Goal: Task Accomplishment & Management: Use online tool/utility

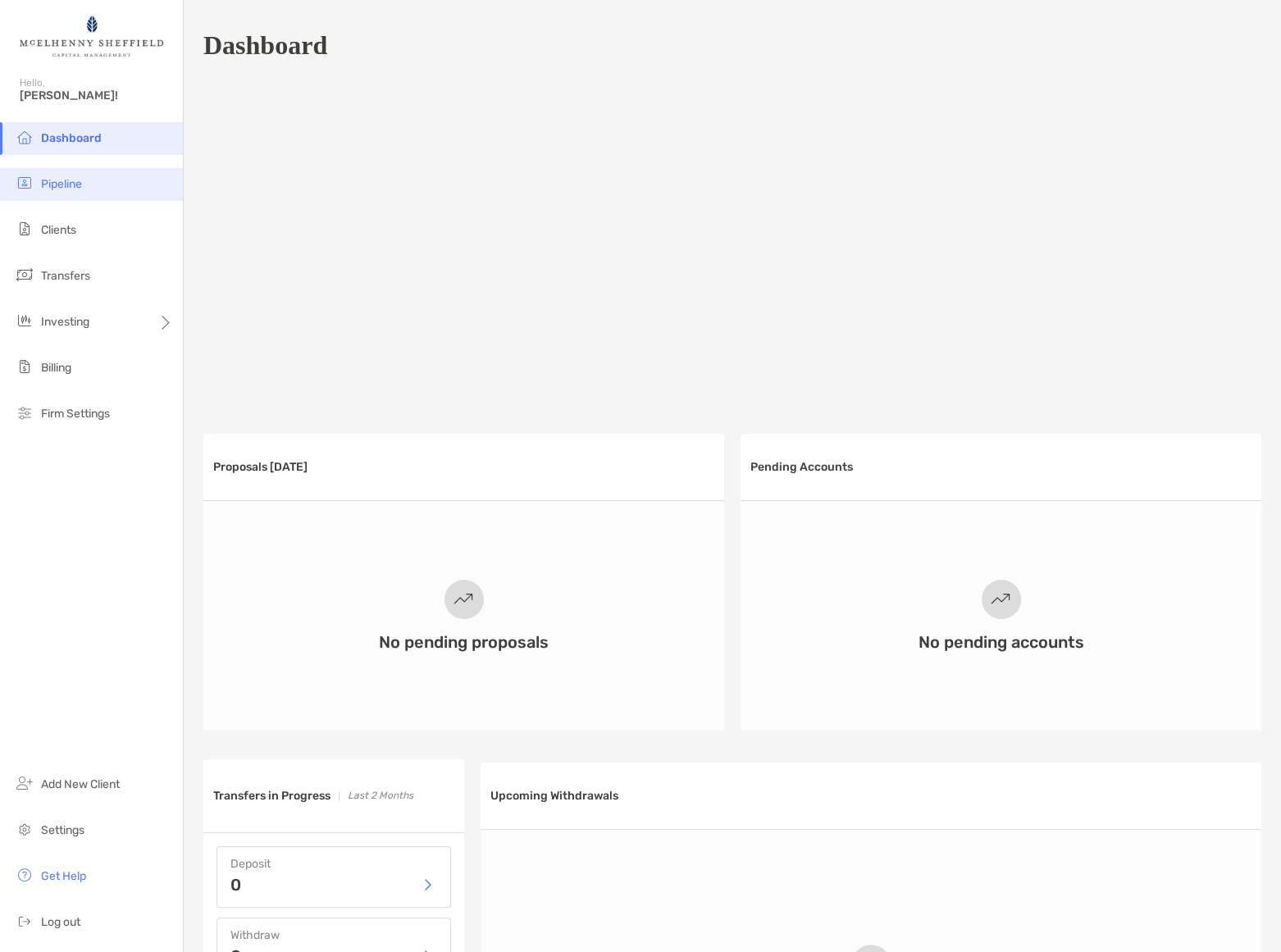
click at [53, 181] on span "Pipeline" at bounding box center [62, 183] width 41 height 14
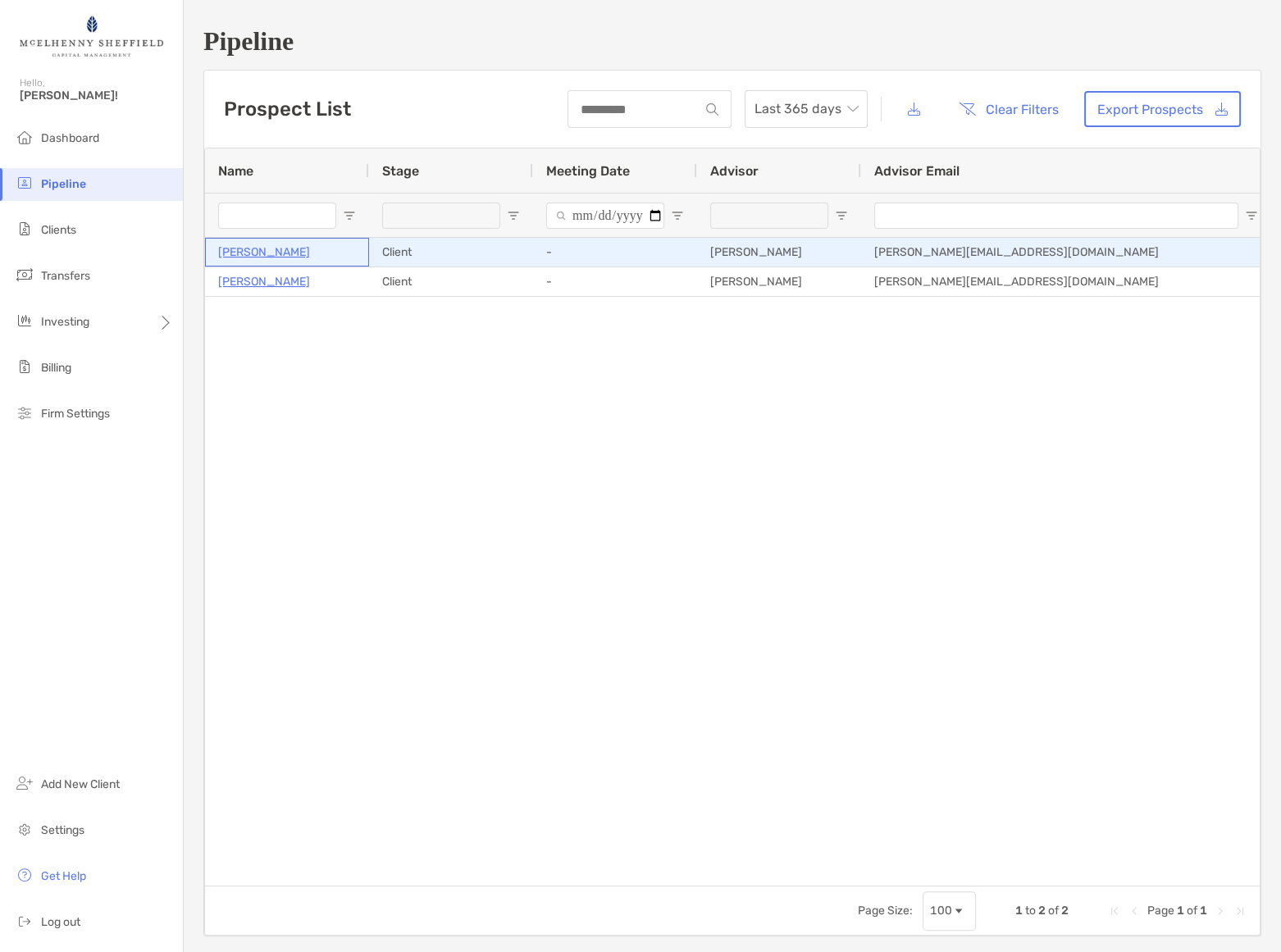
click at [276, 248] on p "[PERSON_NAME]" at bounding box center [264, 252] width 92 height 21
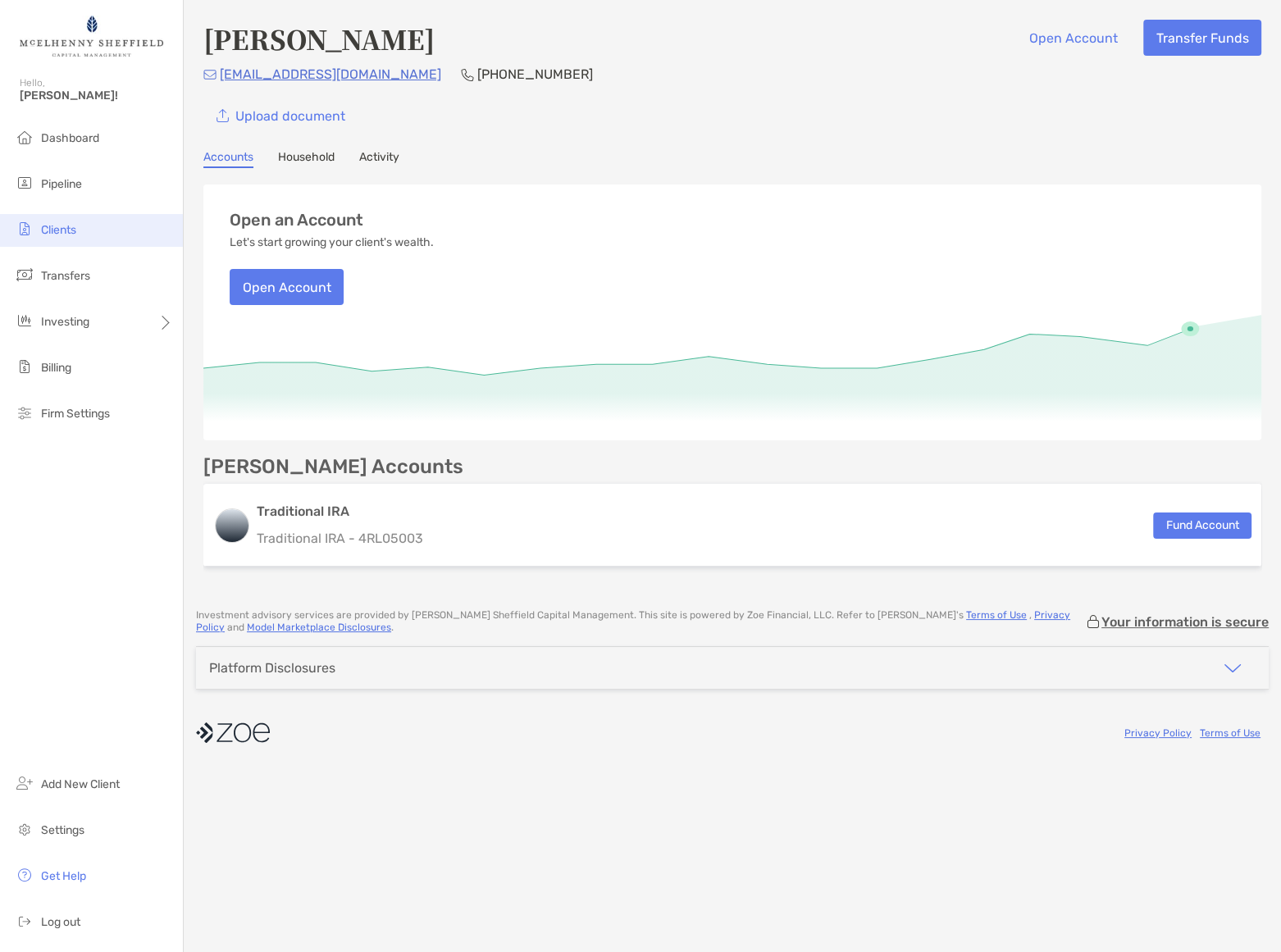
click at [63, 238] on li "Clients" at bounding box center [91, 230] width 183 height 33
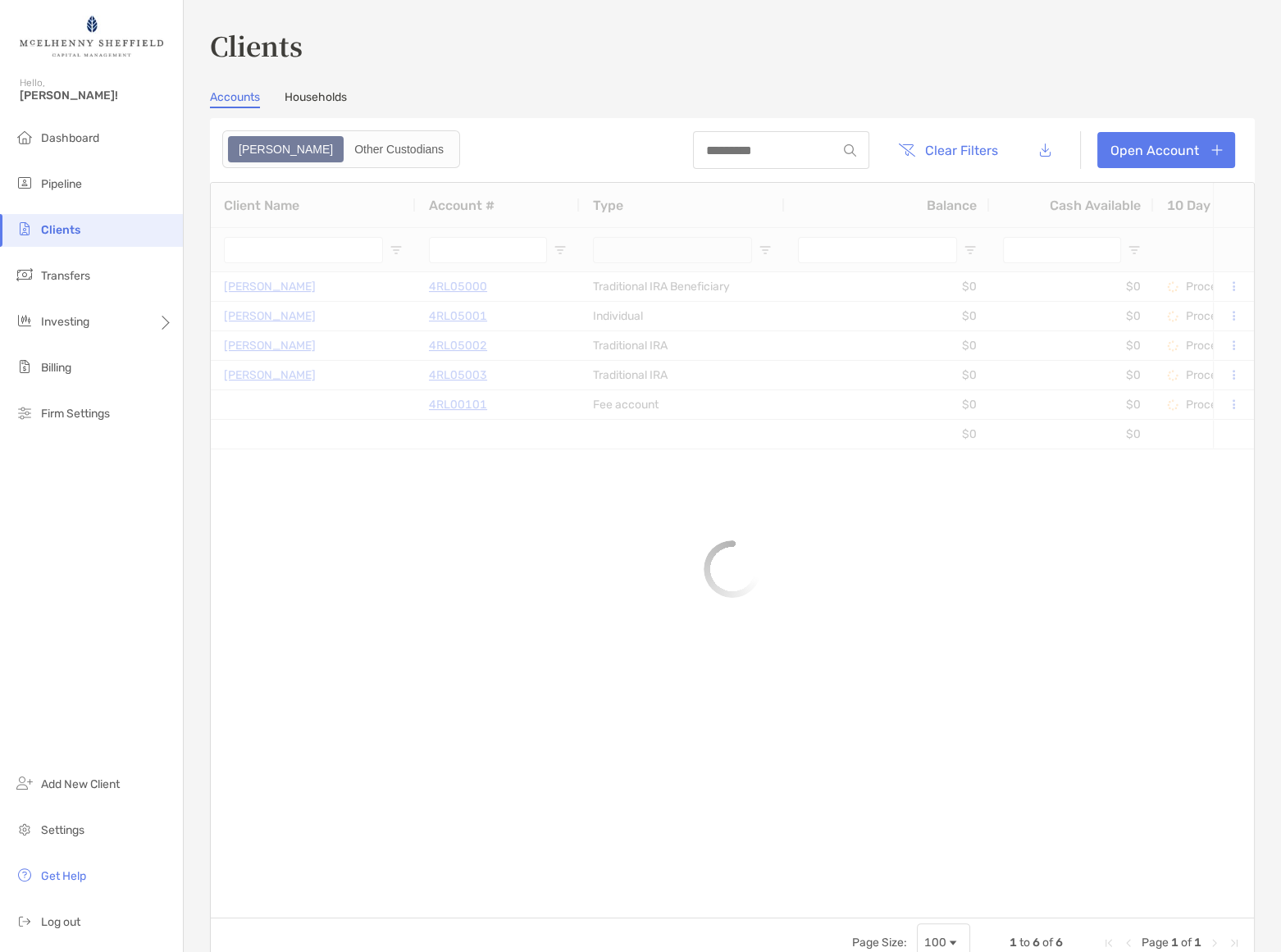
type input "***"
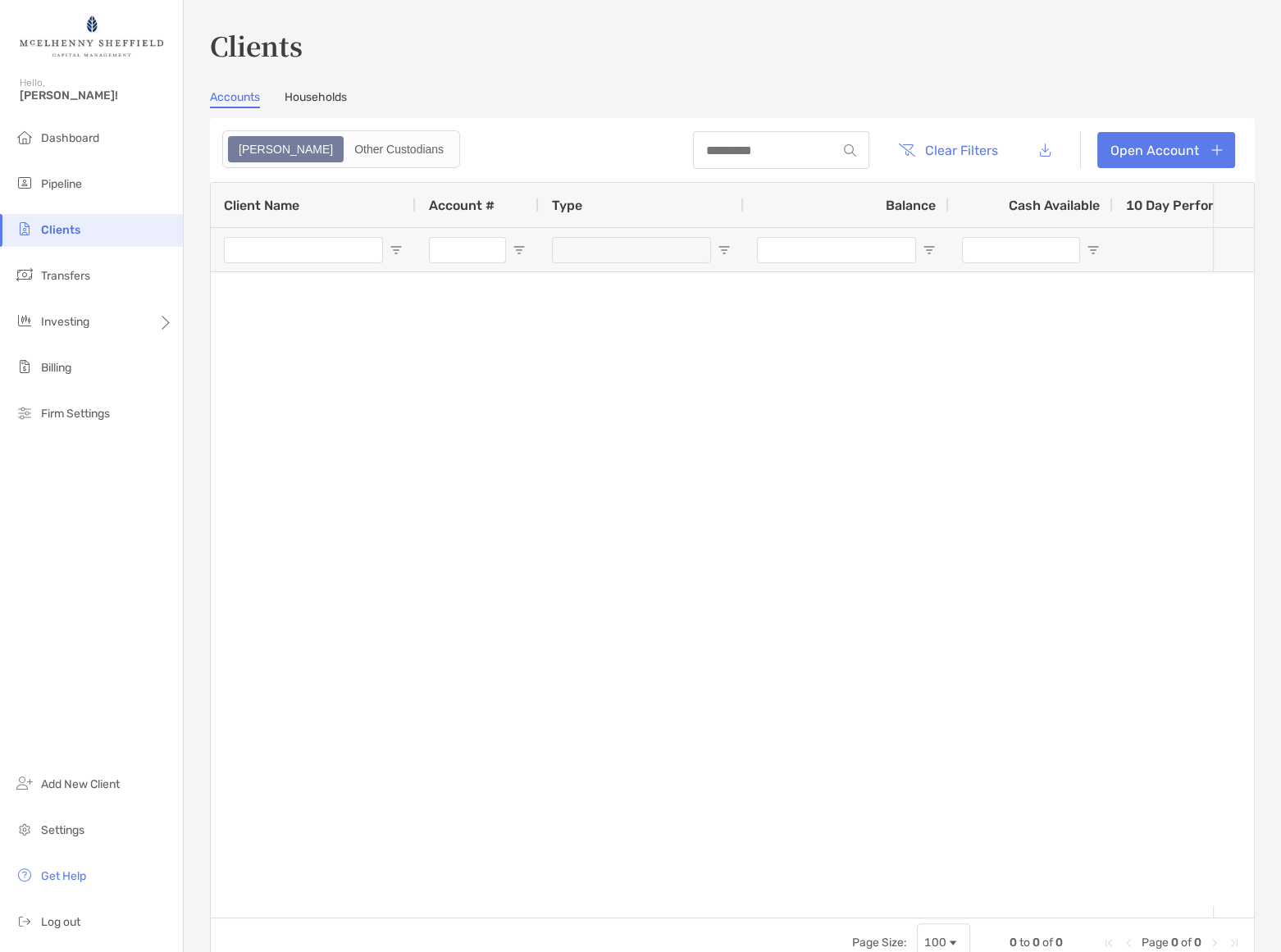
click at [327, 134] on div "Zoe Other Custodians" at bounding box center [341, 149] width 238 height 38
click at [346, 156] on div "Other Custodians" at bounding box center [399, 149] width 108 height 23
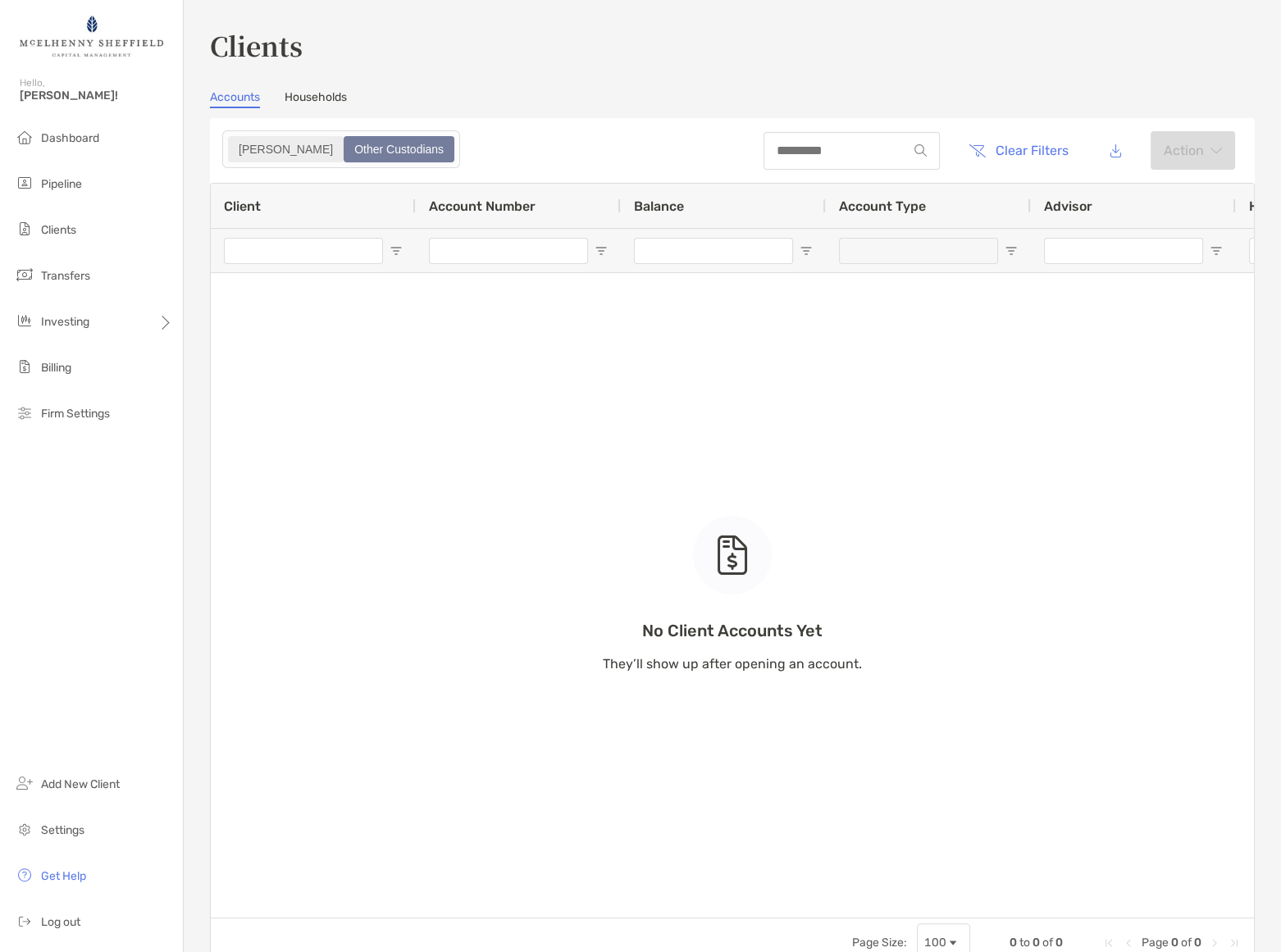
click at [244, 148] on div "Zoe" at bounding box center [285, 149] width 113 height 23
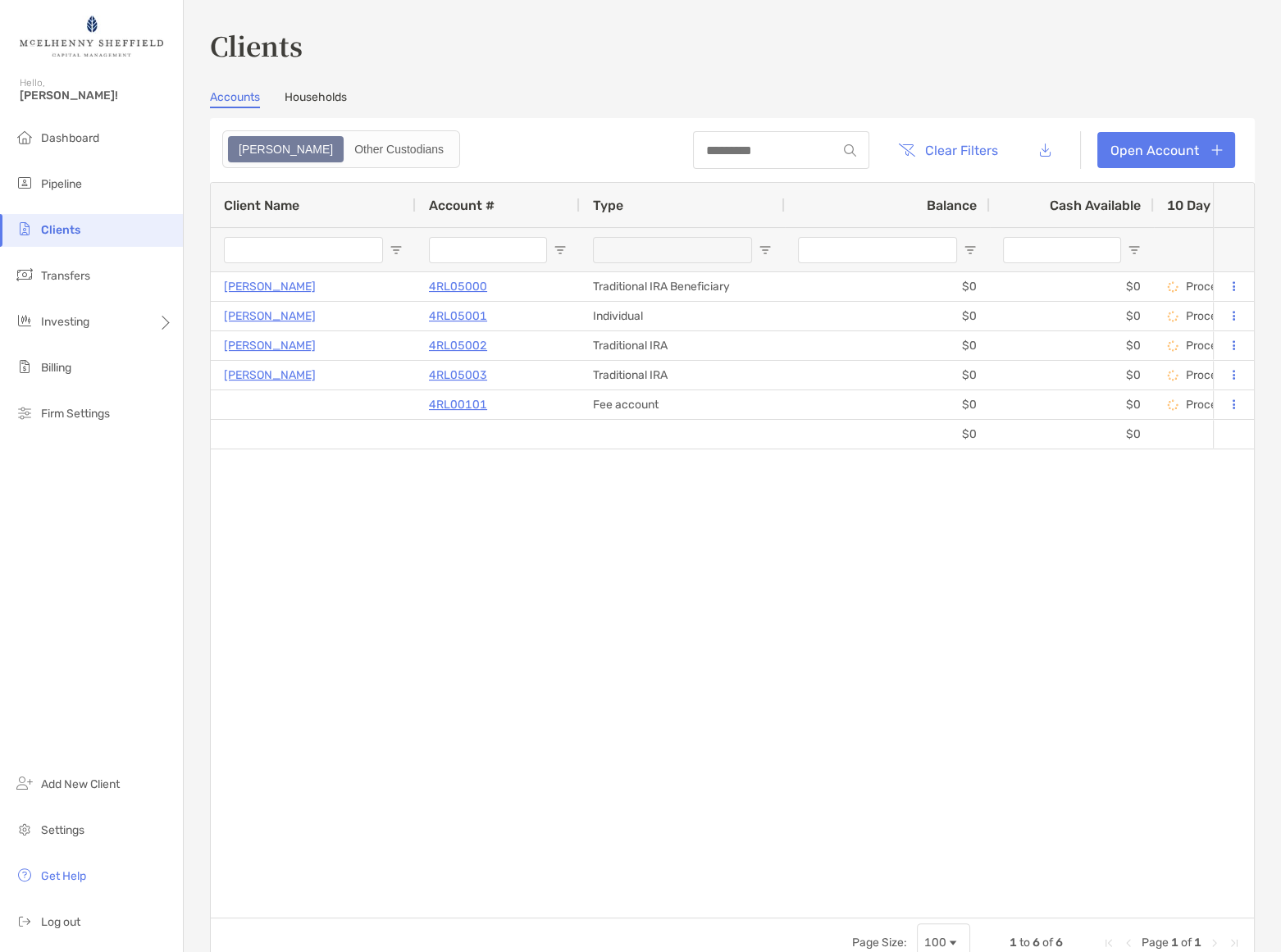
type input "***"
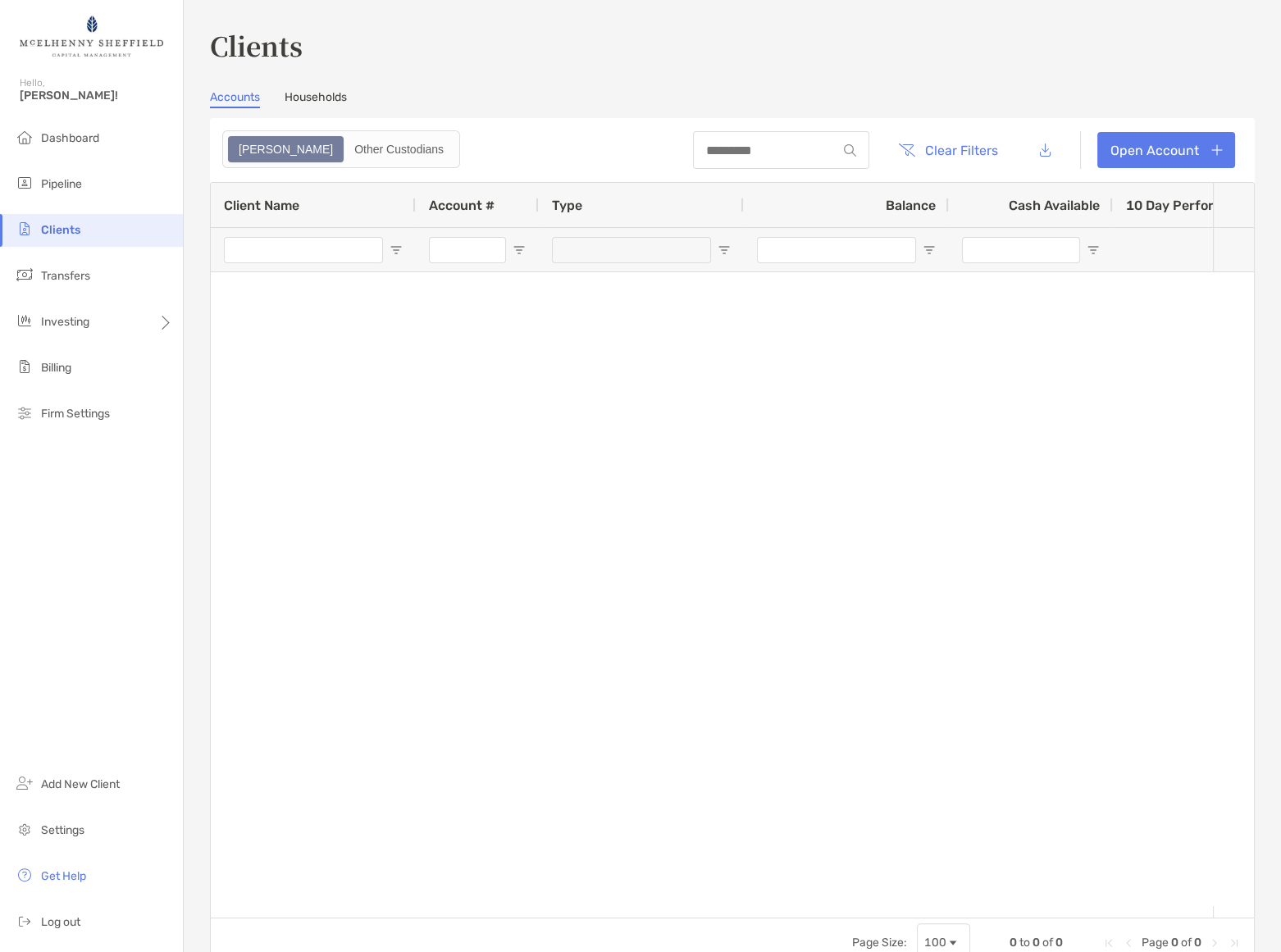
click at [330, 95] on link "Households" at bounding box center [316, 100] width 63 height 18
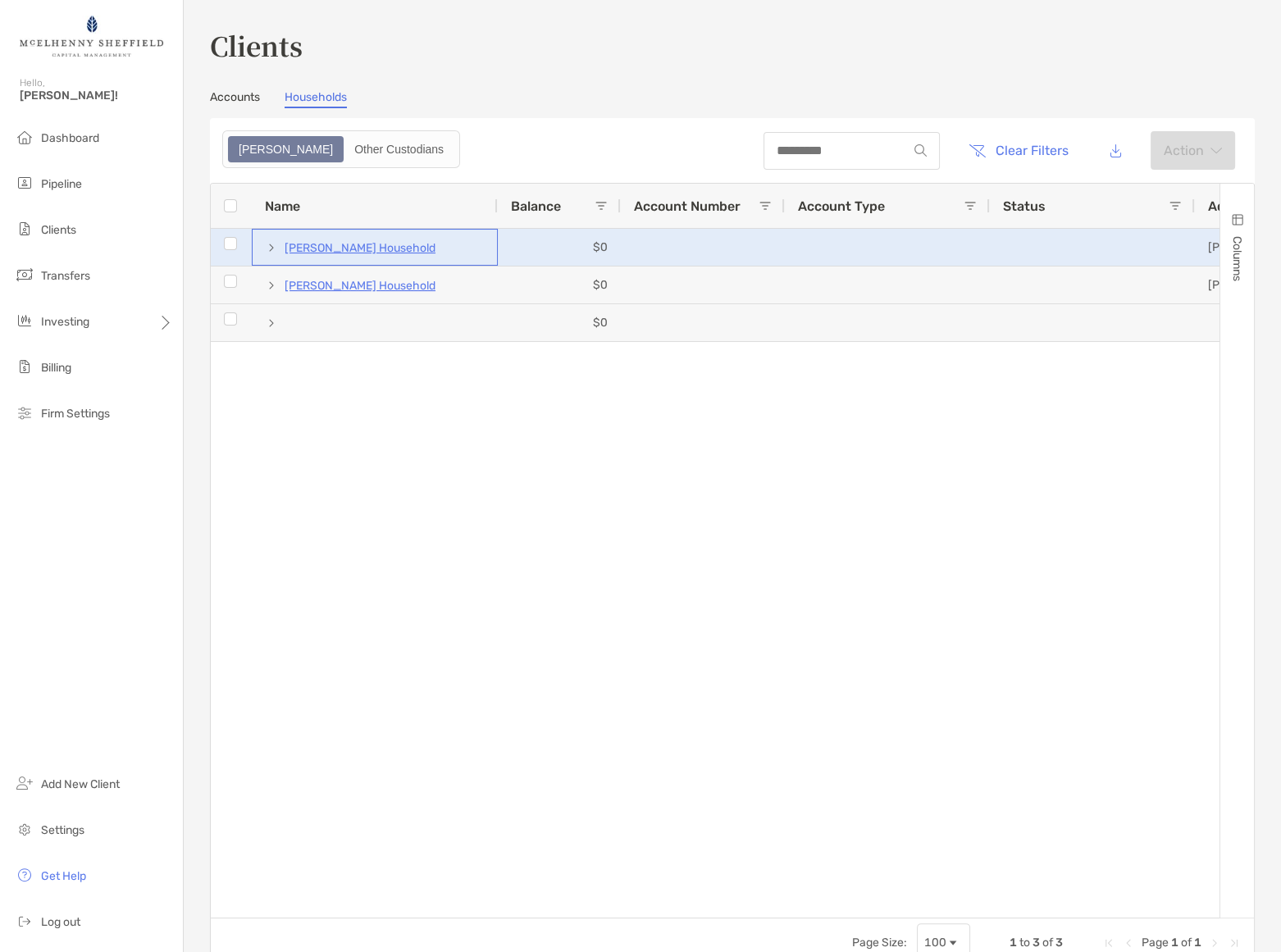
click at [274, 247] on span at bounding box center [272, 248] width 13 height 13
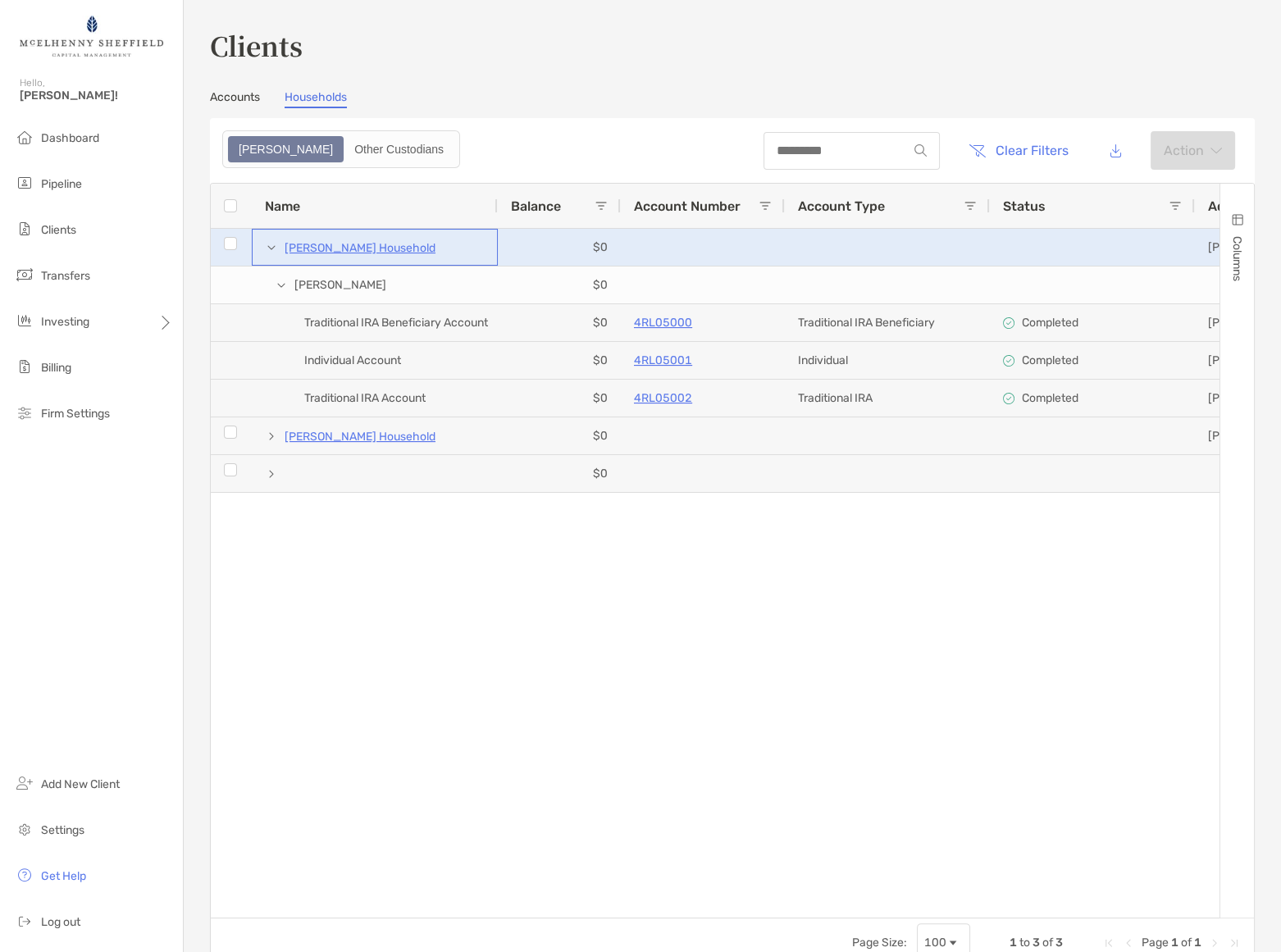
click at [340, 247] on p "Cynthia Huff's Household" at bounding box center [360, 248] width 151 height 21
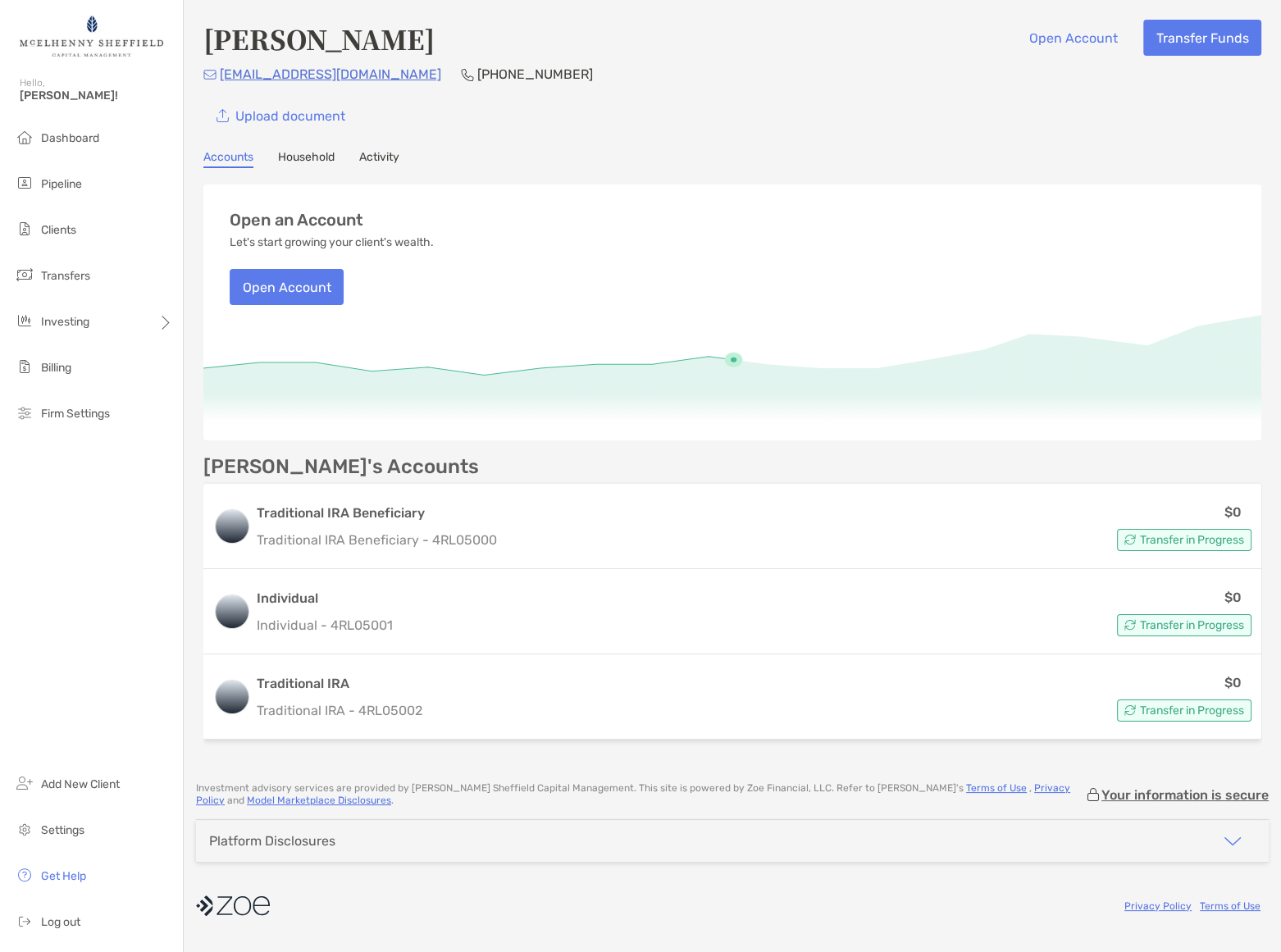
click at [320, 150] on link "Household" at bounding box center [306, 159] width 57 height 18
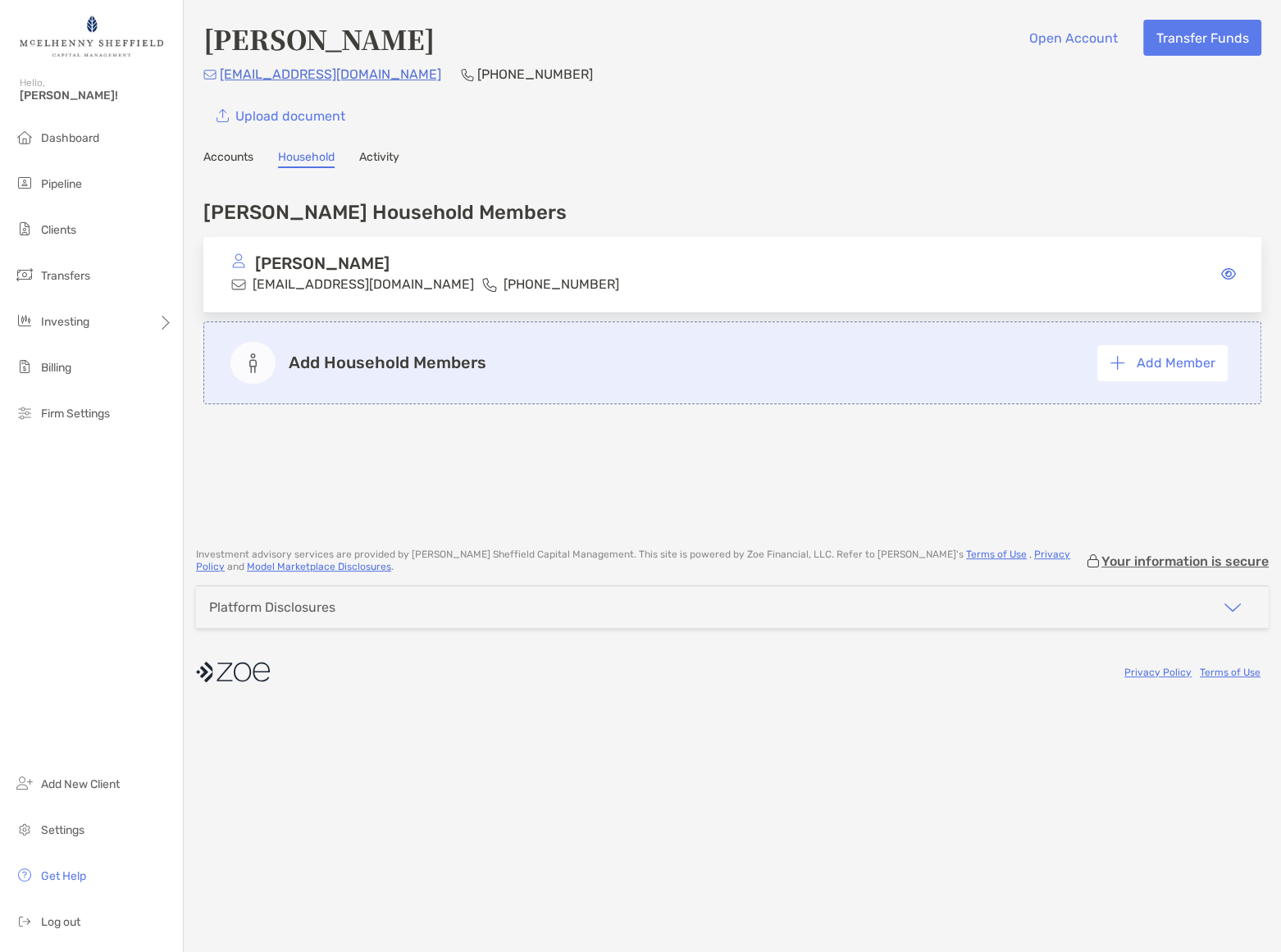
click at [399, 161] on link "Activity" at bounding box center [378, 159] width 40 height 18
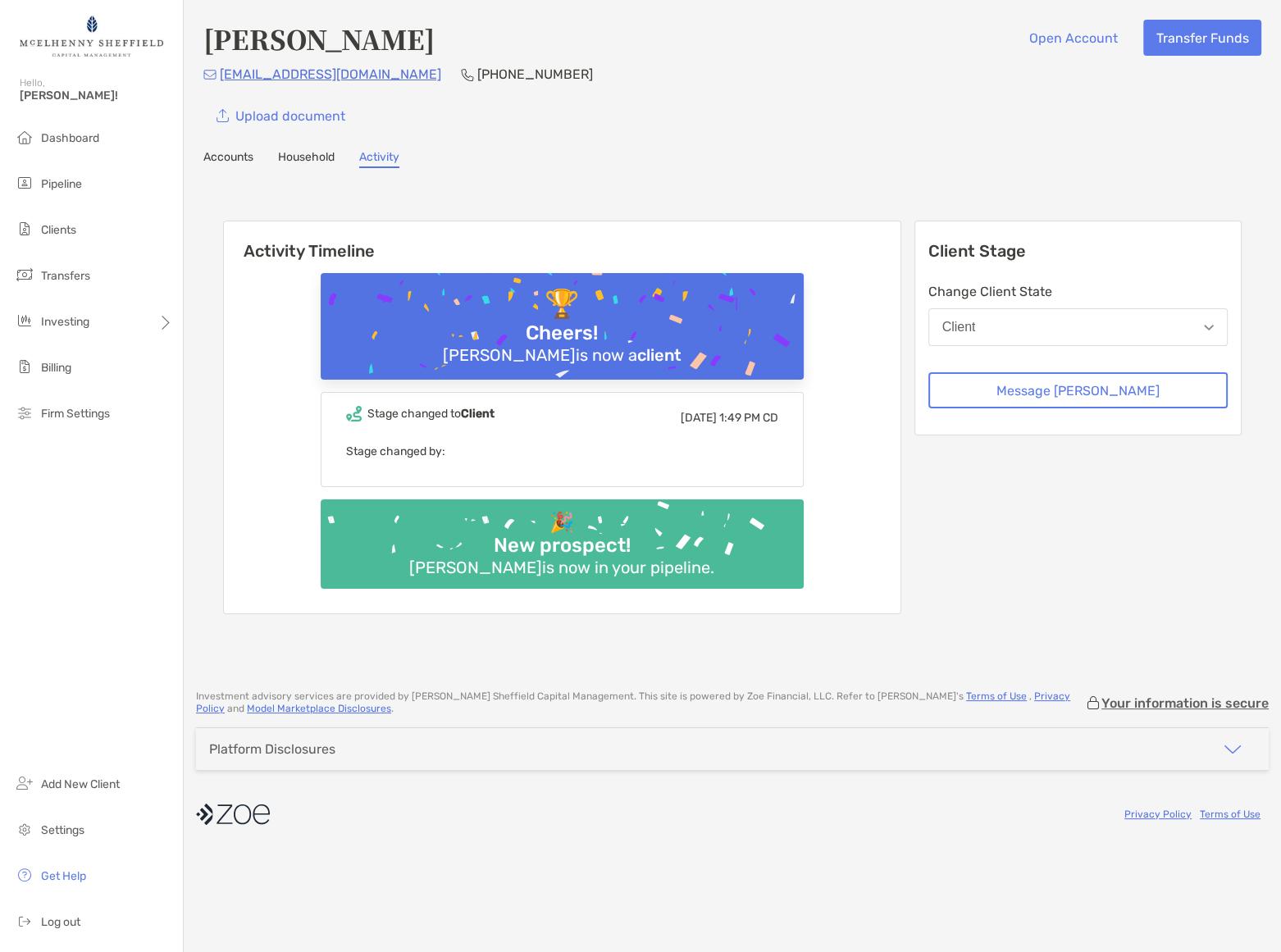
click at [80, 28] on img at bounding box center [91, 36] width 143 height 59
click at [62, 411] on span "Firm Settings" at bounding box center [76, 413] width 69 height 14
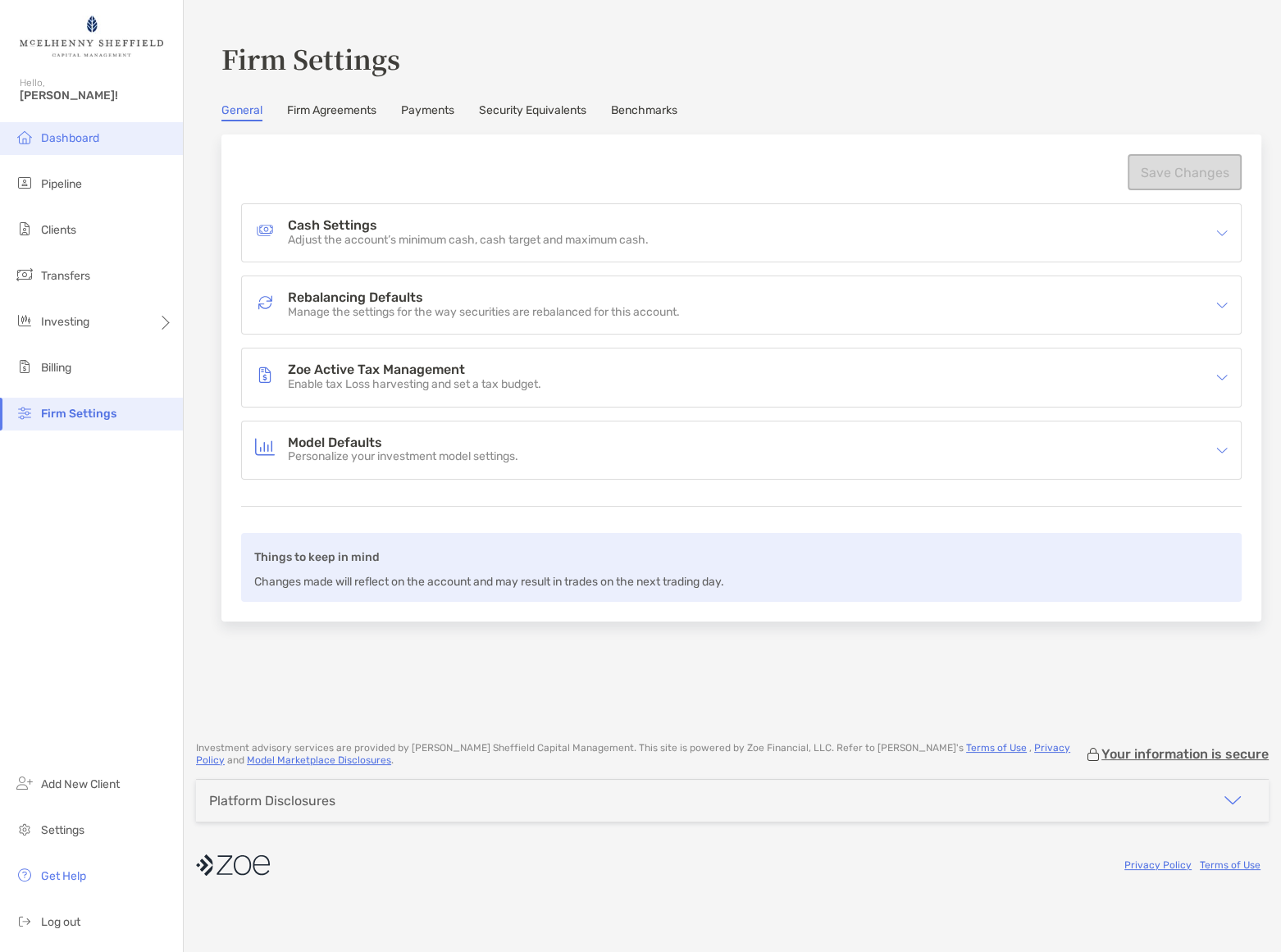
click at [51, 139] on span "Dashboard" at bounding box center [70, 137] width 58 height 14
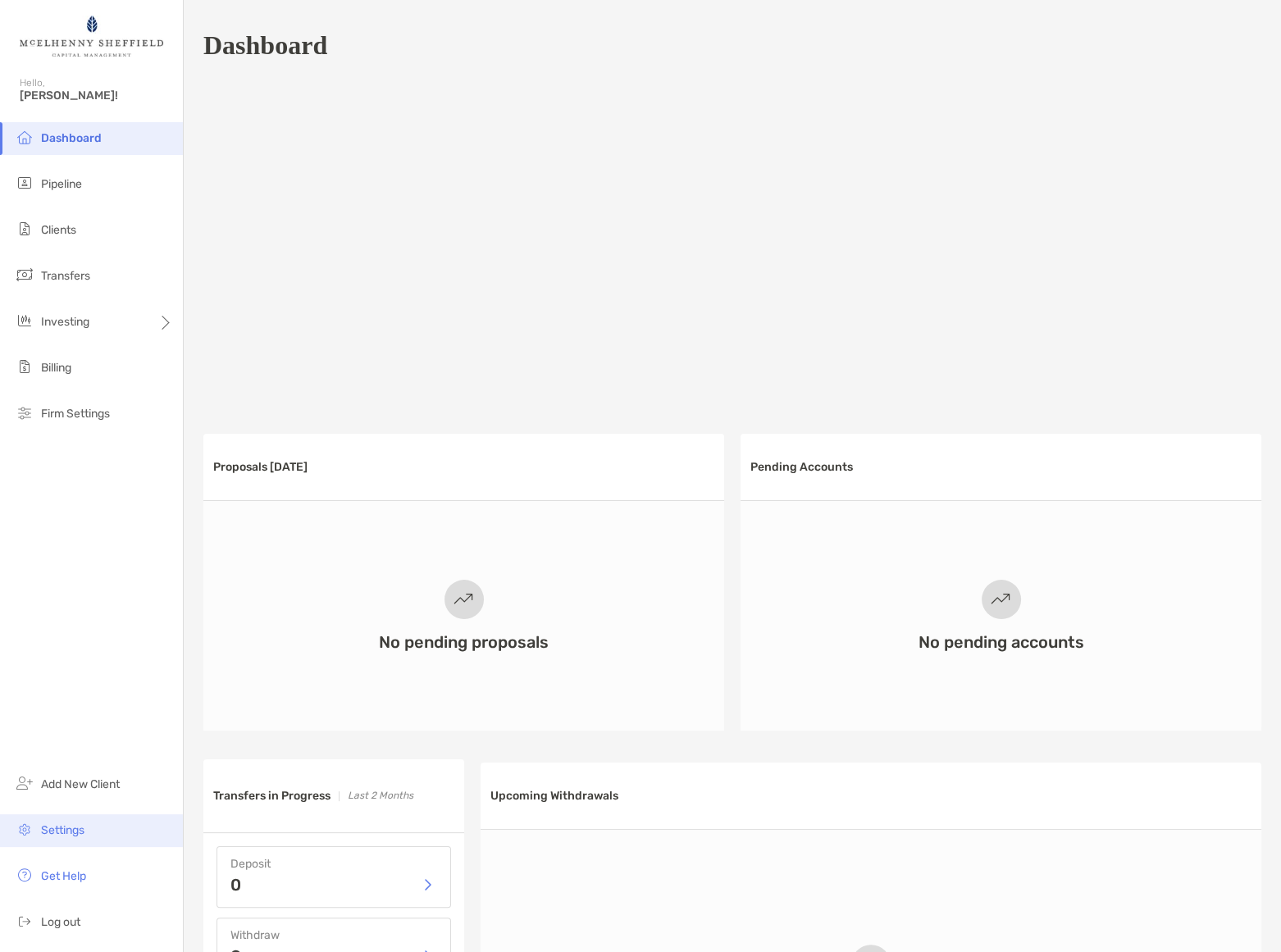
click at [75, 834] on span "Settings" at bounding box center [63, 830] width 44 height 14
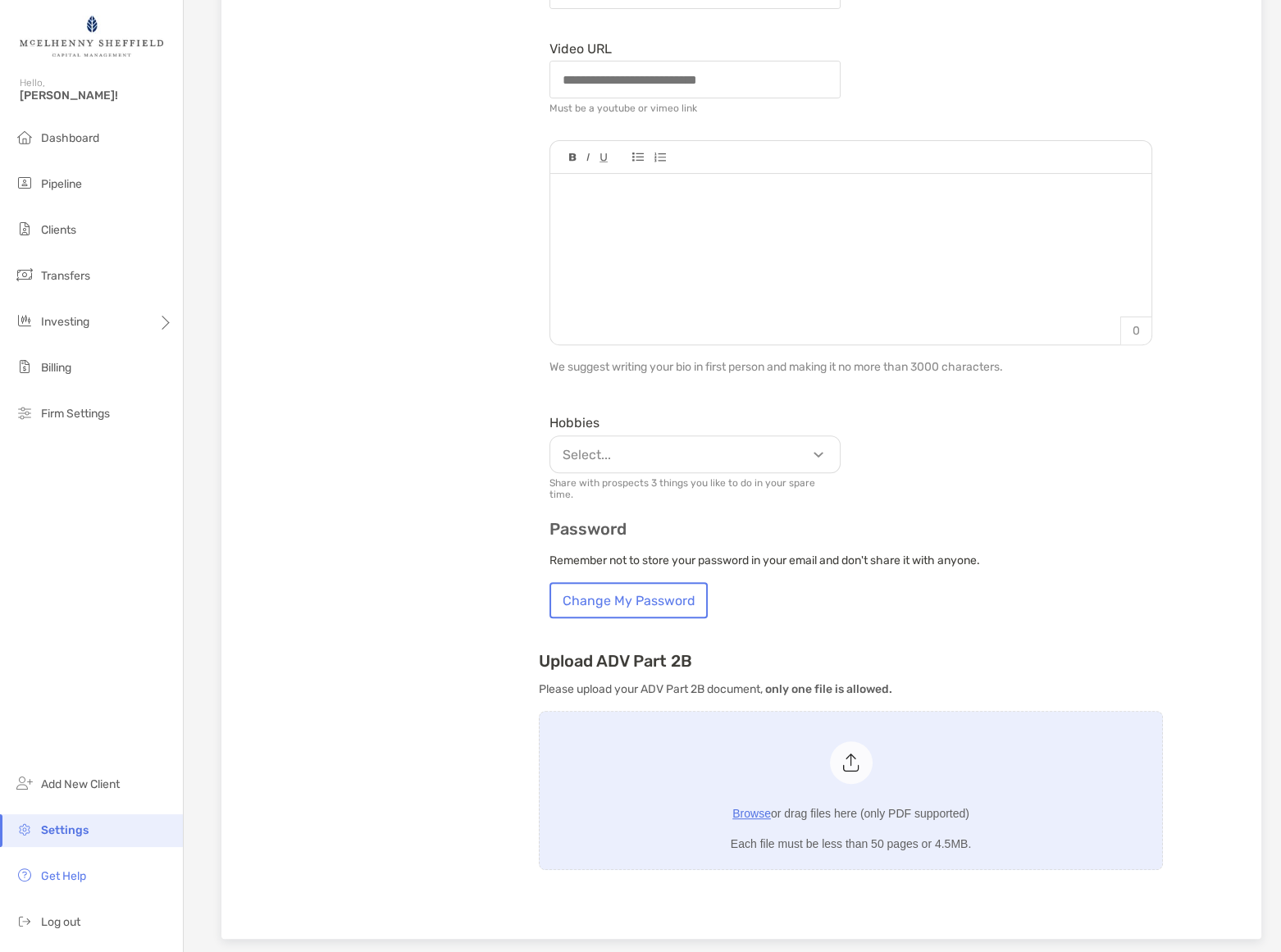
scroll to position [722, 0]
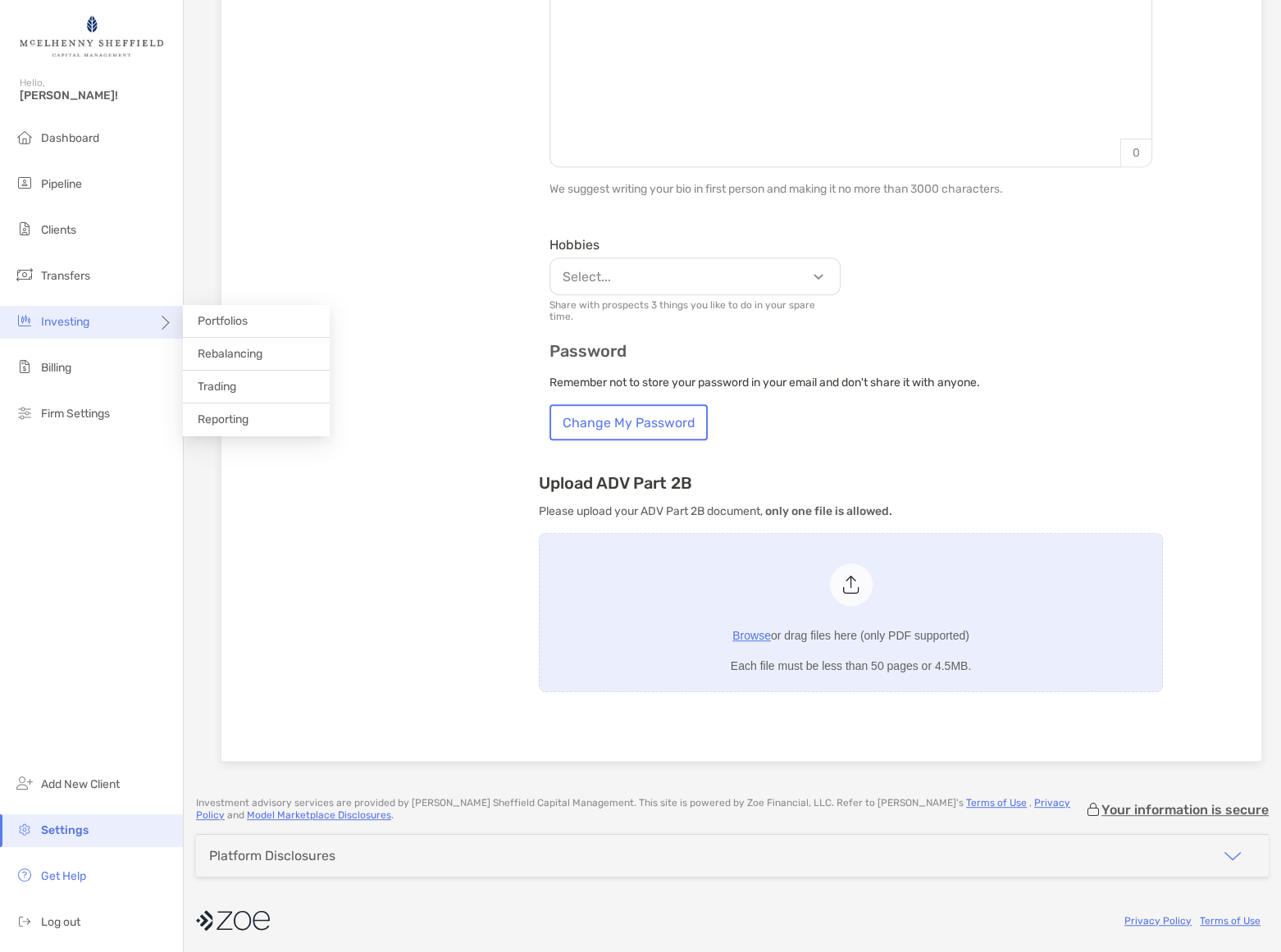
click at [83, 316] on span "Investing" at bounding box center [65, 322] width 49 height 14
click at [229, 320] on span "Portfolios" at bounding box center [222, 321] width 50 height 14
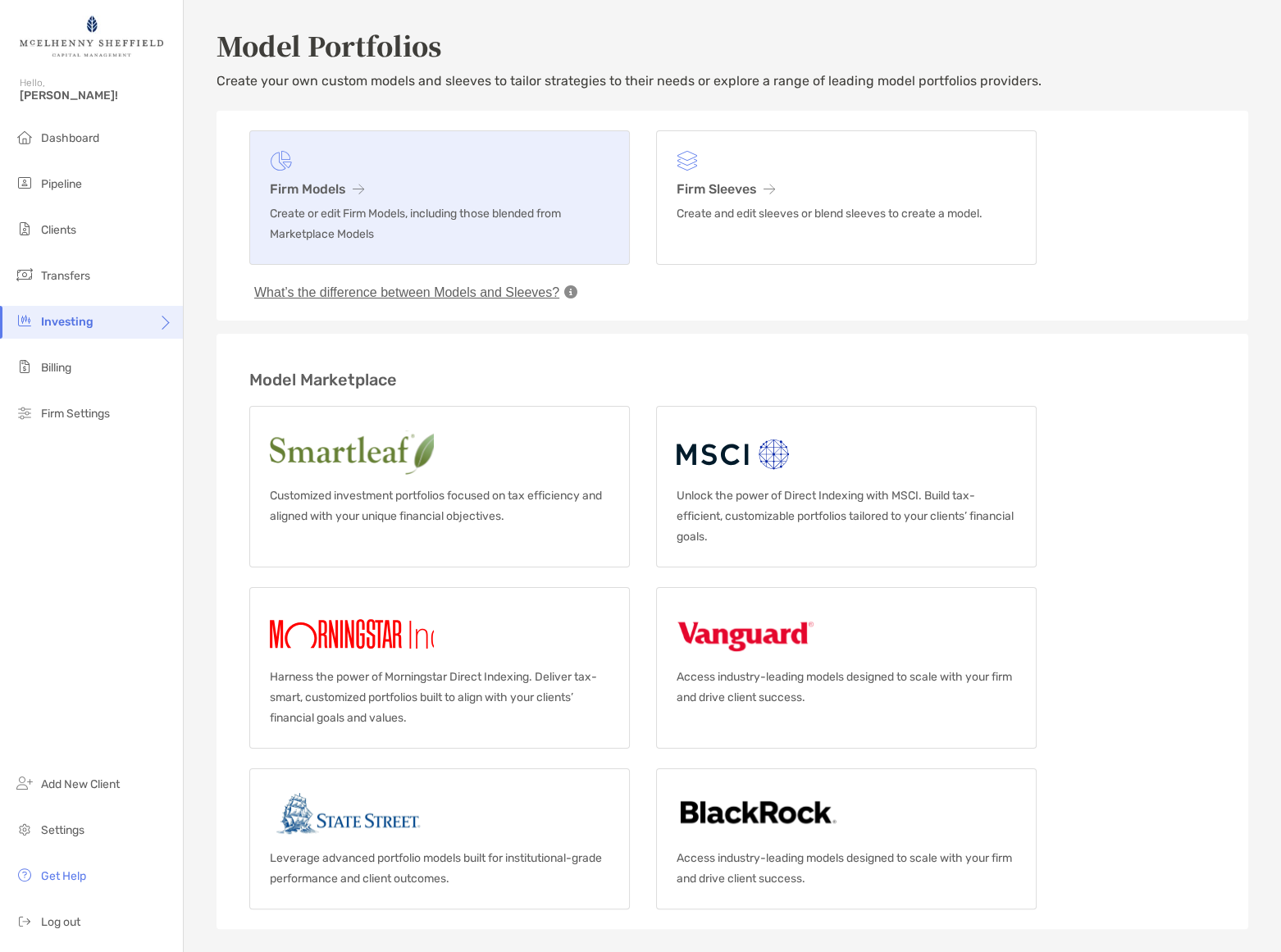
click at [332, 174] on link "Firm Models Create or edit Firm Models, including those blended from Marketplac…" at bounding box center [439, 197] width 380 height 134
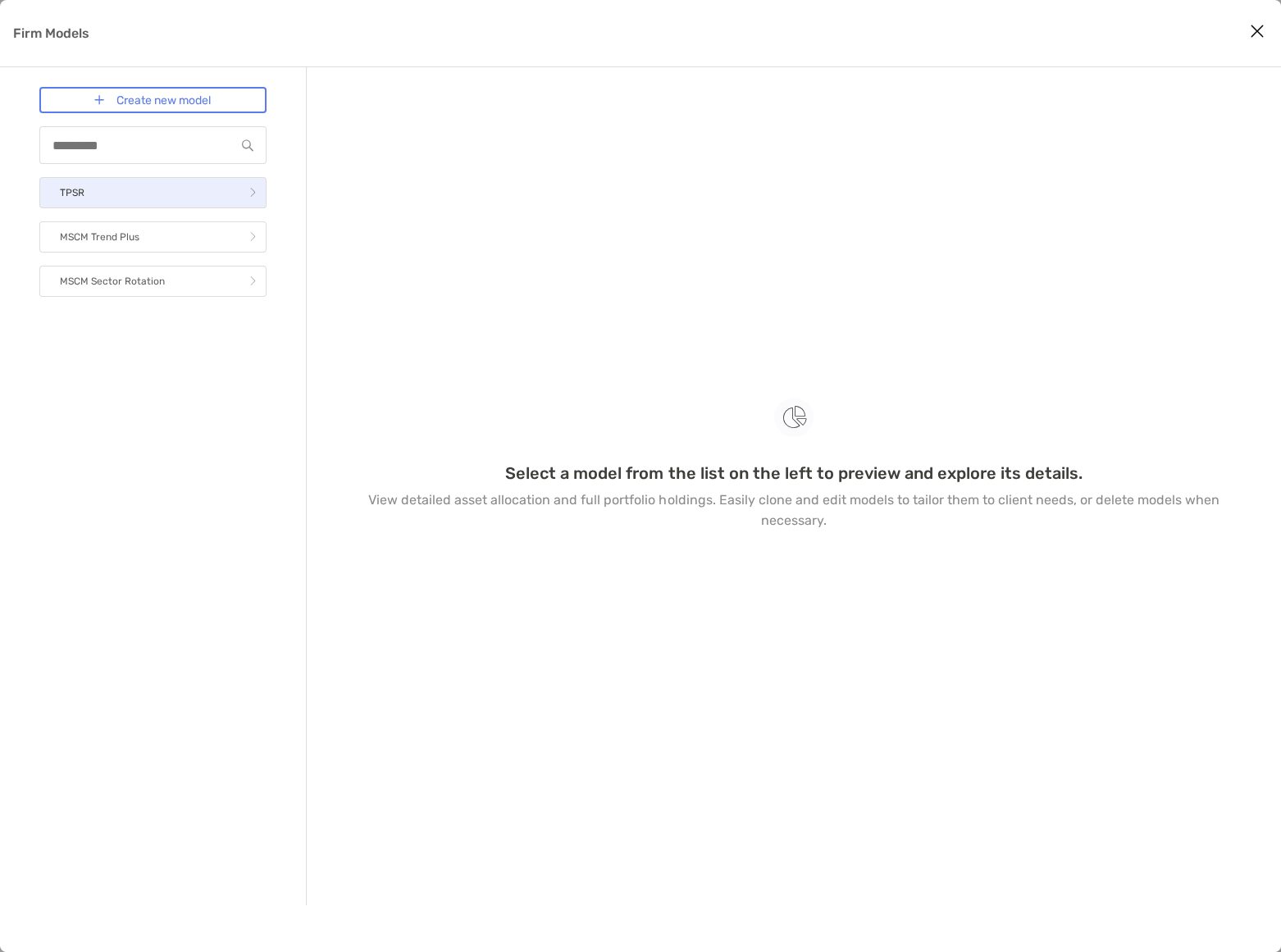
click at [107, 188] on link "TPSR" at bounding box center [153, 193] width 227 height 31
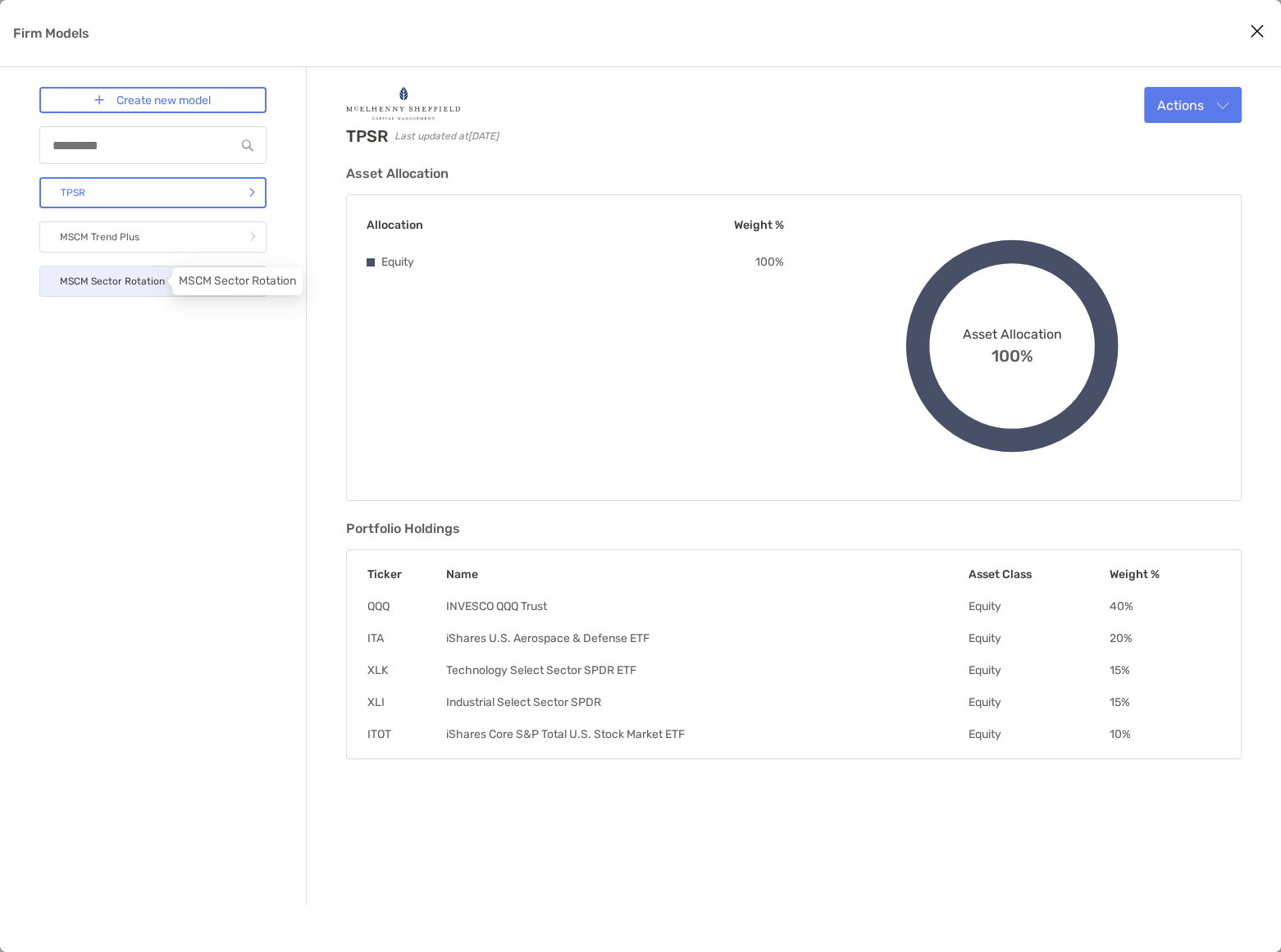
click at [137, 287] on p "MSCM Sector Rotation" at bounding box center [113, 281] width 105 height 21
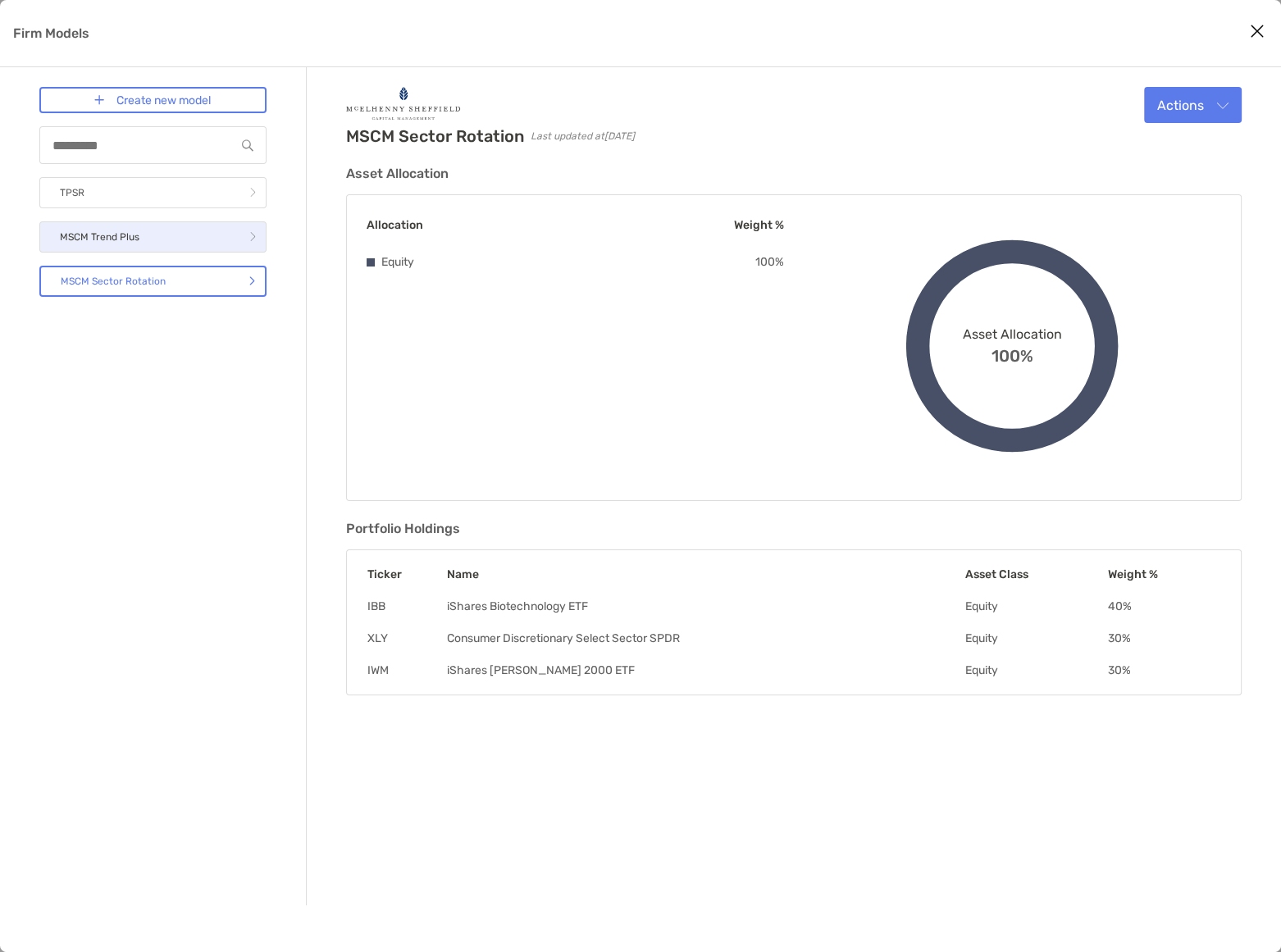
click at [163, 239] on link "MSCM Trend Plus" at bounding box center [153, 237] width 227 height 31
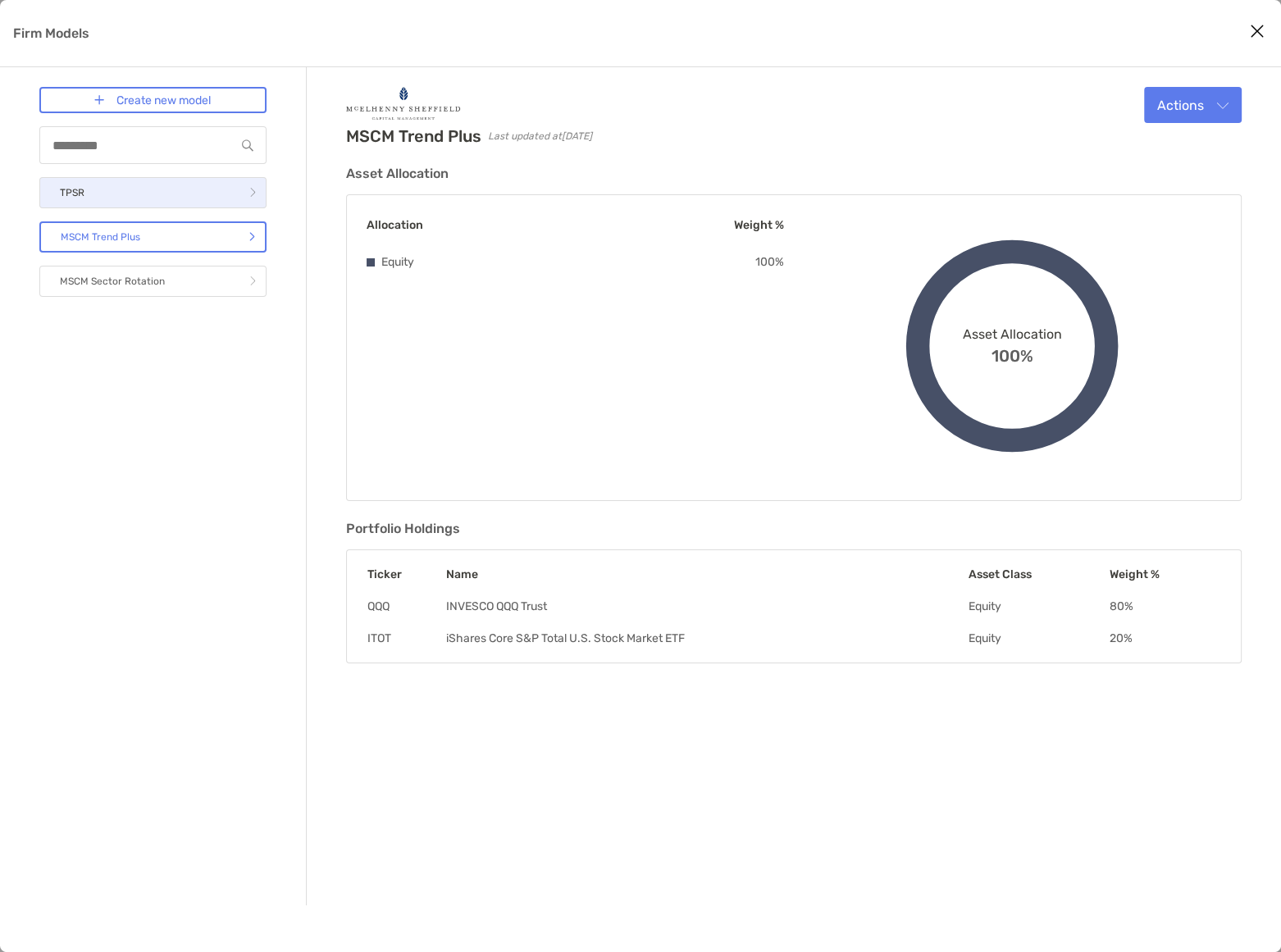
click at [156, 192] on link "TPSR" at bounding box center [153, 193] width 227 height 31
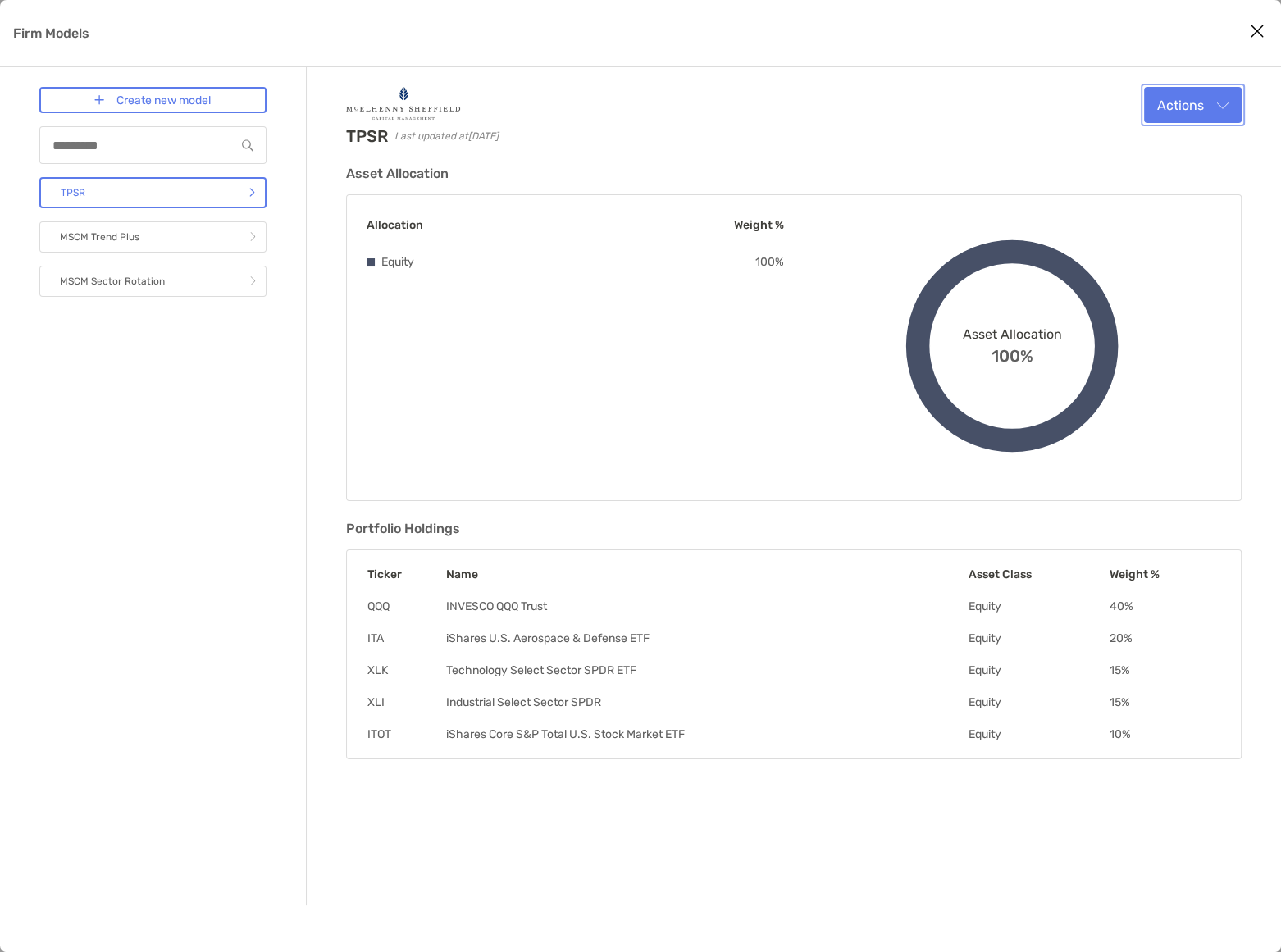
click at [1225, 90] on button "Actions" at bounding box center [1192, 105] width 98 height 36
click at [1130, 139] on span "Edit" at bounding box center [1126, 144] width 25 height 16
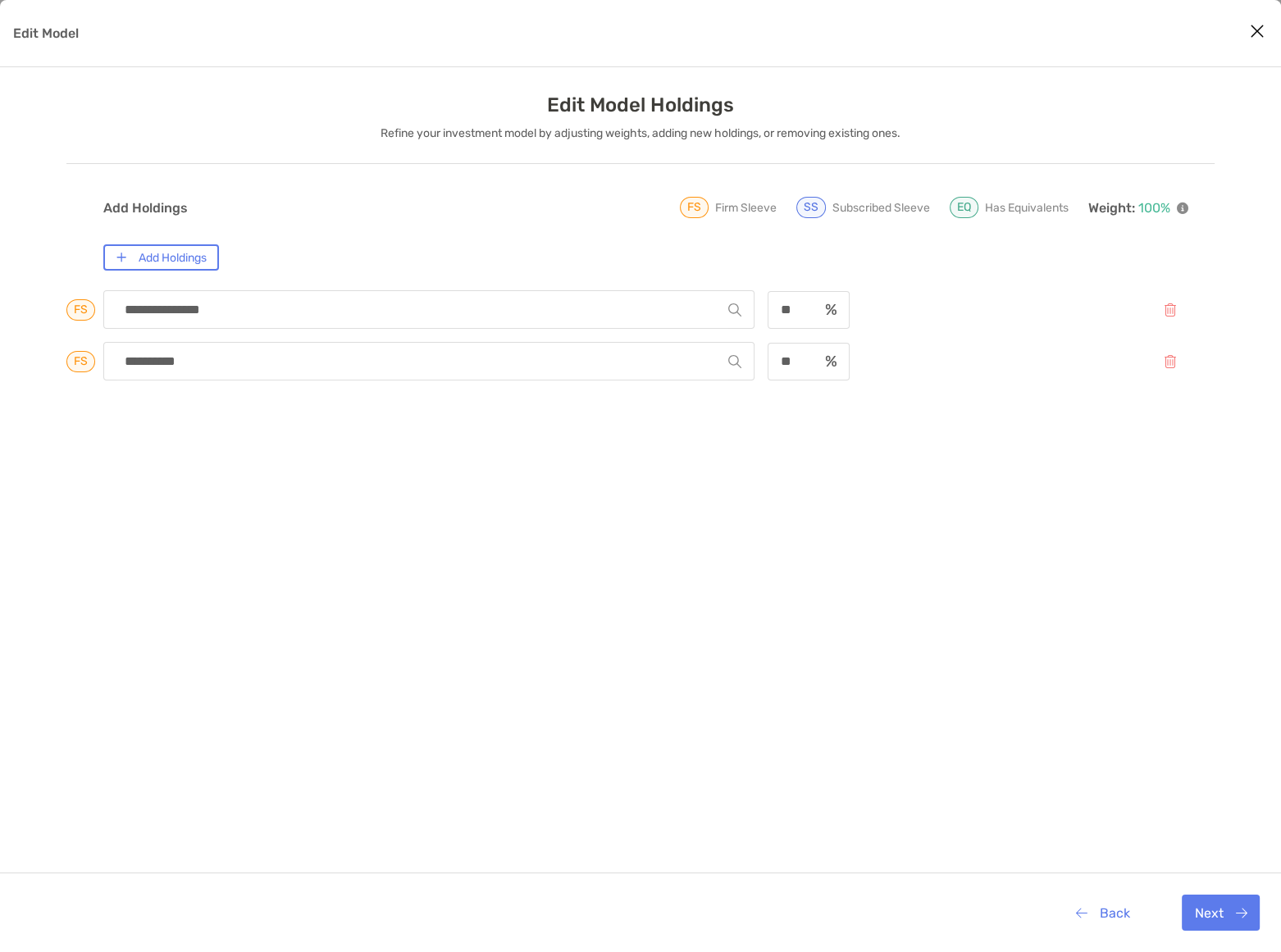
click at [231, 467] on div "**********" at bounding box center [646, 655] width 1084 height 743
click at [1113, 914] on button "Back" at bounding box center [1102, 913] width 80 height 36
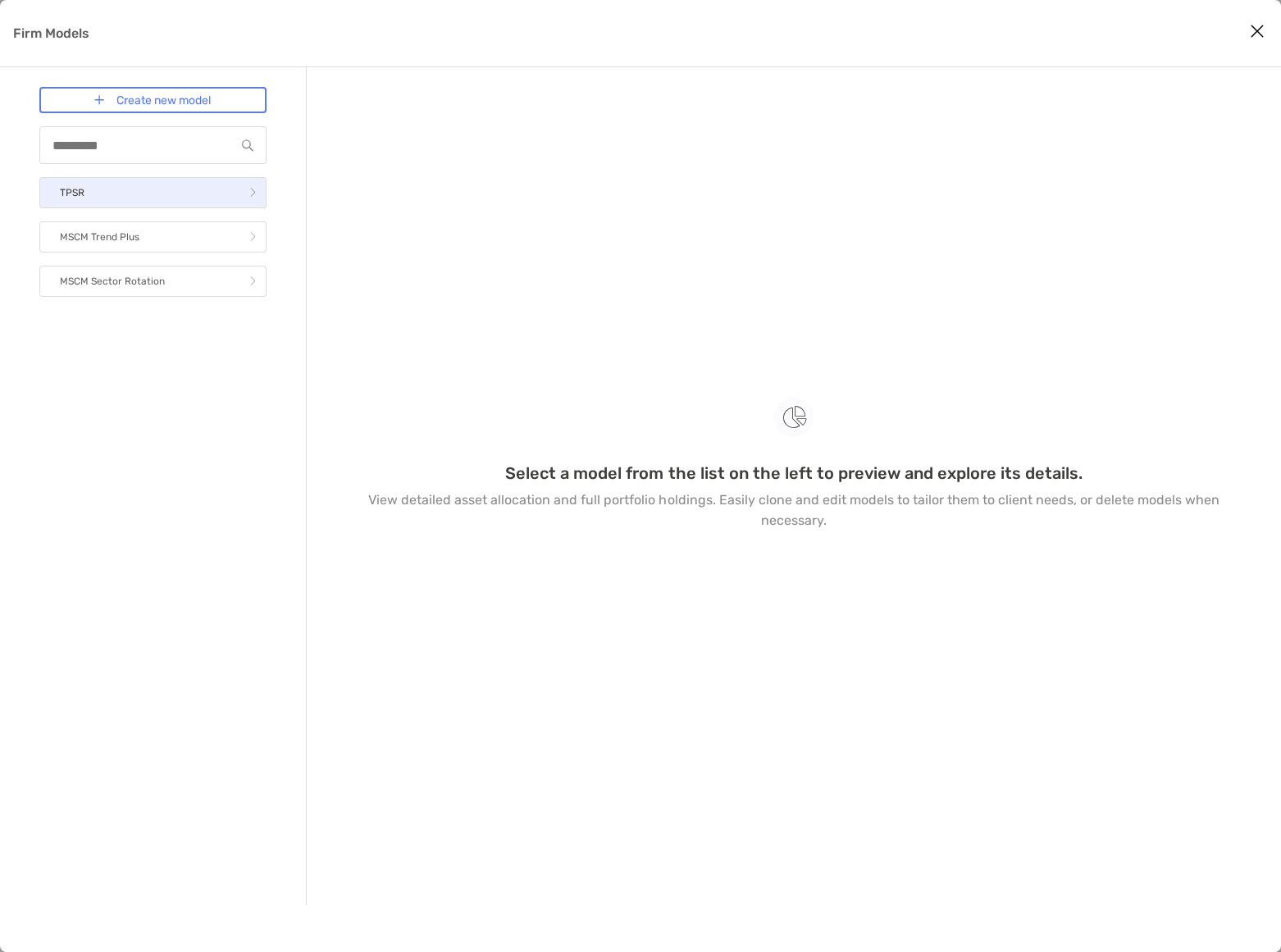
click at [126, 181] on link "TPSR" at bounding box center [153, 193] width 227 height 31
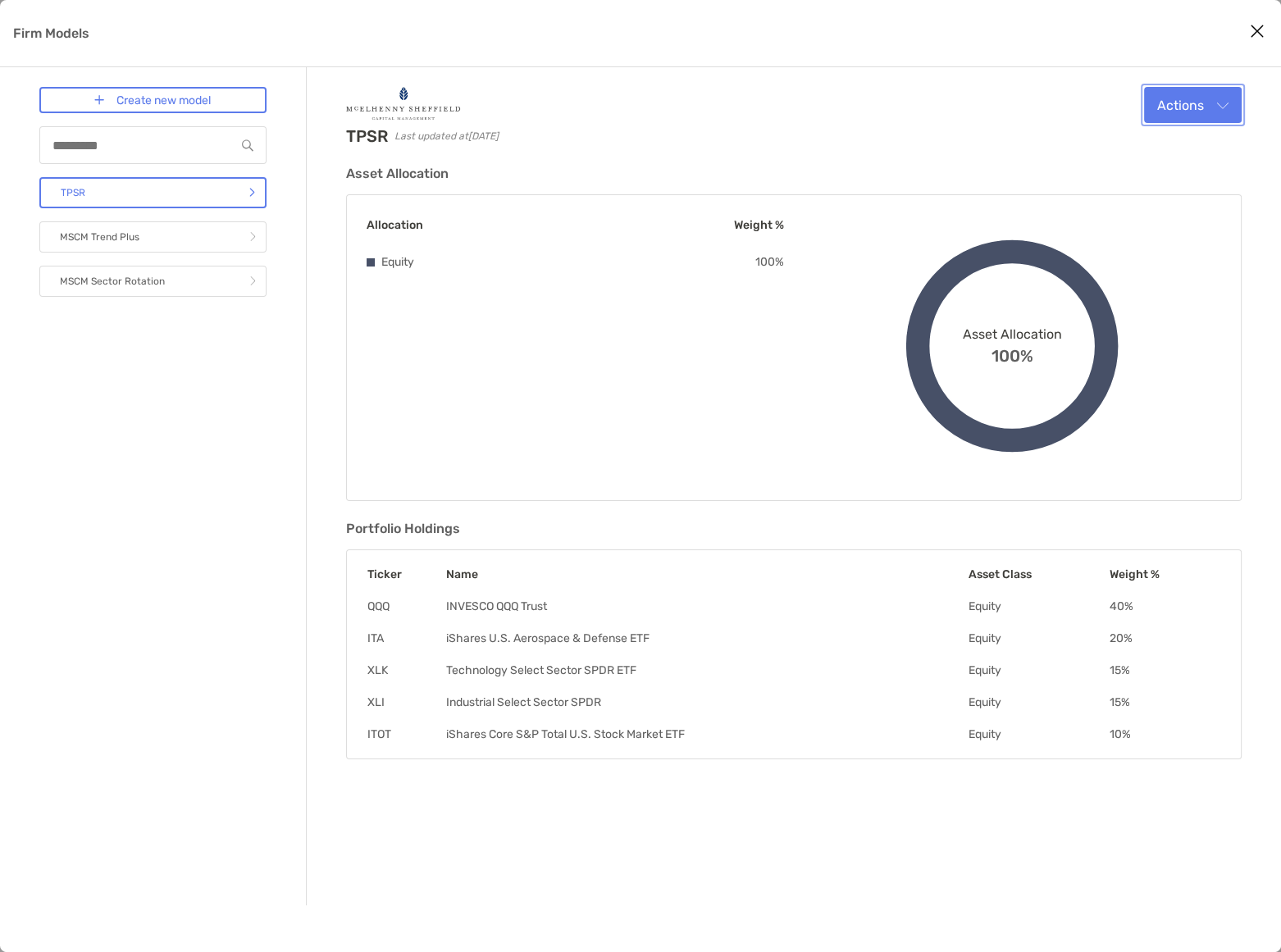
click at [1220, 95] on button "Actions" at bounding box center [1192, 105] width 98 height 36
click at [1131, 137] on span "Edit" at bounding box center [1126, 144] width 25 height 16
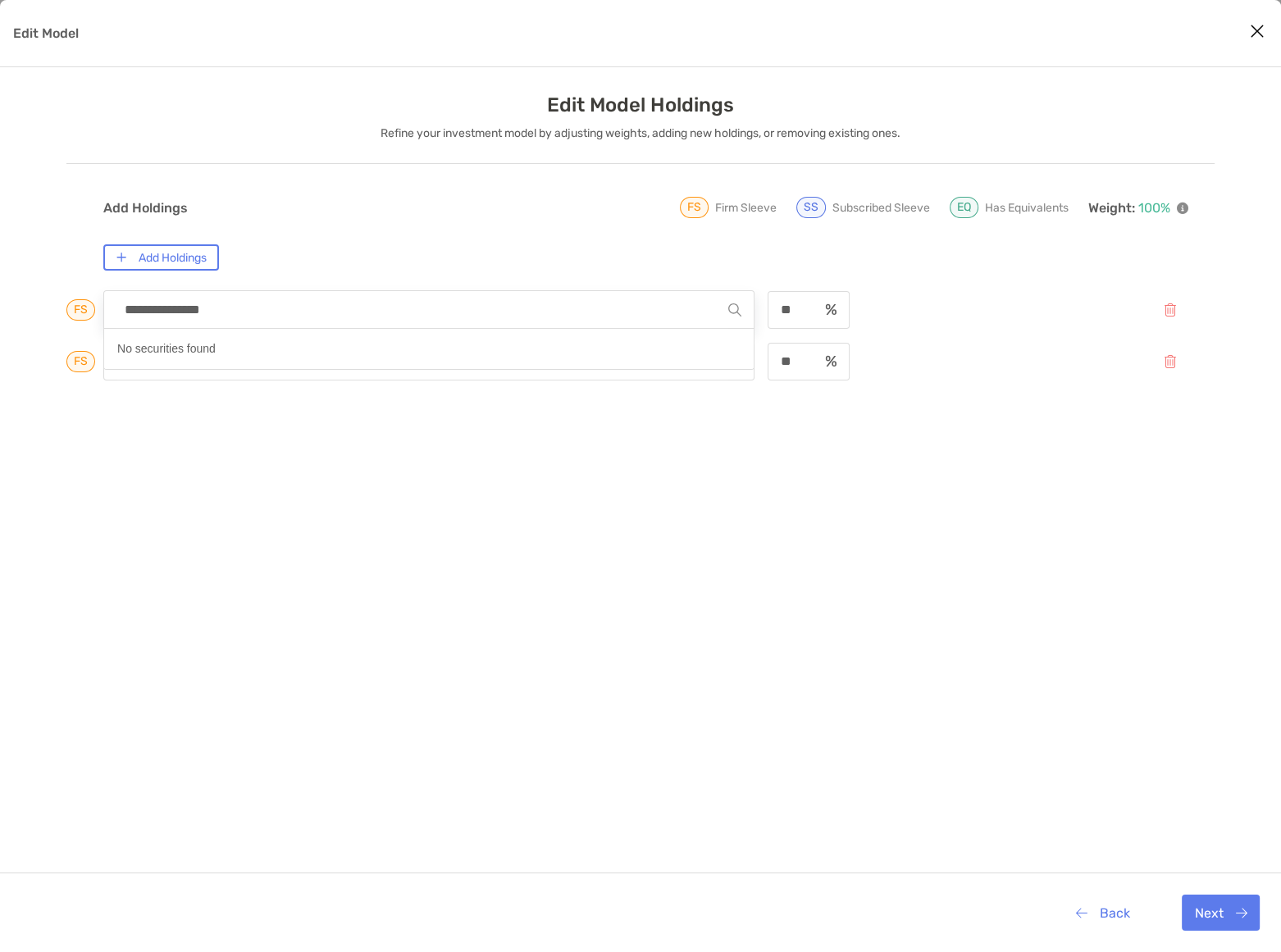
click at [163, 310] on input "**********" at bounding box center [422, 309] width 611 height 37
drag, startPoint x: 366, startPoint y: 305, endPoint x: 569, endPoint y: 303, distance: 203.0
click at [371, 305] on input "**********" at bounding box center [422, 309] width 611 height 37
click at [954, 308] on div "**********" at bounding box center [646, 309] width 1084 height 39
click at [735, 310] on img "Edit Model" at bounding box center [735, 310] width 13 height 13
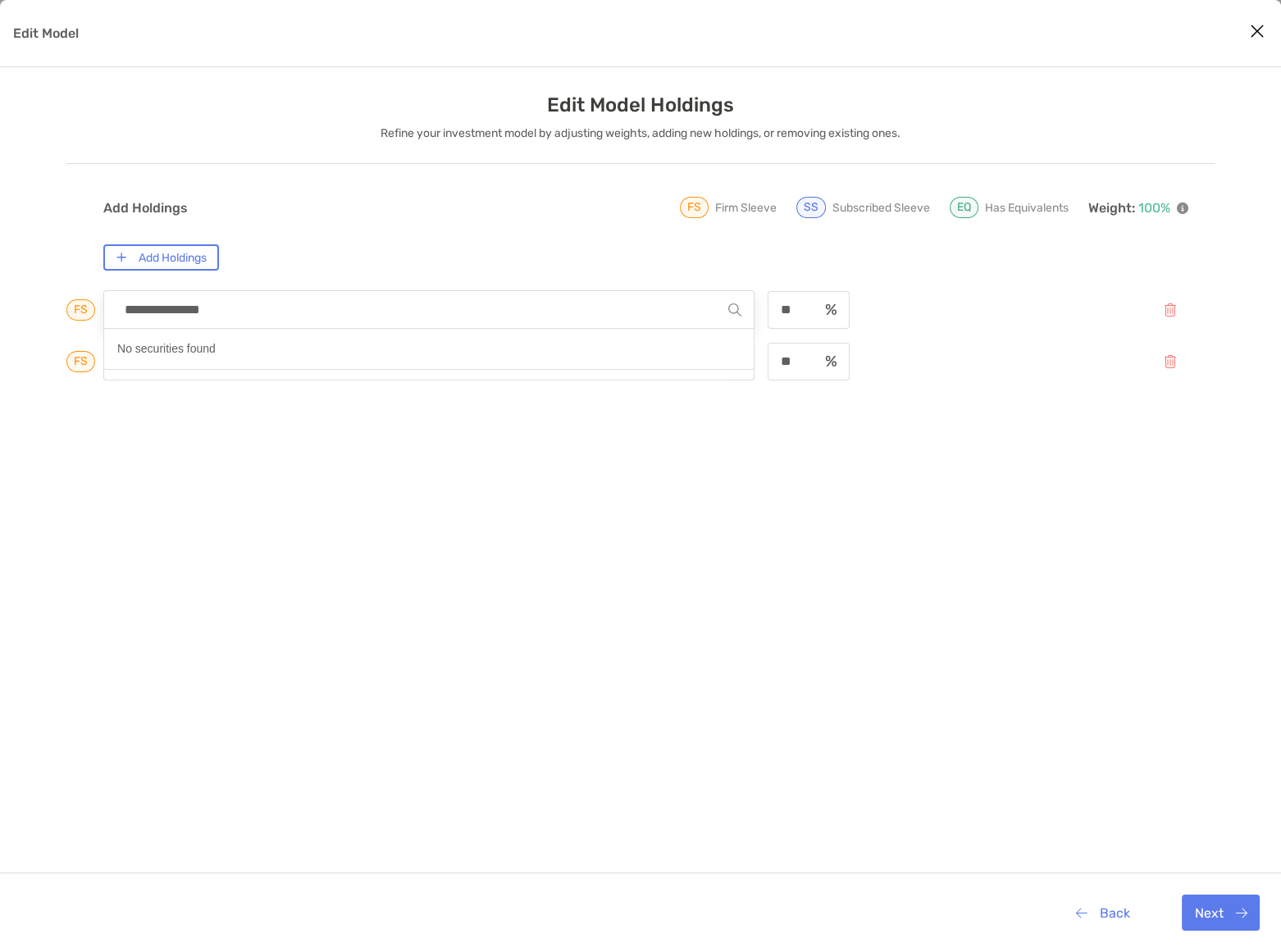
click at [458, 266] on div "Add Holdings" at bounding box center [646, 258] width 1084 height 26
click at [1106, 918] on button "Back" at bounding box center [1102, 913] width 80 height 36
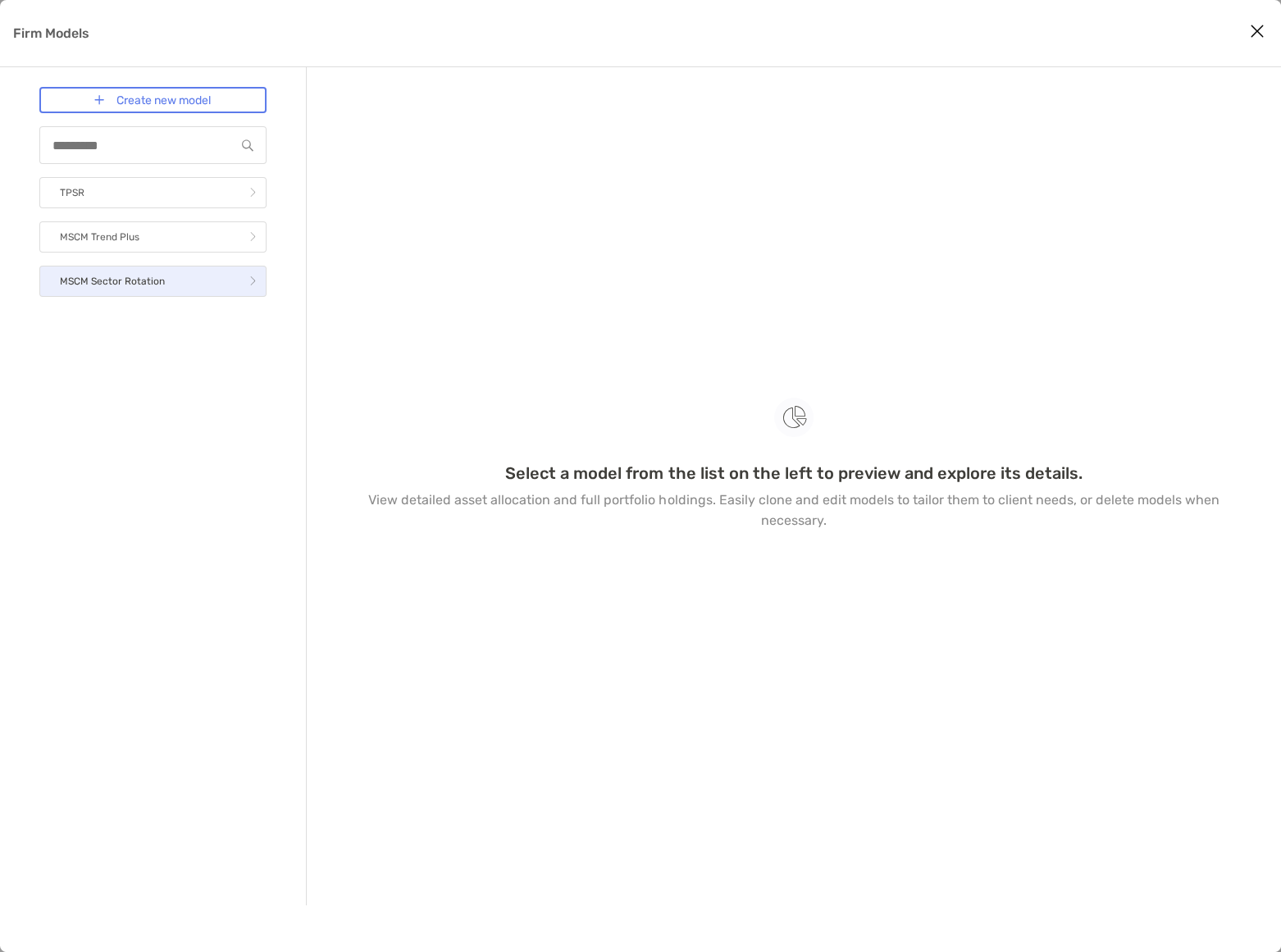
click at [128, 286] on p "MSCM Sector Rotation" at bounding box center [113, 281] width 105 height 21
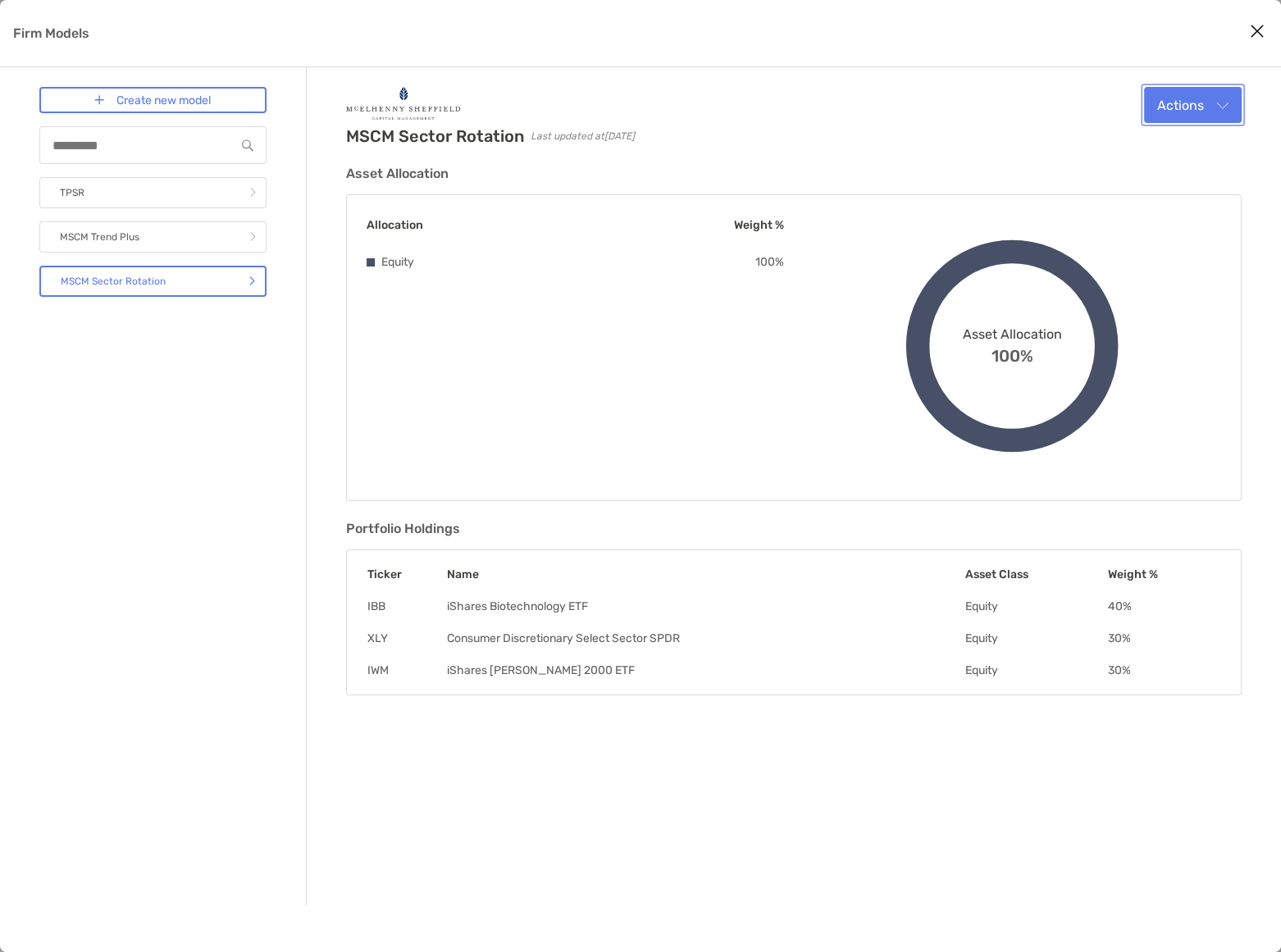
click at [1223, 92] on button "Actions" at bounding box center [1192, 105] width 98 height 36
drag, startPoint x: 1259, startPoint y: 24, endPoint x: 1242, endPoint y: 23, distance: 17.0
click at [1260, 24] on icon "Close modal" at bounding box center [1257, 31] width 15 height 20
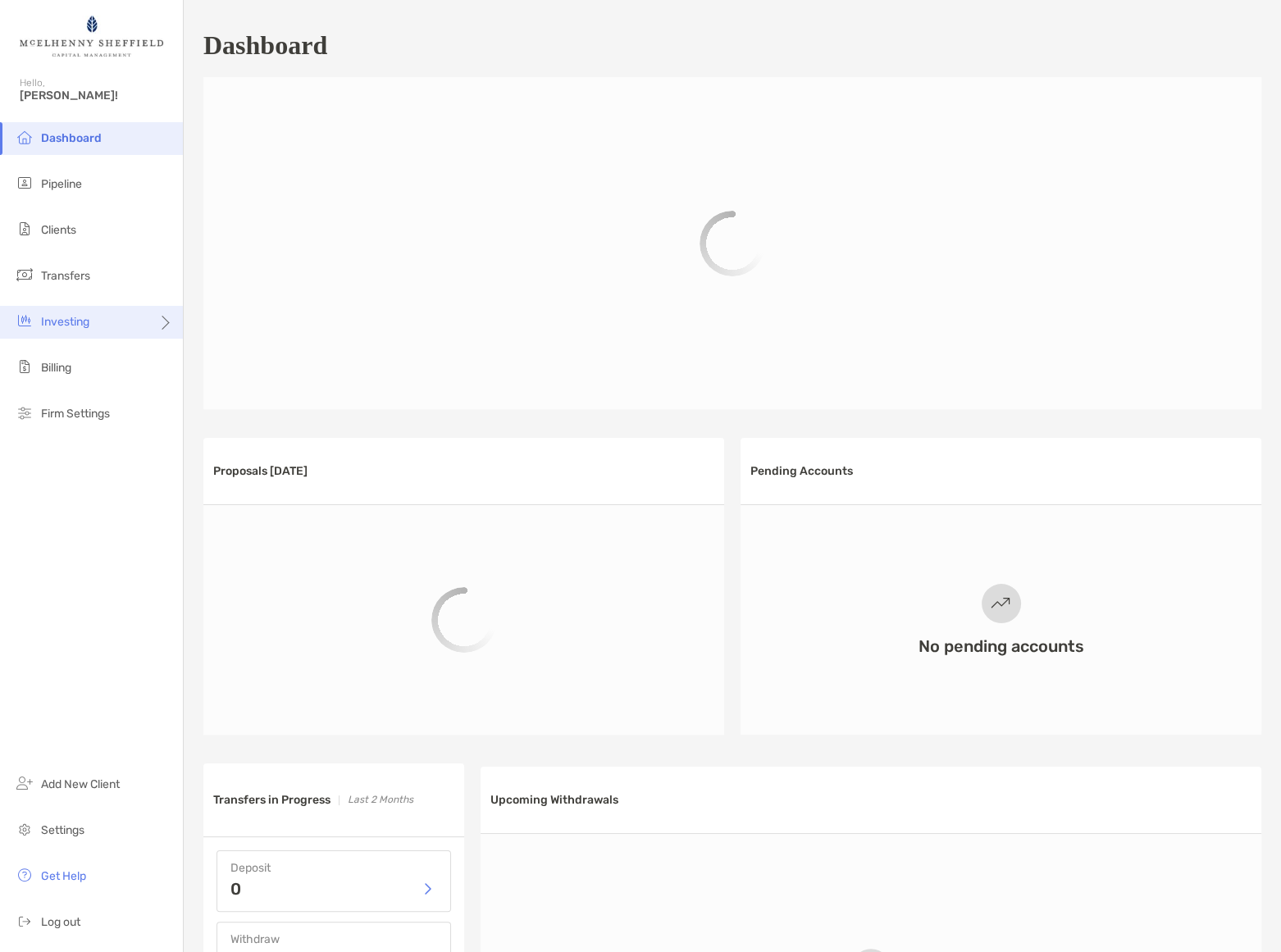
click at [58, 329] on div "Investing" at bounding box center [91, 323] width 183 height 33
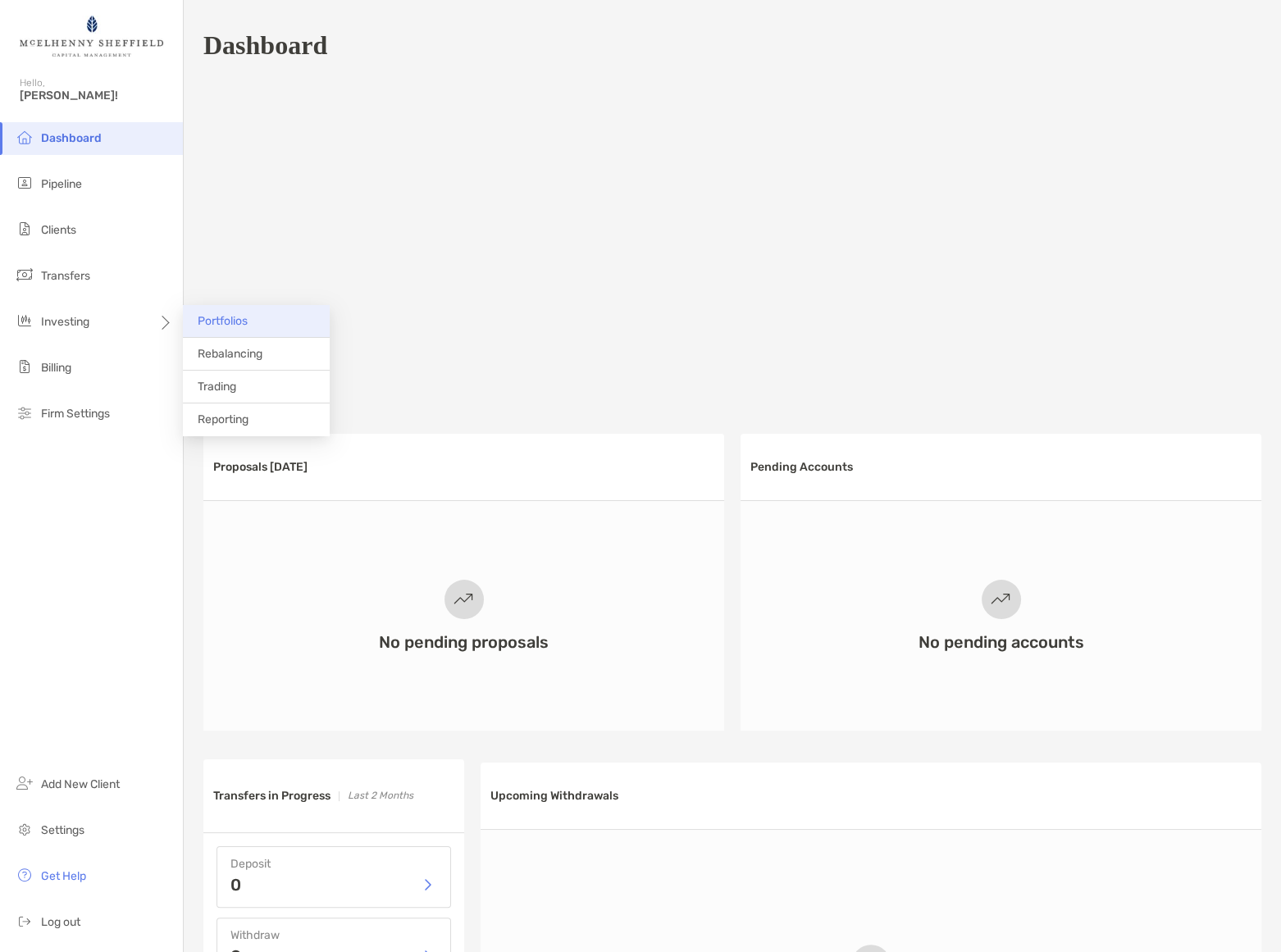
click at [227, 322] on span "Portfolios" at bounding box center [222, 321] width 50 height 14
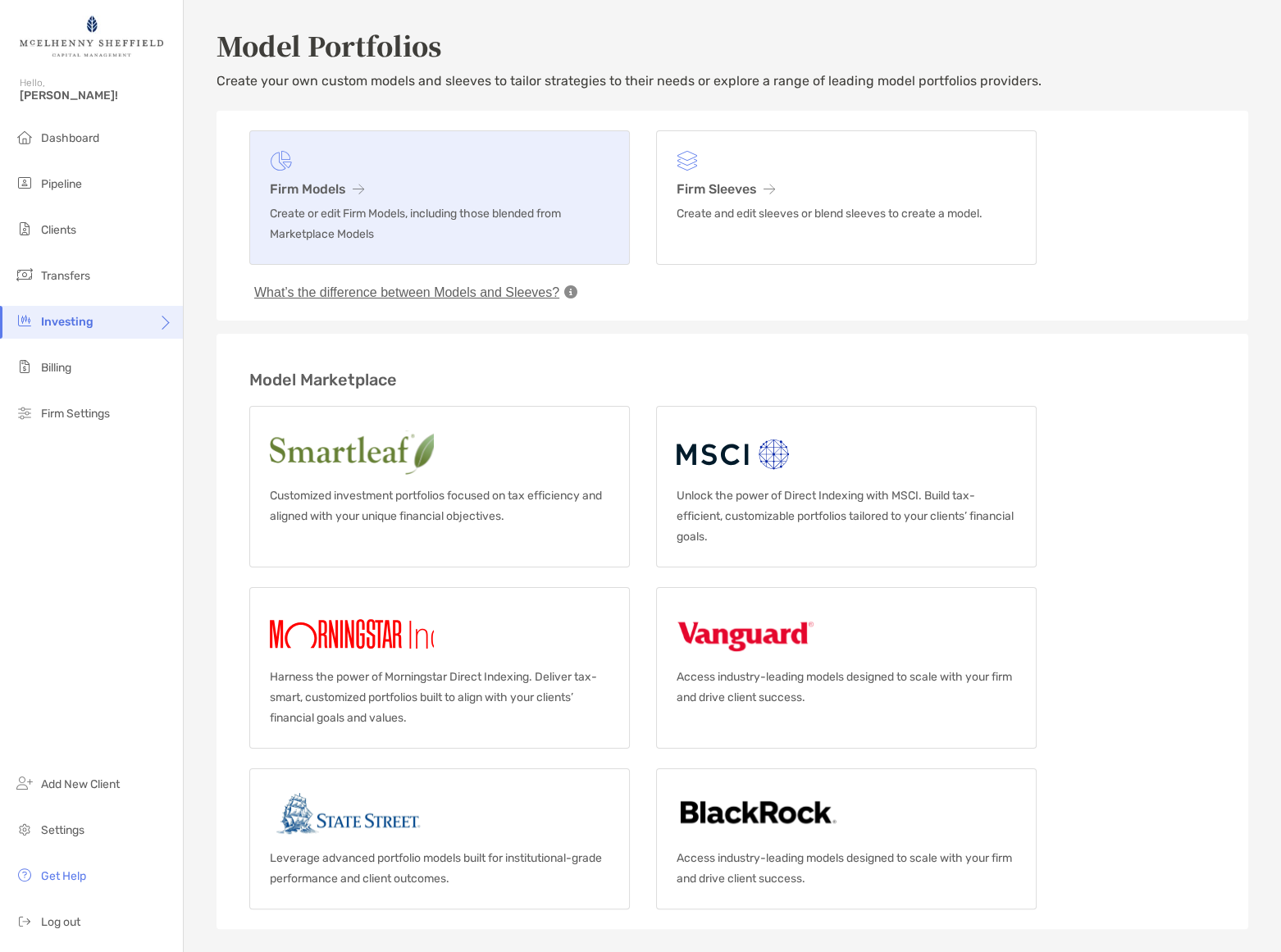
click at [335, 181] on h3 "Firm Models" at bounding box center [439, 188] width 340 height 16
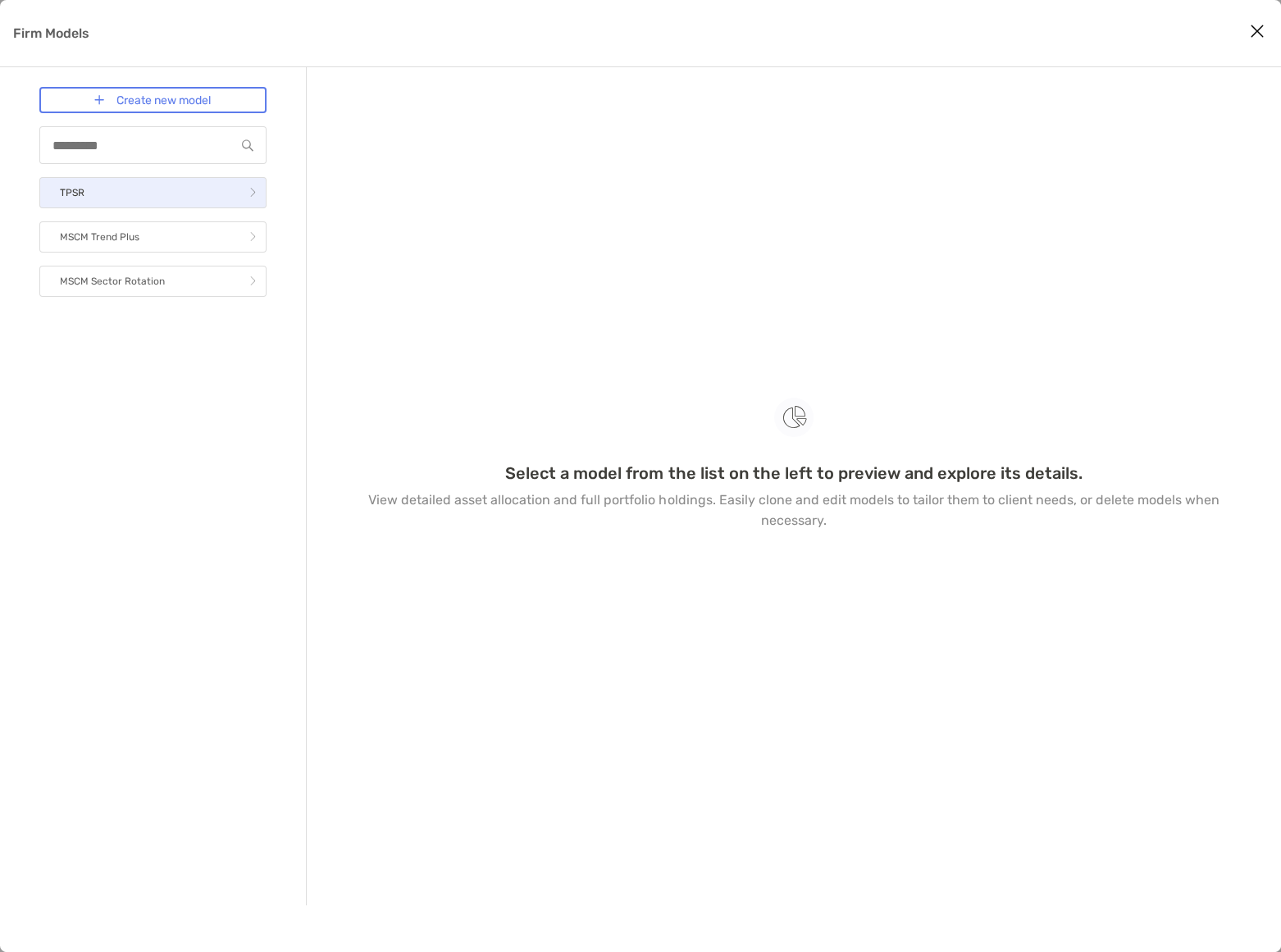
click at [114, 196] on link "TPSR" at bounding box center [153, 193] width 227 height 31
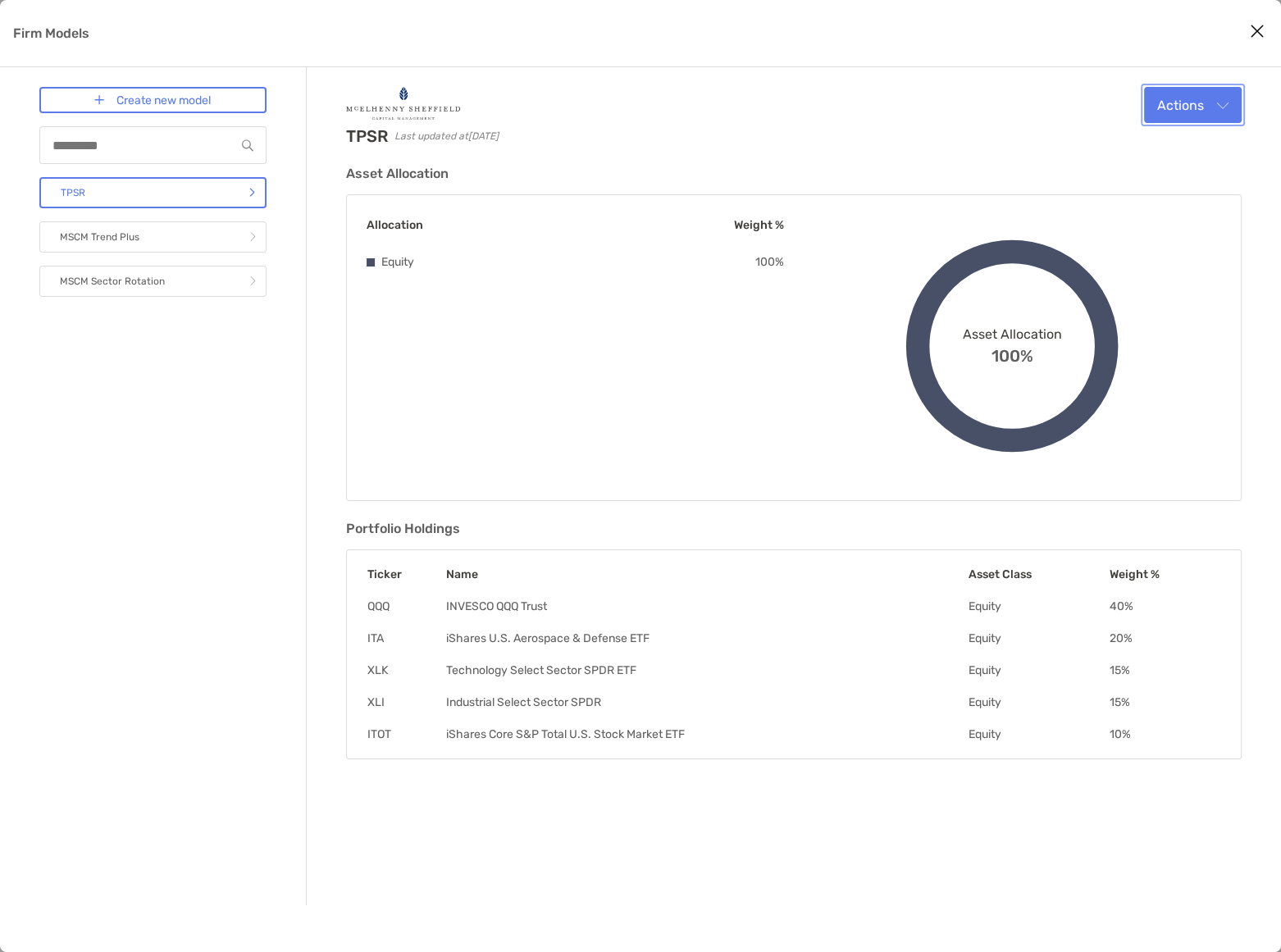
click at [1226, 99] on button "Actions" at bounding box center [1192, 105] width 98 height 36
click at [1121, 142] on span "Edit" at bounding box center [1126, 144] width 25 height 16
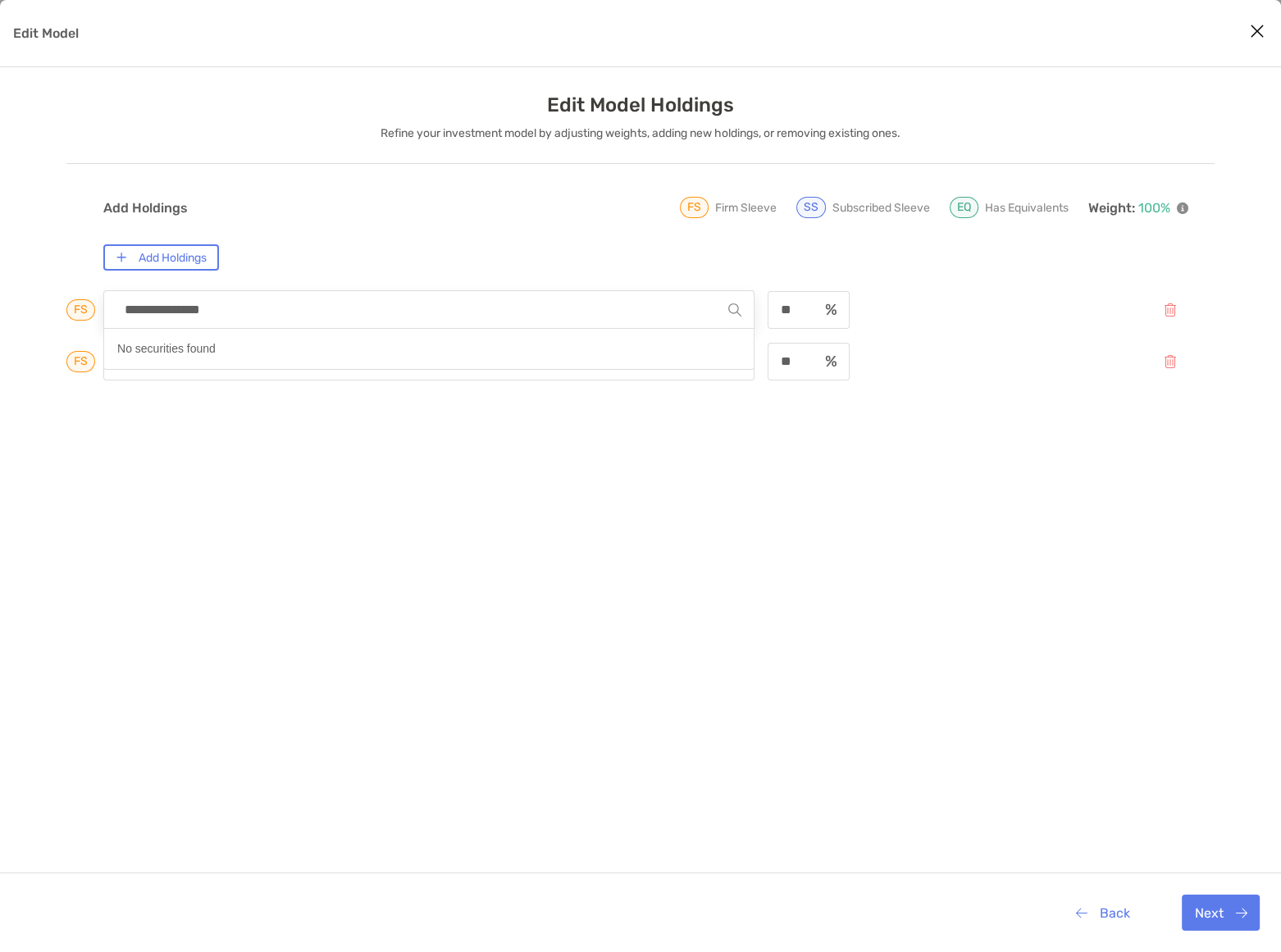
click at [297, 302] on input "**********" at bounding box center [422, 309] width 611 height 37
drag, startPoint x: 297, startPoint y: 302, endPoint x: 59, endPoint y: 315, distance: 238.4
click at [59, 315] on div "**********" at bounding box center [640, 600] width 1281 height 1013
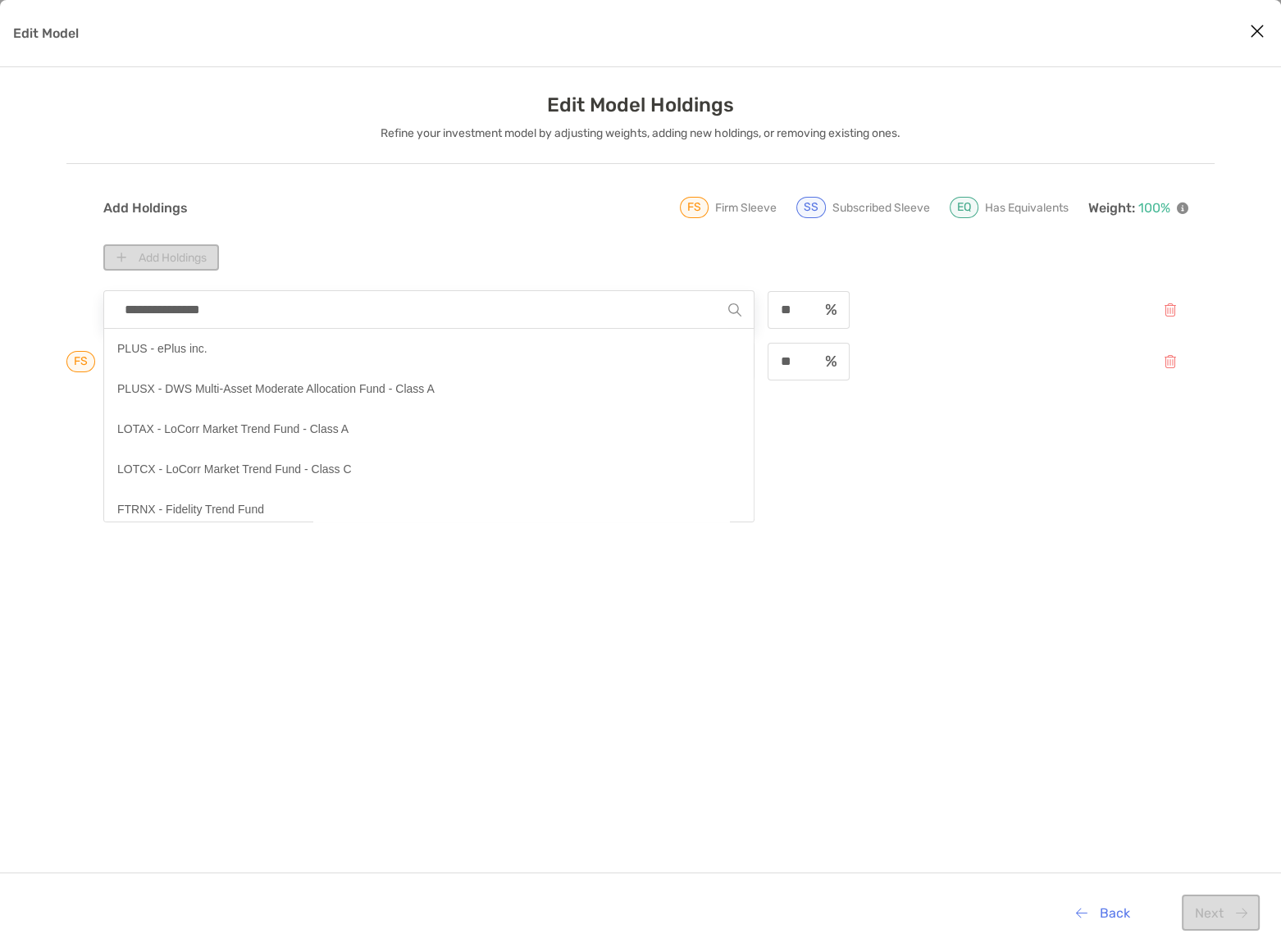
type input "**********"
click at [550, 638] on div "**********" at bounding box center [646, 655] width 1084 height 743
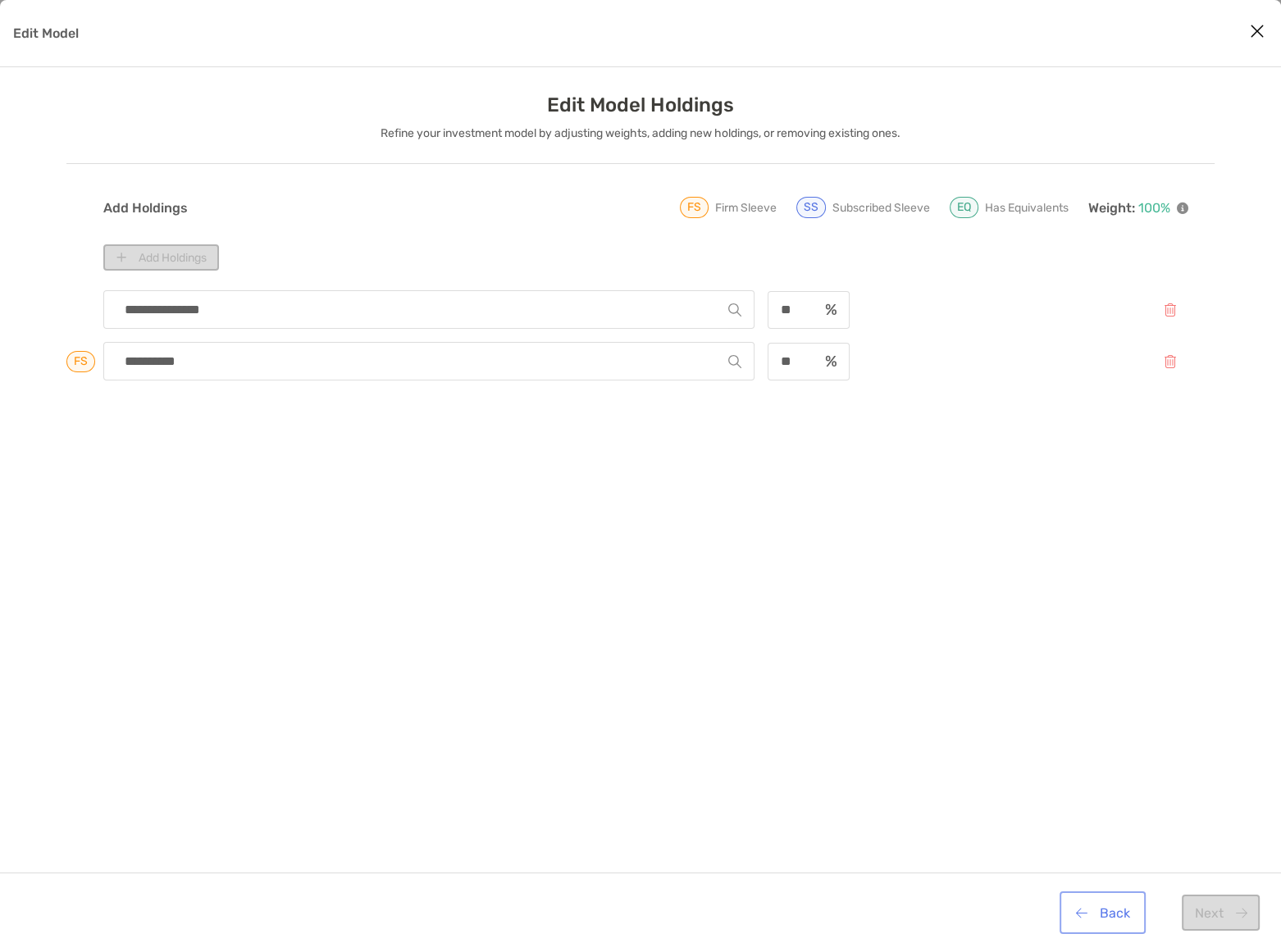
click at [1102, 922] on button "Back" at bounding box center [1102, 913] width 80 height 36
click at [1116, 913] on button "Back" at bounding box center [1102, 913] width 80 height 36
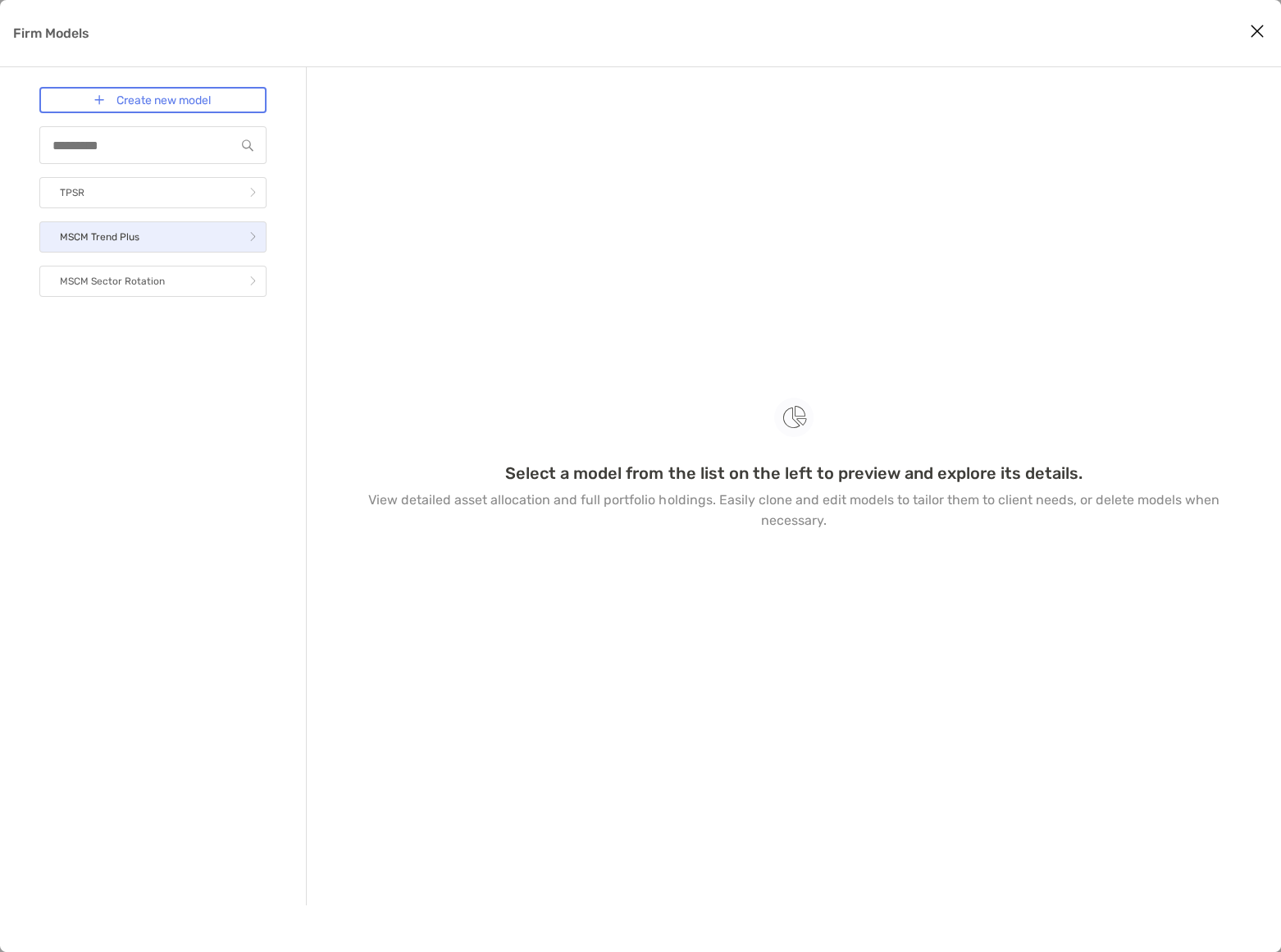
click at [169, 234] on link "MSCM Trend Plus" at bounding box center [153, 237] width 227 height 31
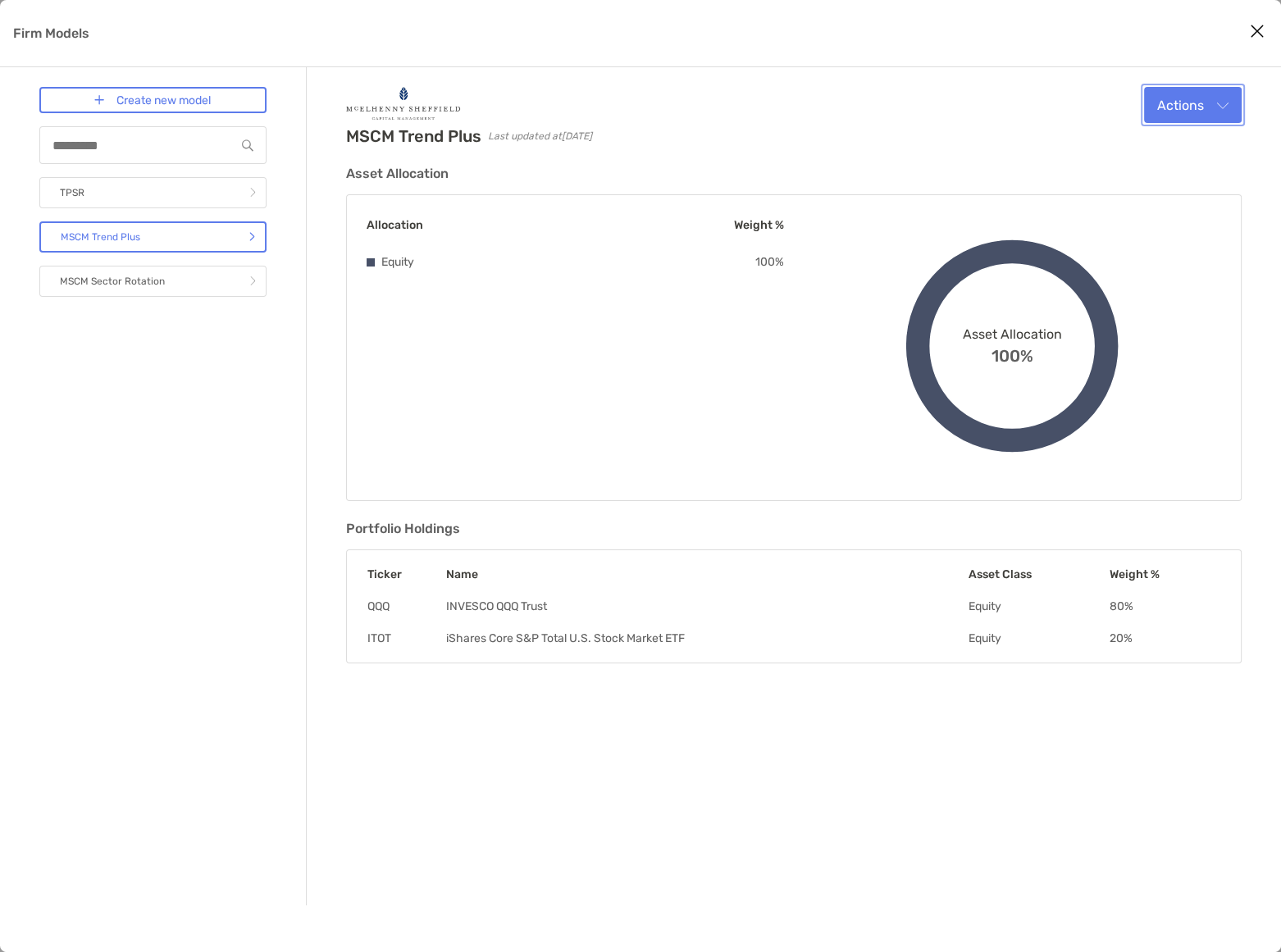
click at [1223, 104] on button "Actions" at bounding box center [1192, 105] width 98 height 36
click at [220, 436] on div "Create new model TPSR MSCM Trend Plus MSCM Sector Rotation" at bounding box center [153, 486] width 227 height 799
click at [118, 189] on link "TPSR" at bounding box center [153, 193] width 227 height 31
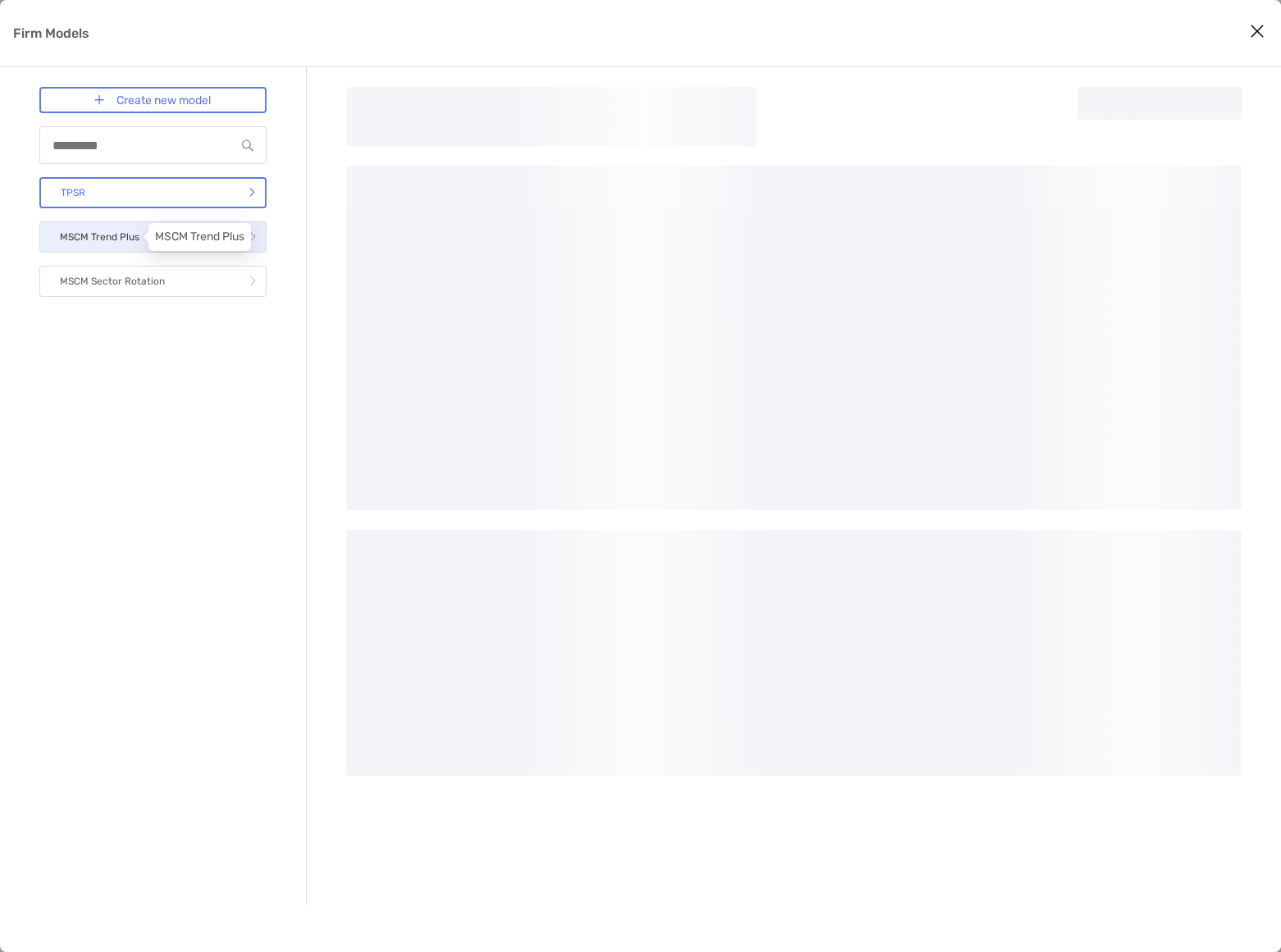
click at [113, 242] on p "MSCM Trend Plus" at bounding box center [100, 237] width 80 height 21
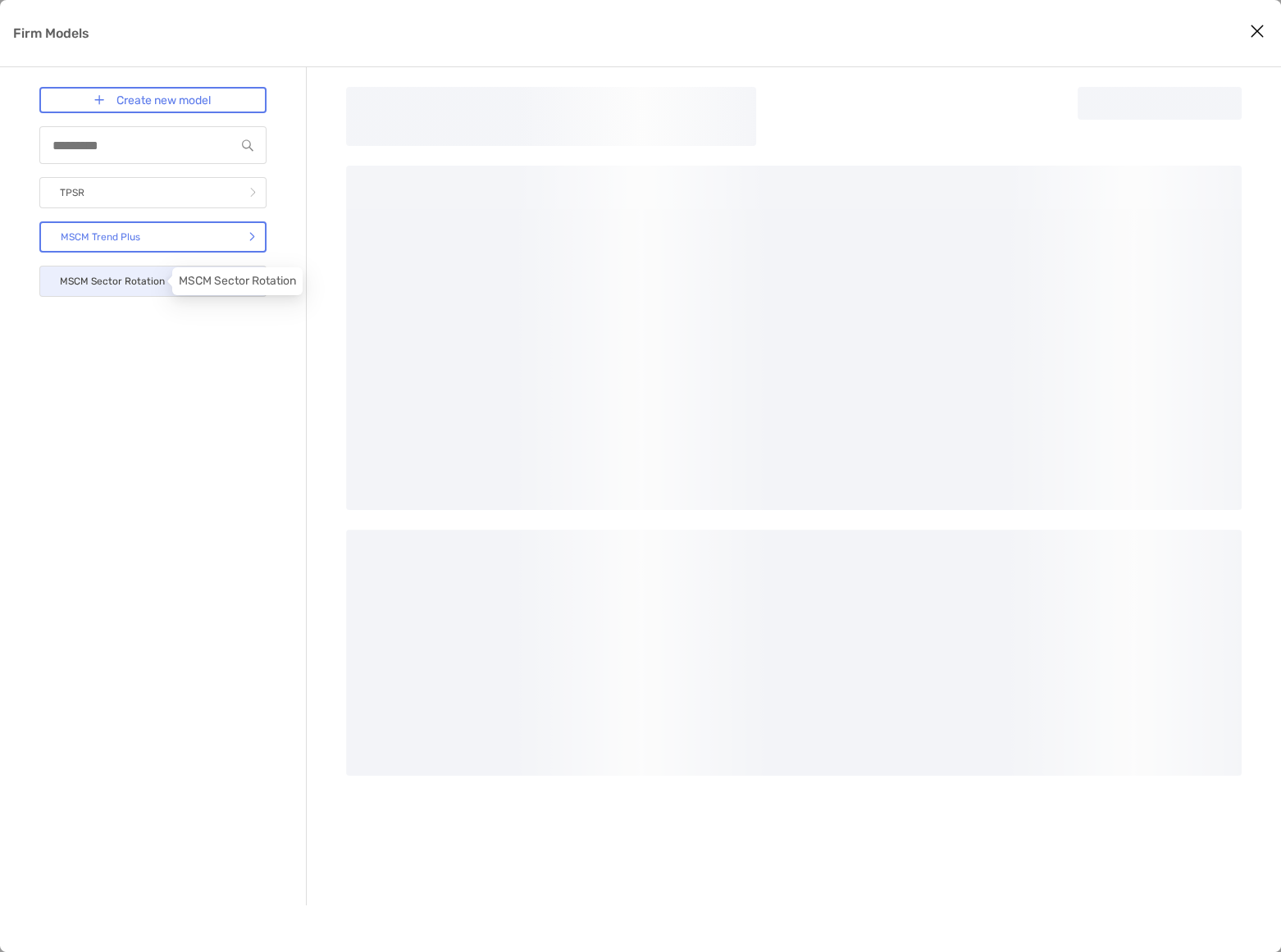
click at [117, 286] on p "MSCM Sector Rotation" at bounding box center [113, 281] width 105 height 21
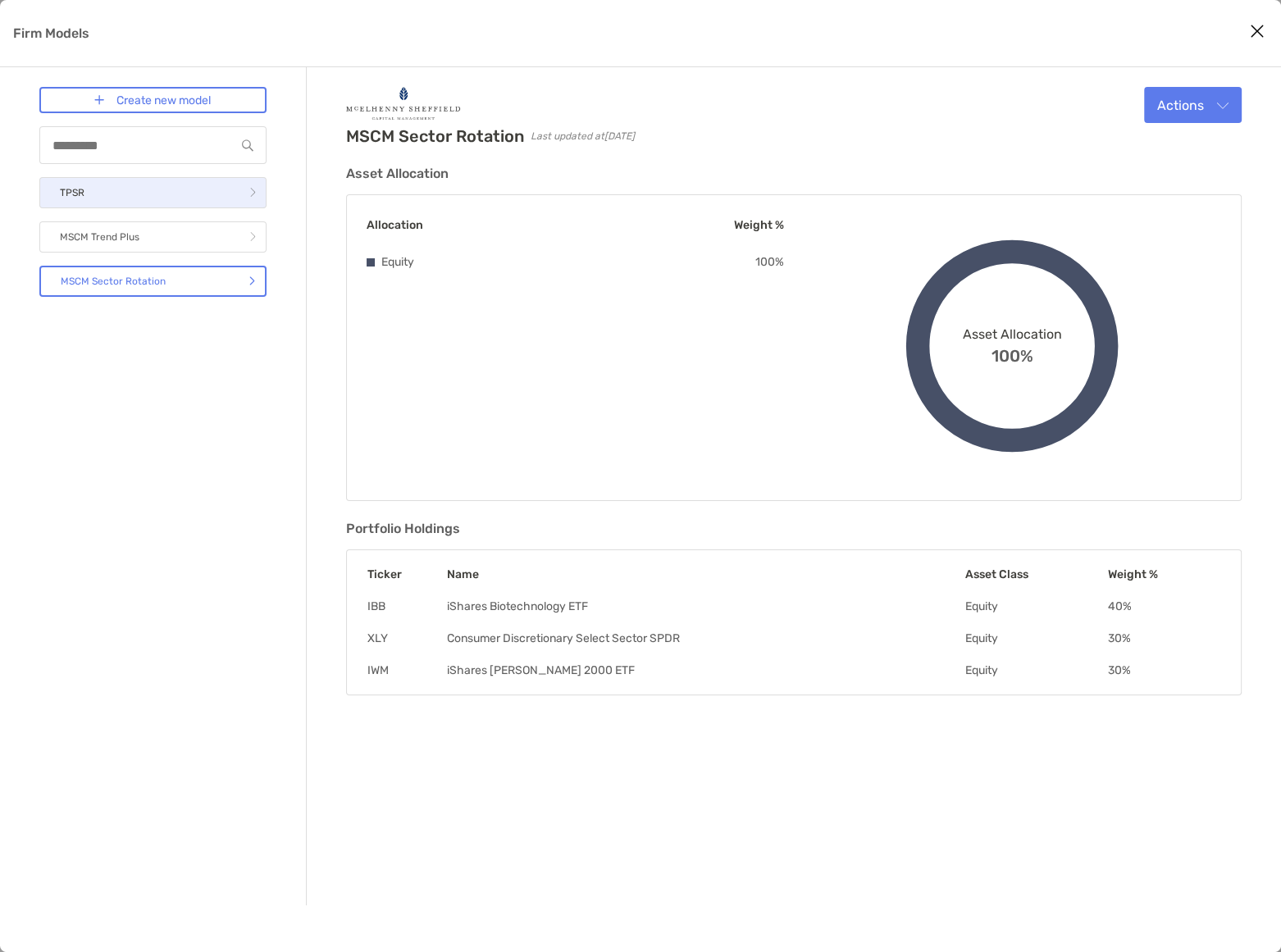
click at [120, 201] on link "TPSR" at bounding box center [153, 193] width 227 height 31
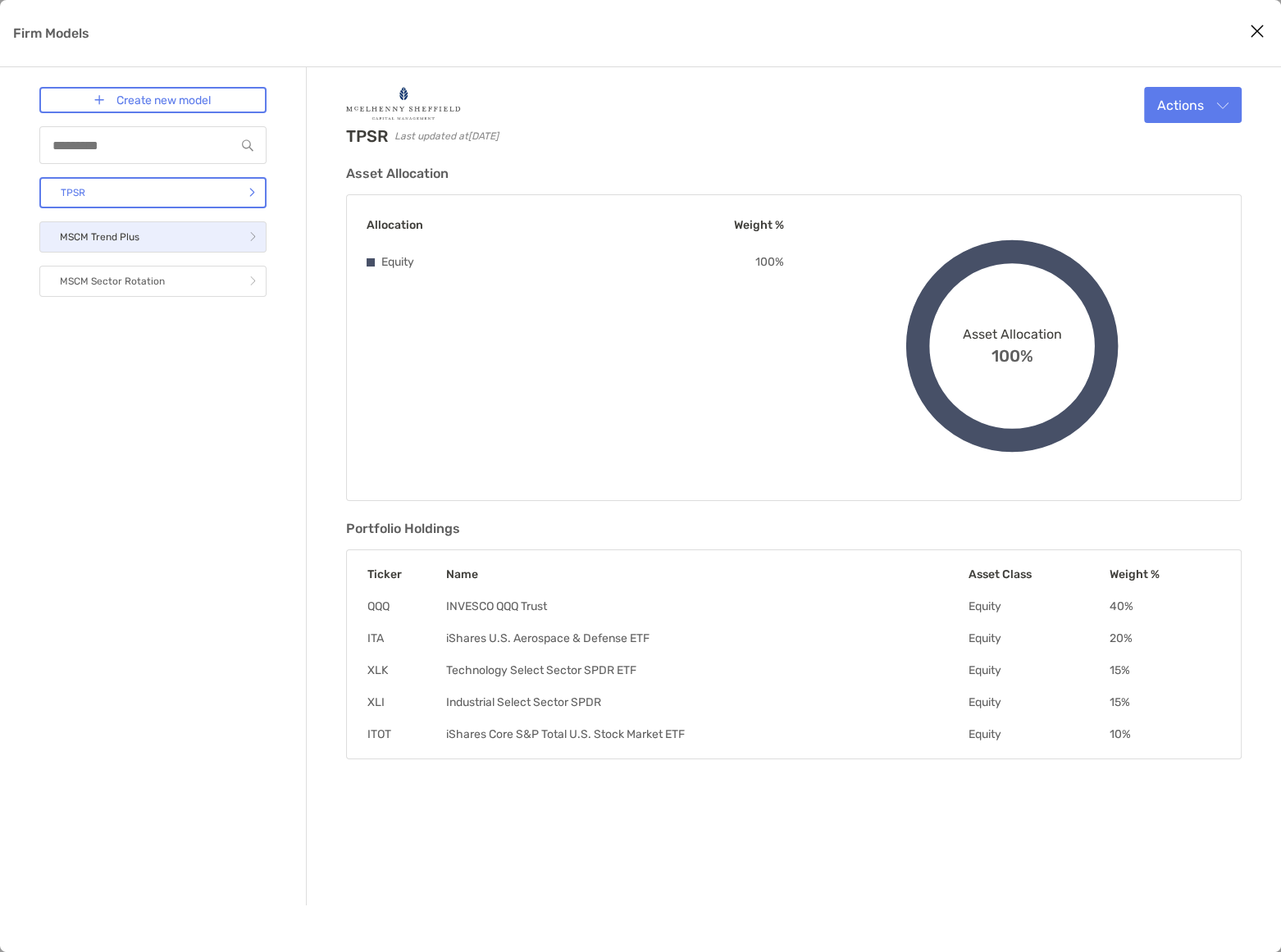
click at [118, 221] on link "MSCM Trend Plus" at bounding box center [153, 237] width 227 height 31
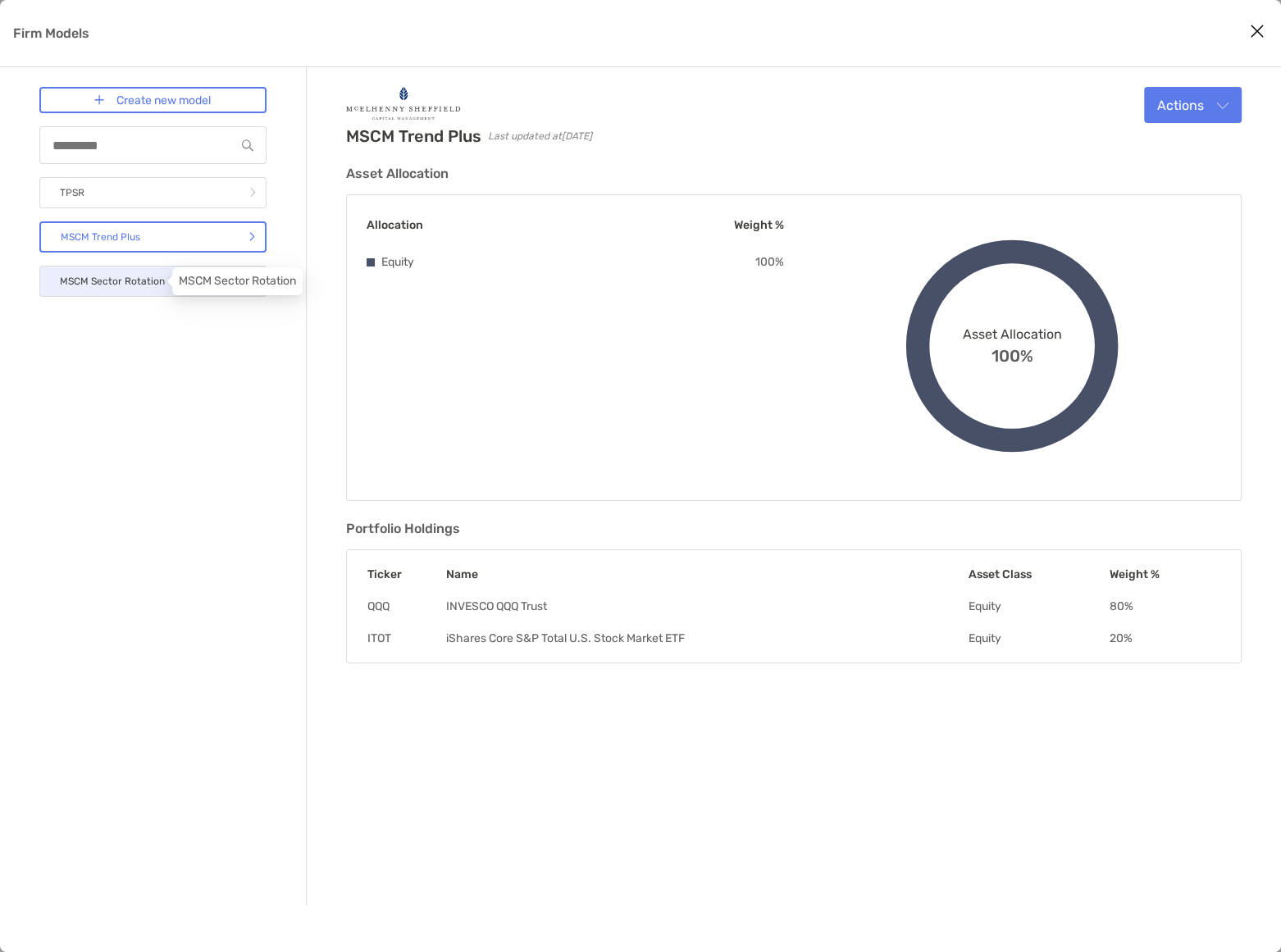
click at [118, 279] on p "MSCM Sector Rotation" at bounding box center [113, 281] width 105 height 21
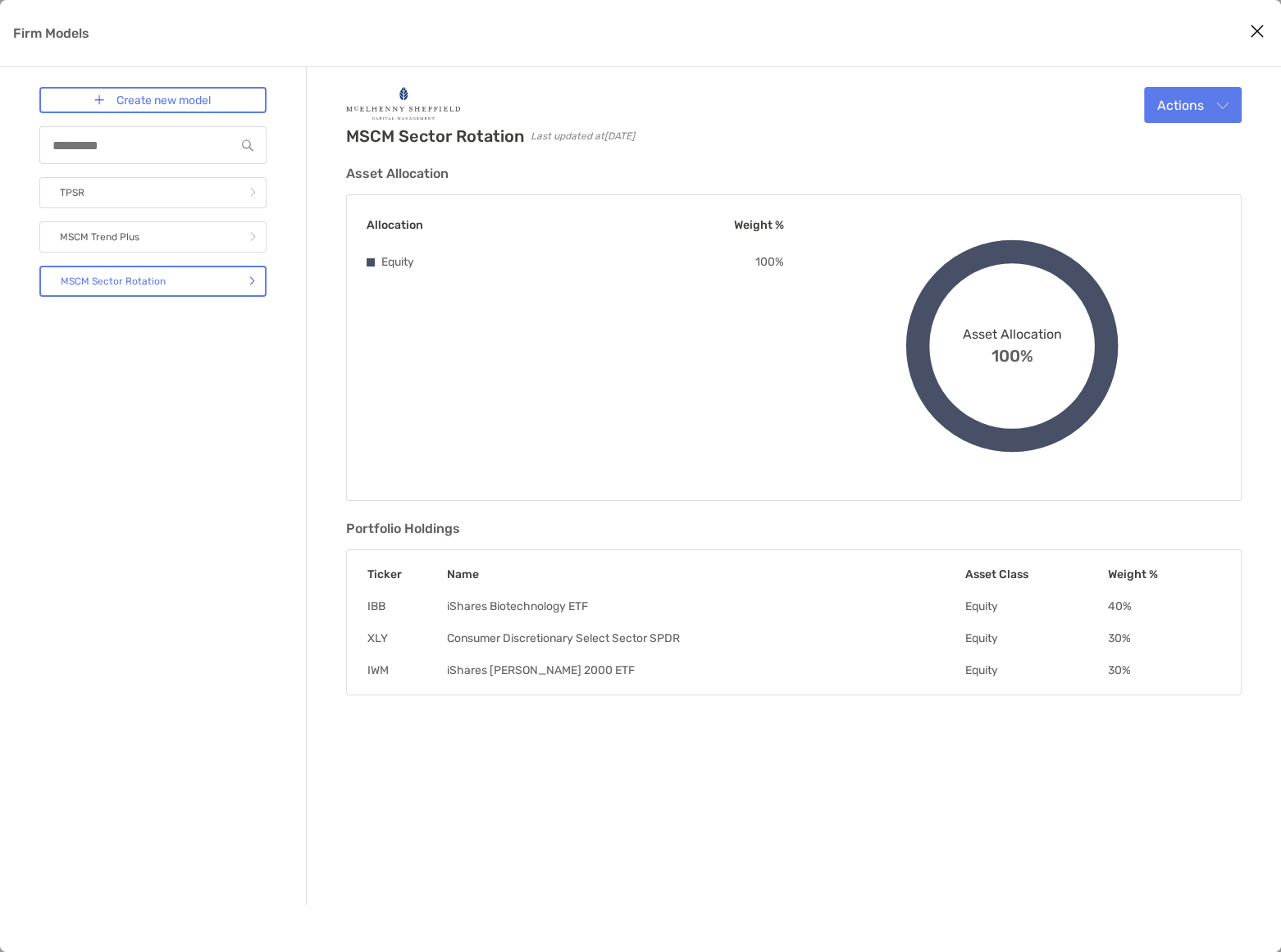
click at [1261, 33] on icon "Close modal" at bounding box center [1257, 31] width 15 height 20
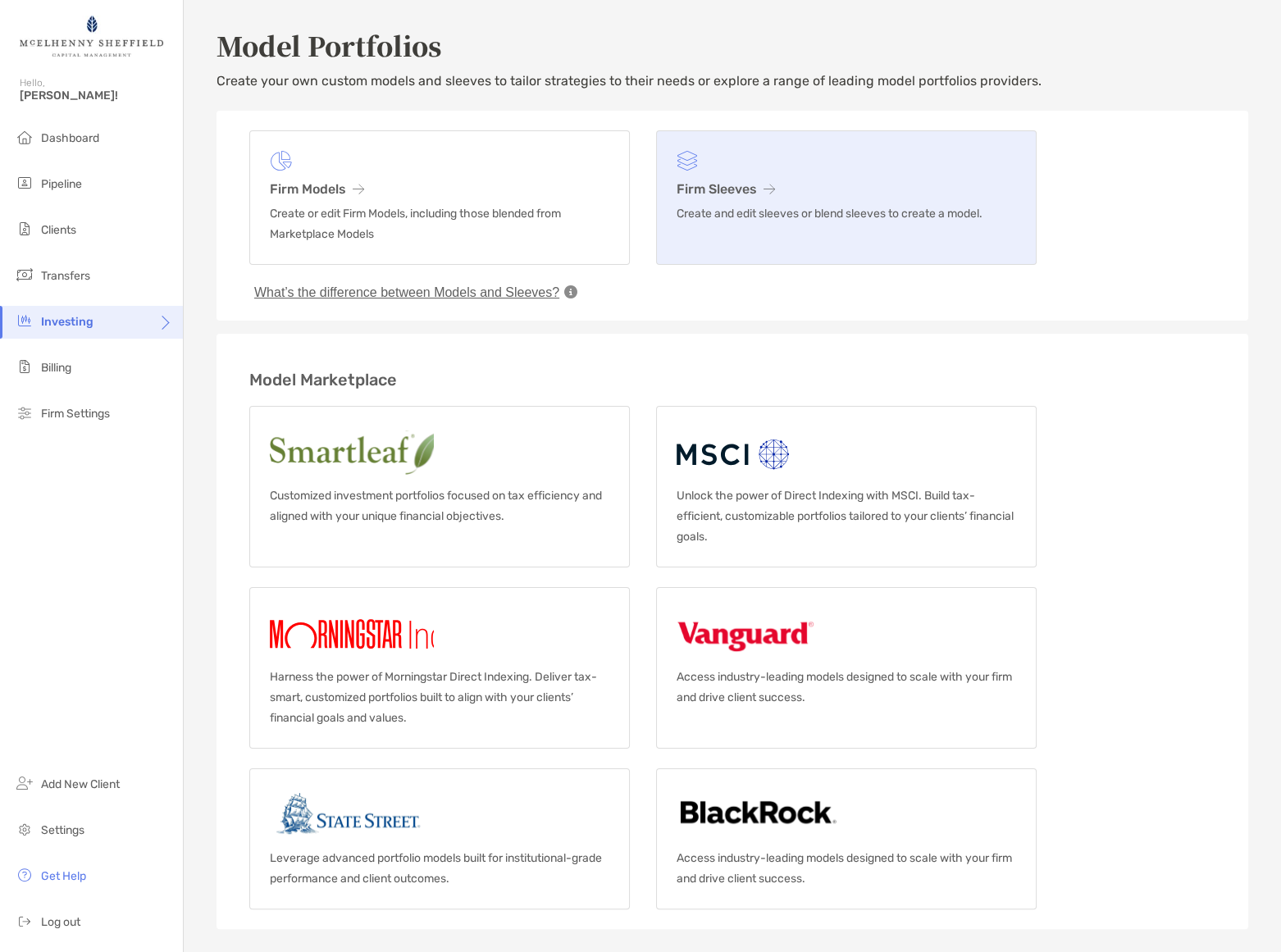
click at [716, 188] on h3 "Firm Sleeves" at bounding box center [846, 188] width 340 height 16
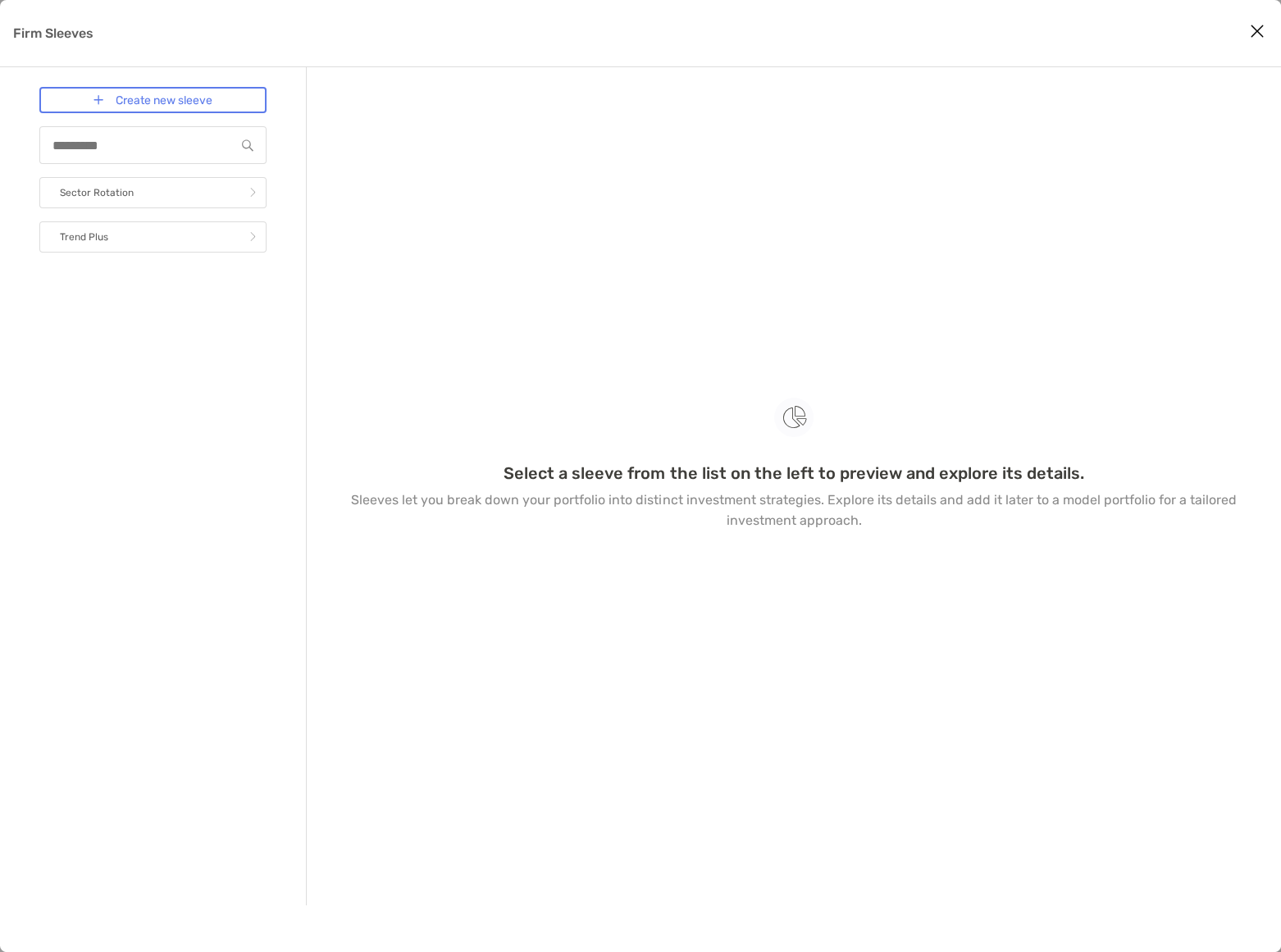
click at [1260, 27] on icon "Close modal" at bounding box center [1257, 31] width 15 height 20
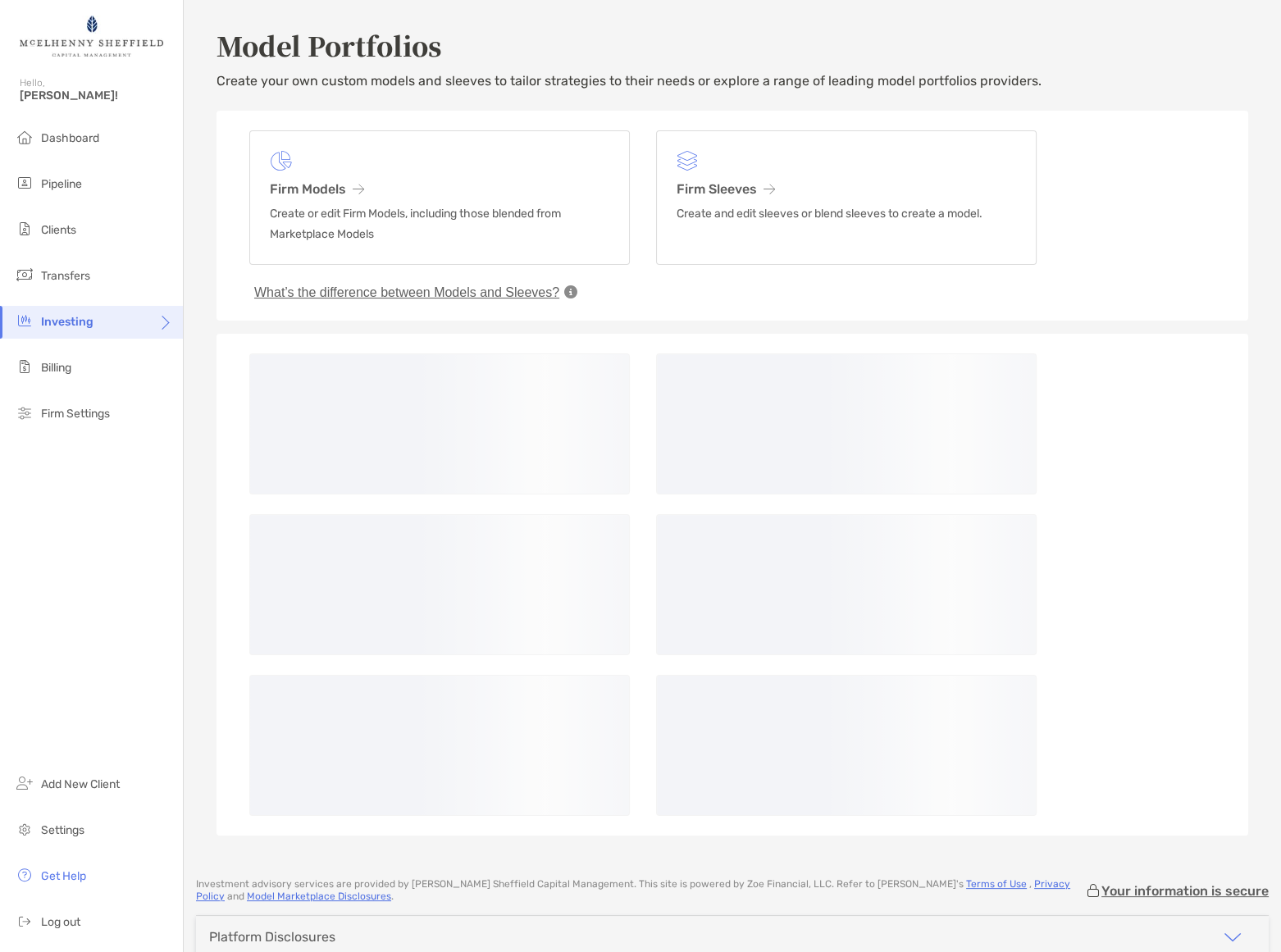
click at [518, 295] on button "What’s the difference between Models and Sleeves?" at bounding box center [406, 293] width 315 height 16
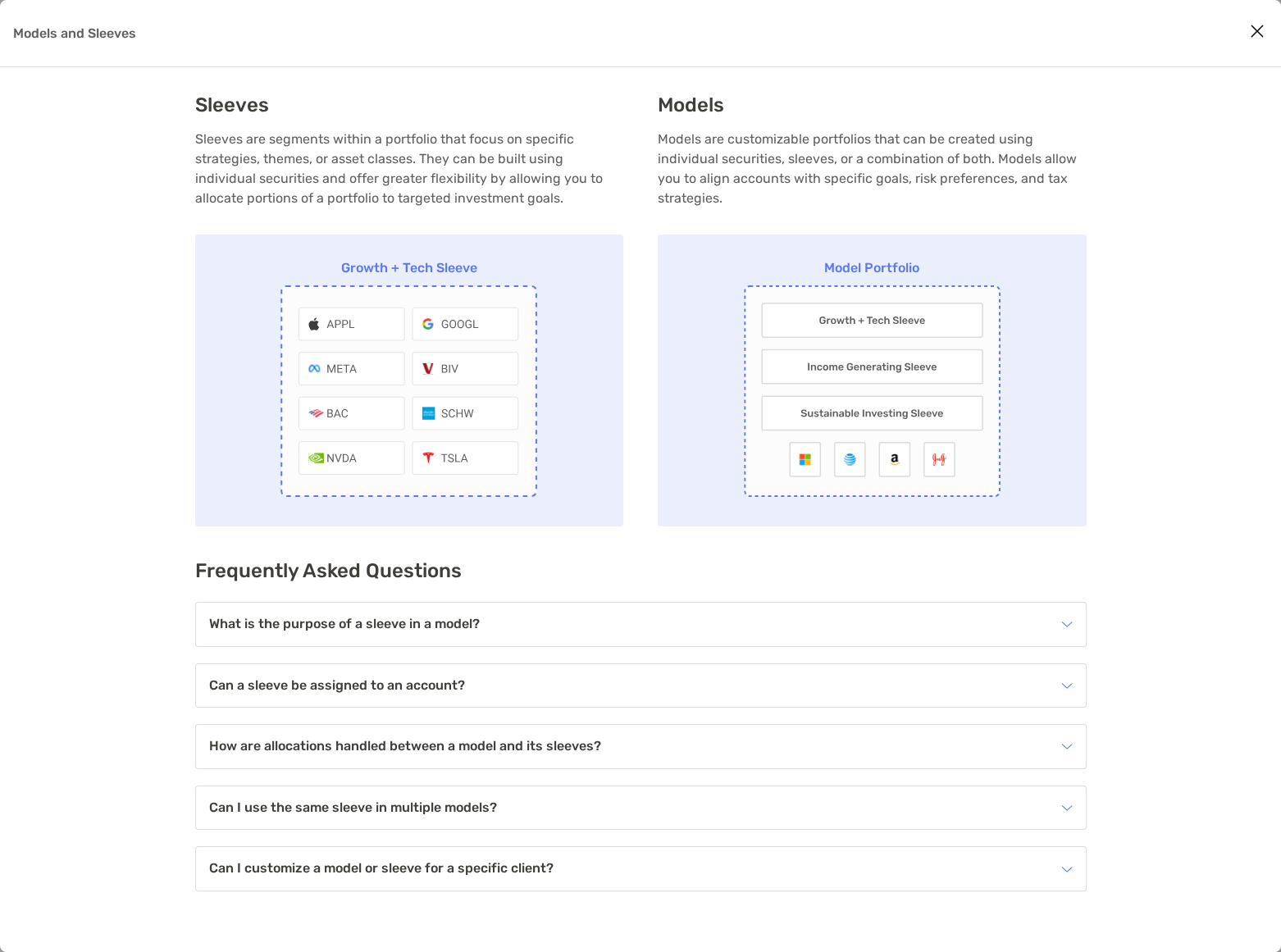
click at [1251, 30] on icon "Close modal" at bounding box center [1257, 31] width 15 height 20
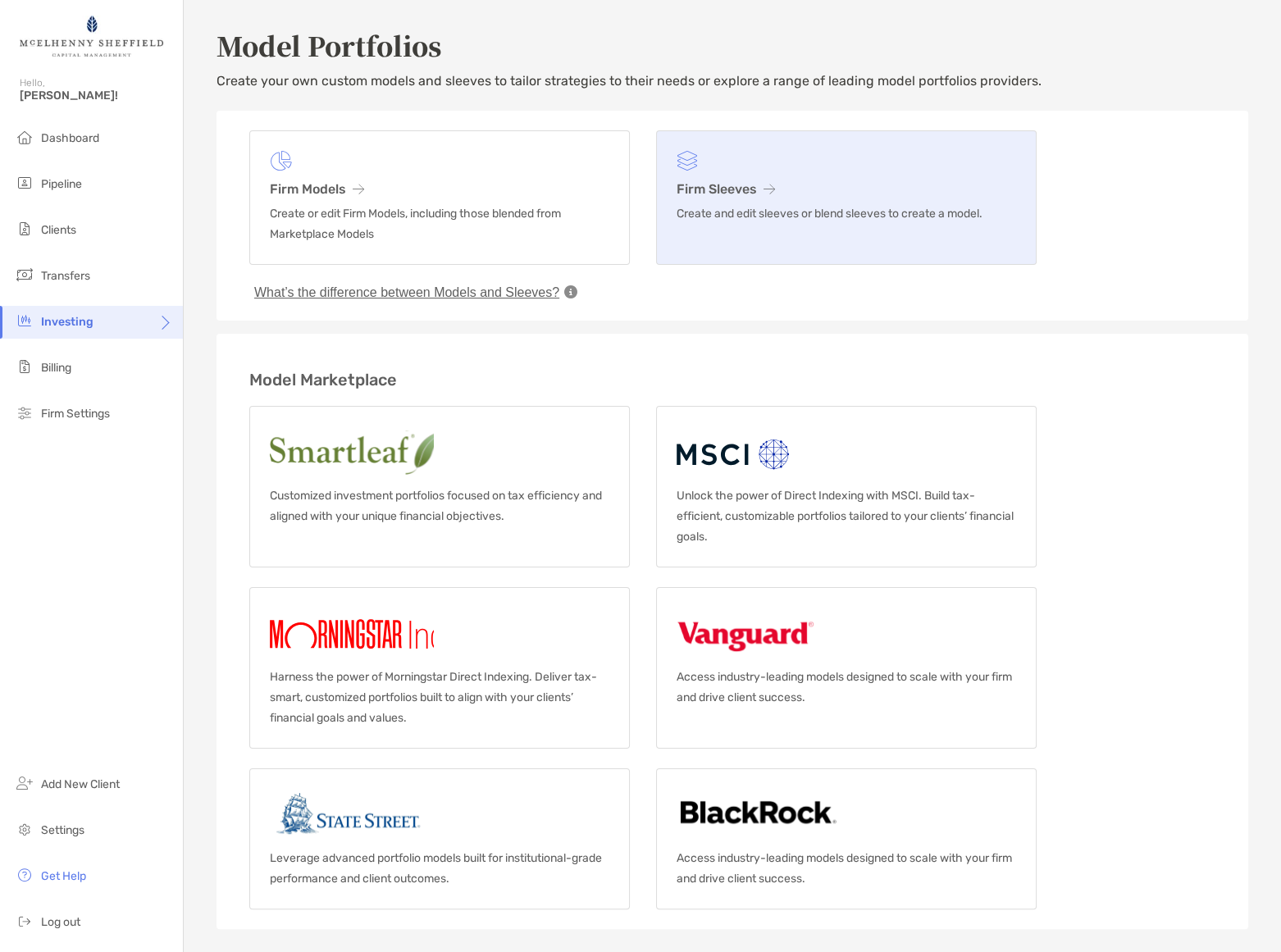
click at [774, 171] on link "Firm Sleeves Create and edit sleeves or blend sleeves to create a model." at bounding box center [846, 197] width 380 height 134
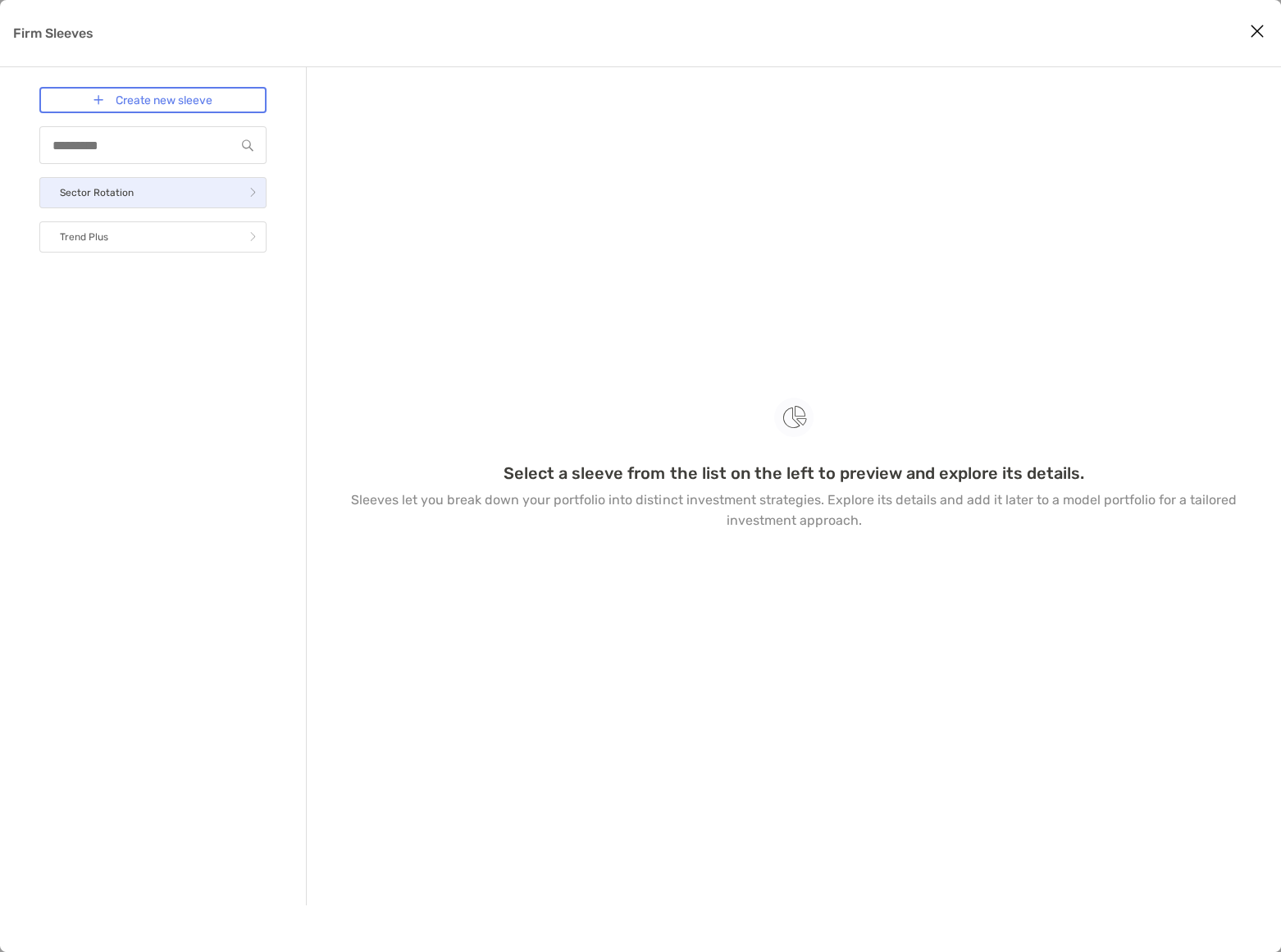
click at [172, 188] on link "Sector Rotation" at bounding box center [153, 193] width 227 height 31
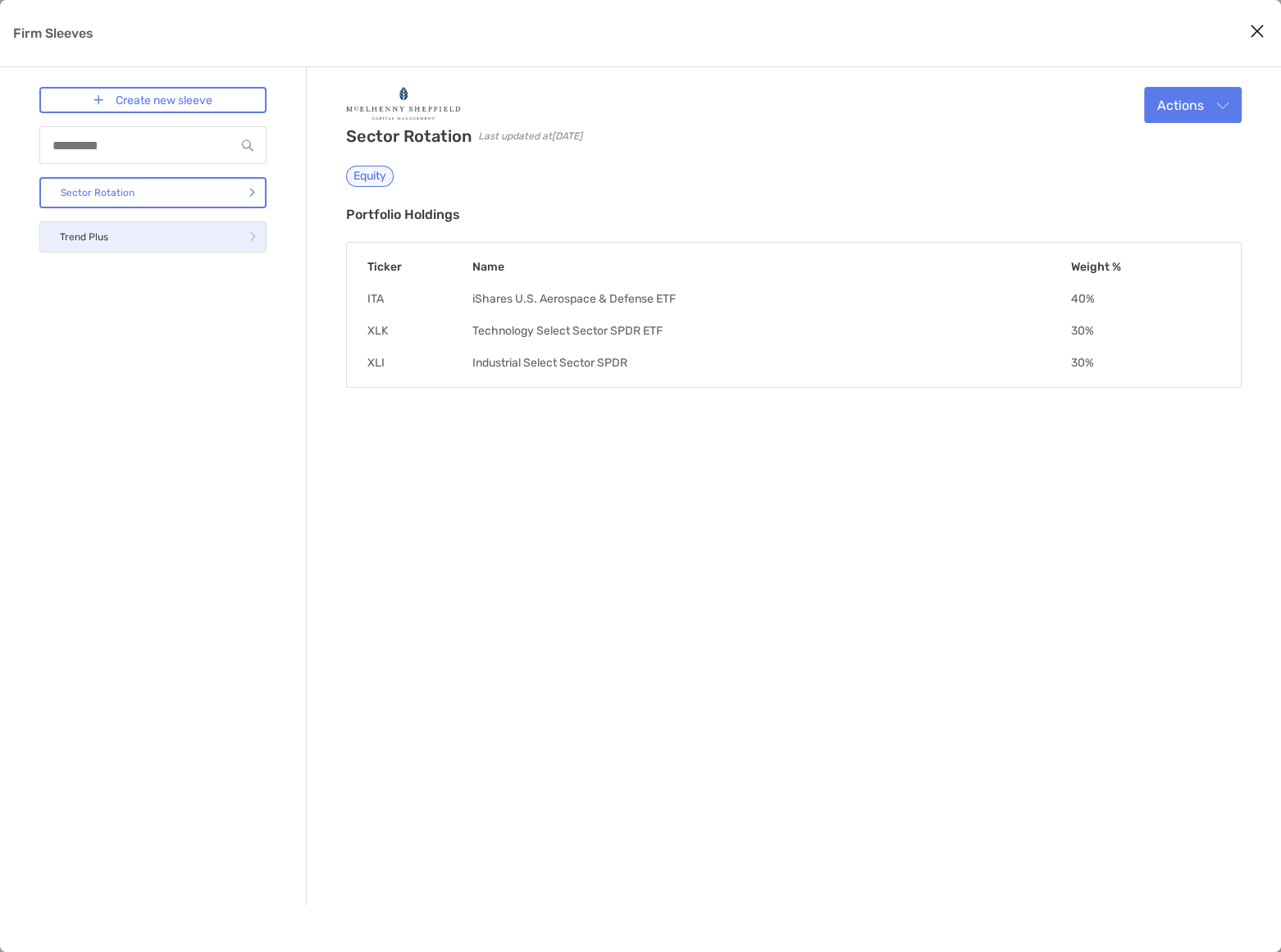
click at [172, 229] on link "Trend Plus" at bounding box center [153, 237] width 227 height 31
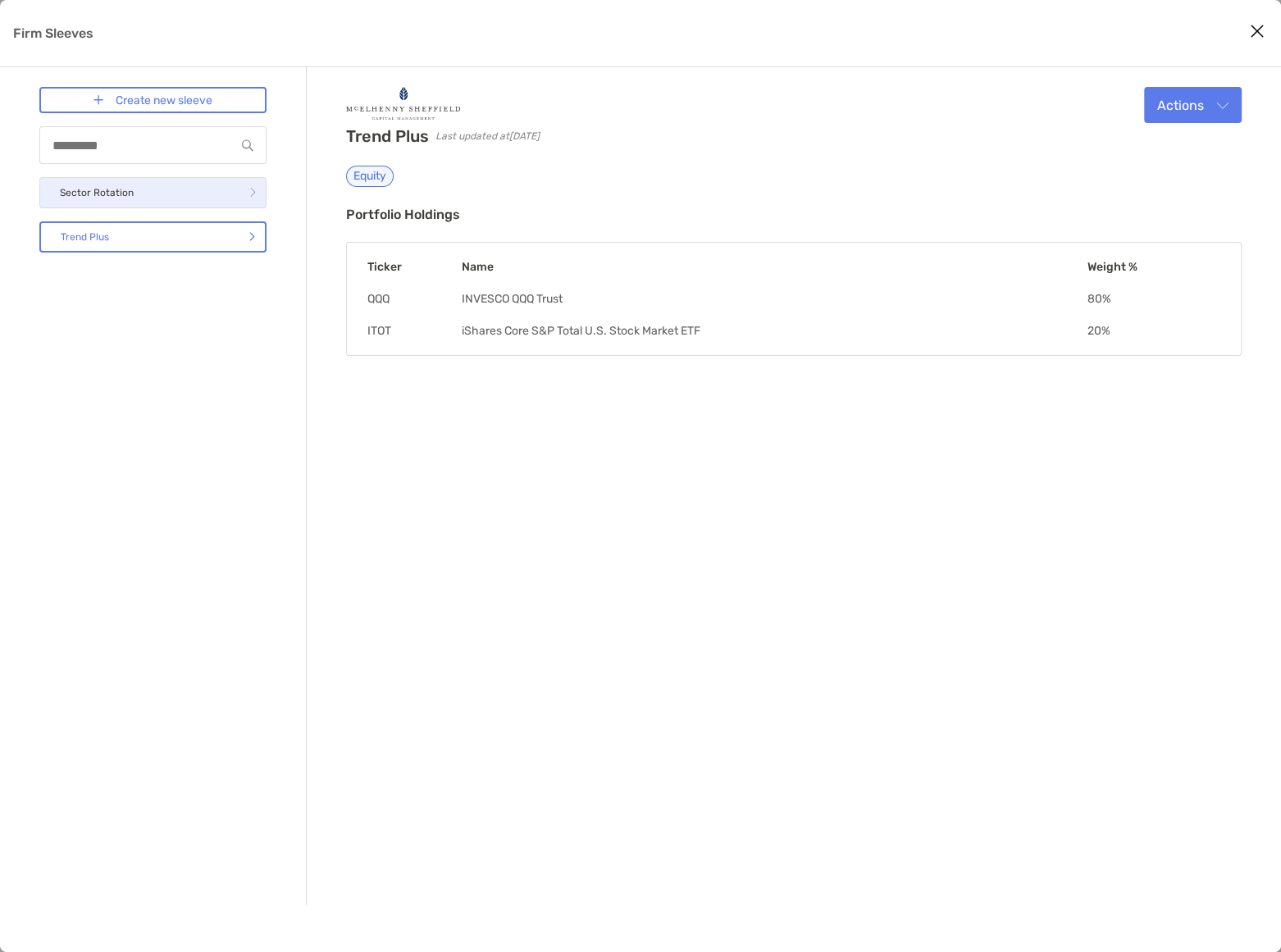
click at [142, 184] on link "Sector Rotation" at bounding box center [153, 193] width 227 height 31
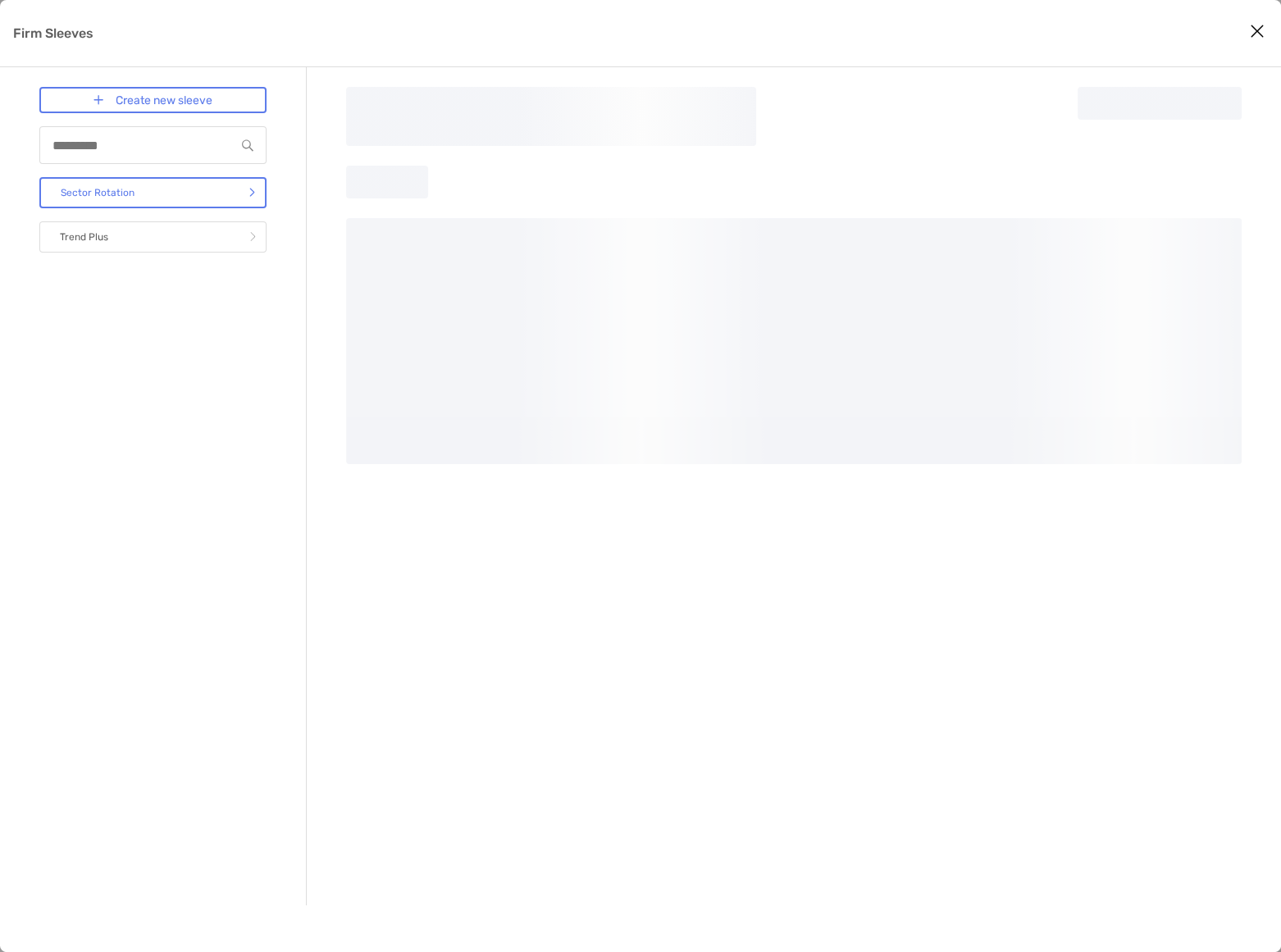
click at [1252, 27] on icon "Close modal" at bounding box center [1257, 31] width 15 height 20
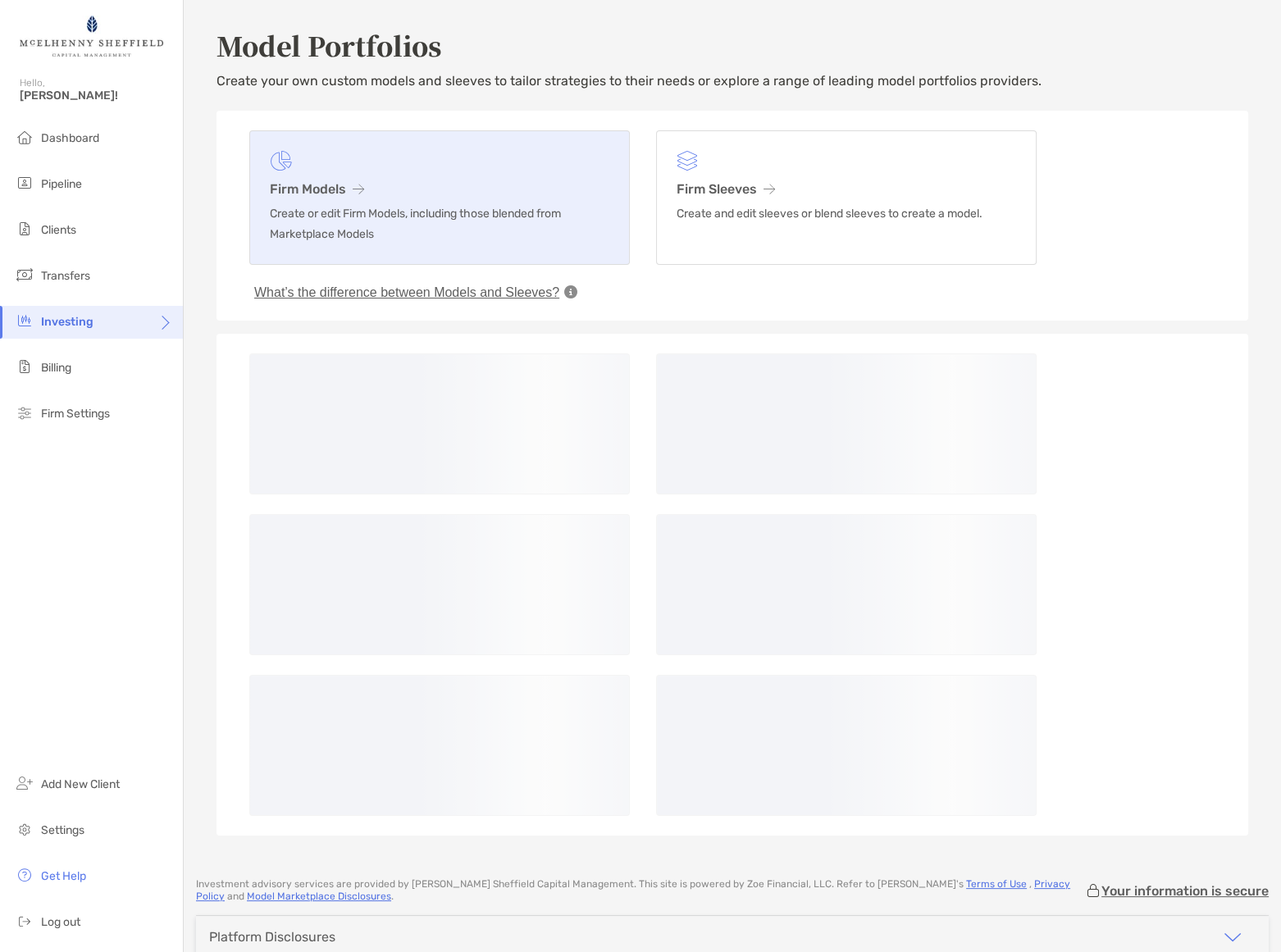
click at [337, 187] on h3 "Firm Models" at bounding box center [439, 188] width 340 height 16
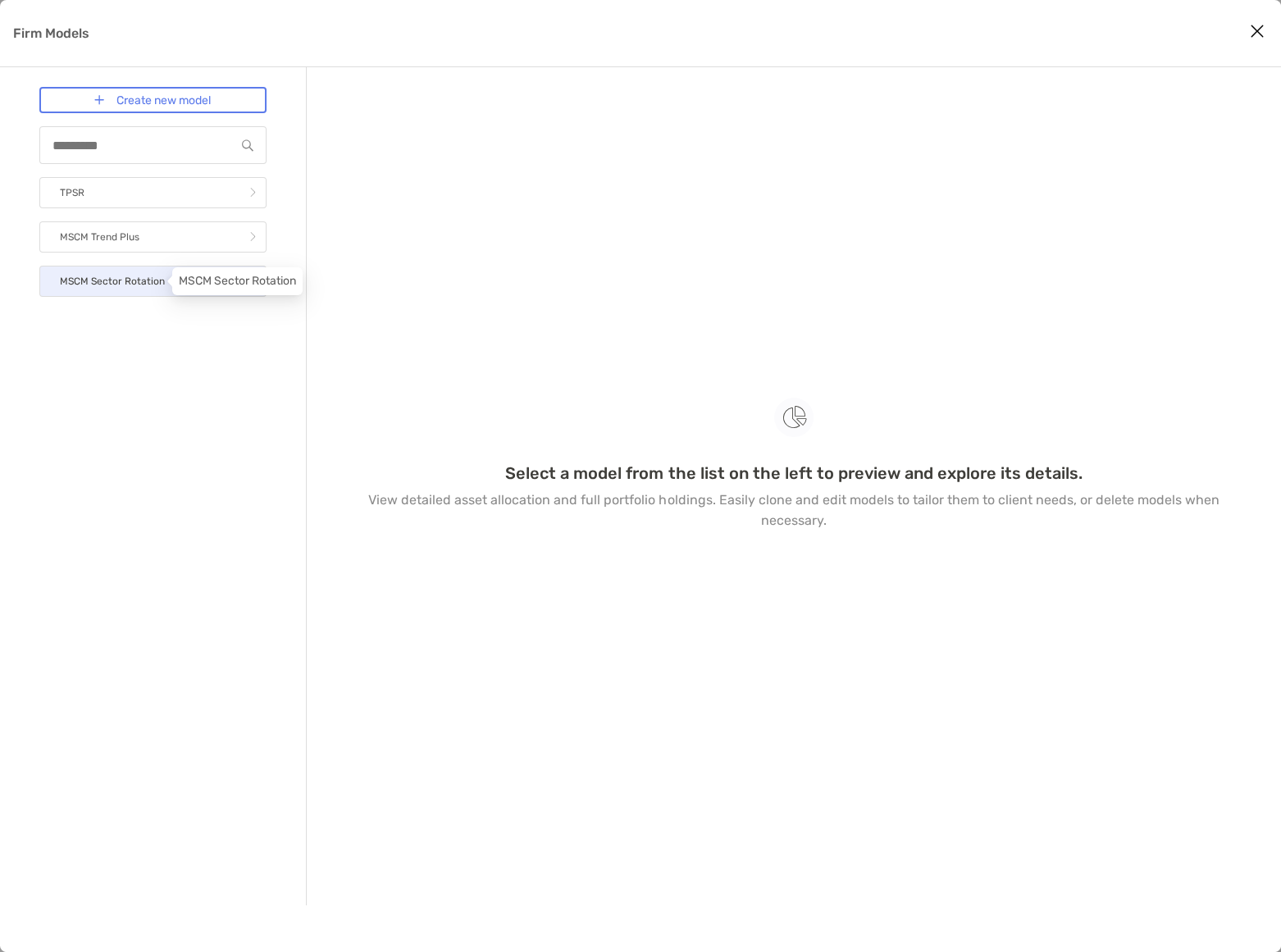
click at [97, 281] on p "MSCM Sector Rotation" at bounding box center [113, 281] width 105 height 21
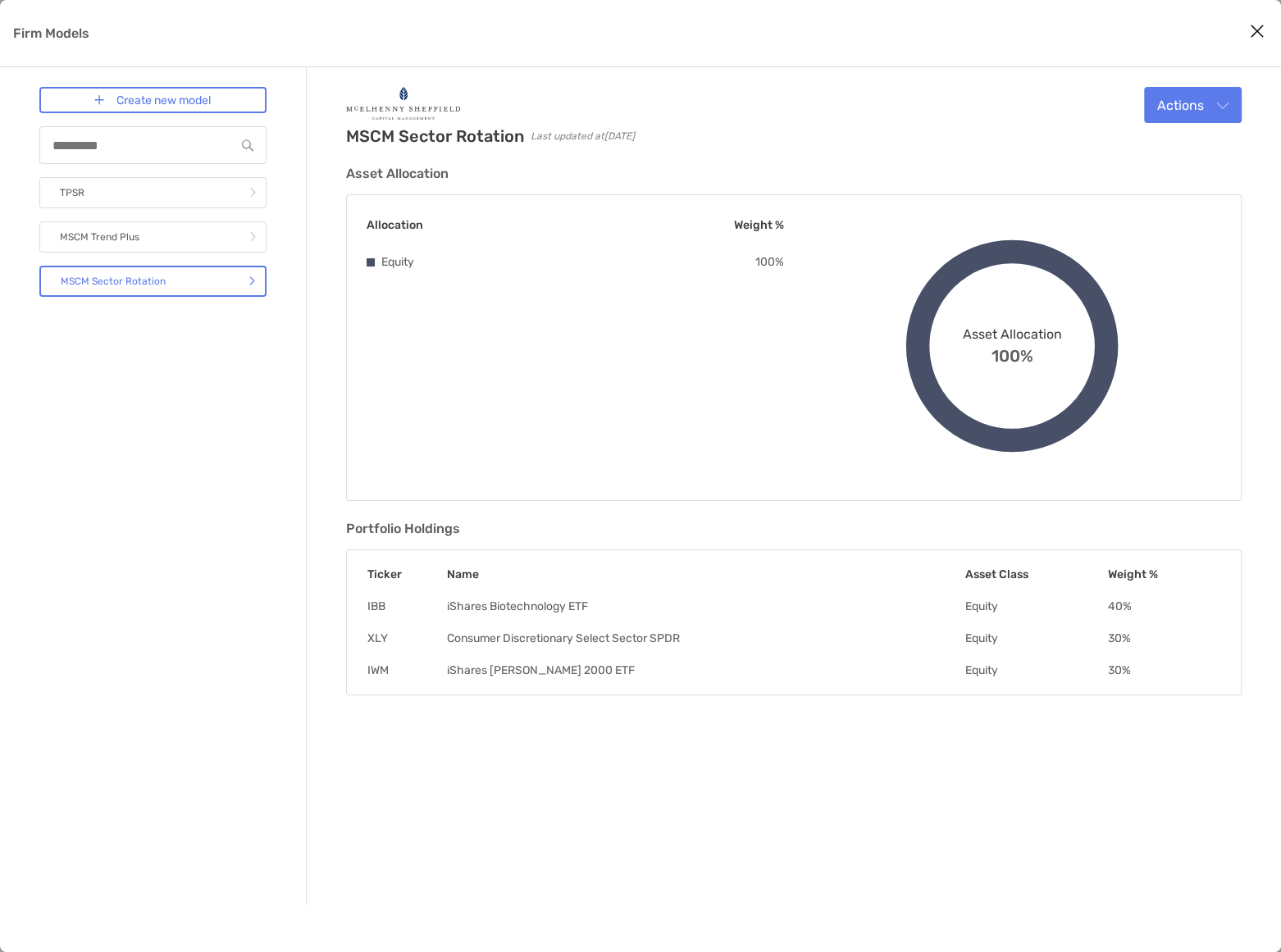
click at [1256, 29] on icon "Close modal" at bounding box center [1257, 31] width 15 height 20
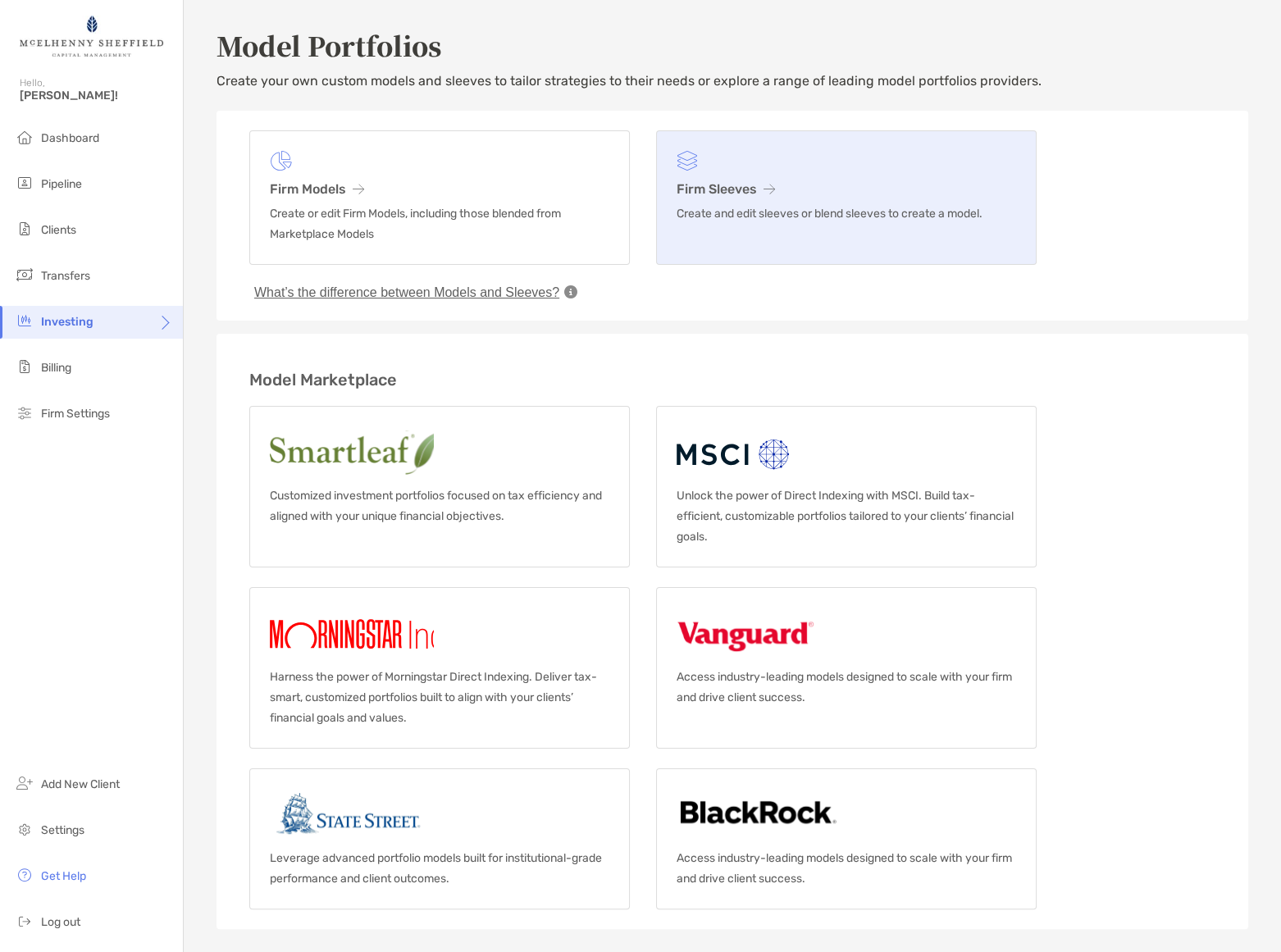
click at [720, 187] on h3 "Firm Sleeves" at bounding box center [846, 188] width 340 height 16
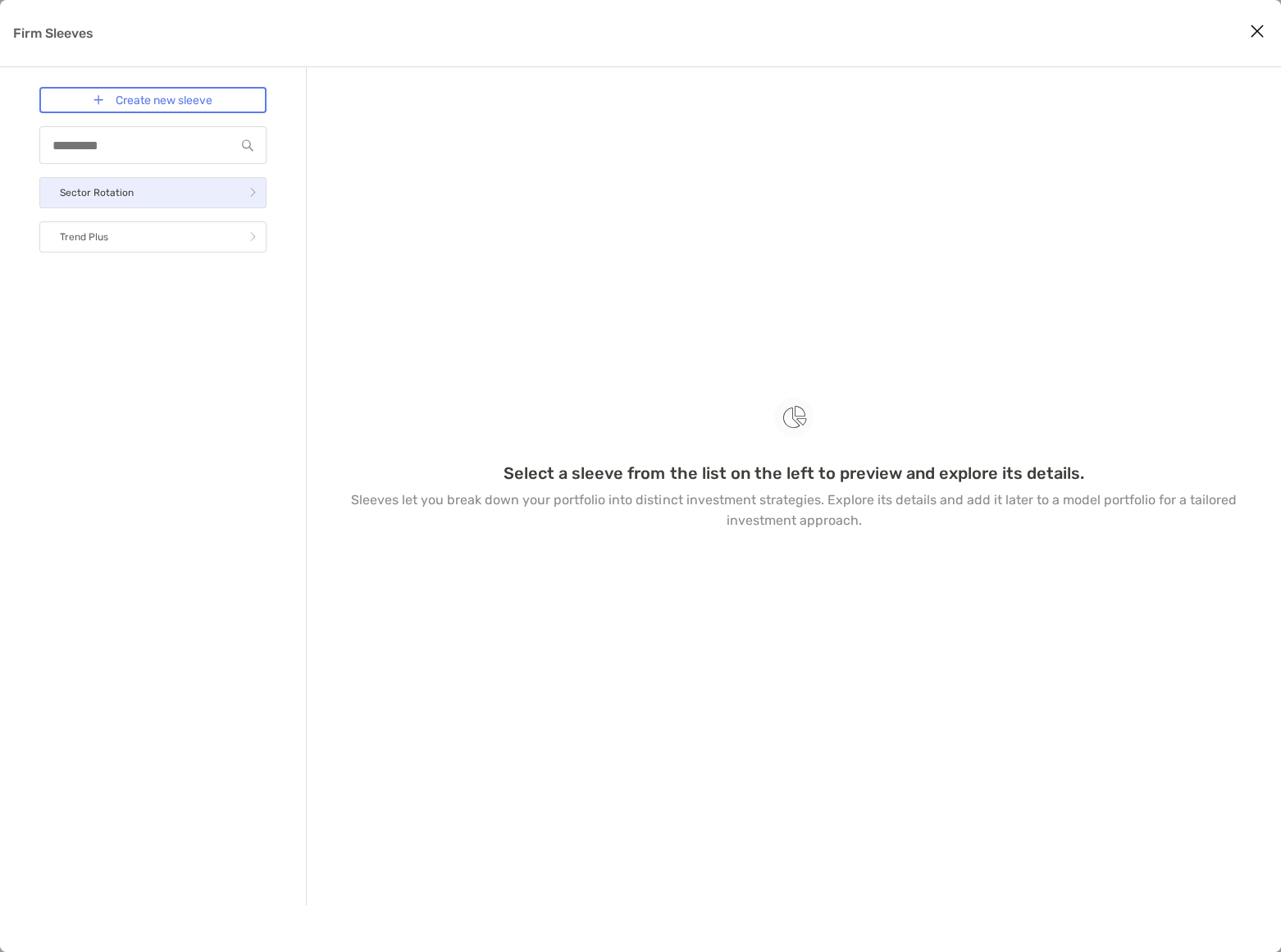
click at [154, 193] on link "Sector Rotation" at bounding box center [153, 193] width 227 height 31
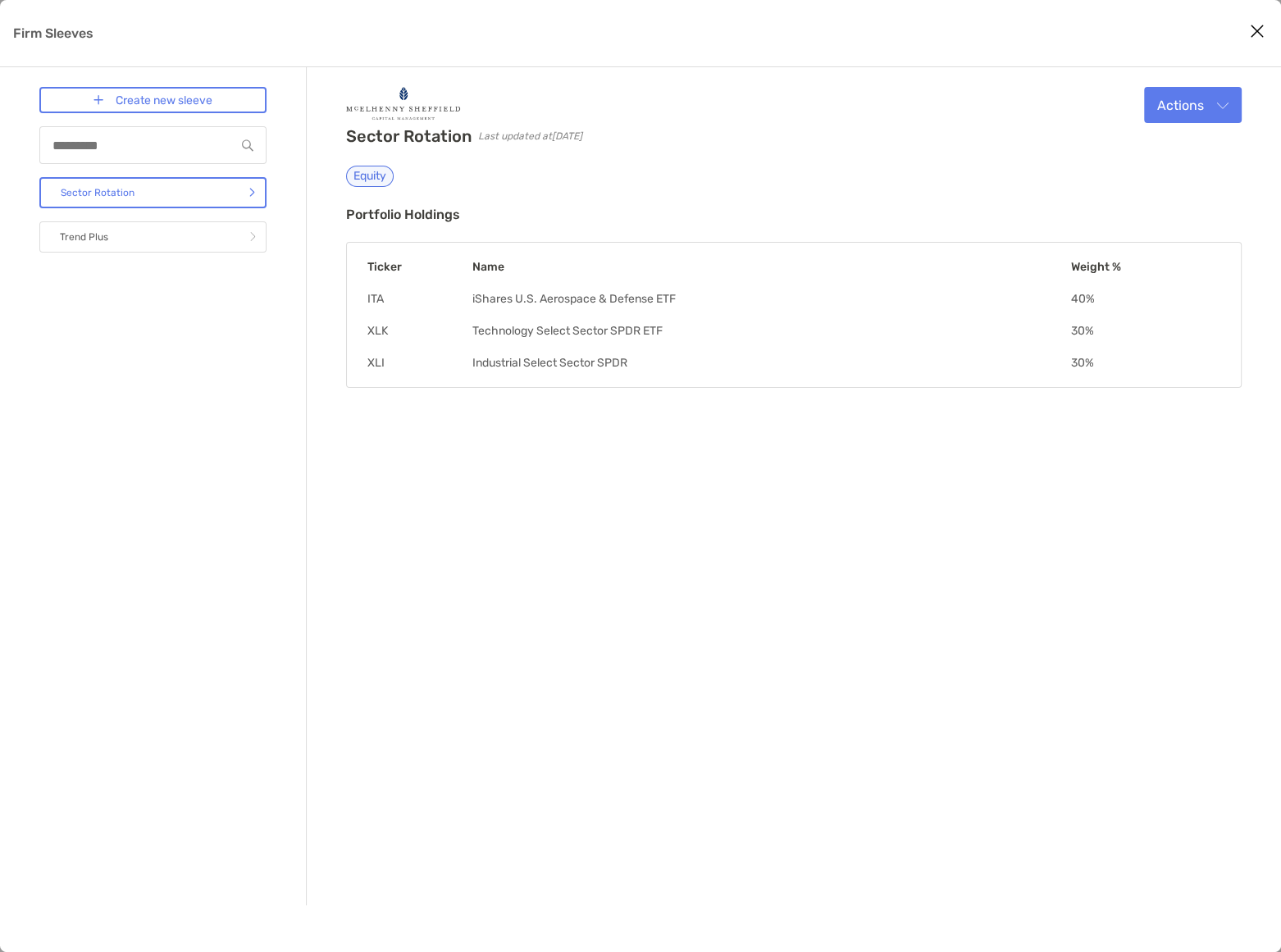
click at [1257, 31] on icon "Close modal" at bounding box center [1257, 31] width 15 height 20
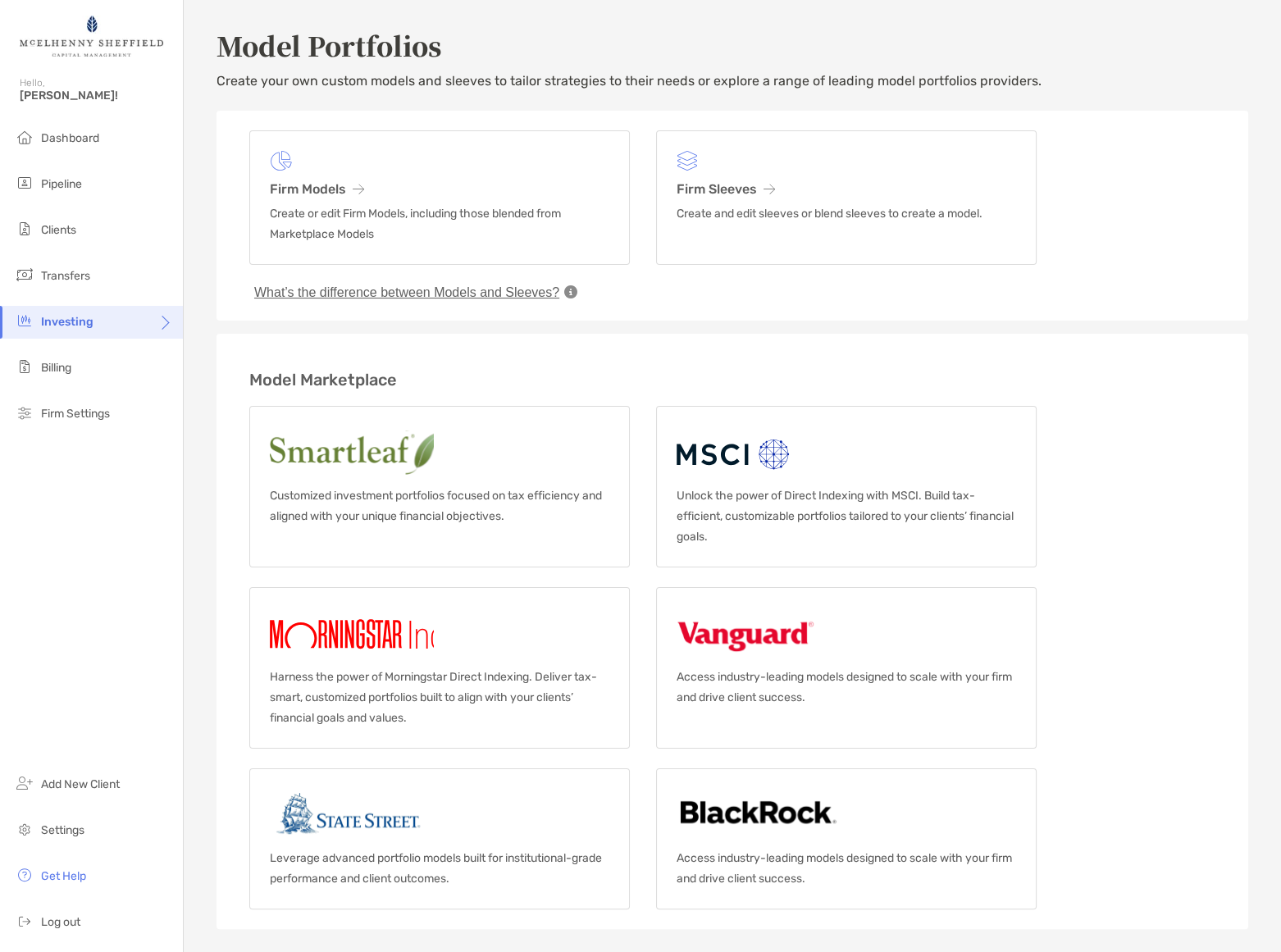
click at [478, 294] on button "What’s the difference between Models and Sleeves?" at bounding box center [406, 293] width 315 height 16
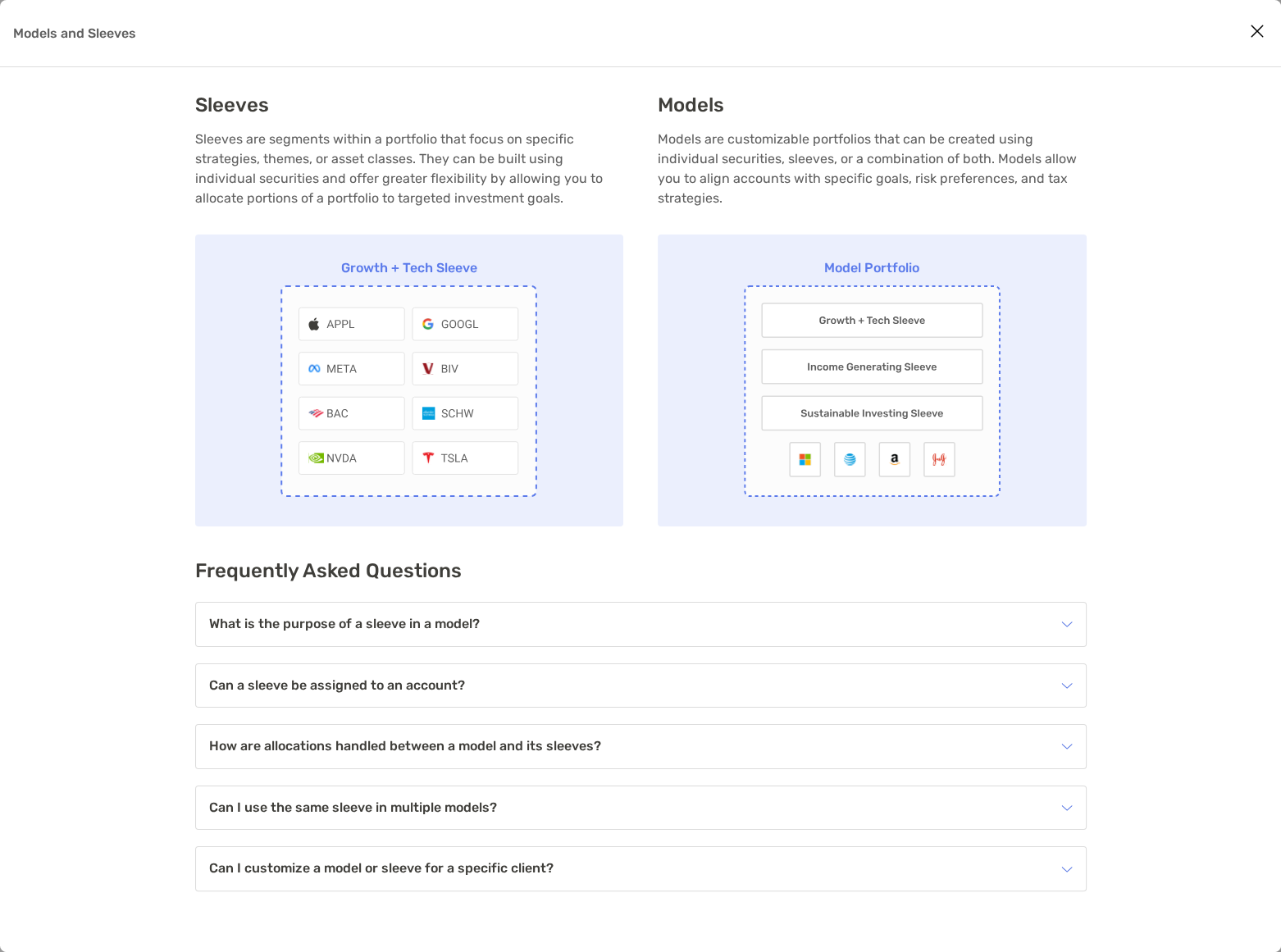
click at [1254, 27] on icon "Close modal" at bounding box center [1257, 31] width 15 height 20
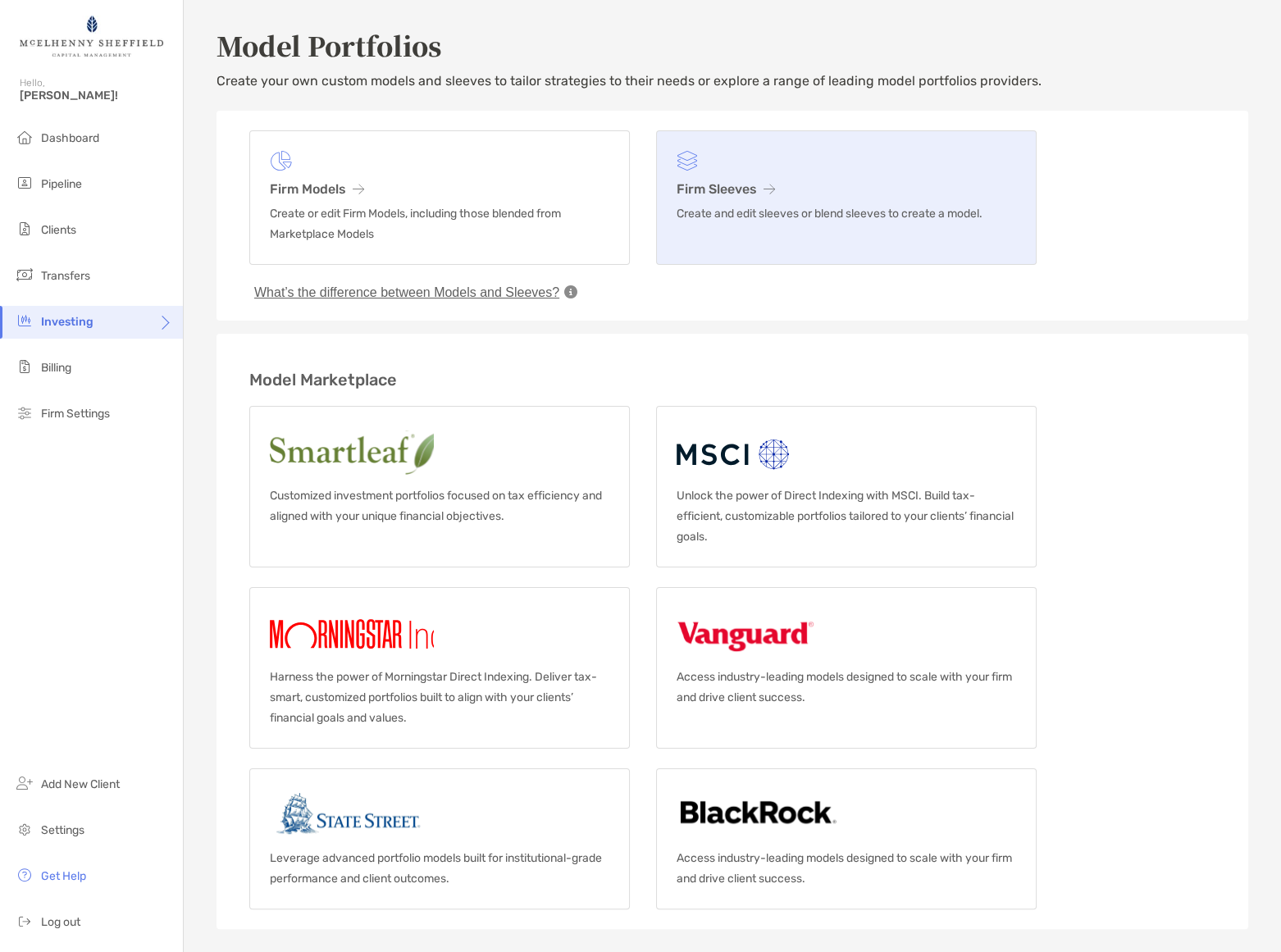
click at [698, 173] on link "Firm Sleeves Create and edit sleeves or blend sleeves to create a model." at bounding box center [846, 197] width 380 height 134
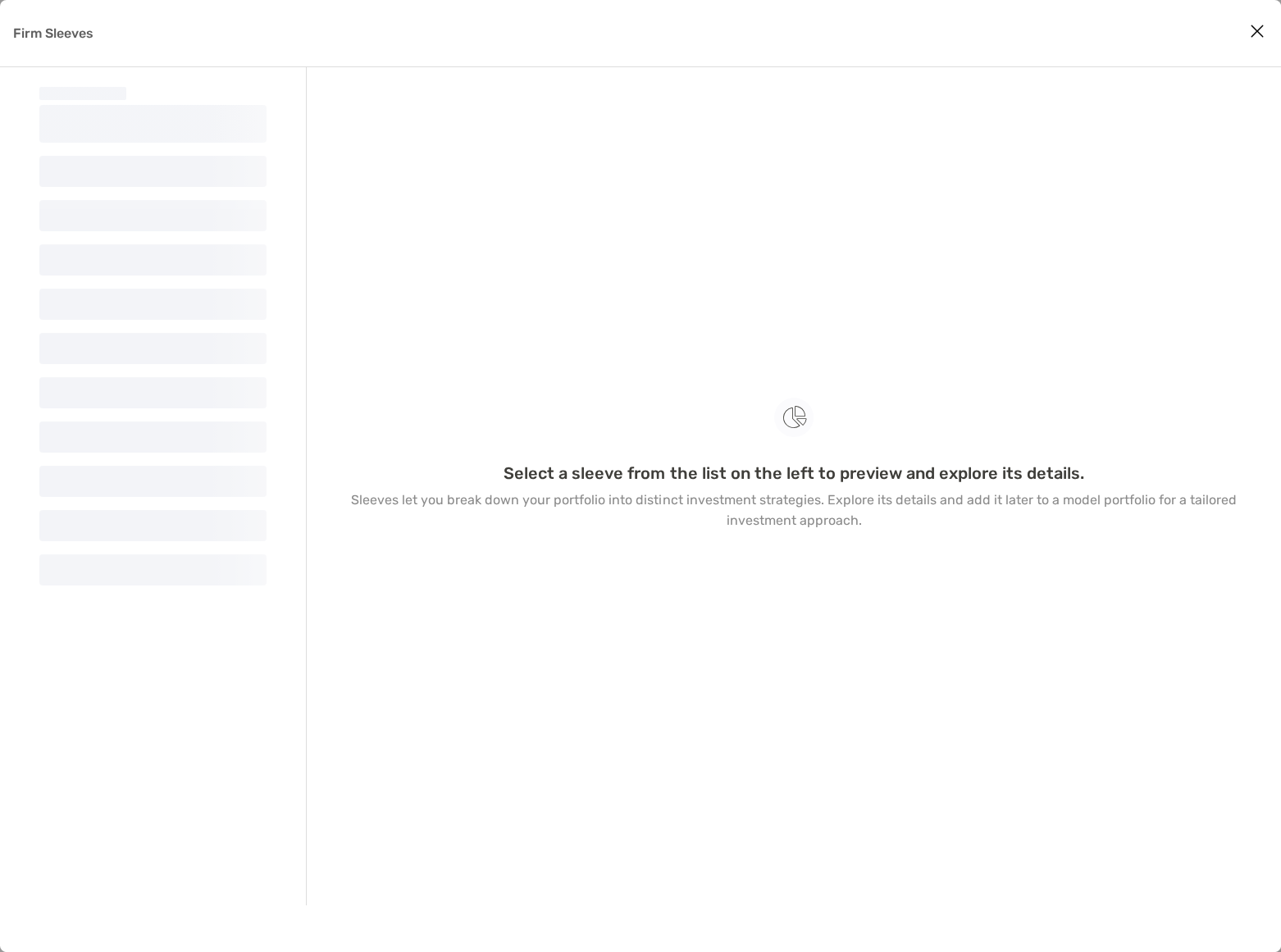
click at [1245, 24] on button "Close modal" at bounding box center [1257, 32] width 25 height 25
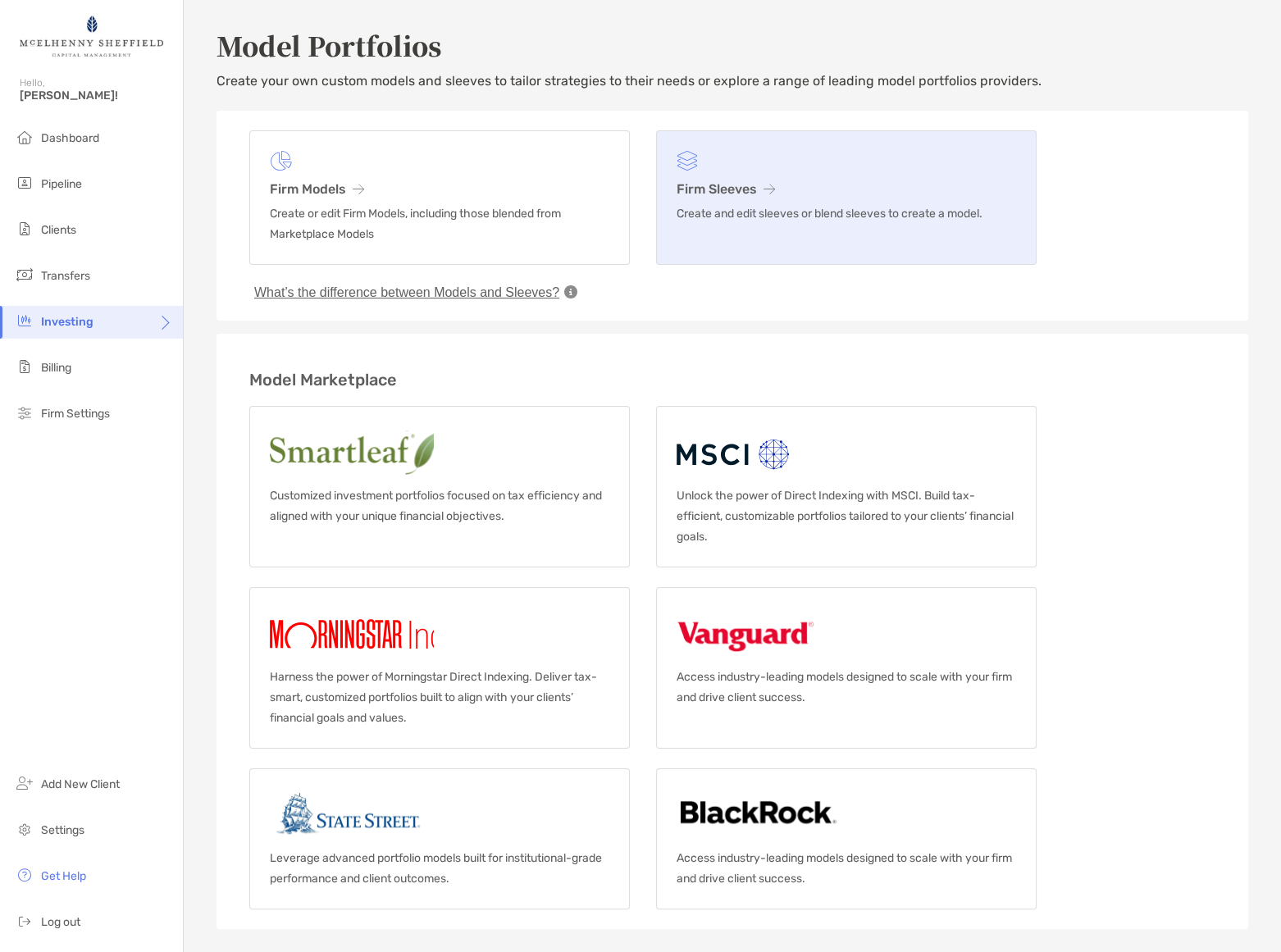
click at [746, 192] on h3 "Firm Sleeves" at bounding box center [846, 188] width 340 height 16
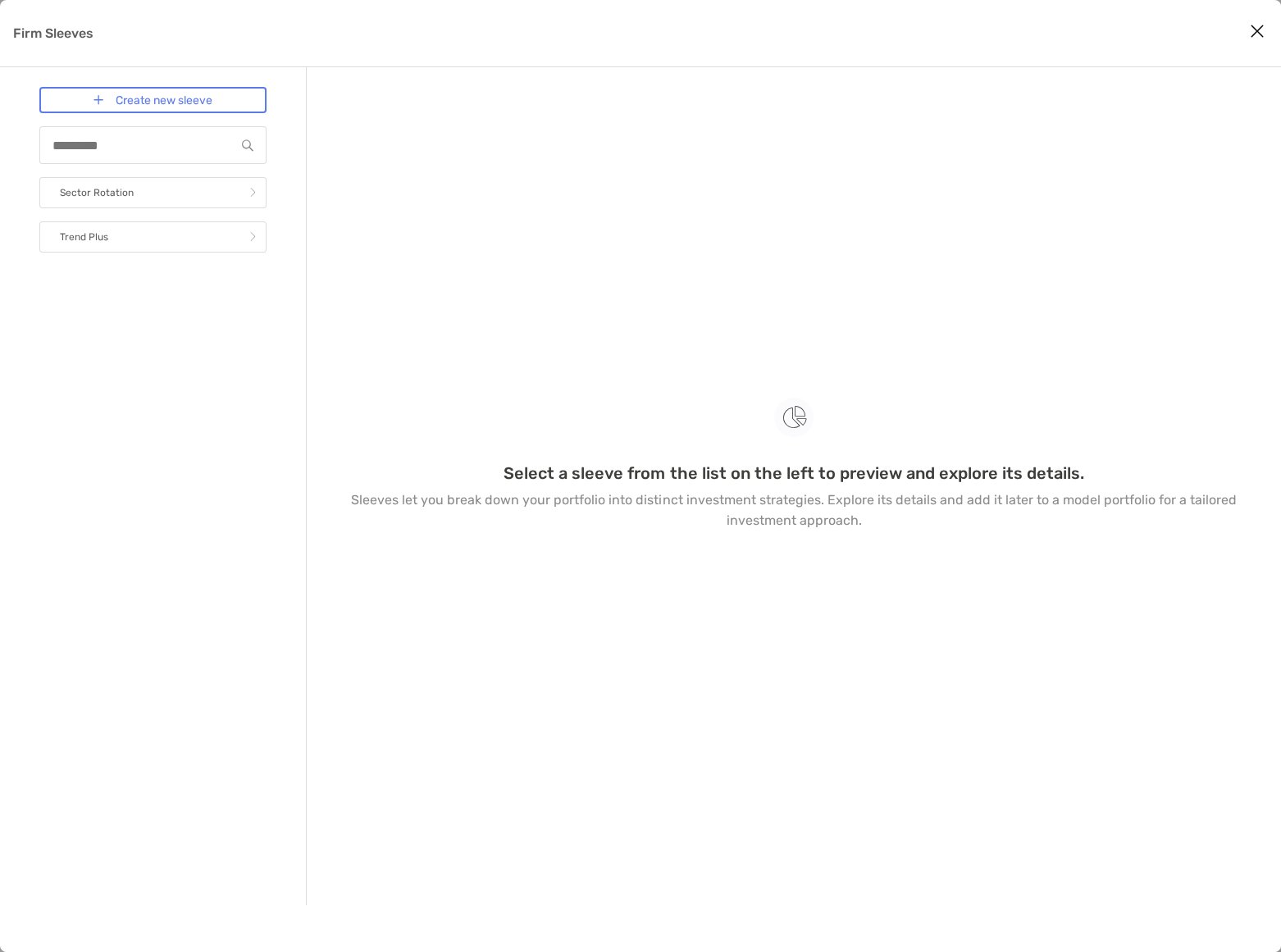
click at [1261, 27] on icon "Close modal" at bounding box center [1257, 31] width 15 height 20
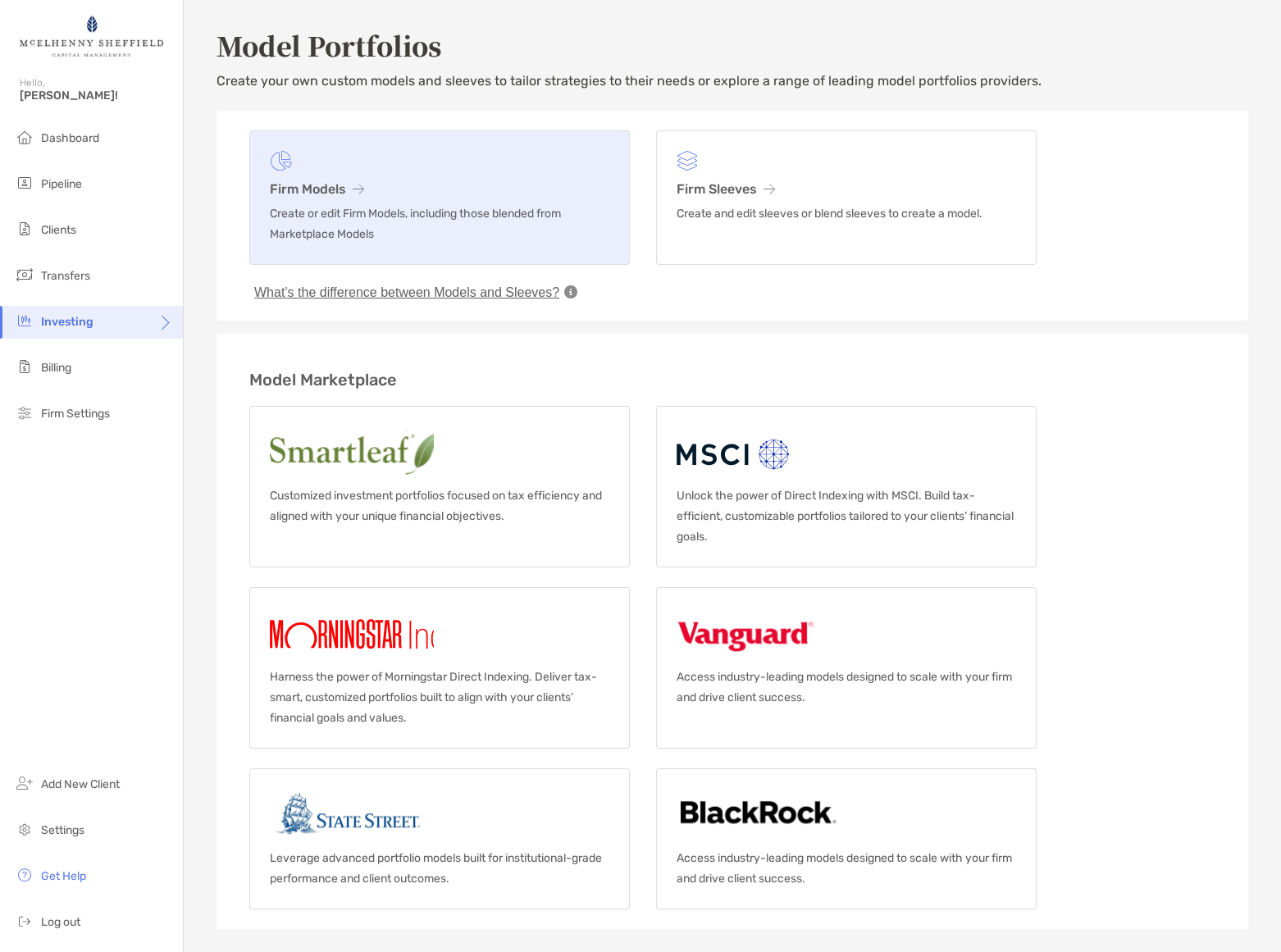
click at [308, 186] on h3 "Firm Models" at bounding box center [439, 188] width 340 height 16
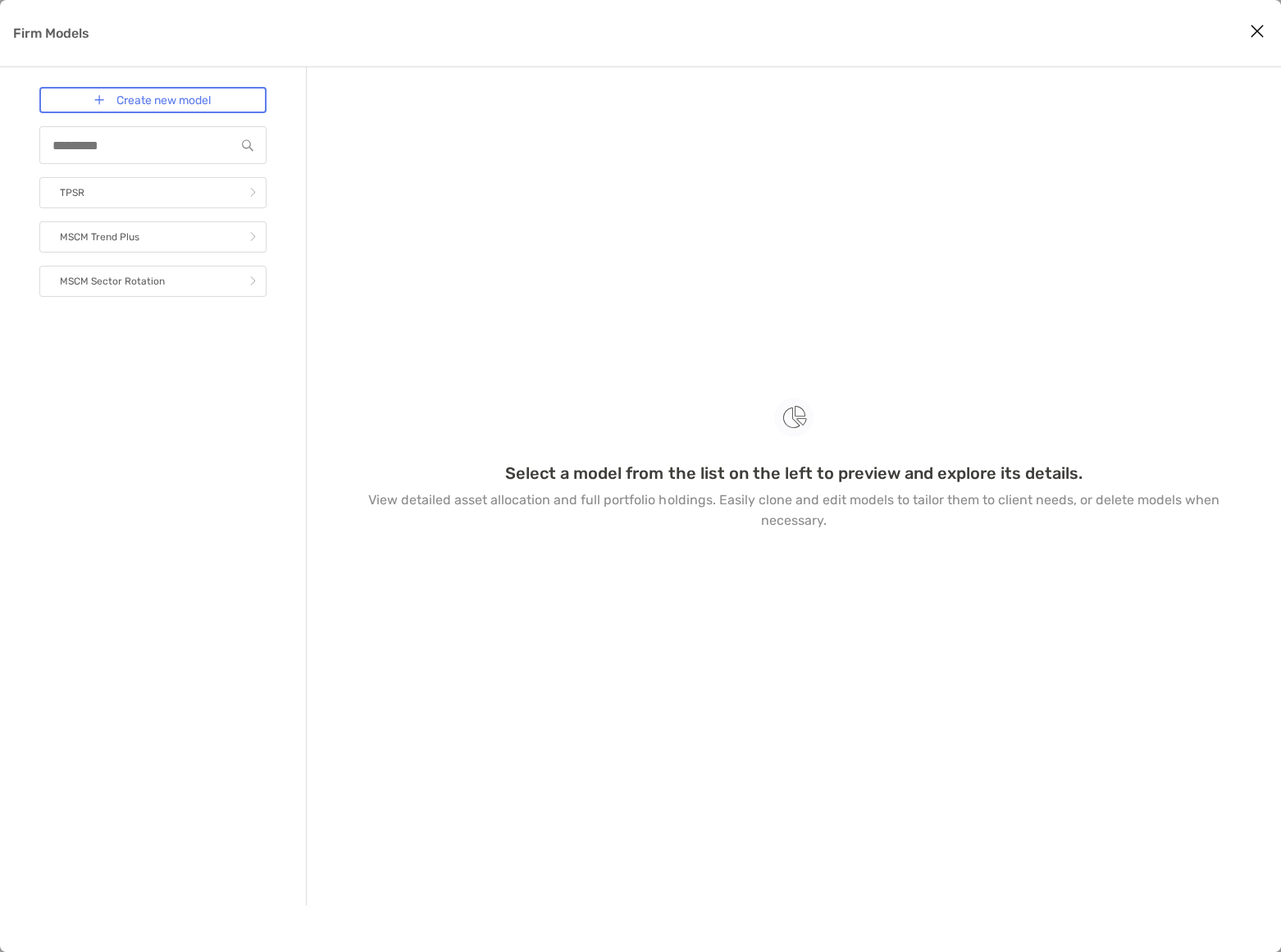
click at [1257, 28] on icon "Close modal" at bounding box center [1257, 31] width 15 height 20
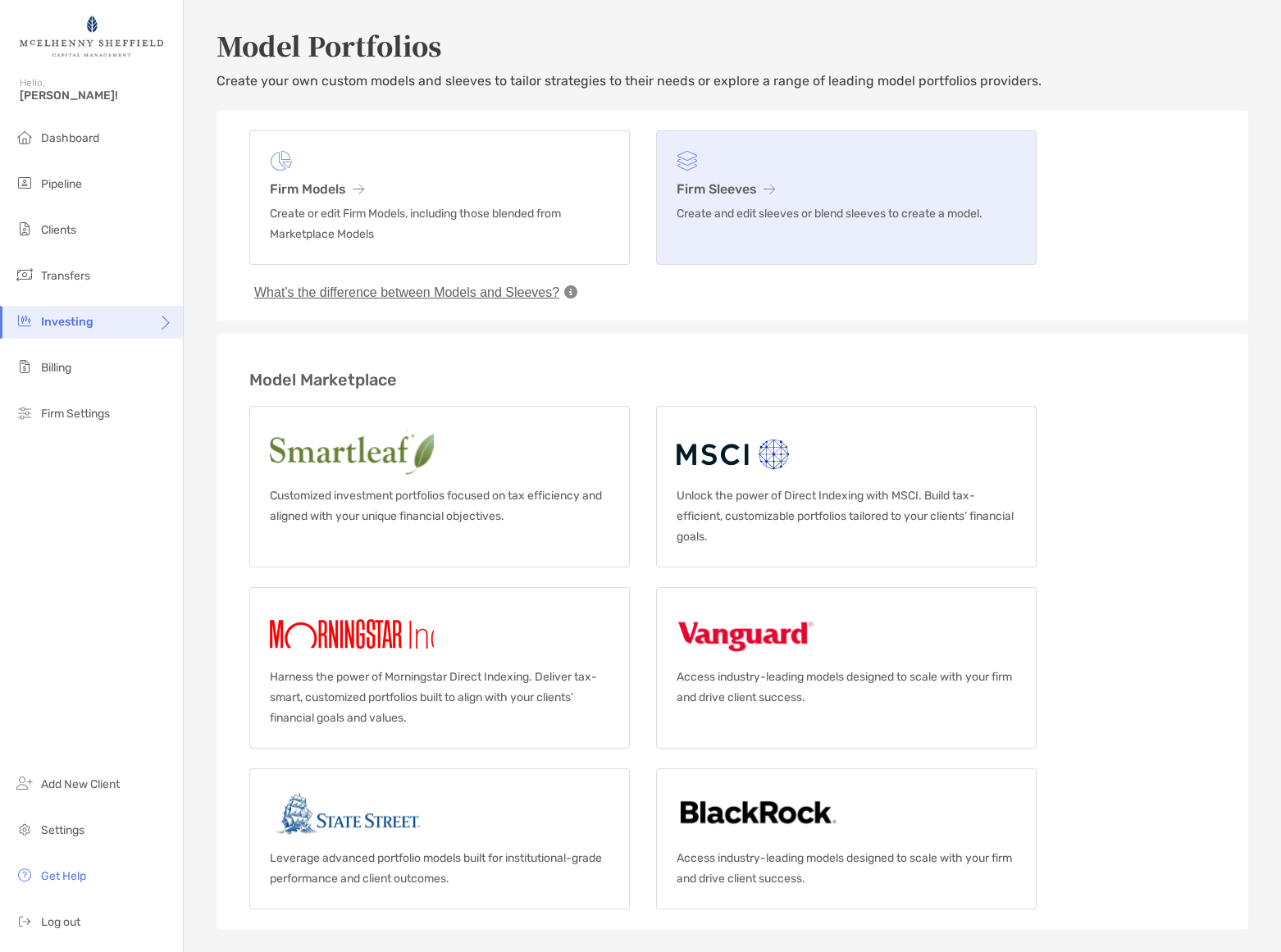
click at [712, 181] on h3 "Firm Sleeves" at bounding box center [846, 188] width 340 height 16
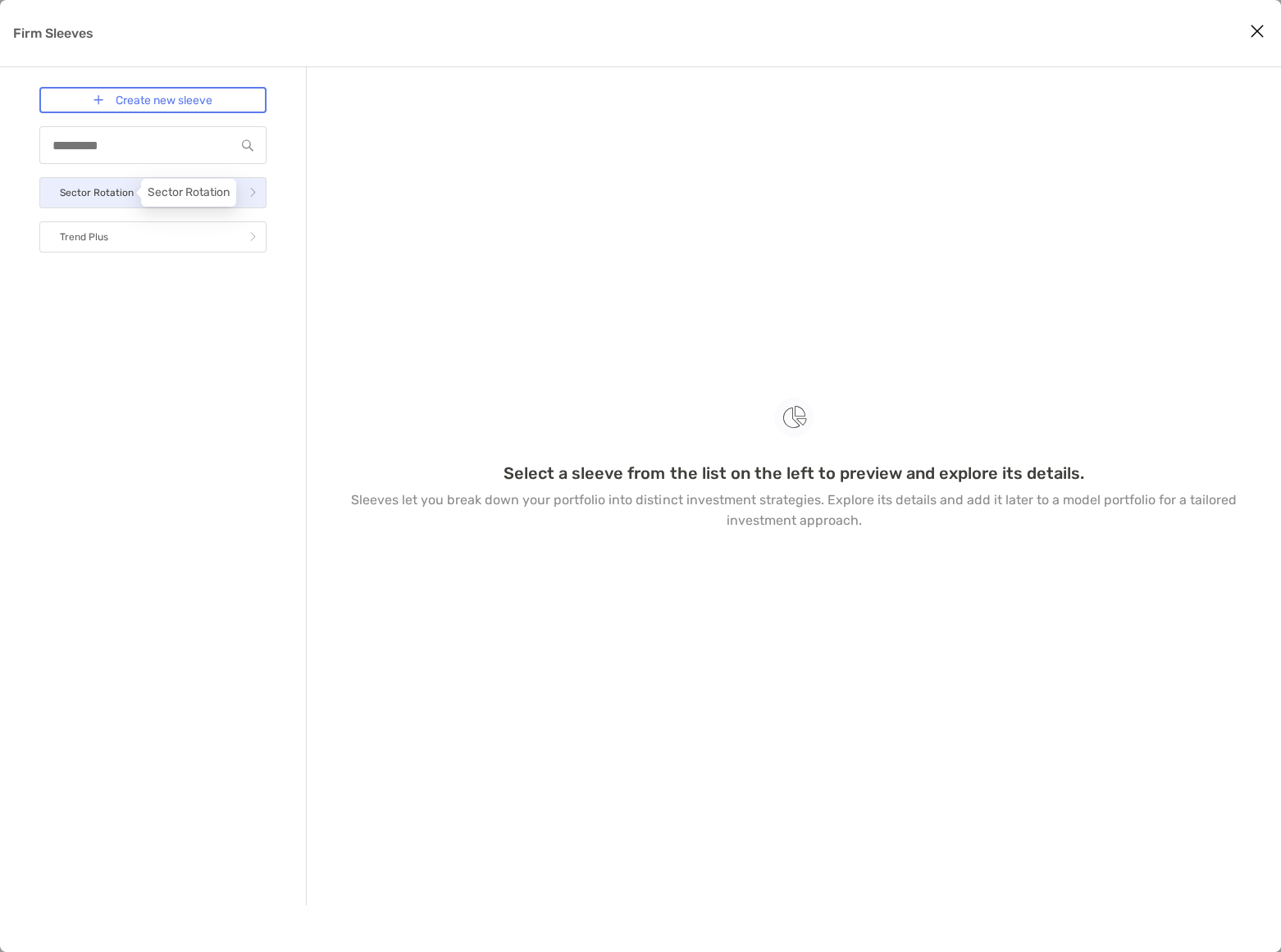
click at [120, 194] on p "Sector Rotation" at bounding box center [97, 193] width 74 height 21
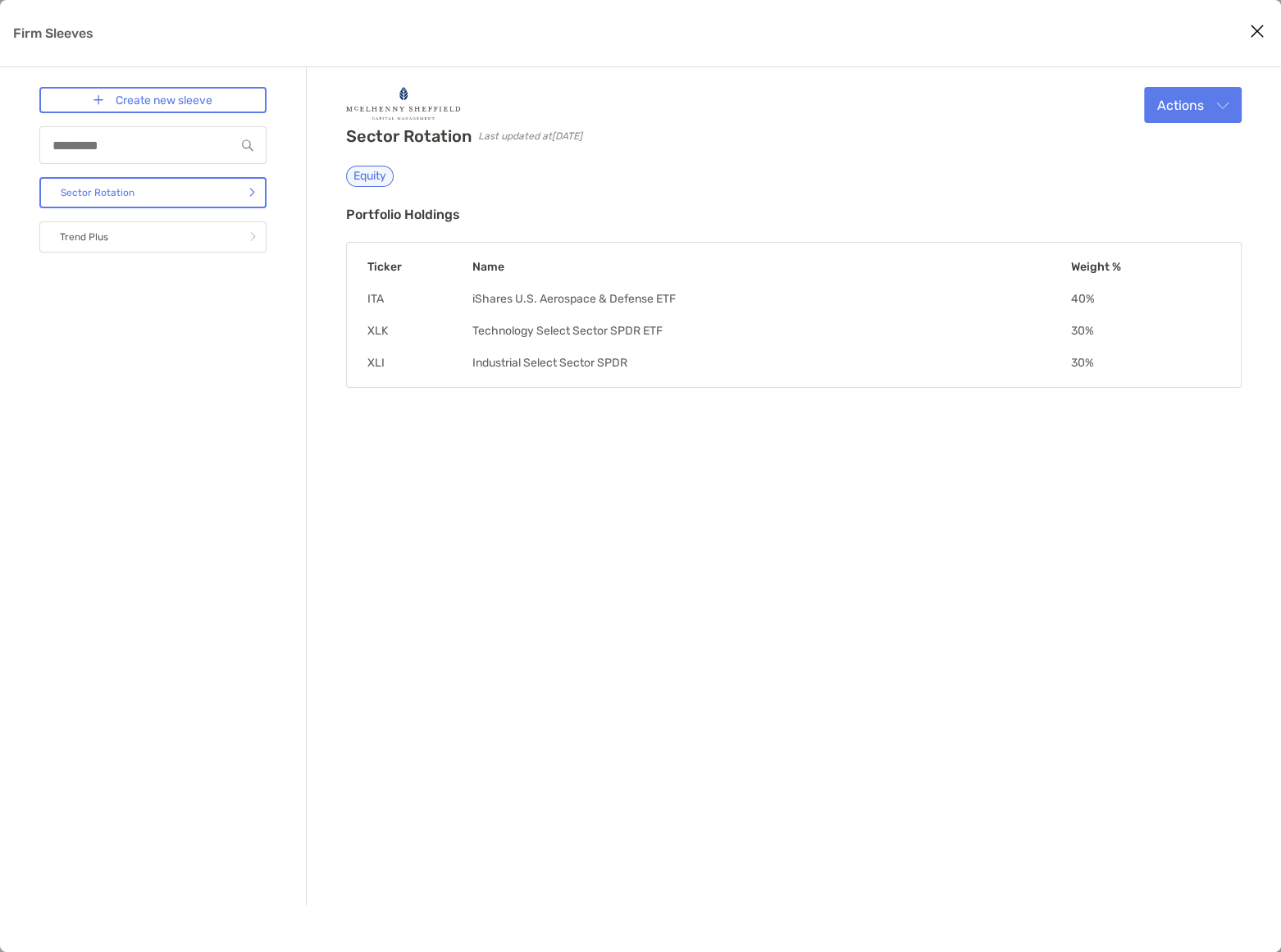
click at [1251, 92] on div "Sector Rotation Last updated at 2025-09-05 Equity Actions Edit Clone Blend Dele…" at bounding box center [794, 486] width 974 height 838
click at [1229, 108] on button "Actions" at bounding box center [1192, 105] width 98 height 36
click at [1135, 145] on span "Edit" at bounding box center [1126, 144] width 25 height 16
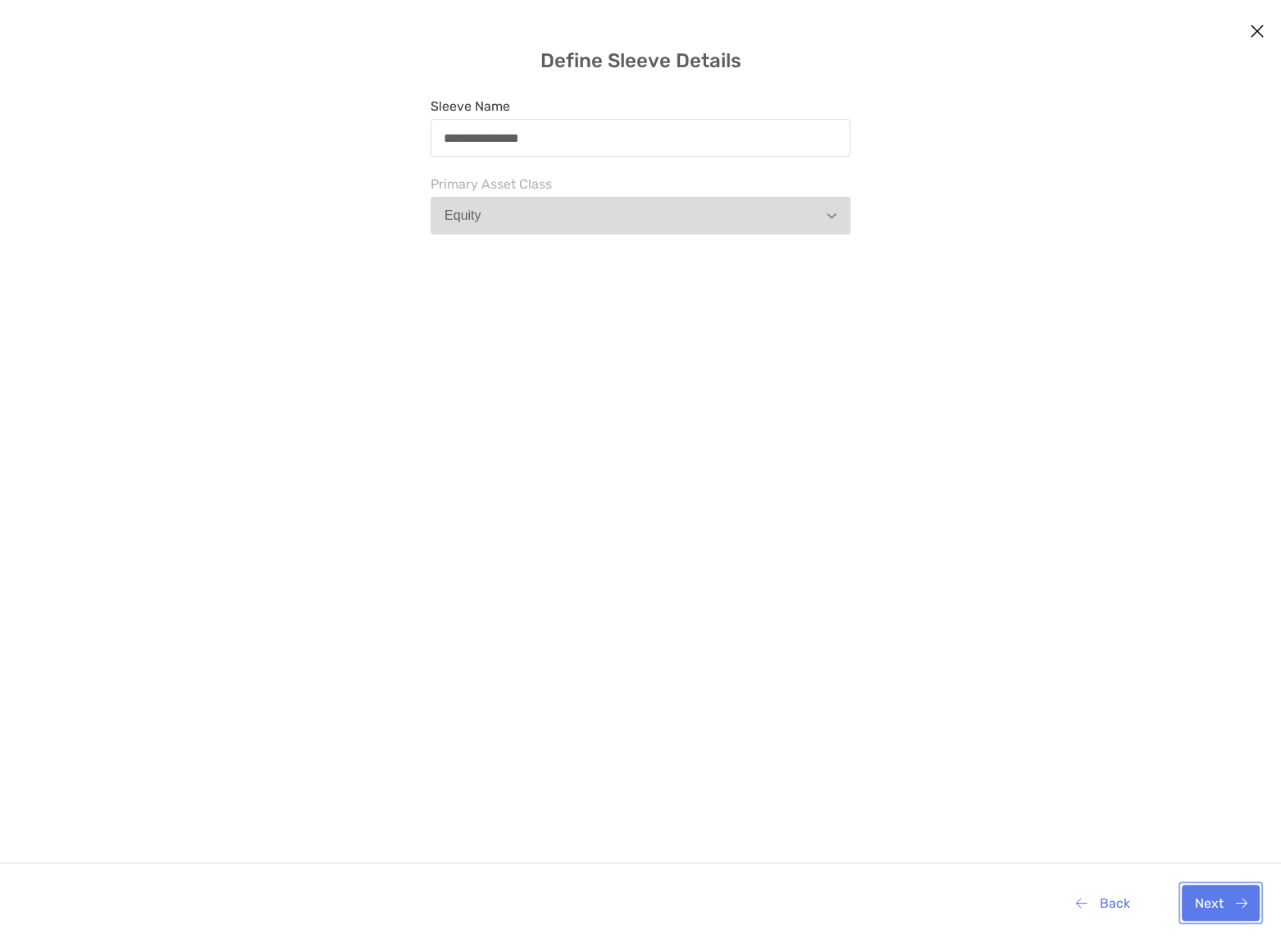
click at [1221, 903] on button "Next" at bounding box center [1220, 903] width 78 height 36
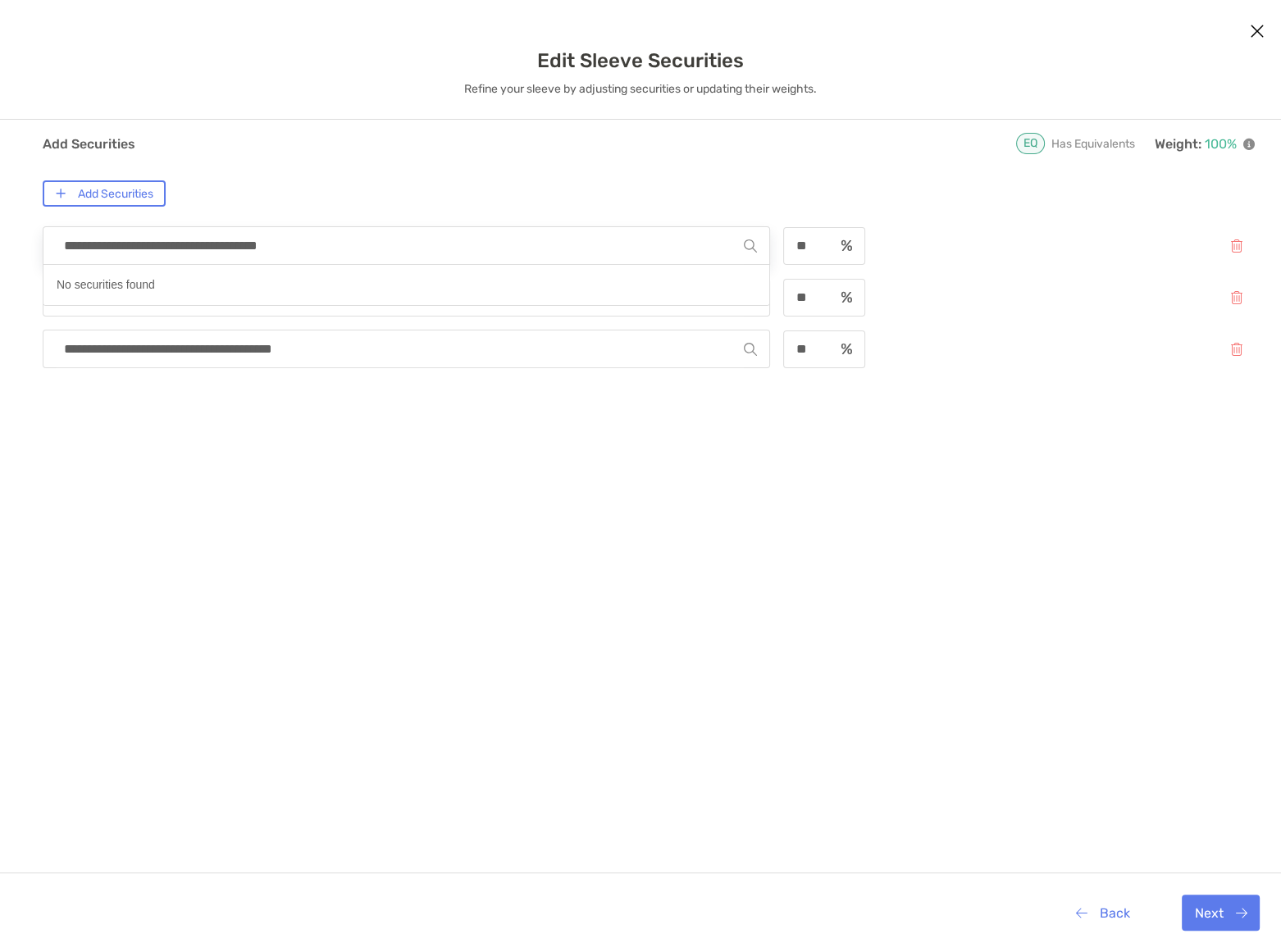
click at [214, 251] on input "**********" at bounding box center [400, 245] width 688 height 37
click at [118, 191] on button "Add Securities" at bounding box center [104, 193] width 123 height 26
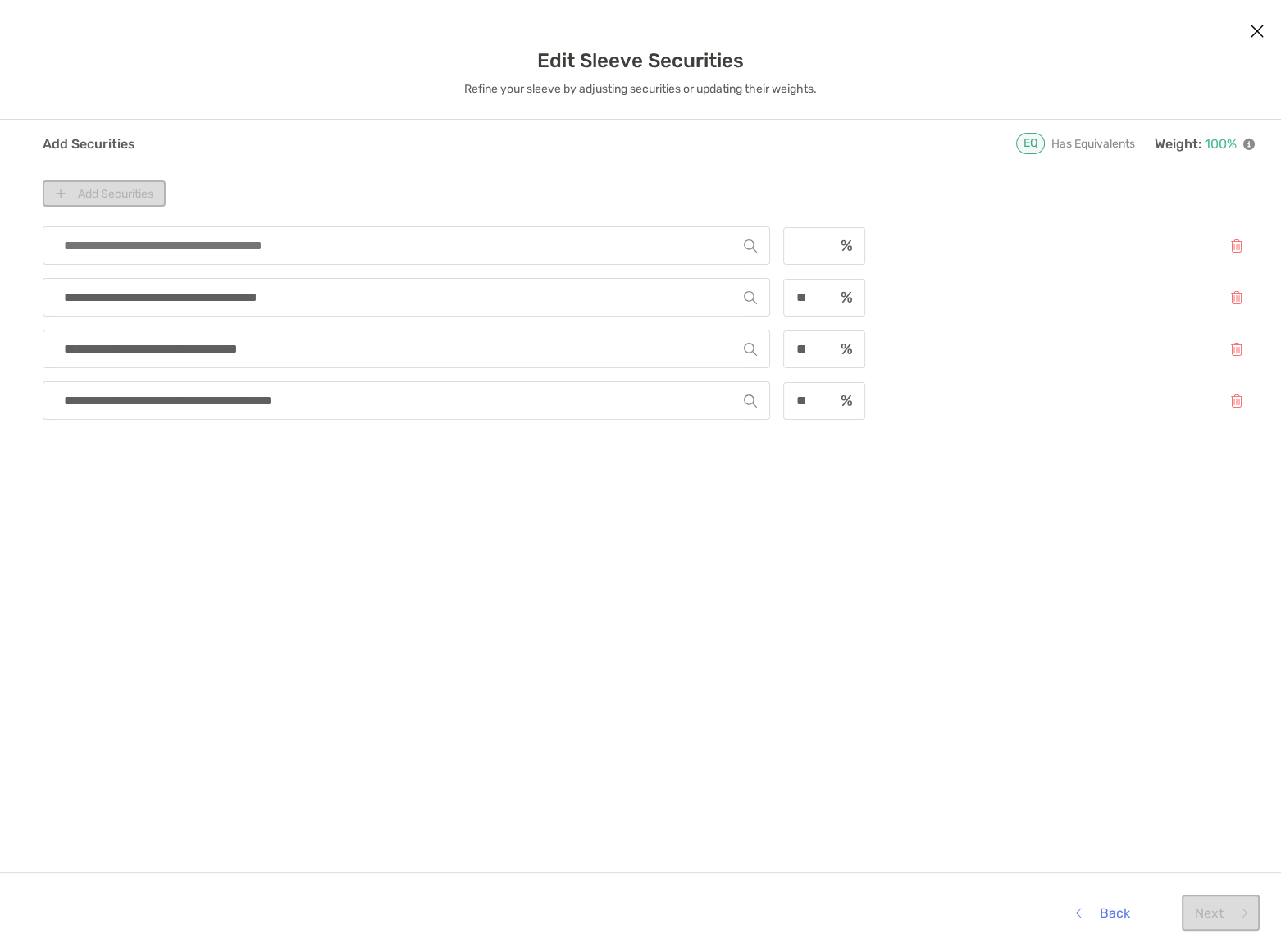
click at [135, 195] on div "Add Securities" at bounding box center [648, 193] width 1212 height 26
click at [144, 238] on input "modal" at bounding box center [400, 245] width 688 height 37
type input "***"
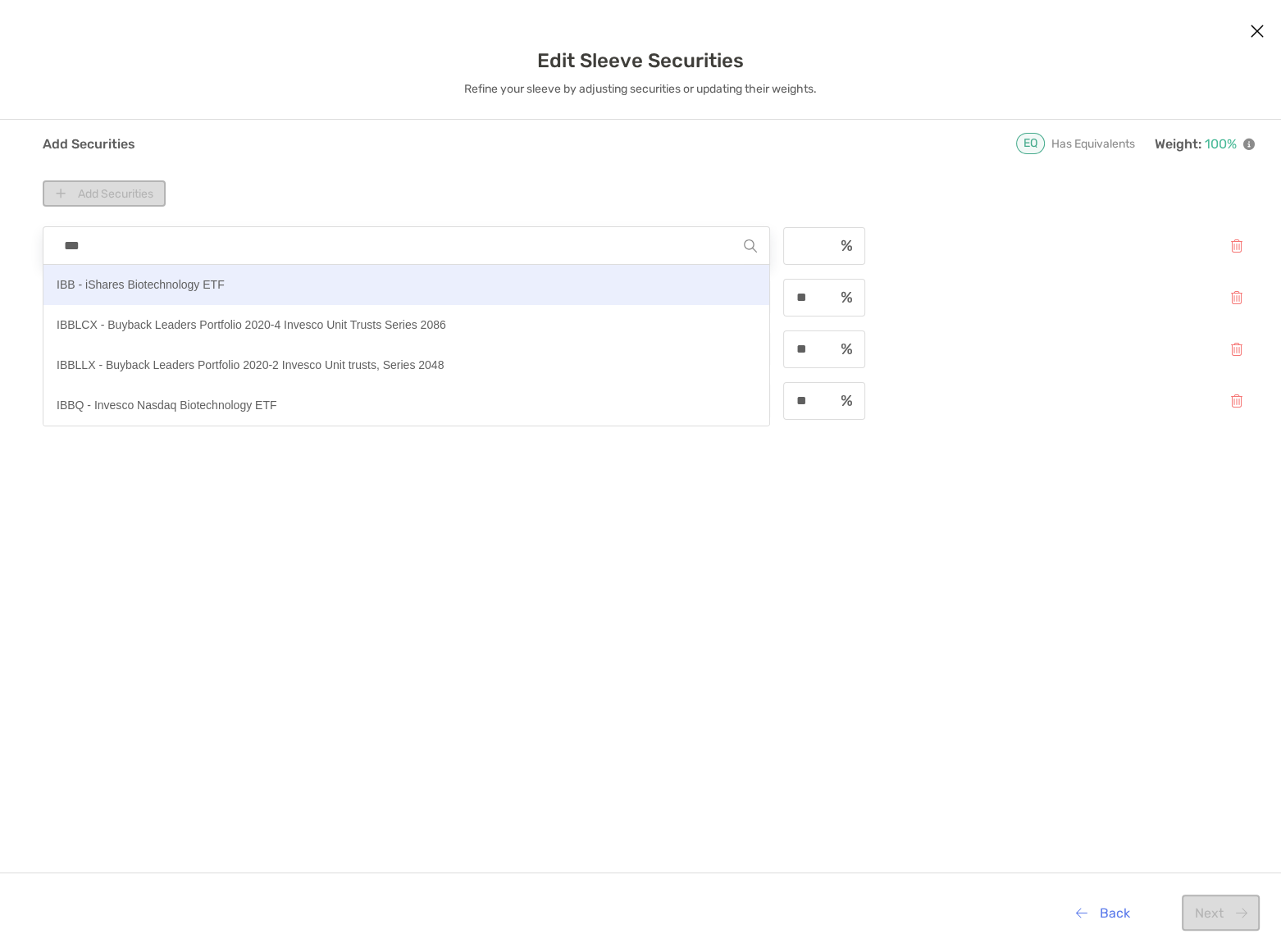
click at [147, 282] on p "IBB - iShares Biotechnology ETF" at bounding box center [141, 285] width 168 height 21
type input "**********"
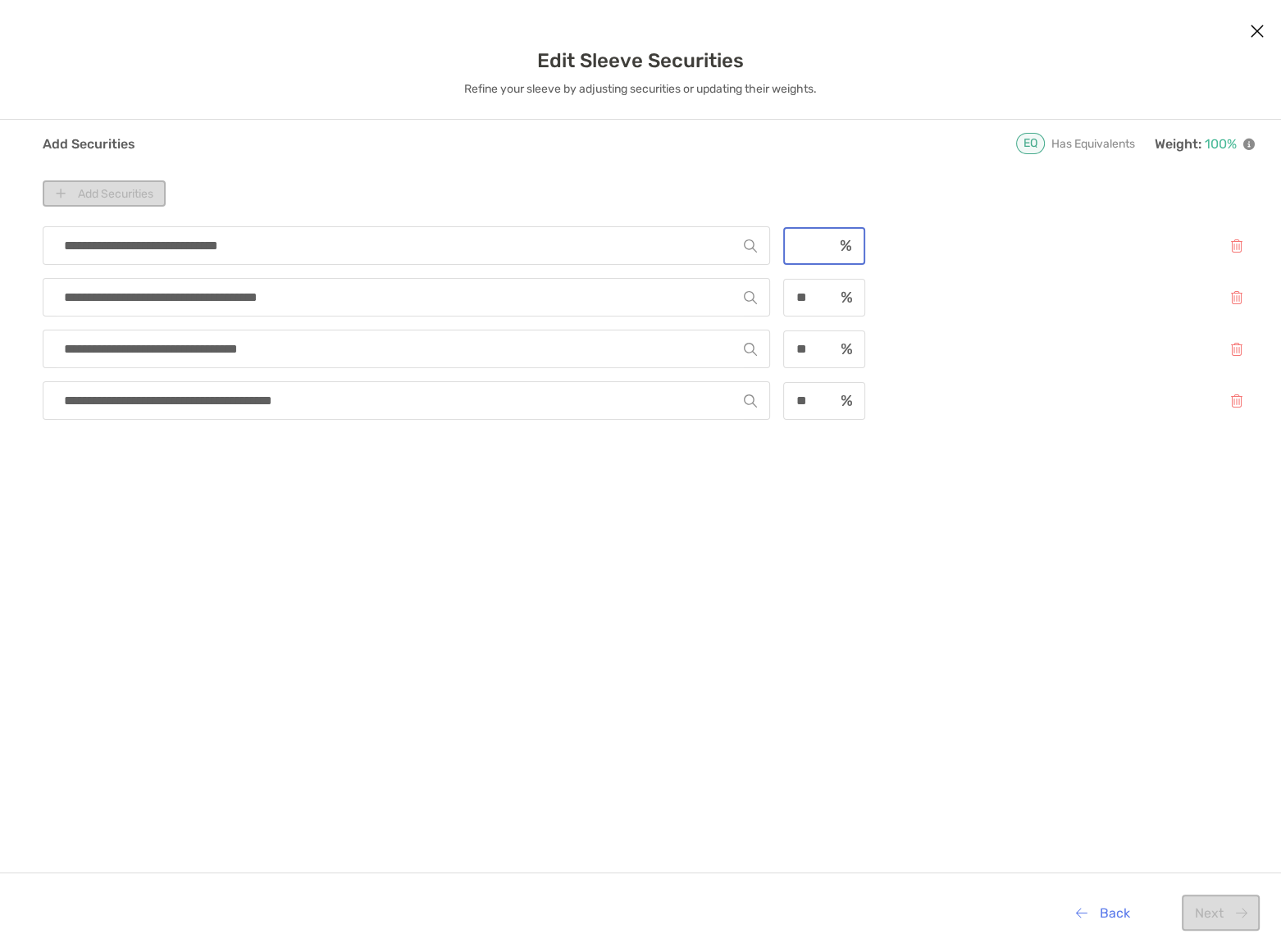
click at [819, 244] on input "modal" at bounding box center [809, 245] width 49 height 14
type input "**"
click at [114, 192] on button "Add Securities" at bounding box center [104, 193] width 123 height 26
click at [117, 234] on input "modal" at bounding box center [400, 245] width 688 height 37
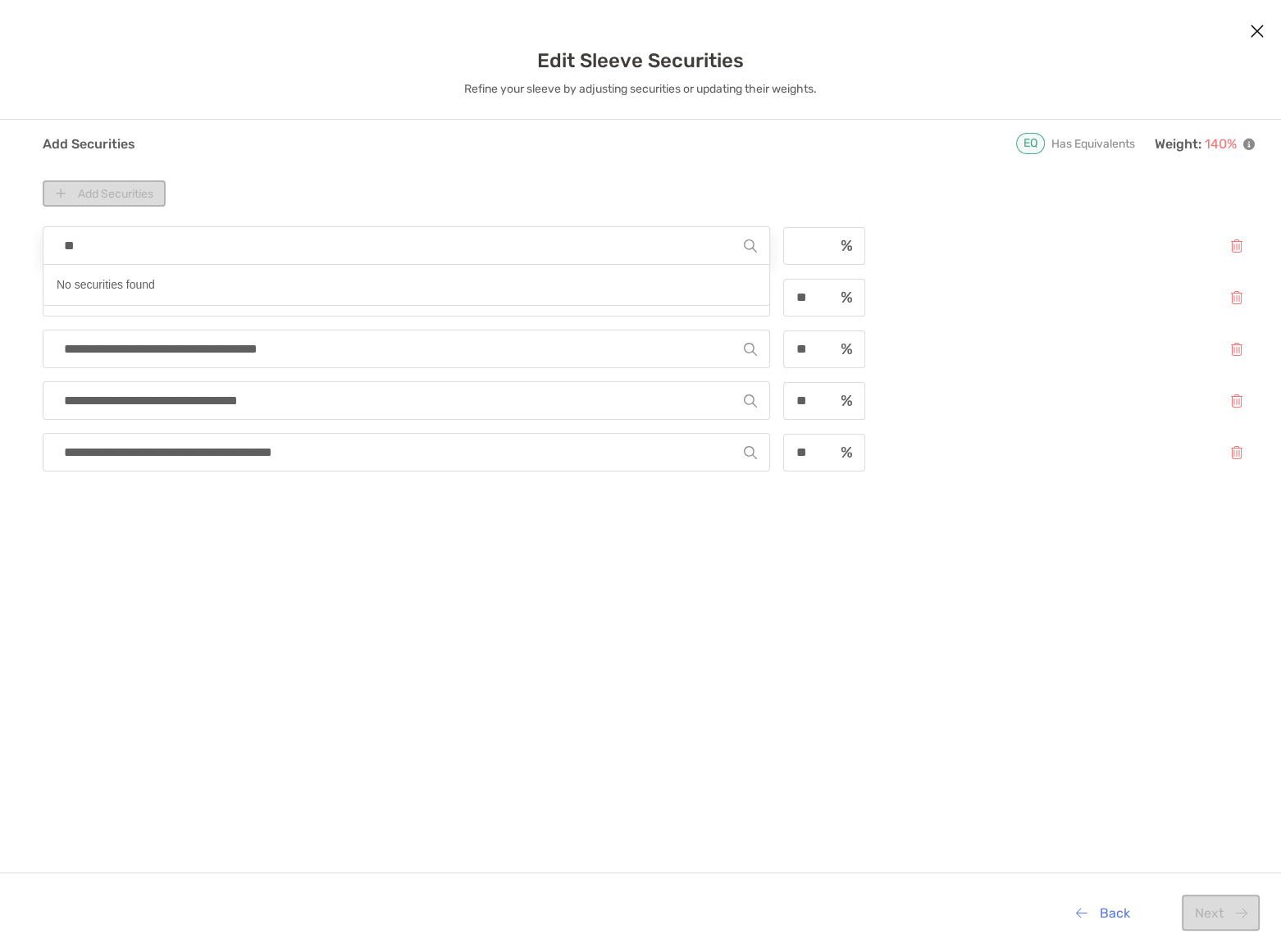
type input "***"
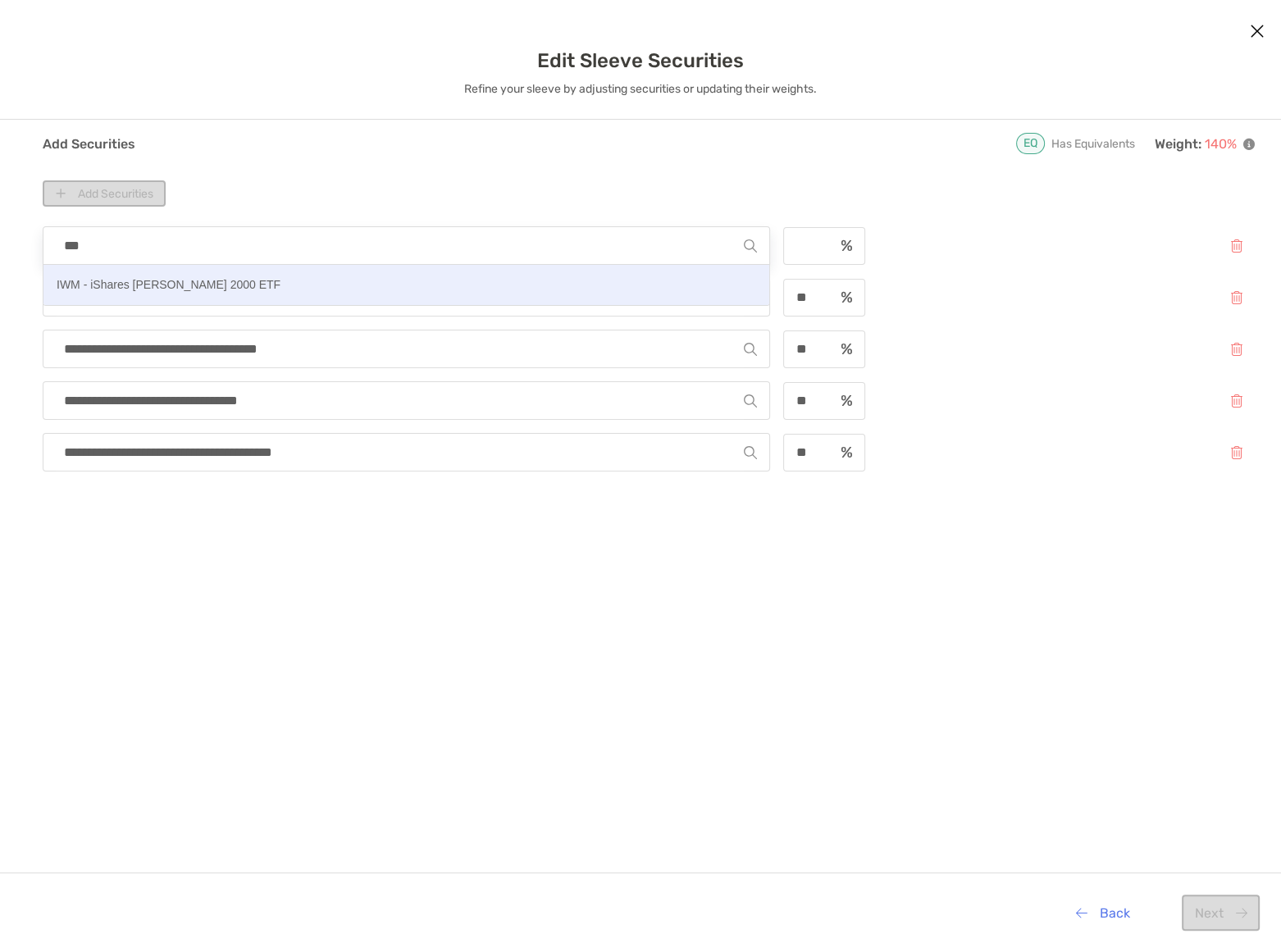
click at [130, 286] on p "IWM - iShares Russell 2000 ETF" at bounding box center [169, 285] width 224 height 21
type input "**********"
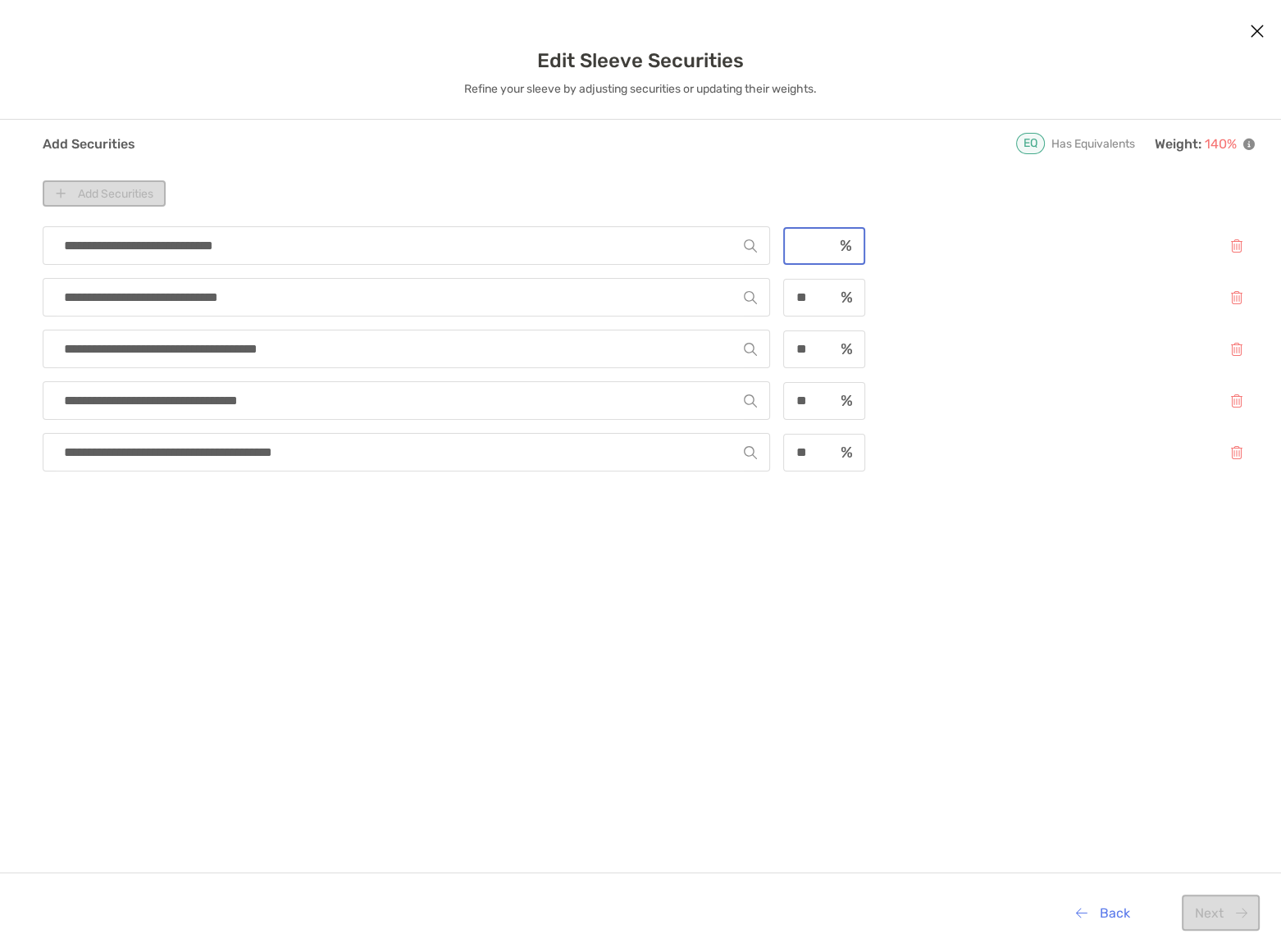
click at [815, 248] on input "modal" at bounding box center [809, 245] width 49 height 14
type input "**"
click at [112, 195] on button "Add Securities" at bounding box center [104, 193] width 123 height 26
click at [115, 248] on input "modal" at bounding box center [400, 245] width 688 height 37
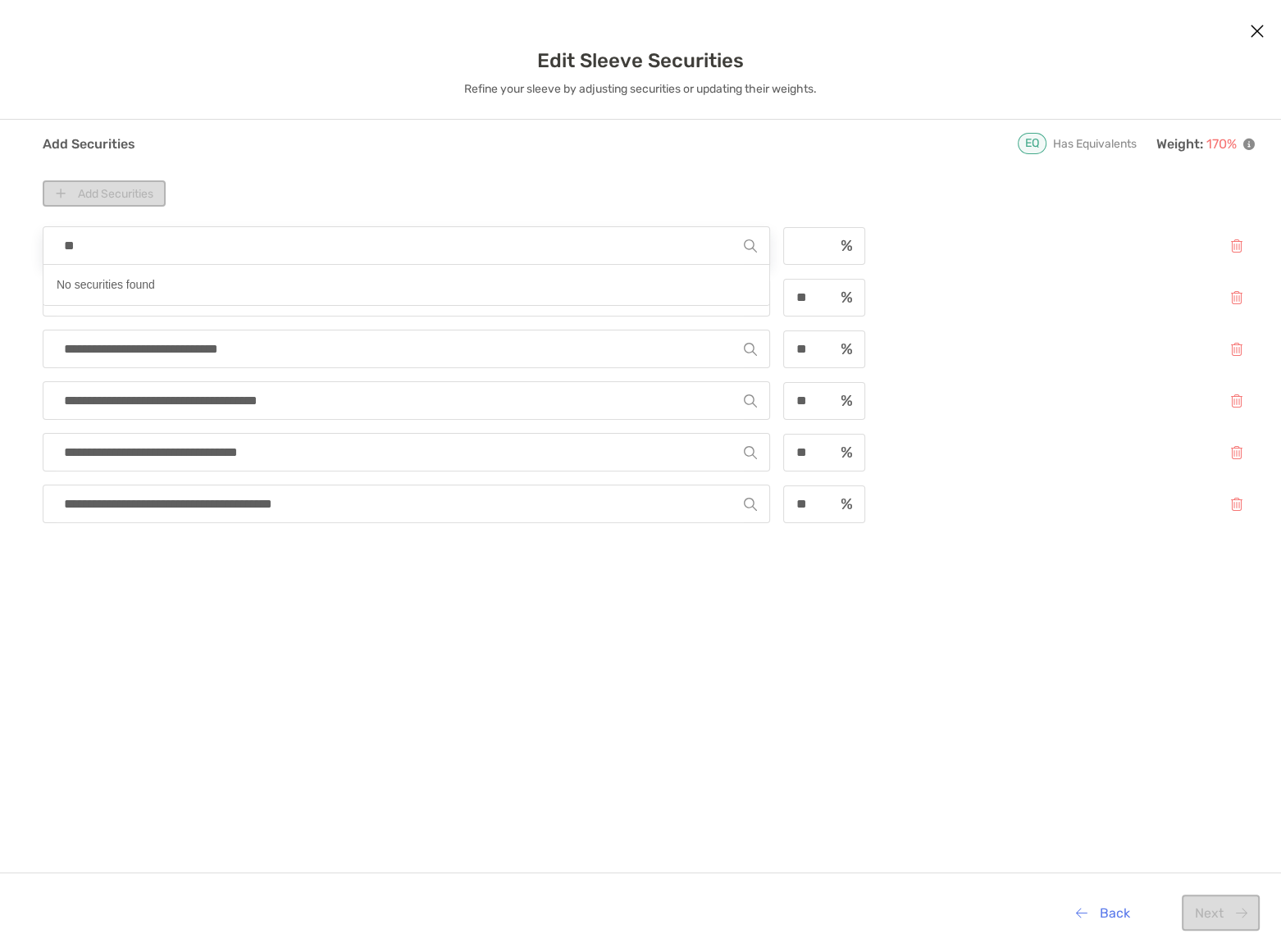
type input "***"
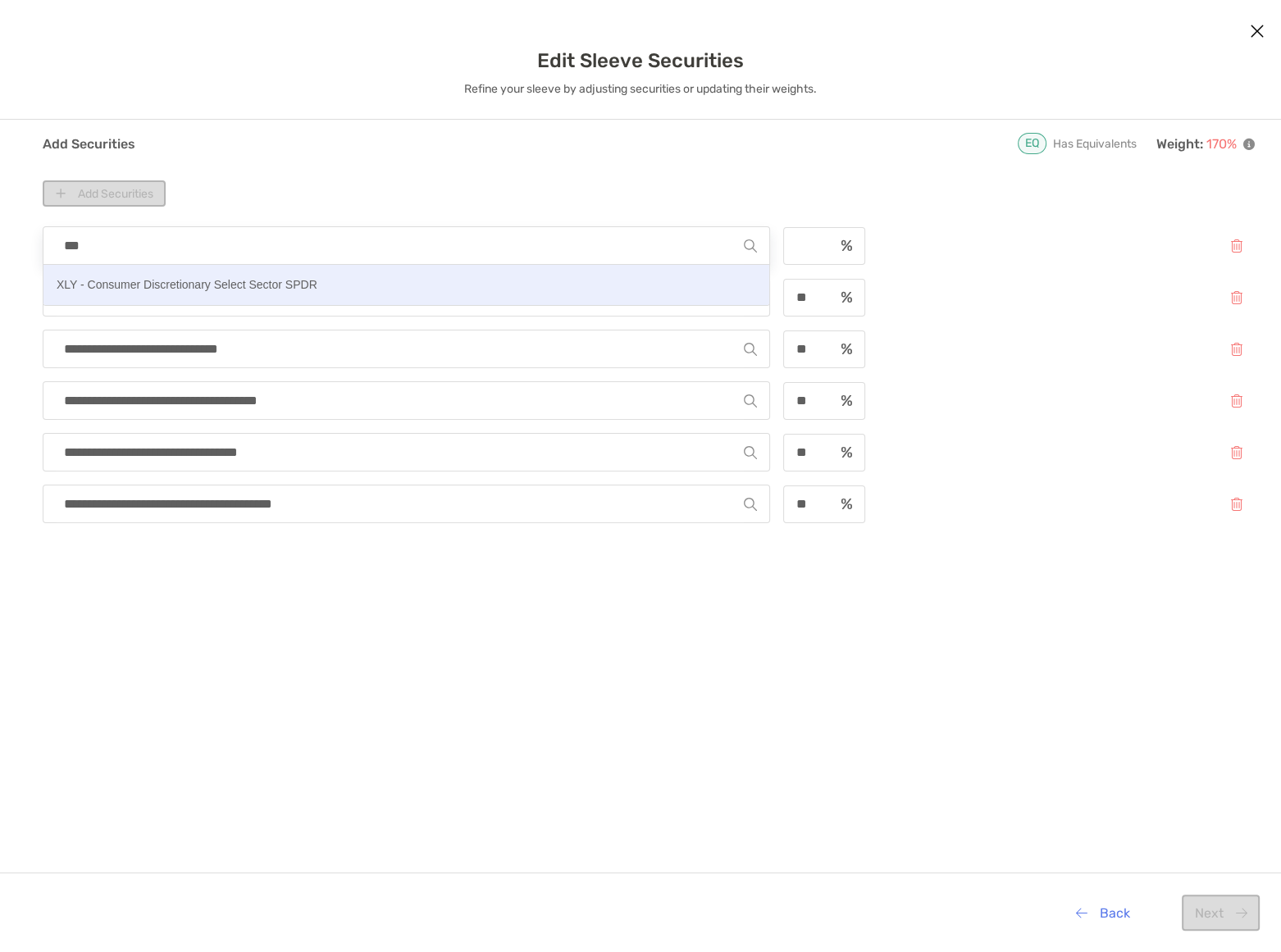
click at [127, 287] on p "XLY - Consumer Discretionary Select Sector SPDR" at bounding box center [187, 285] width 261 height 21
type input "**********"
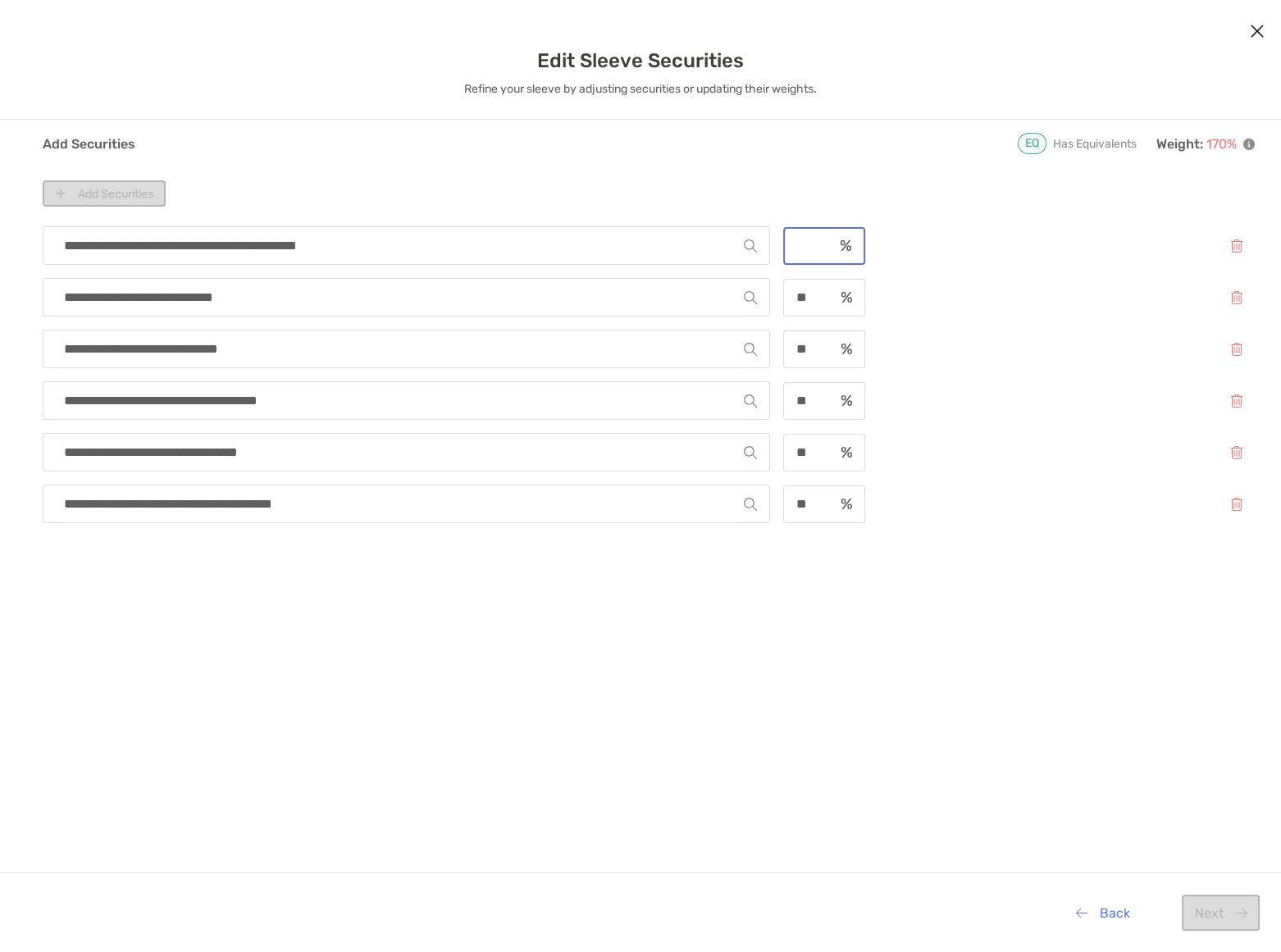
click at [800, 239] on input "modal" at bounding box center [809, 245] width 49 height 14
type input "**"
click at [1237, 394] on button "modal" at bounding box center [1236, 400] width 37 height 35
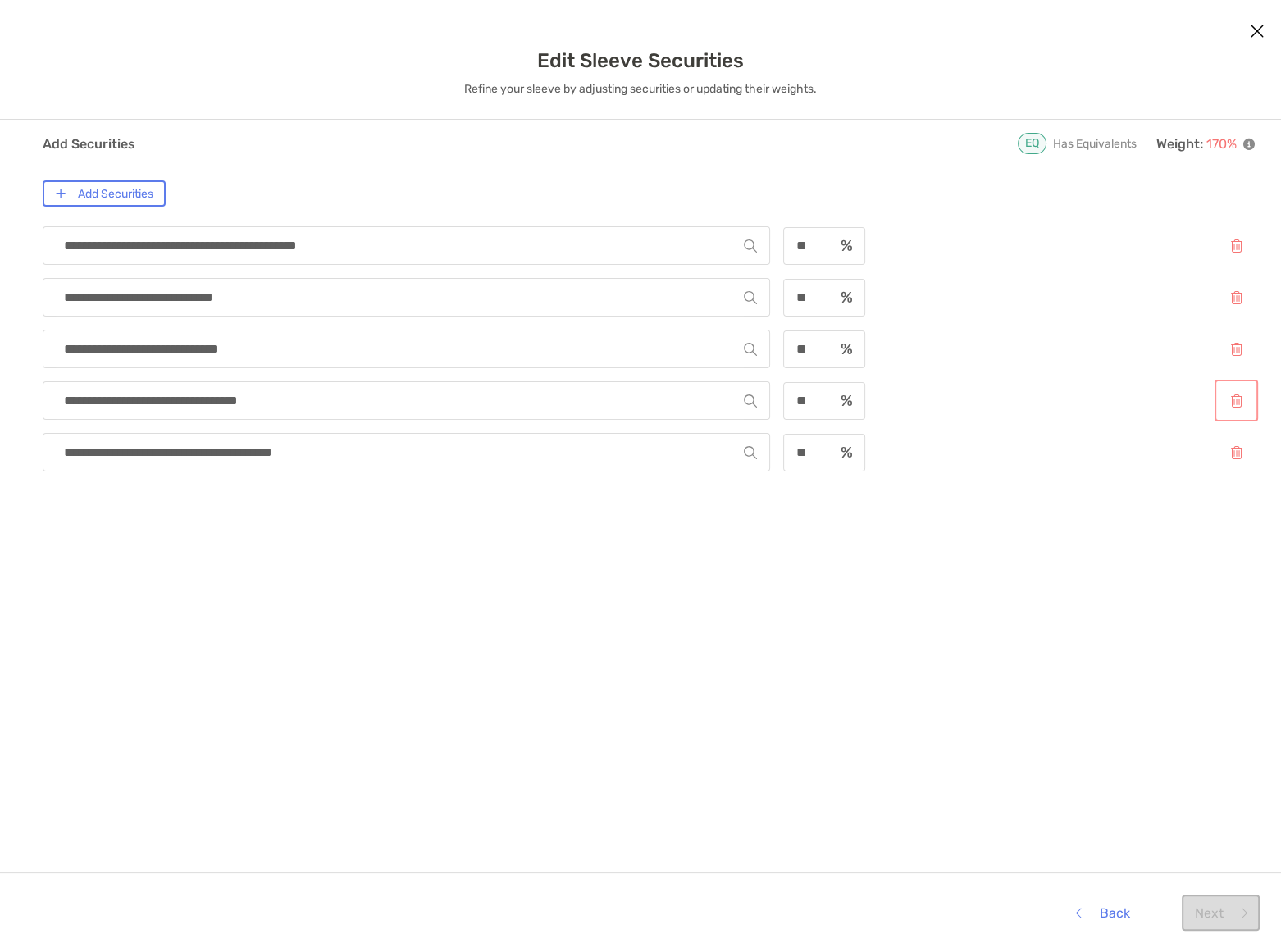
click at [1237, 397] on button "modal" at bounding box center [1236, 400] width 37 height 35
click at [1237, 401] on button "modal" at bounding box center [1236, 400] width 37 height 35
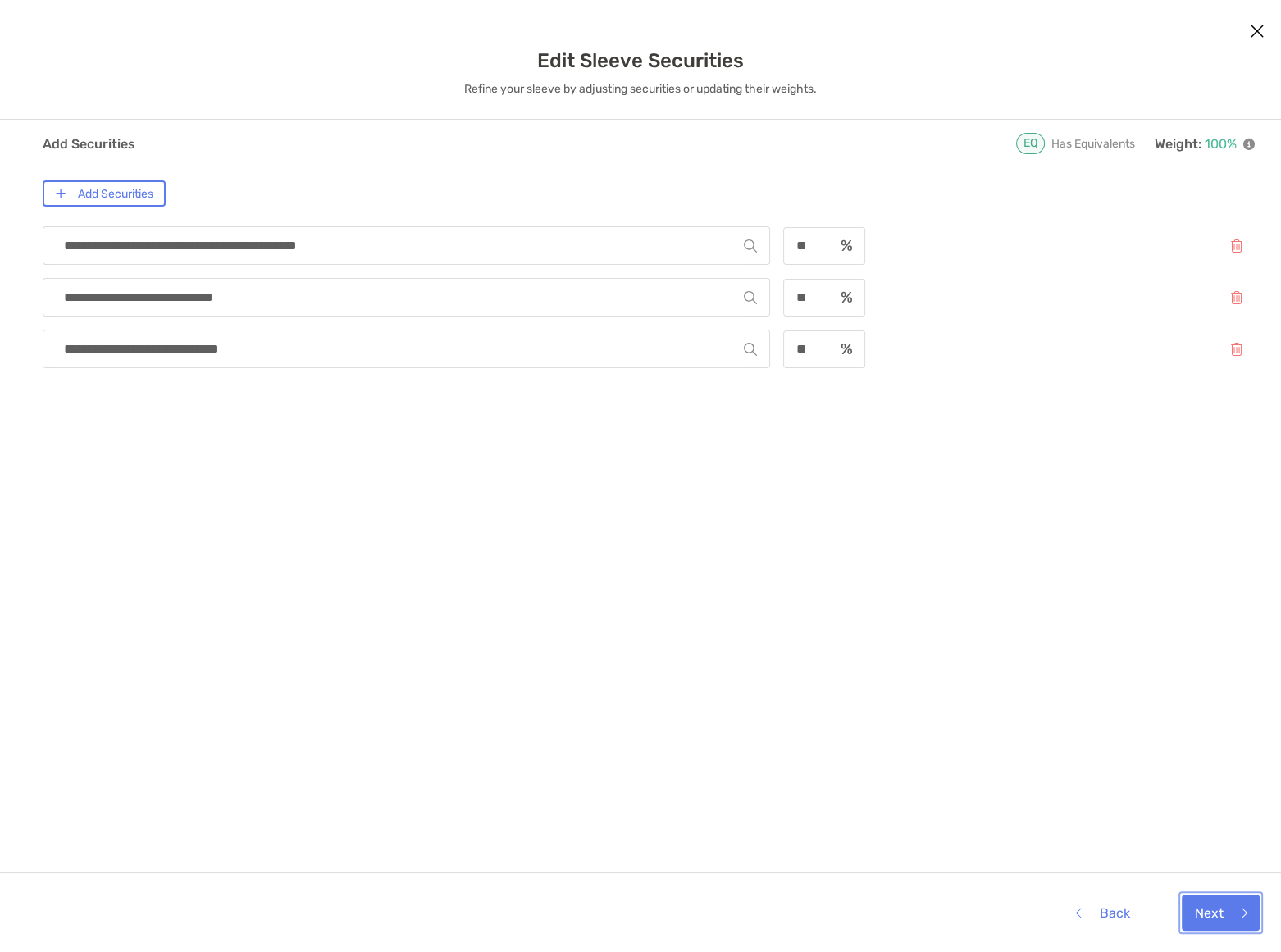
click at [1208, 913] on button "Next" at bounding box center [1220, 913] width 78 height 36
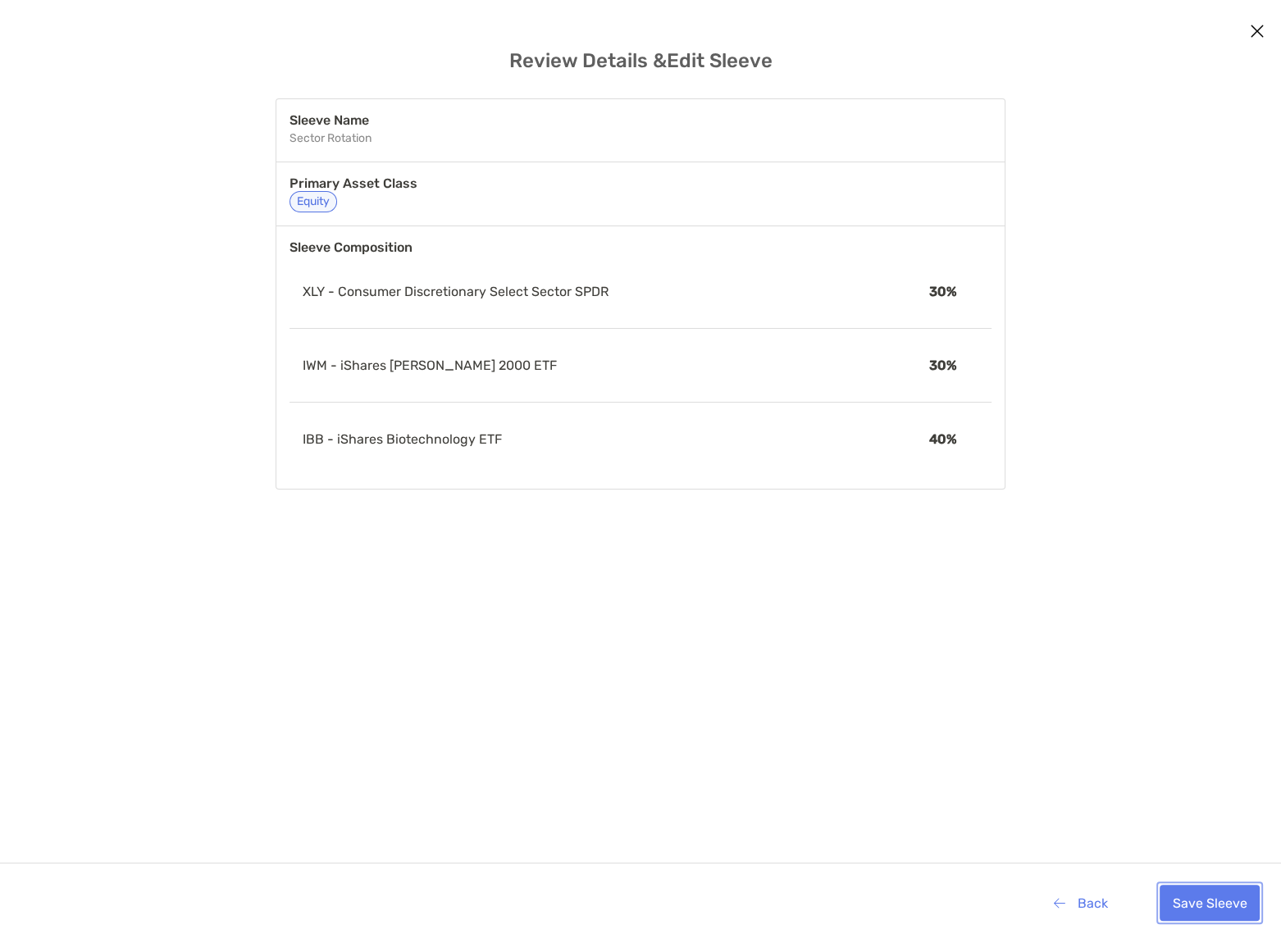
click at [1210, 897] on button "Save Sleeve" at bounding box center [1209, 903] width 100 height 36
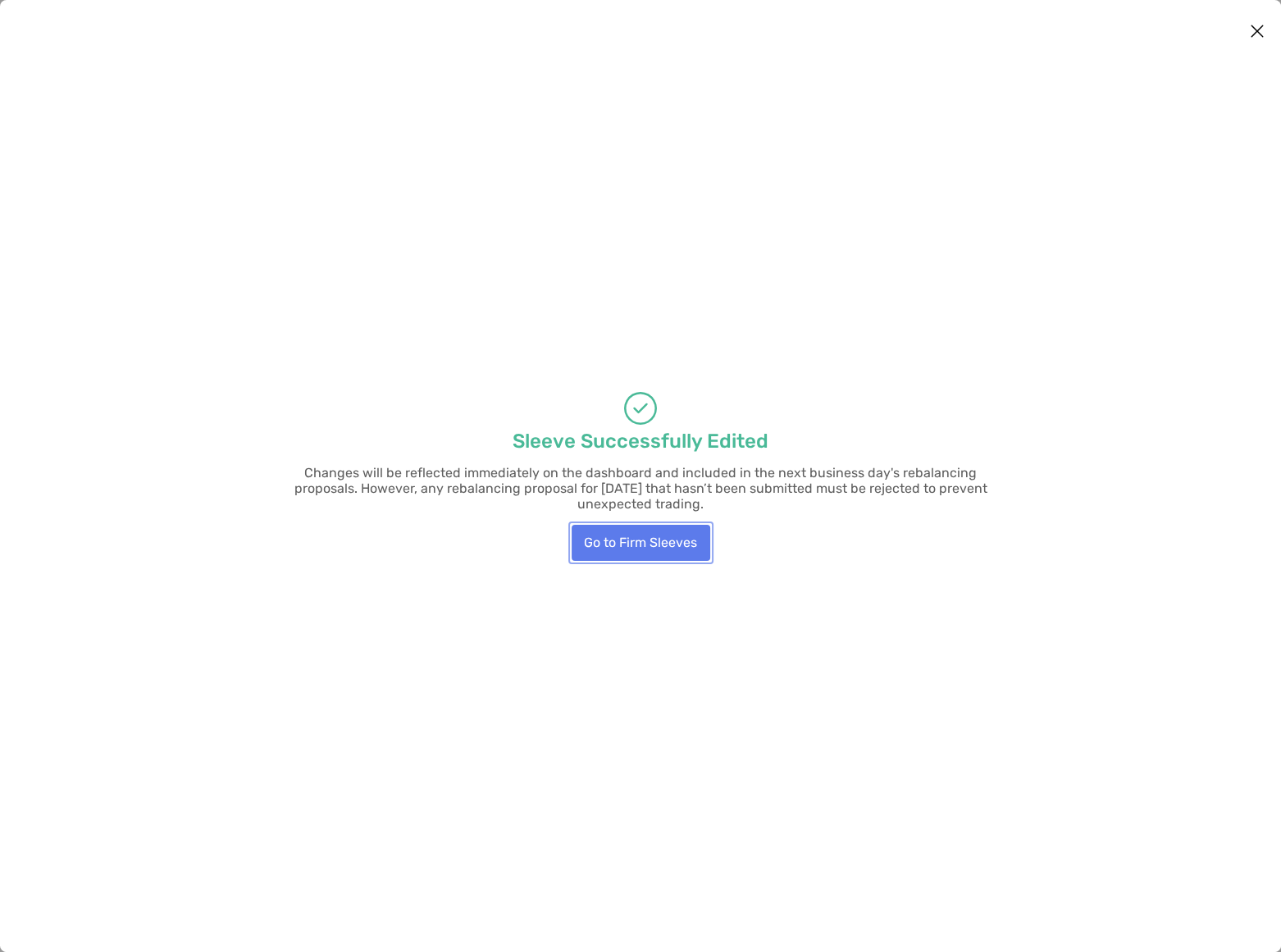
click at [634, 533] on button "Go to Firm Sleeves" at bounding box center [641, 543] width 138 height 36
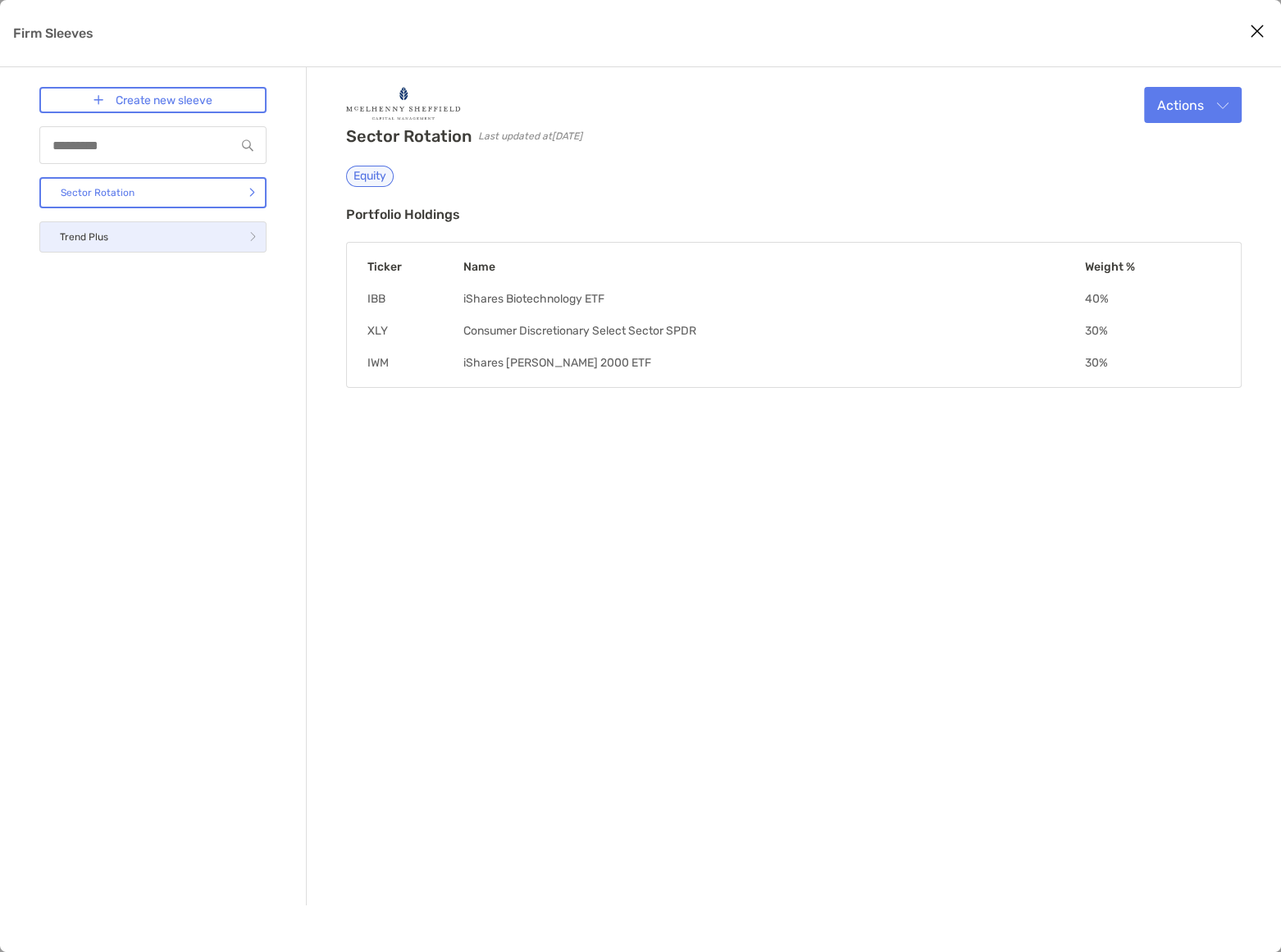
click at [106, 247] on link "Trend Plus" at bounding box center [153, 237] width 227 height 31
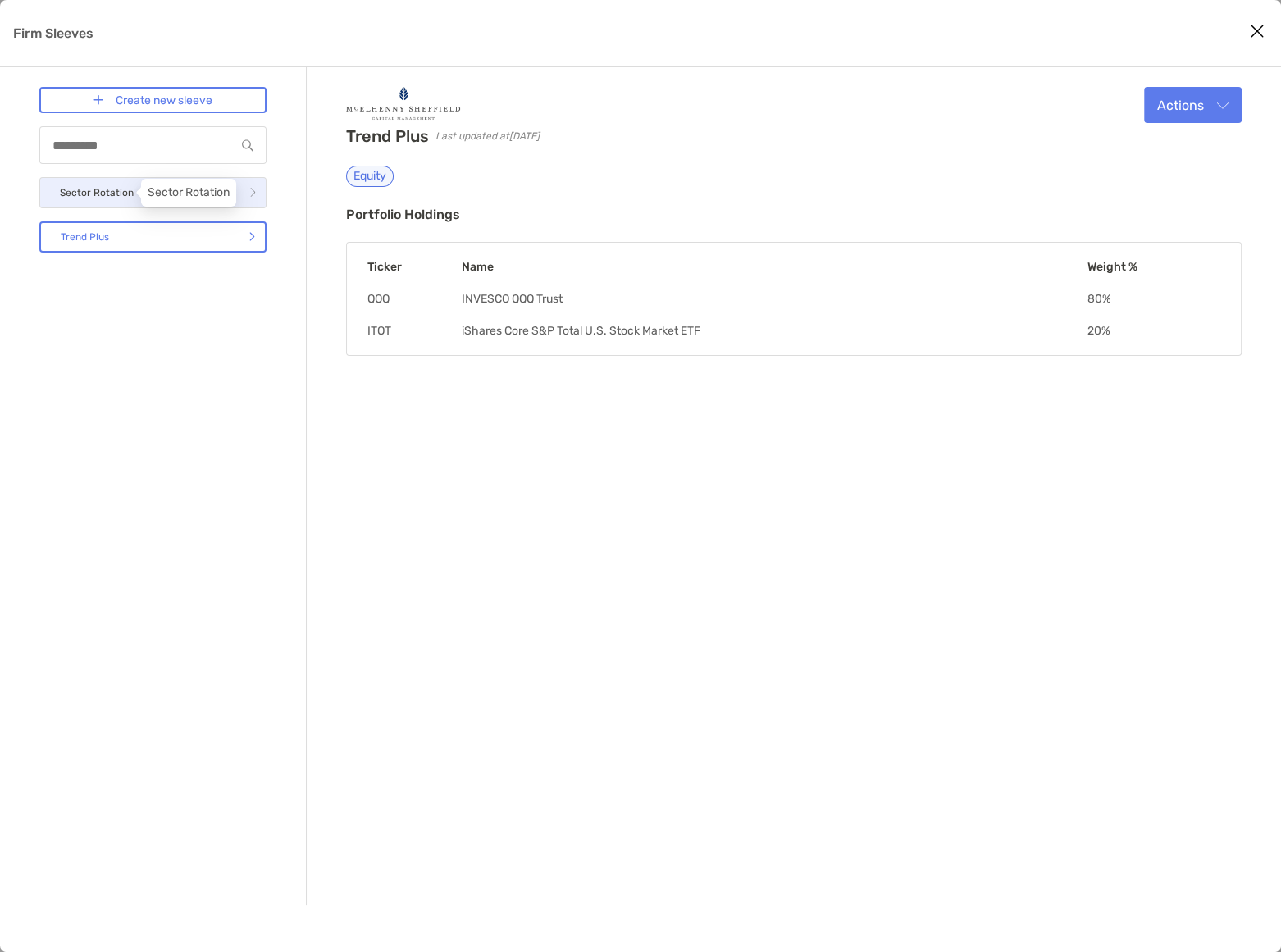
click at [104, 194] on p "Sector Rotation" at bounding box center [97, 193] width 74 height 21
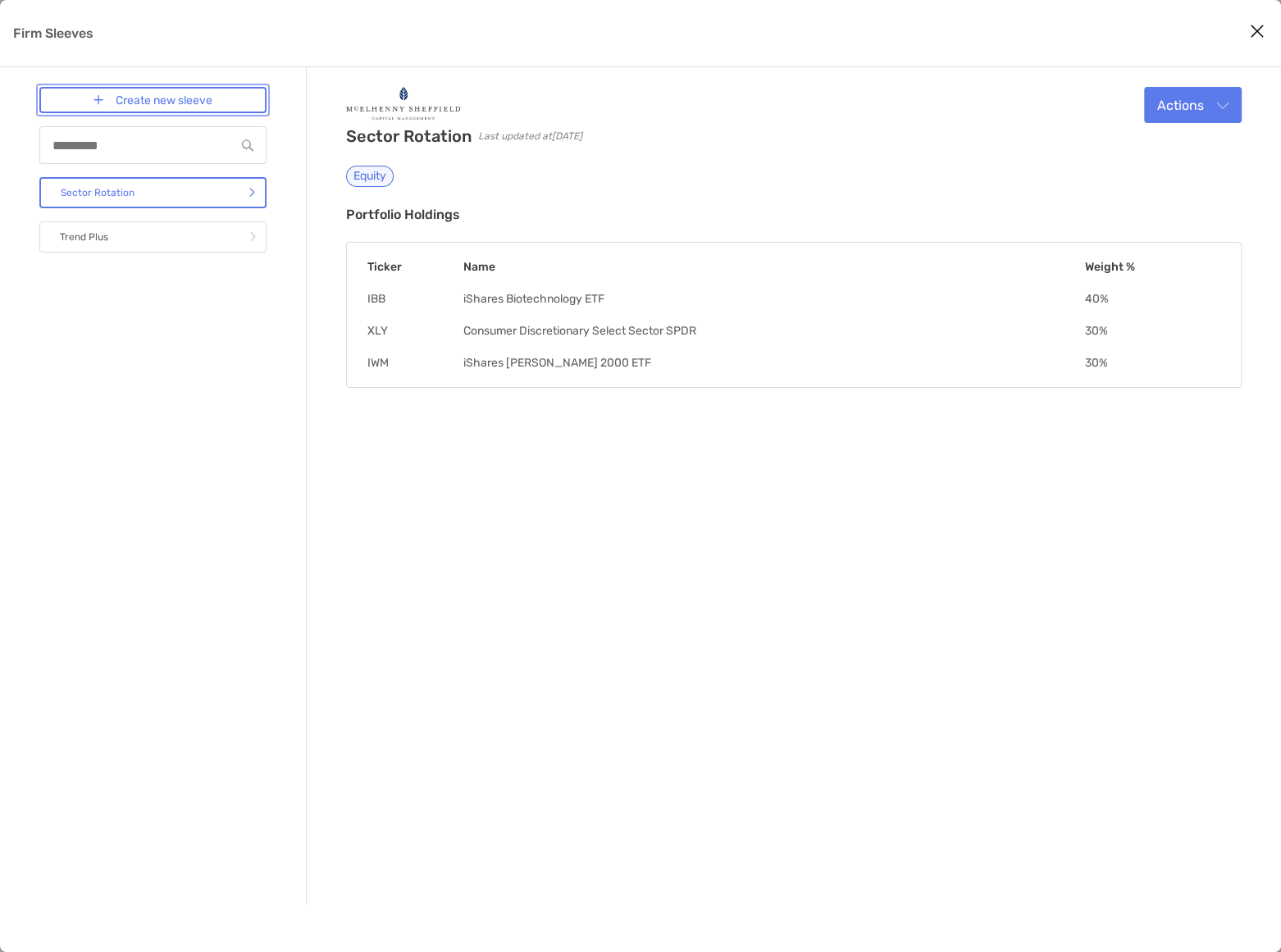
click at [133, 97] on link "Create new sleeve" at bounding box center [153, 100] width 227 height 26
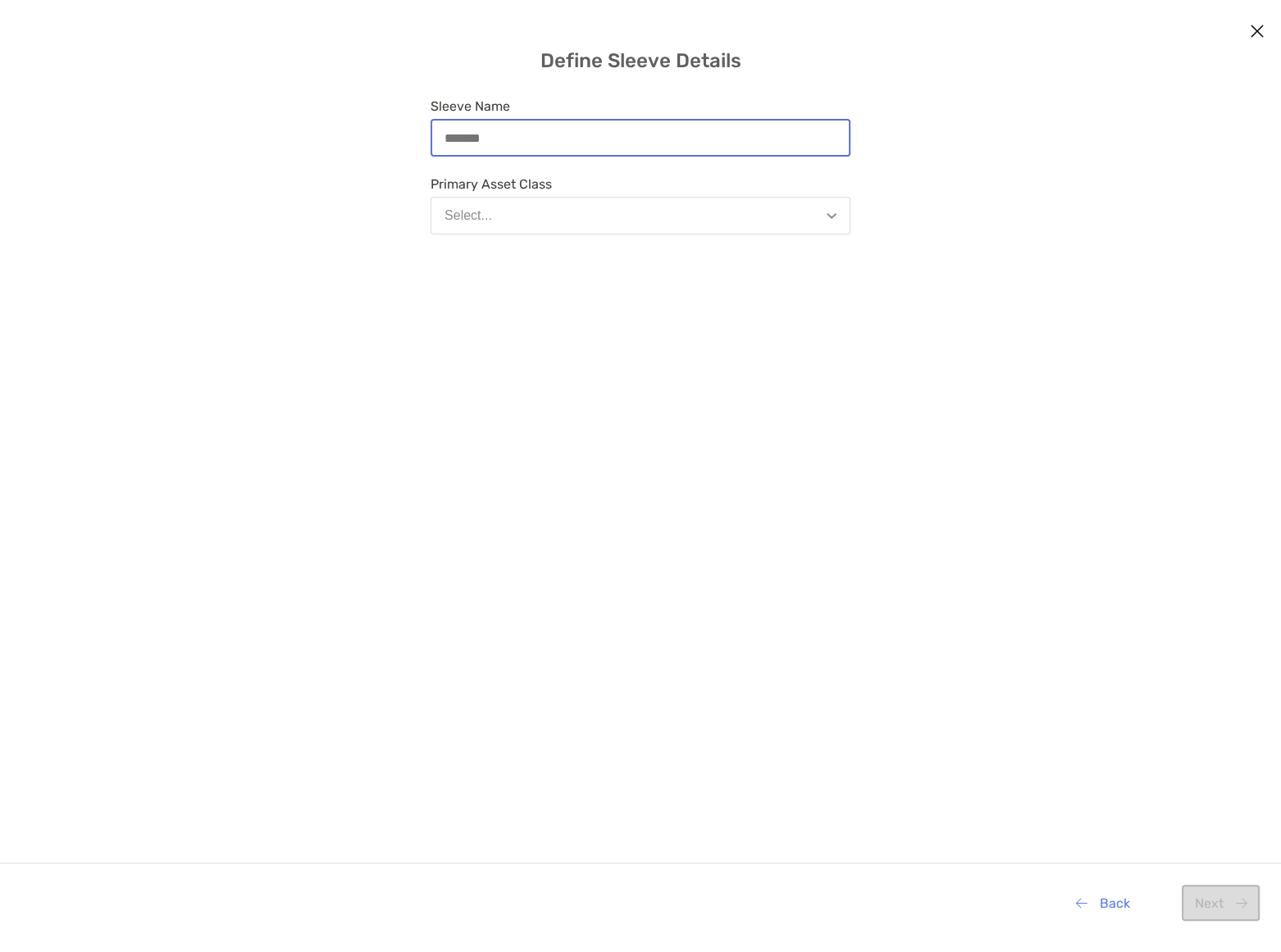
click at [506, 132] on input "Sleeve Name" at bounding box center [640, 137] width 416 height 14
type input "*******"
click at [536, 220] on button "Select..." at bounding box center [640, 216] width 420 height 38
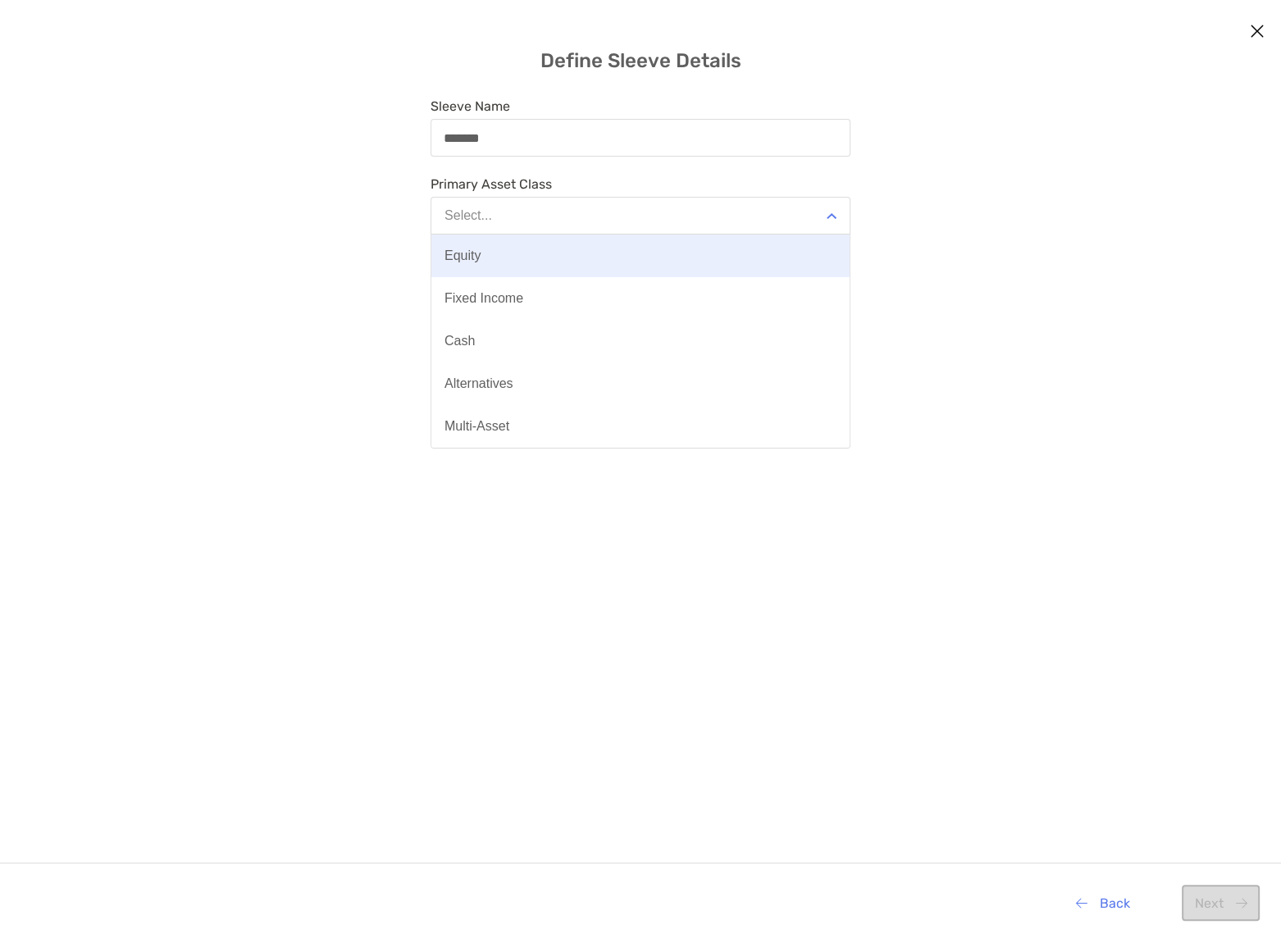
click at [484, 252] on button "Equity" at bounding box center [640, 256] width 418 height 43
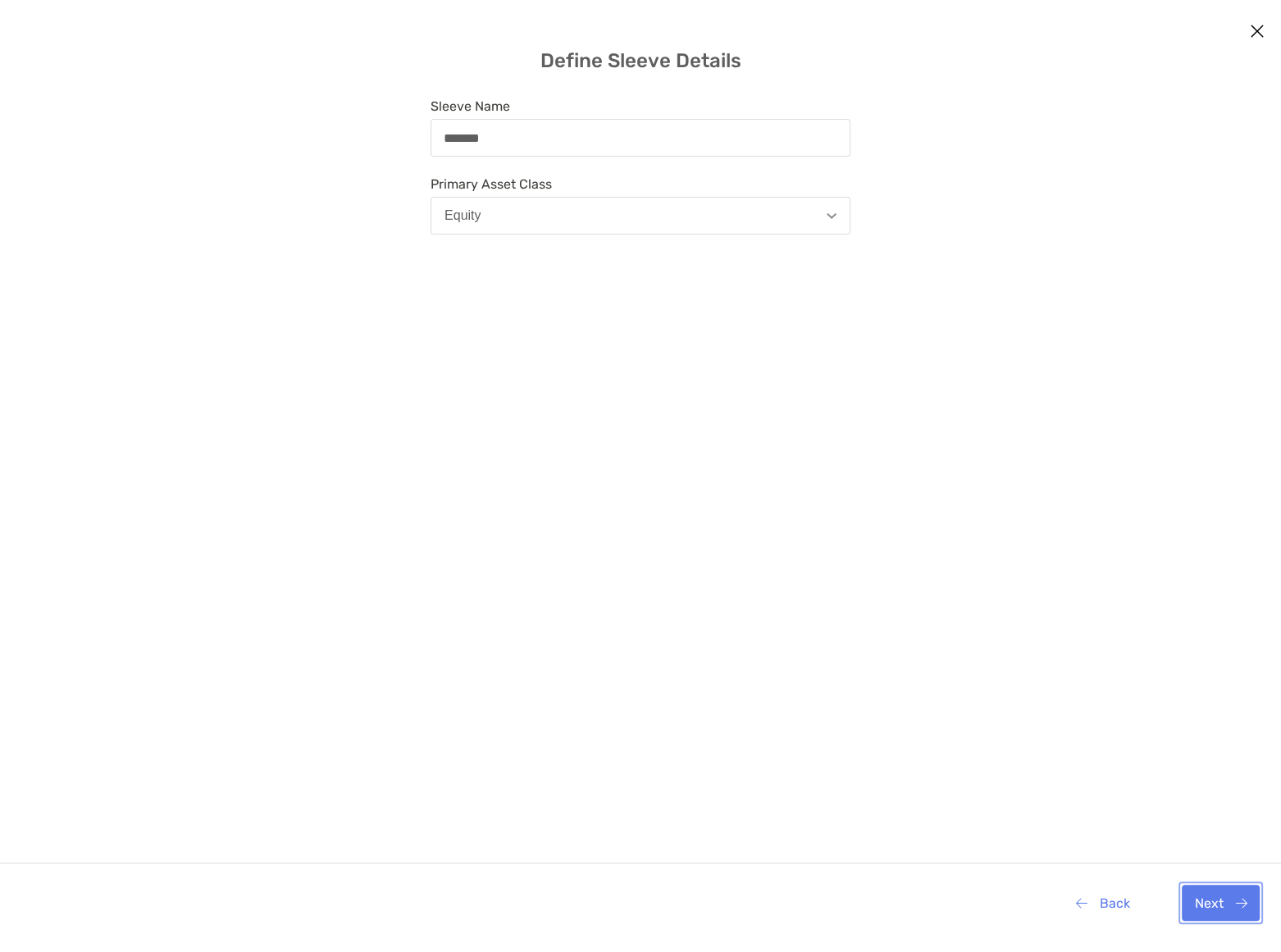
click at [1222, 909] on button "Next" at bounding box center [1220, 903] width 78 height 36
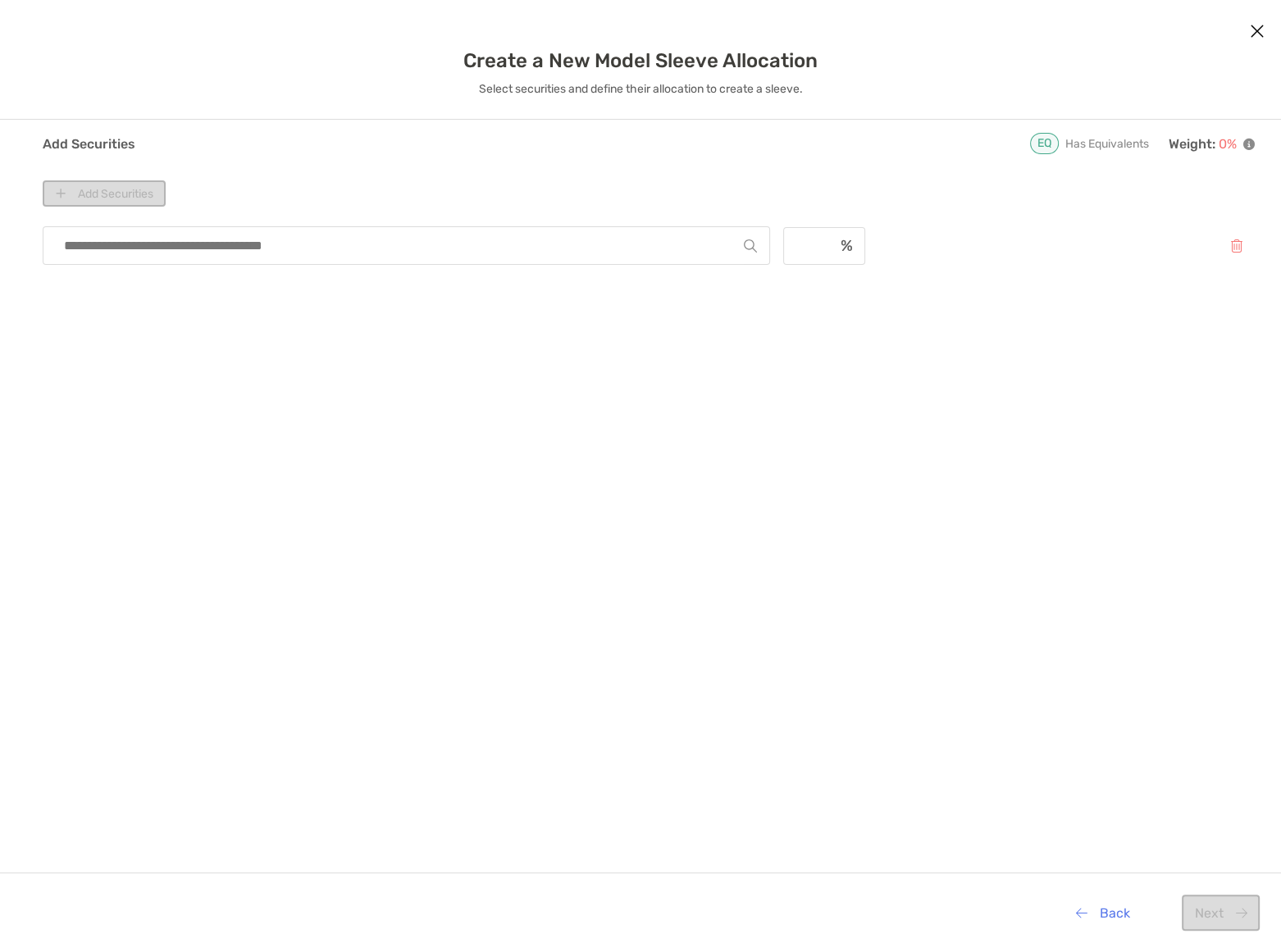
click at [233, 252] on input "modal" at bounding box center [400, 245] width 688 height 37
click at [88, 188] on div "Add Securities" at bounding box center [648, 193] width 1212 height 26
click at [313, 188] on div "Add Securities" at bounding box center [648, 193] width 1212 height 26
click at [303, 348] on div "**** No securities found" at bounding box center [648, 591] width 1212 height 743
click at [272, 247] on input "****" at bounding box center [400, 245] width 688 height 37
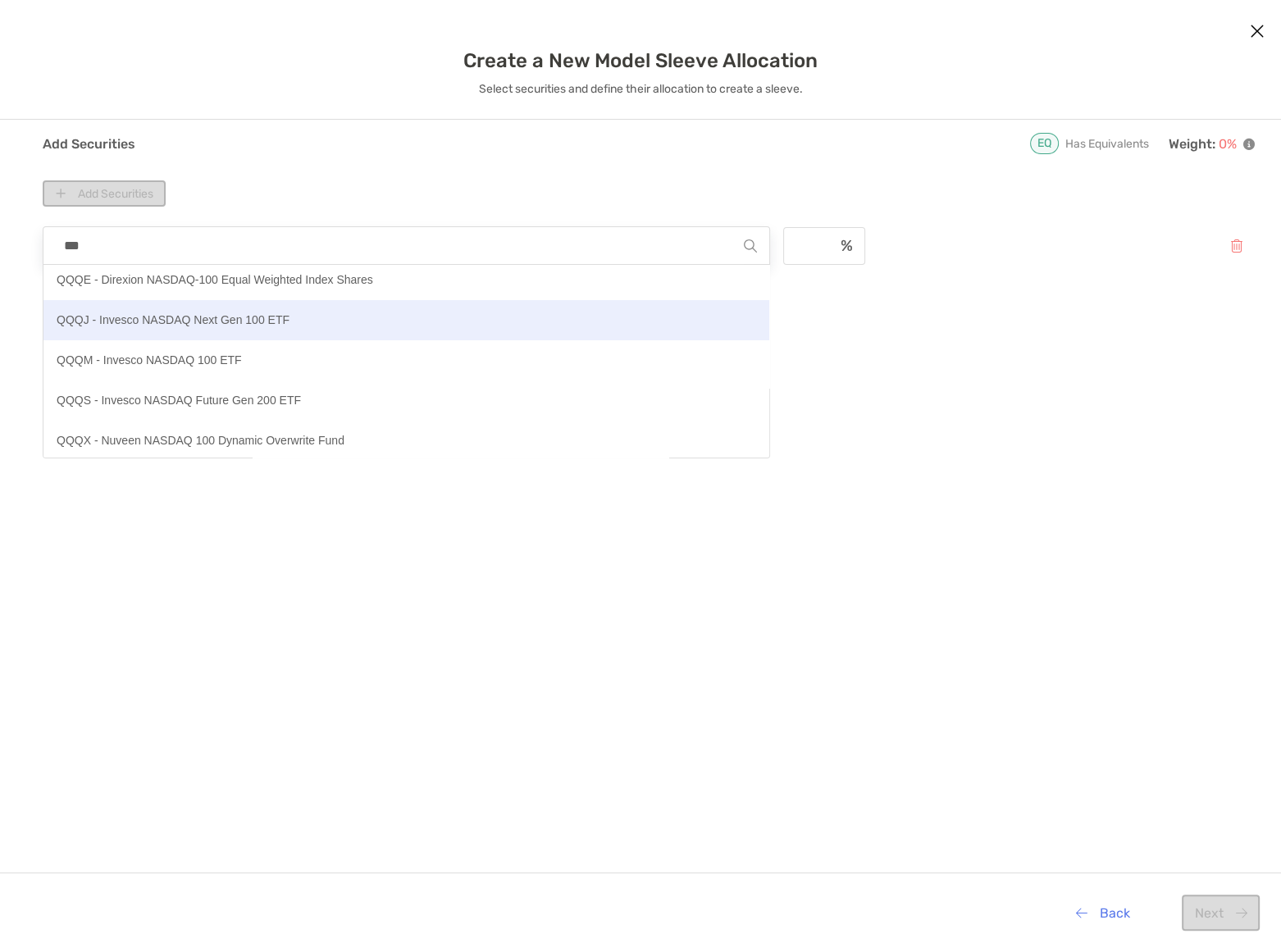
scroll to position [88, 0]
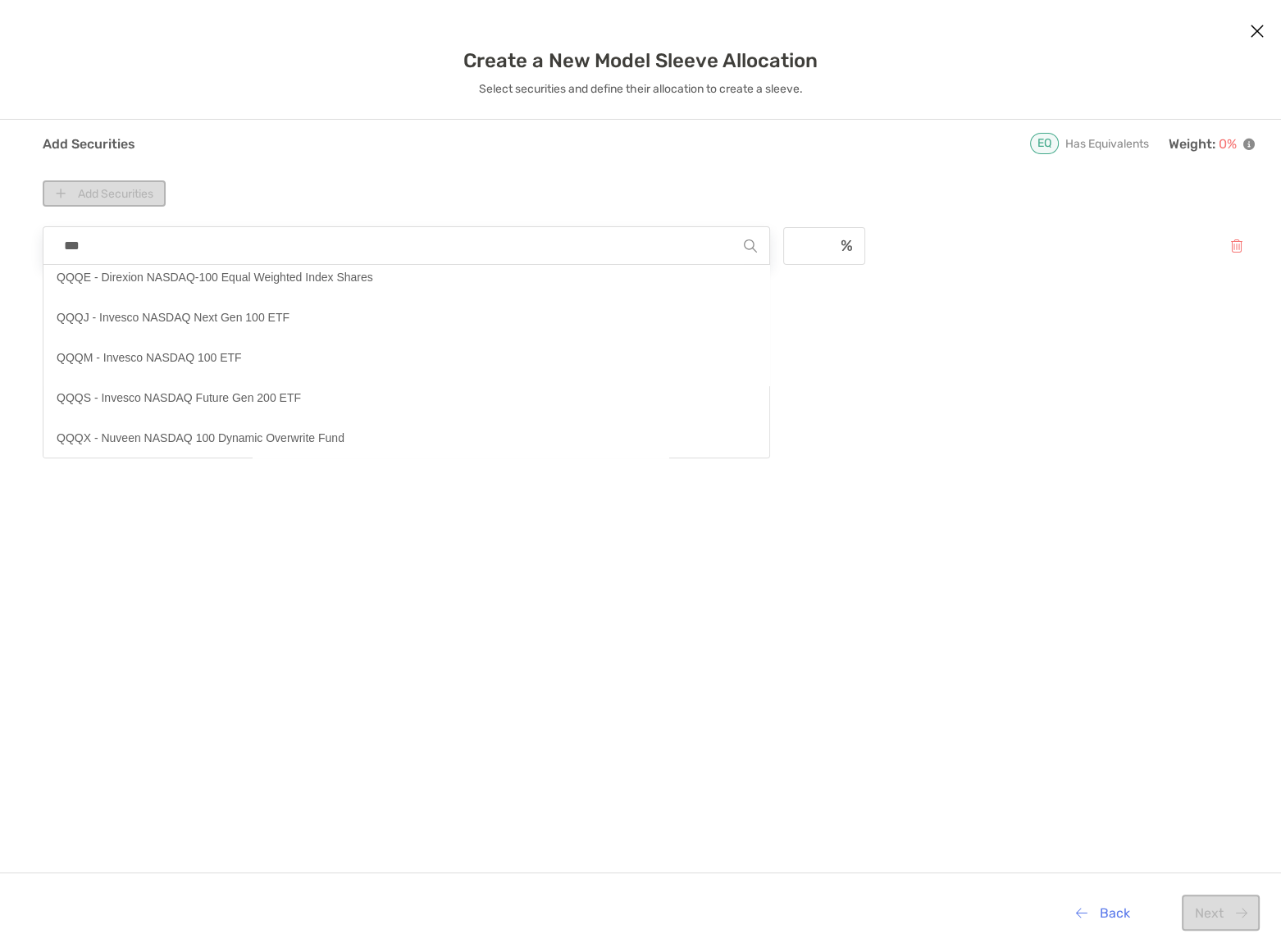
type input "***"
click at [643, 648] on div "*** QQQ - INVESCO QQQ Trust QQQA - ProShares Nasdaq-100 Dorsey Wright Momentum …" at bounding box center [648, 591] width 1212 height 743
click at [1254, 30] on icon "Close modal" at bounding box center [1257, 31] width 15 height 20
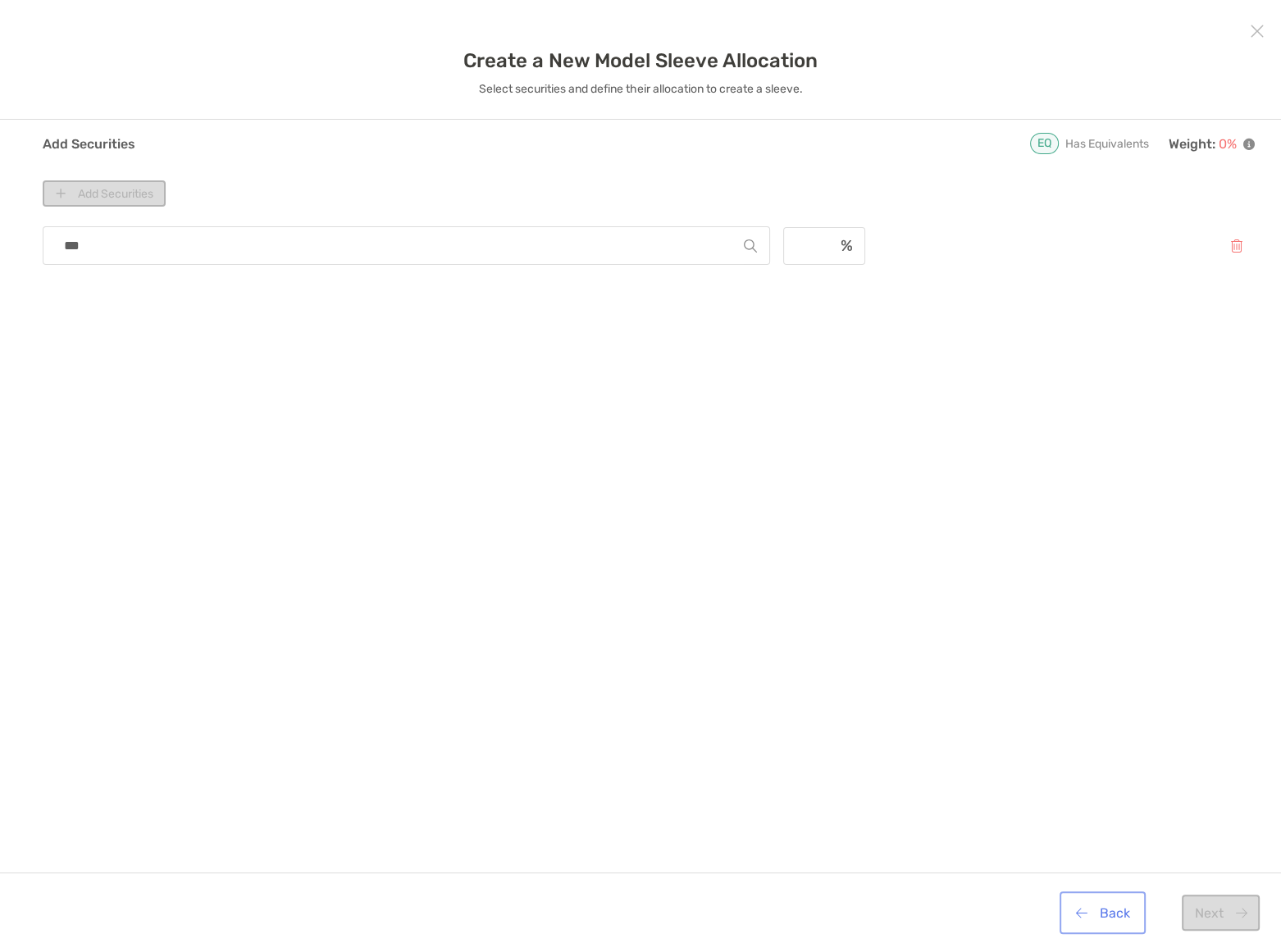
click at [1115, 911] on button "Back" at bounding box center [1102, 913] width 80 height 36
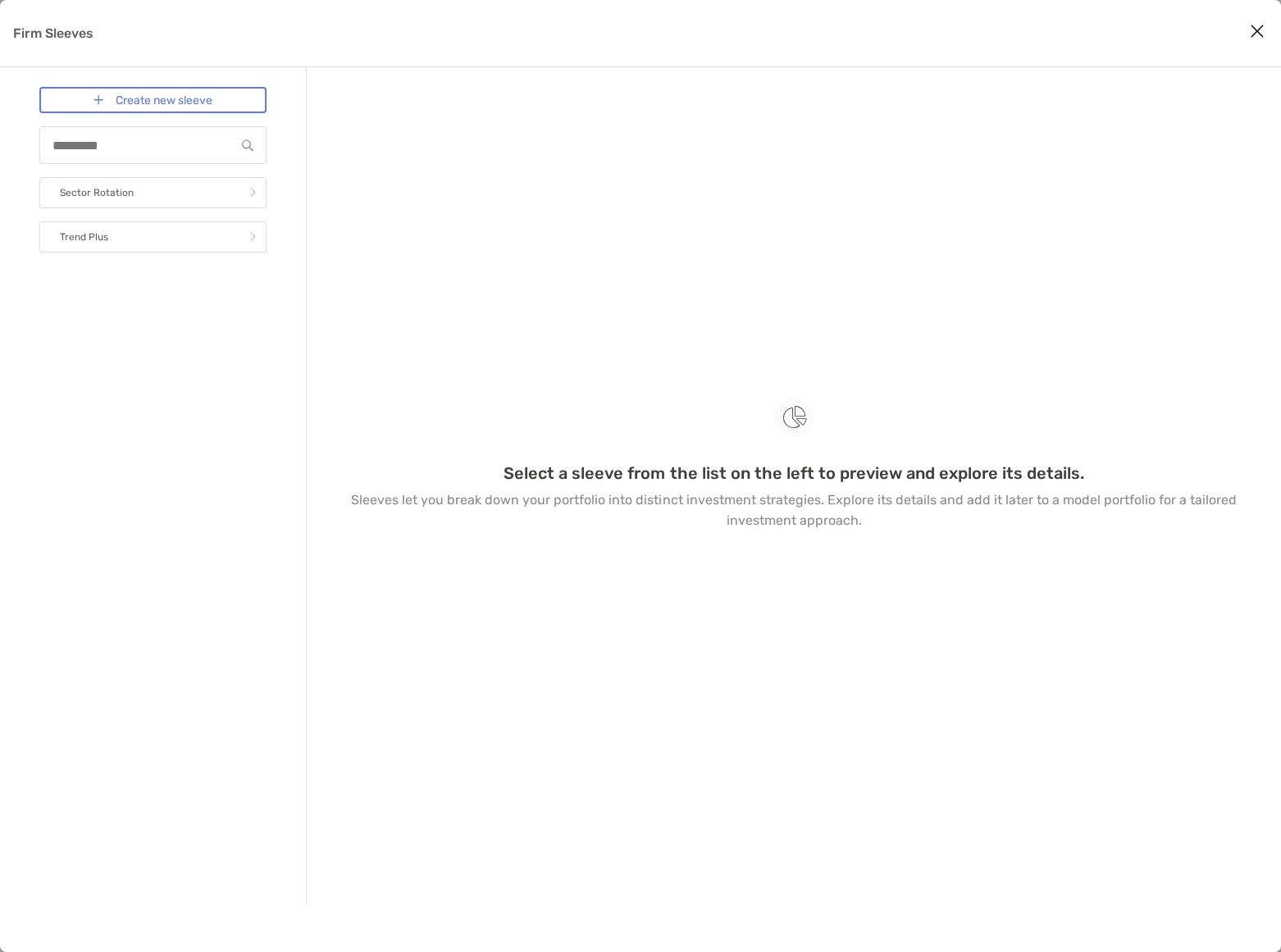
click at [1259, 24] on icon "Close modal" at bounding box center [1257, 31] width 15 height 20
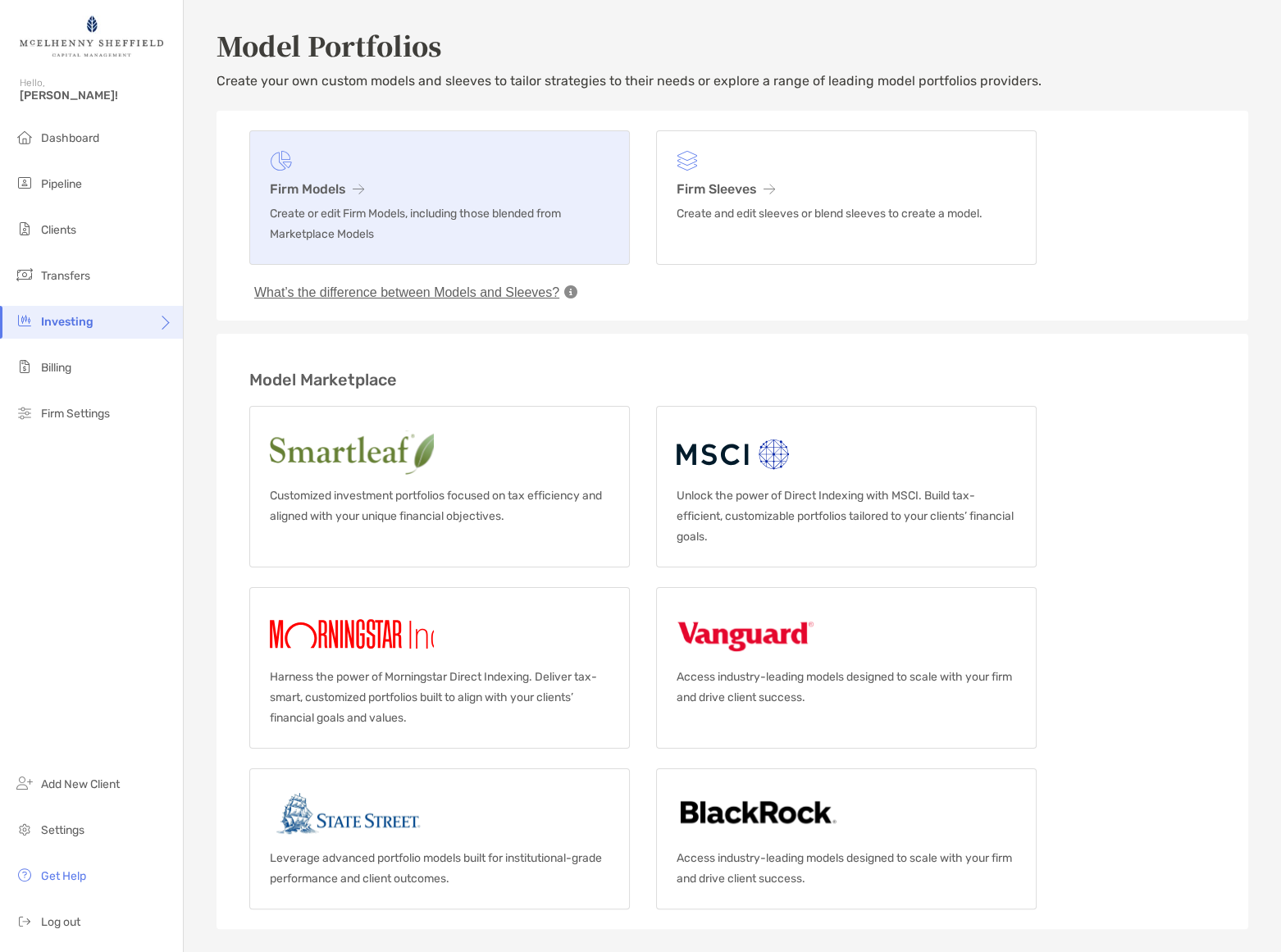
click at [349, 188] on h3 "Firm Models" at bounding box center [439, 188] width 340 height 16
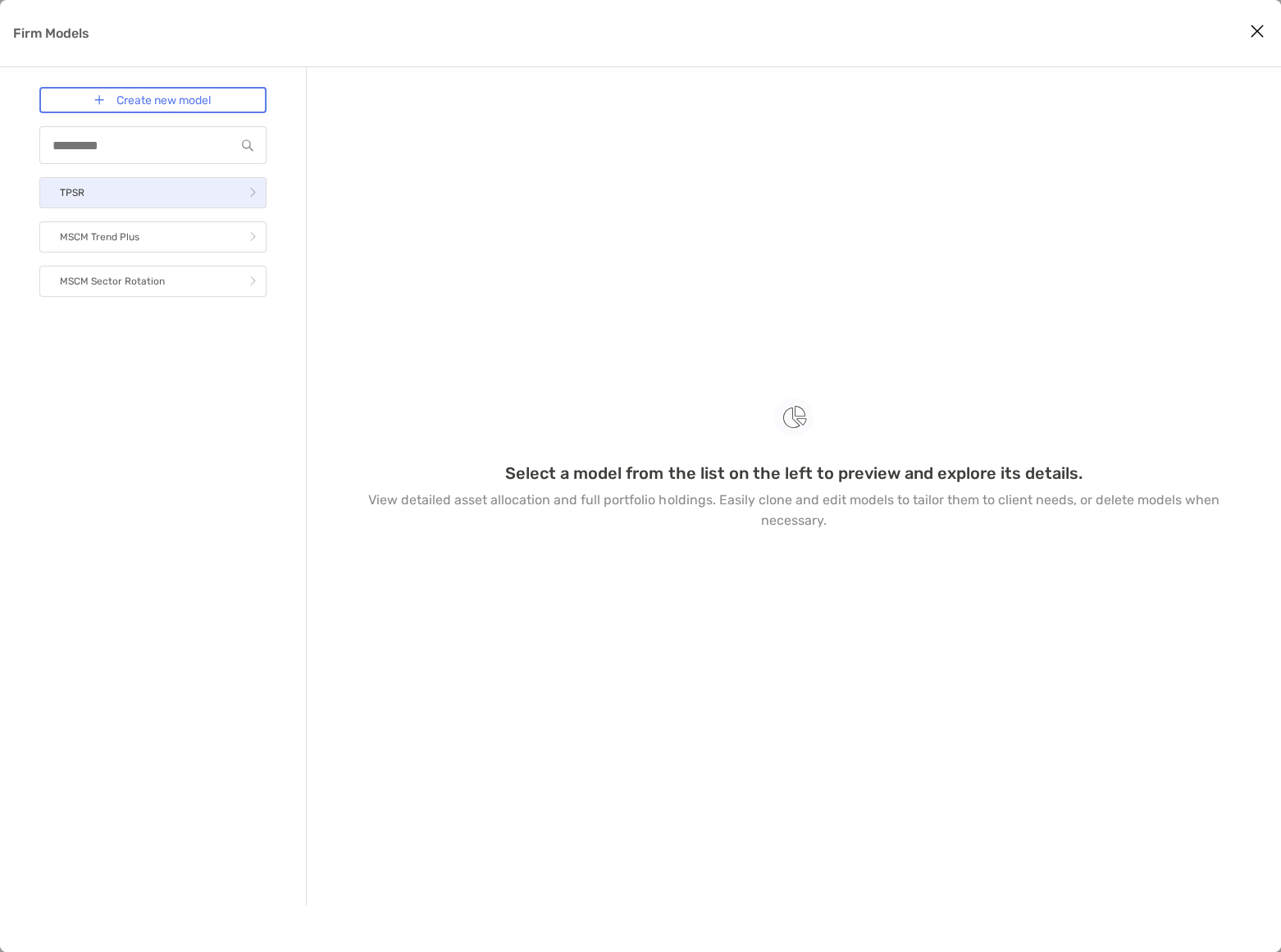
click at [151, 188] on link "TPSR" at bounding box center [153, 193] width 227 height 31
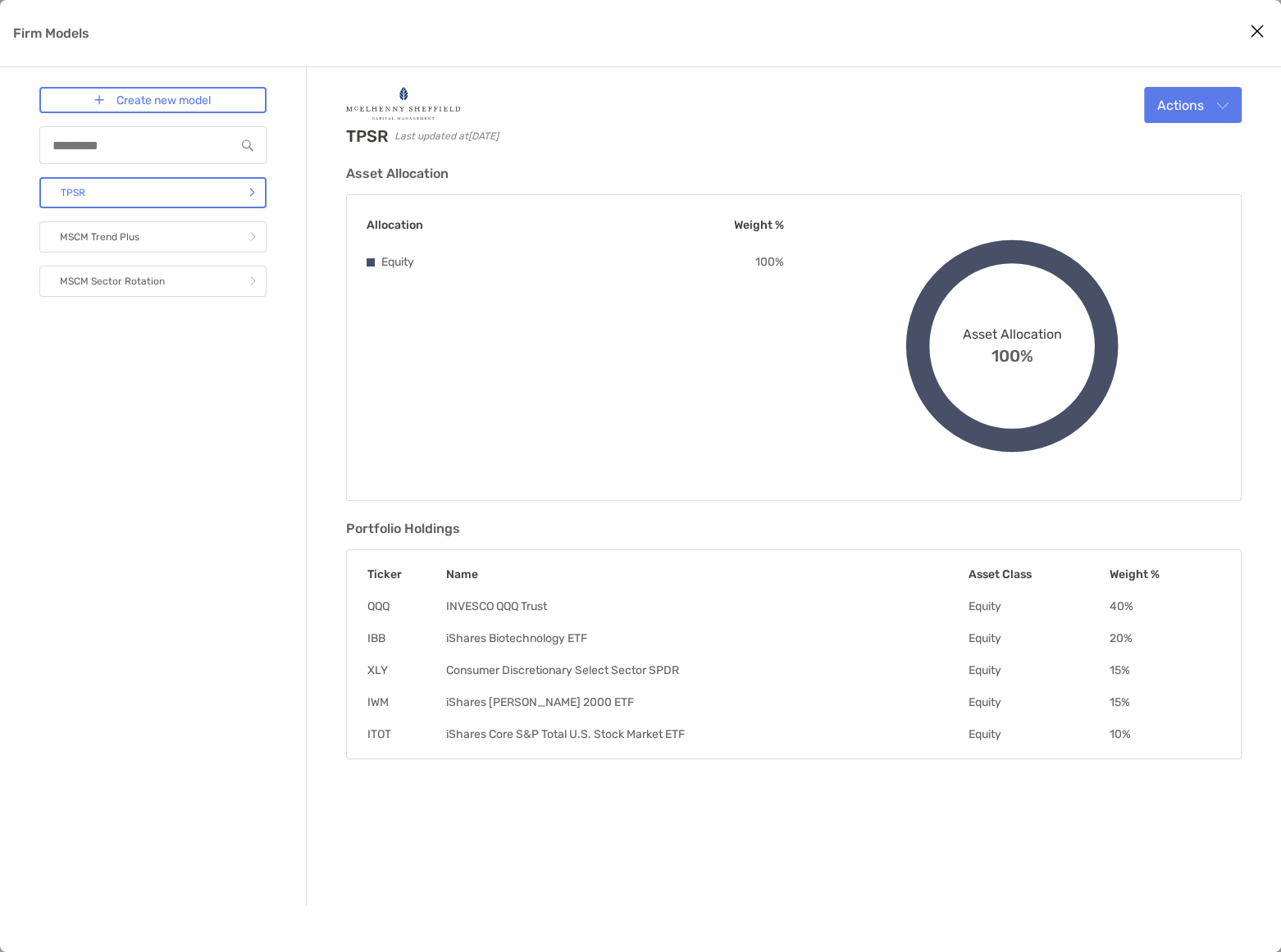
click at [1246, 100] on div "TPSR Last updated at 2025-10-15 Actions Edit Clone Delete Asset Allocation Allo…" at bounding box center [794, 486] width 974 height 838
click at [1232, 107] on button "Actions" at bounding box center [1192, 105] width 98 height 36
click at [1128, 141] on span "Edit" at bounding box center [1126, 144] width 25 height 16
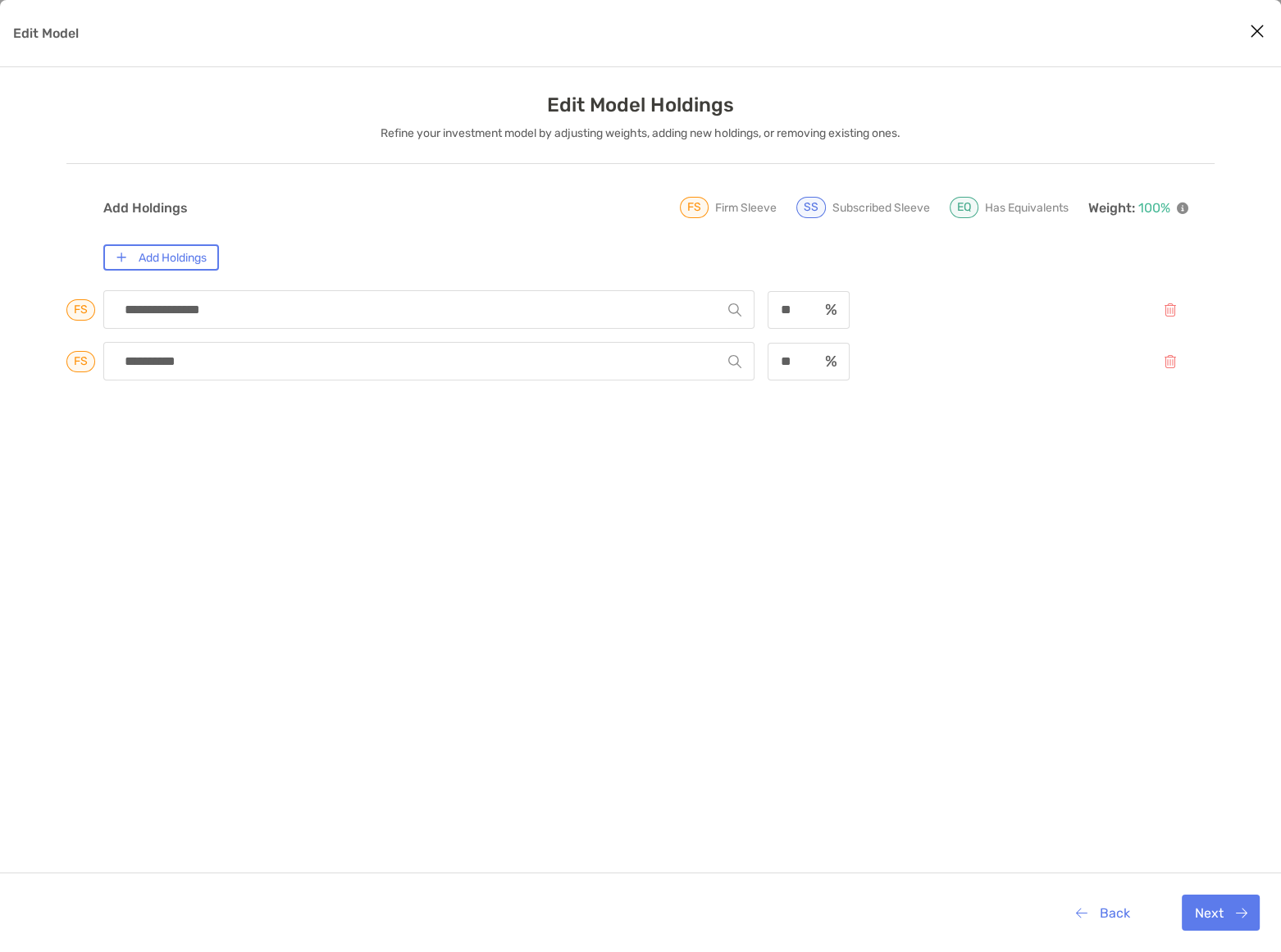
click at [619, 100] on h3 "Edit Model Holdings" at bounding box center [640, 105] width 187 height 23
click at [556, 99] on h3 "Edit Model Holdings" at bounding box center [640, 105] width 187 height 23
click at [436, 128] on p "Refine your investment model by adjusting weights, adding new holdings, or remo…" at bounding box center [640, 132] width 520 height 21
click at [1139, 918] on button "Back" at bounding box center [1102, 913] width 80 height 36
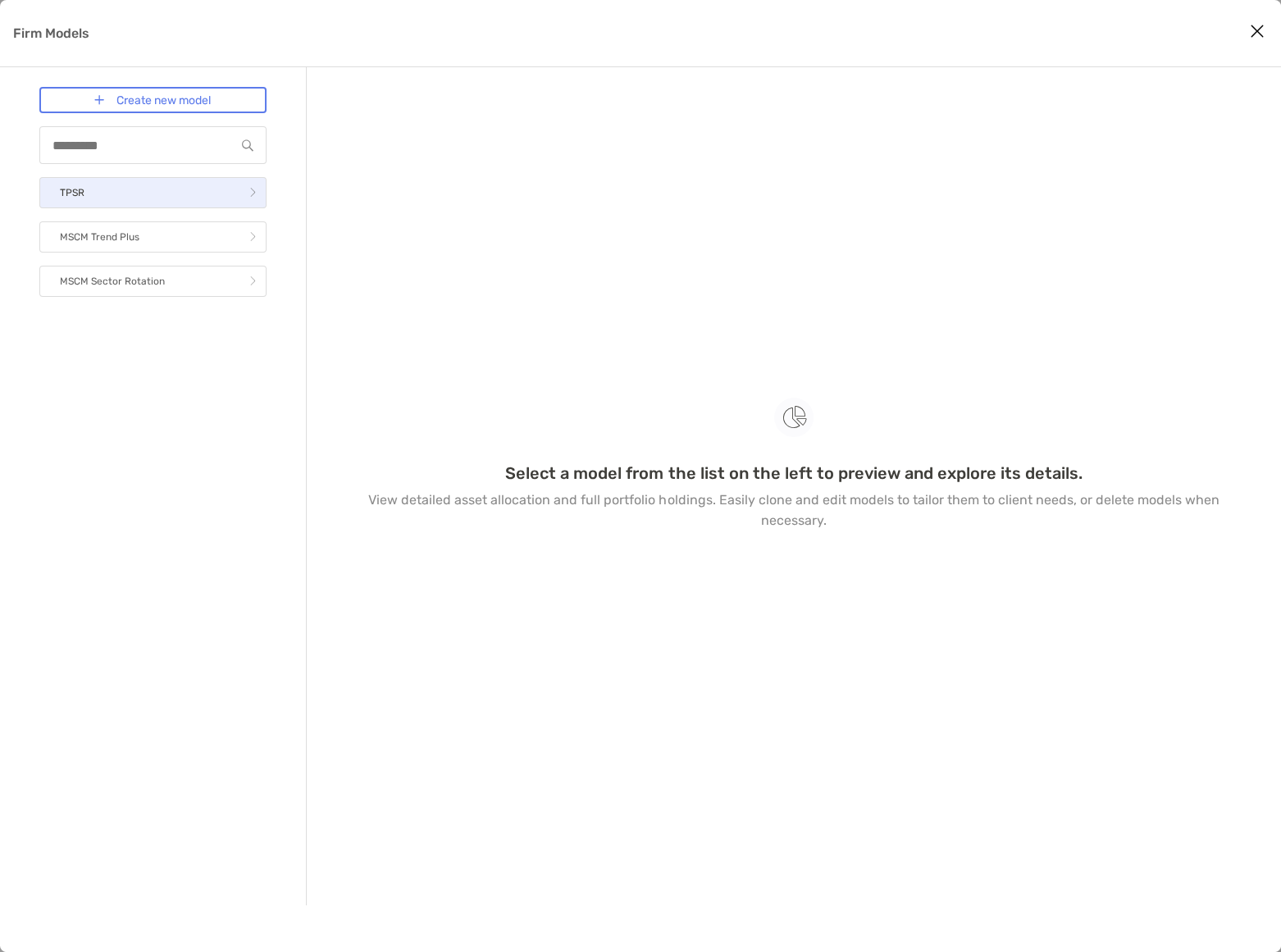
click at [94, 179] on link "TPSR" at bounding box center [153, 193] width 227 height 31
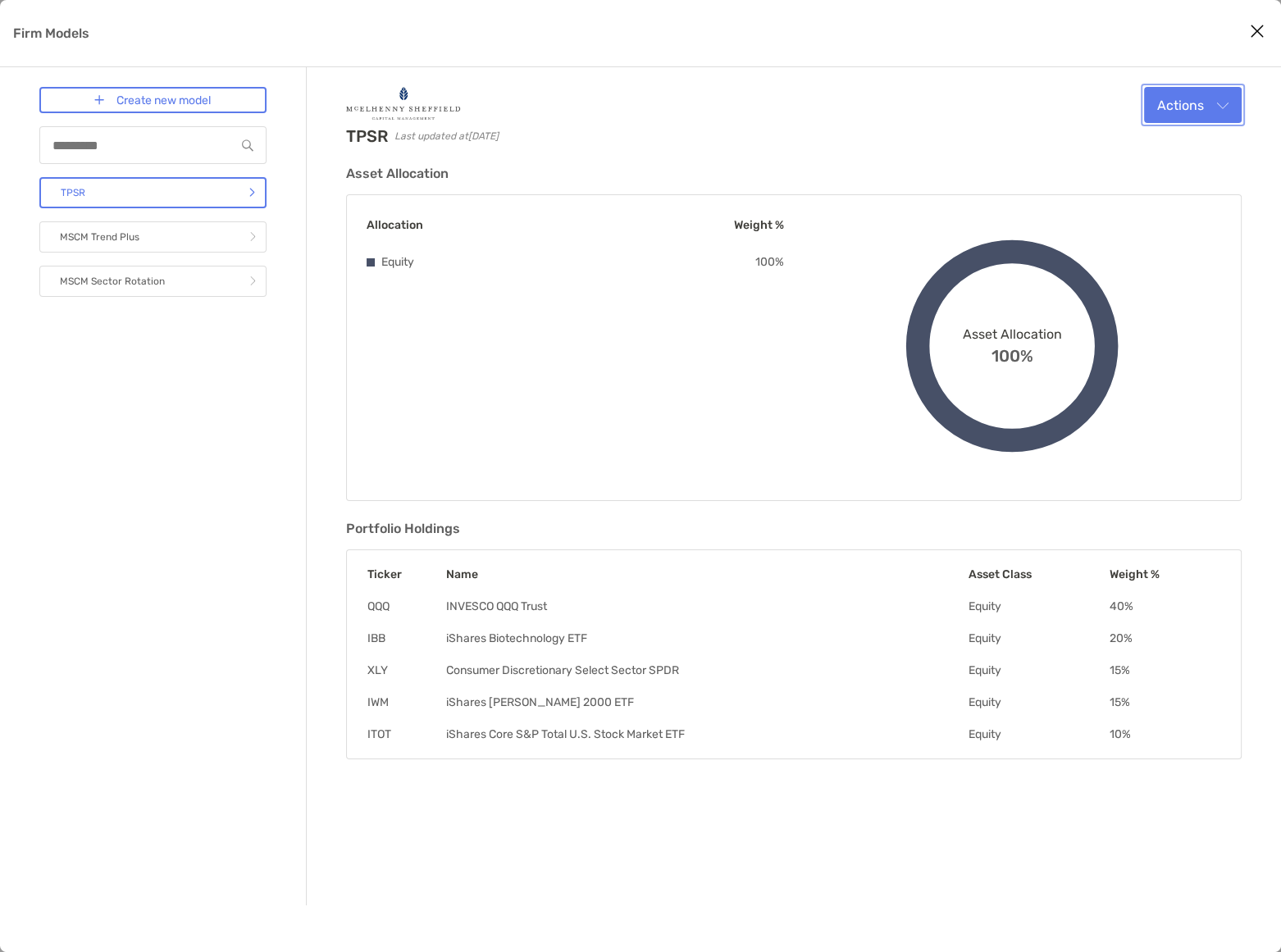
click at [1223, 100] on button "Actions" at bounding box center [1192, 105] width 98 height 36
click at [1129, 141] on span "Edit" at bounding box center [1126, 144] width 25 height 16
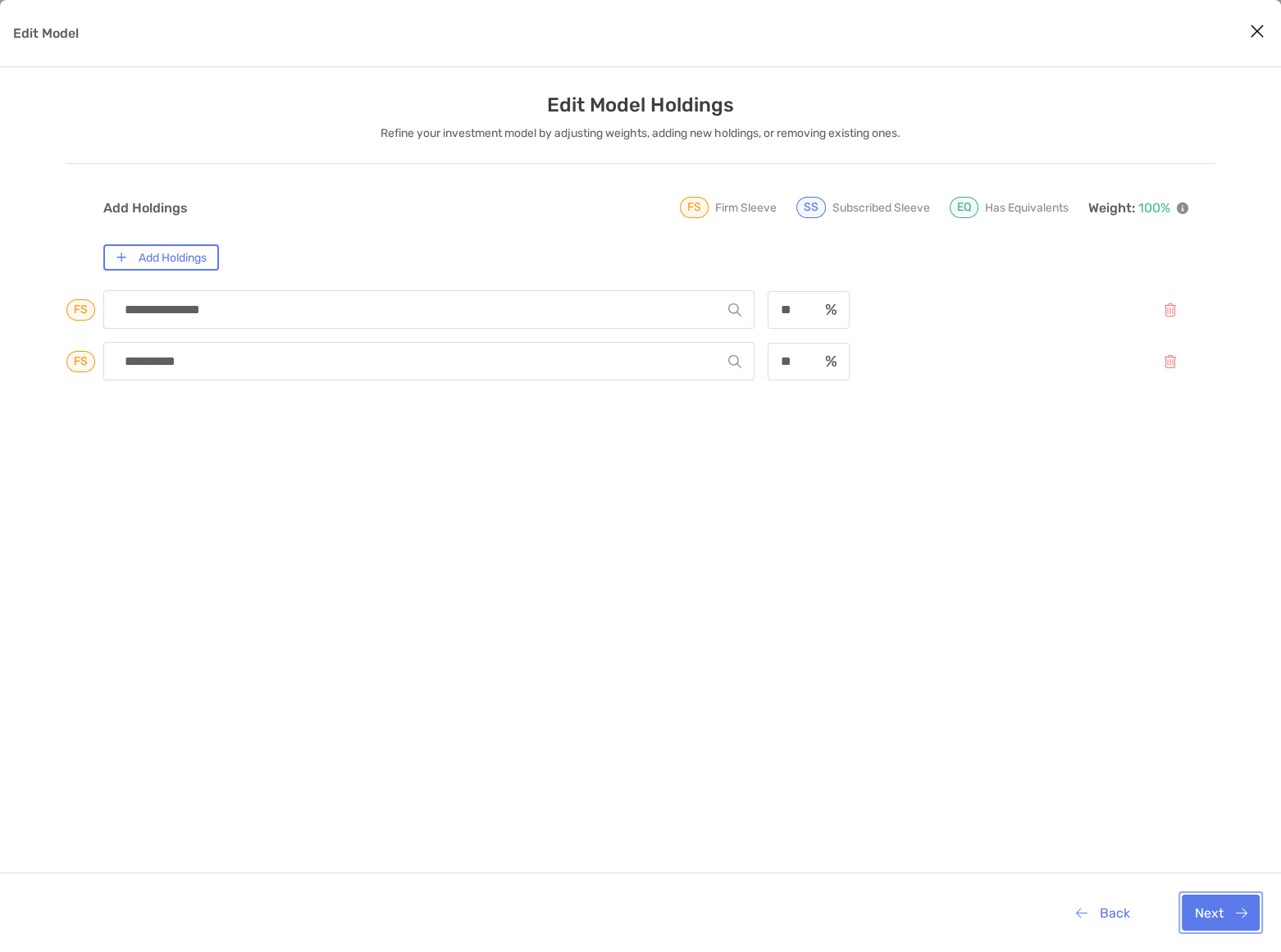
click at [1225, 922] on button "Next" at bounding box center [1220, 913] width 78 height 36
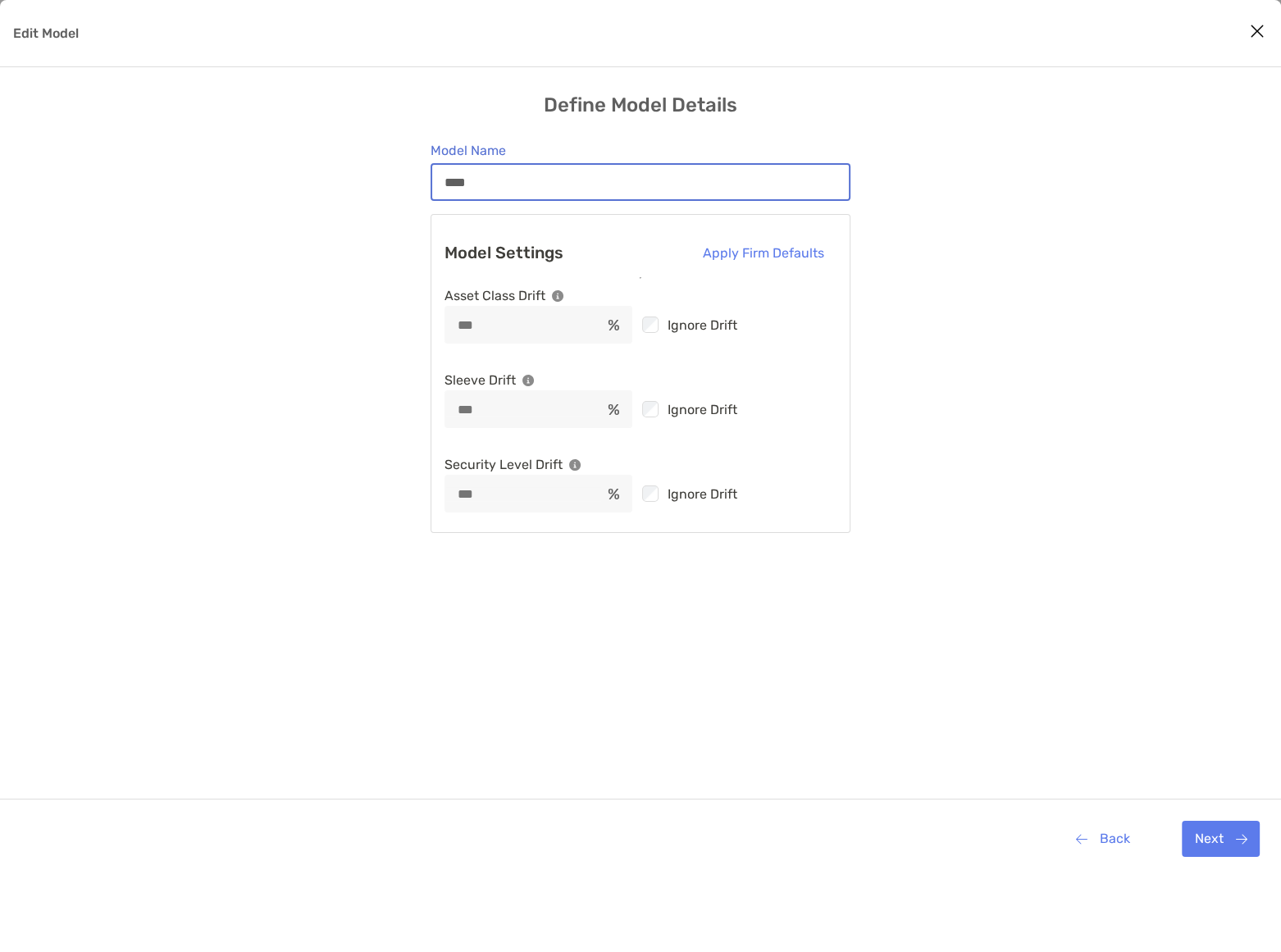
click at [543, 179] on input "****" at bounding box center [640, 182] width 416 height 14
type input "*****"
type input "******"
type input "*******"
type input "********"
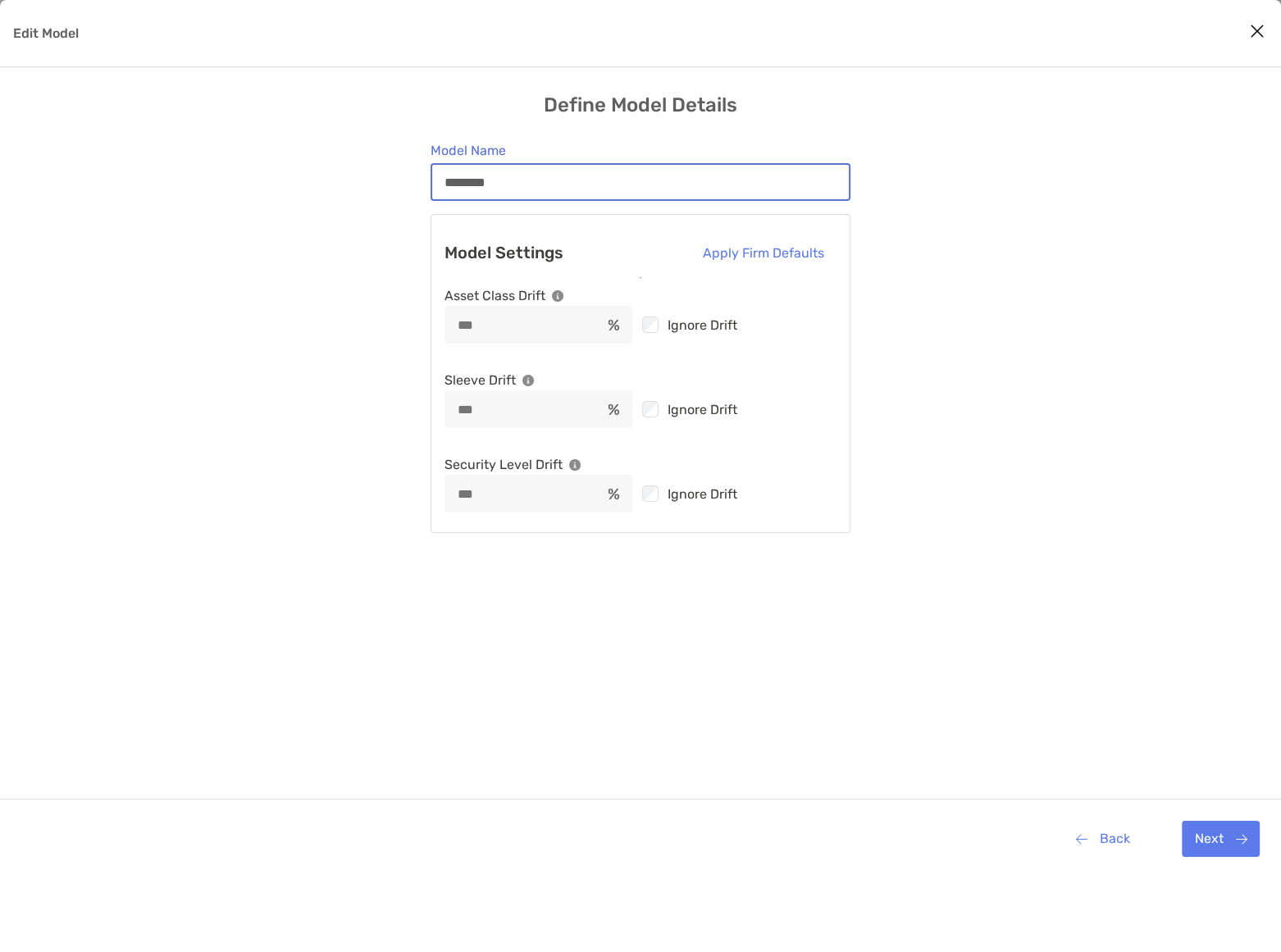
type input "*********"
click at [1223, 842] on button "Next" at bounding box center [1220, 839] width 78 height 36
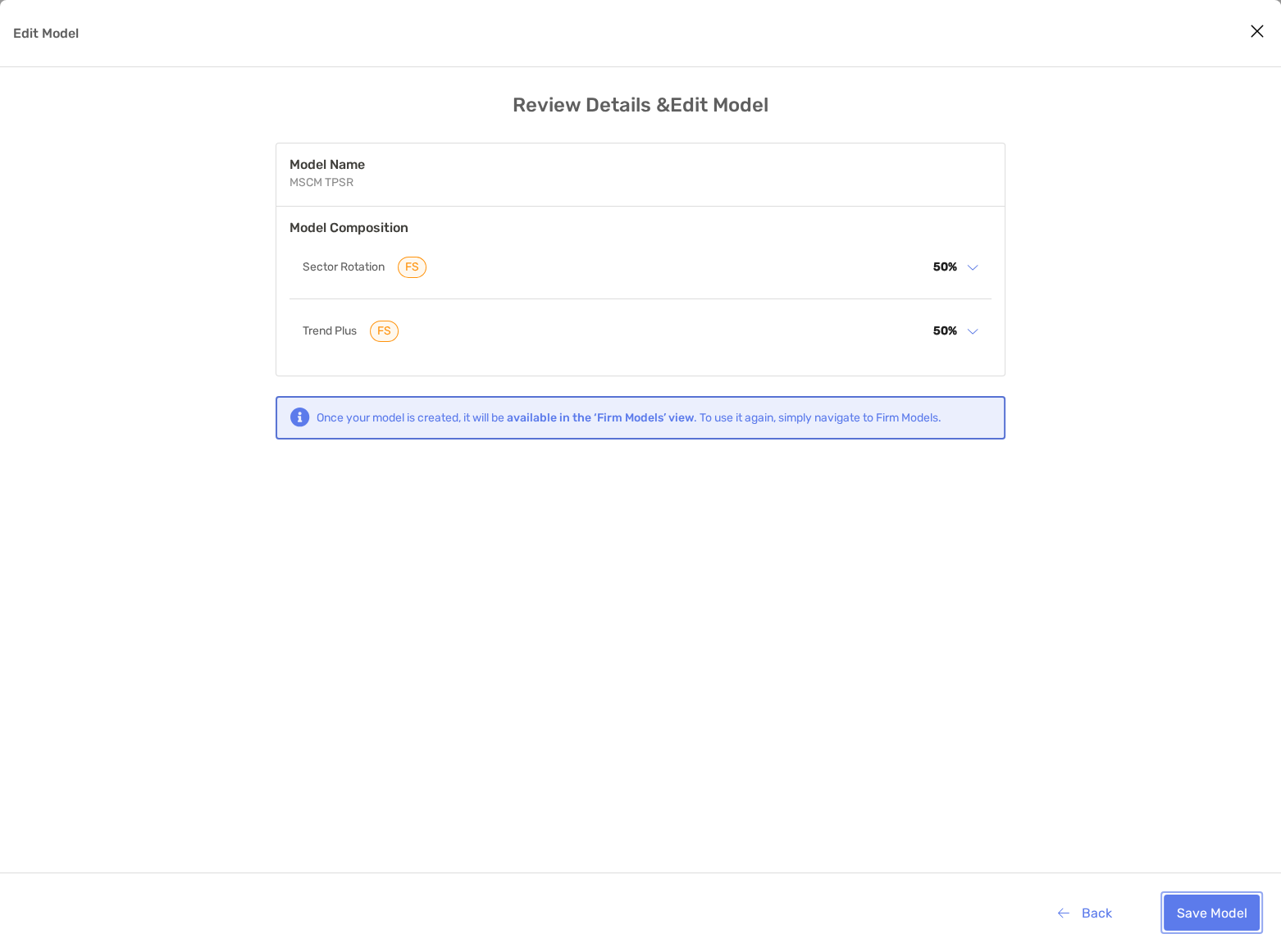
click at [1218, 909] on button "Save Model" at bounding box center [1211, 913] width 96 height 36
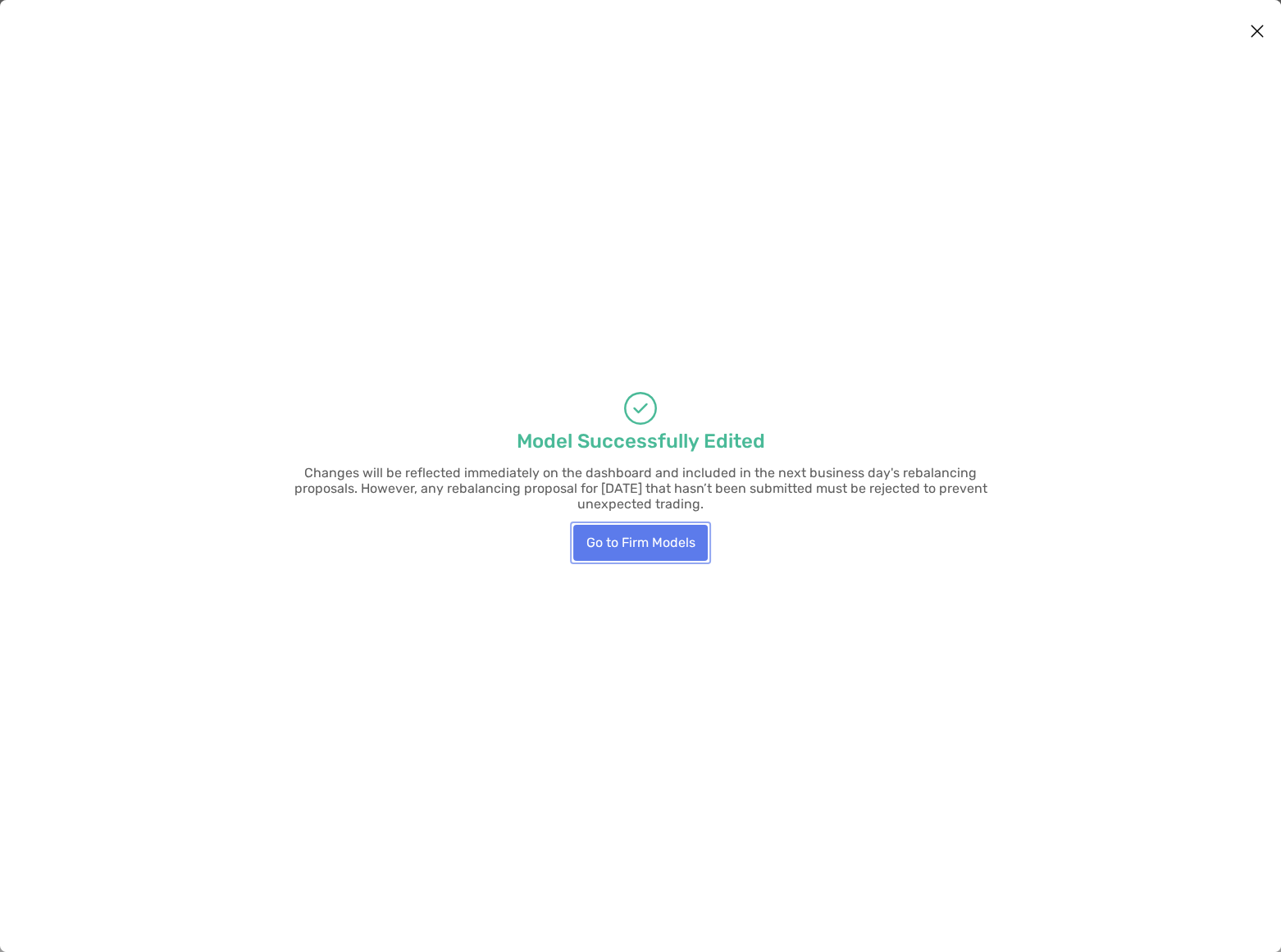
click at [665, 525] on button "Go to Firm Models" at bounding box center [640, 543] width 134 height 36
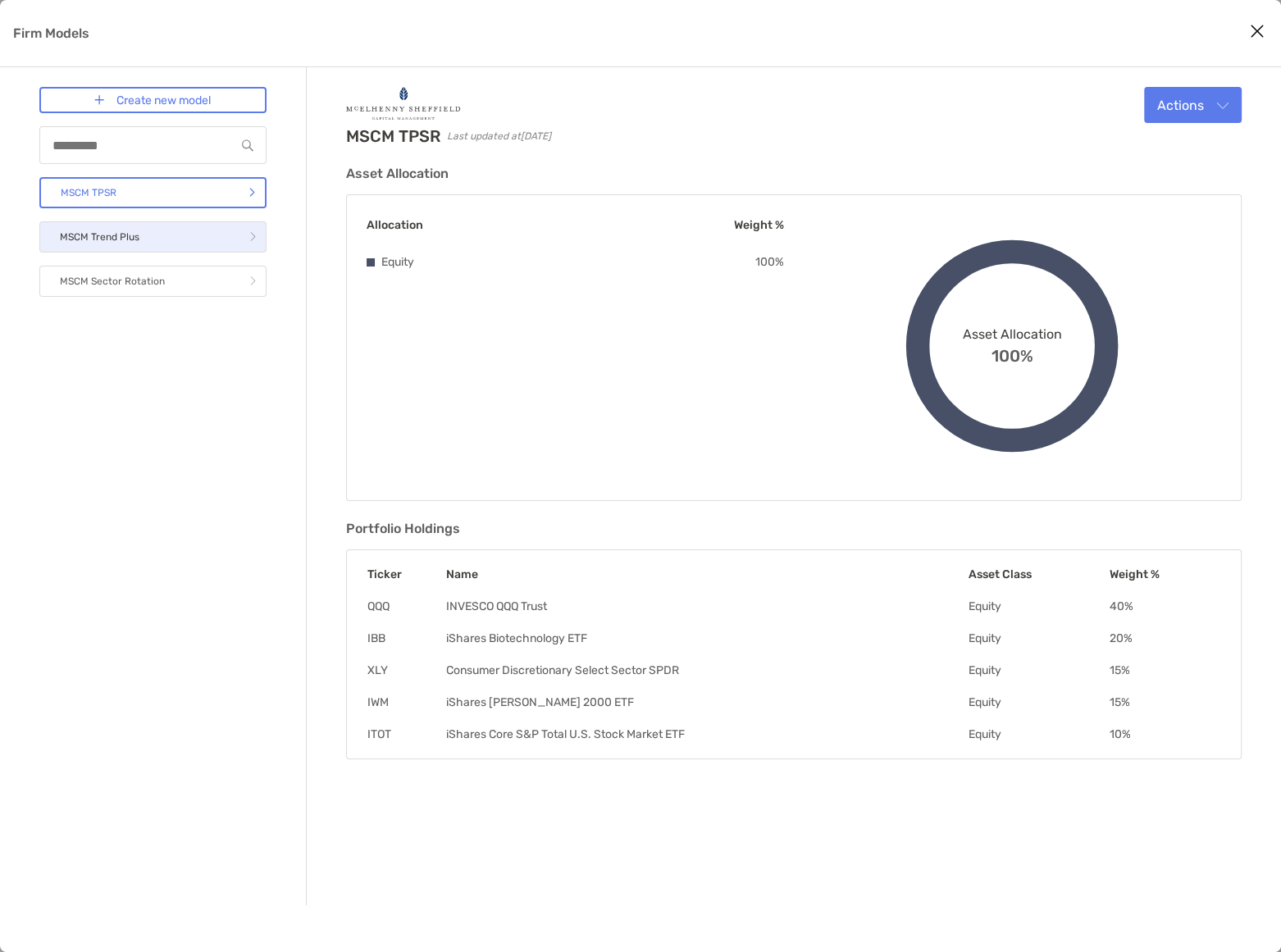
click at [168, 238] on link "MSCM Trend Plus" at bounding box center [153, 237] width 227 height 31
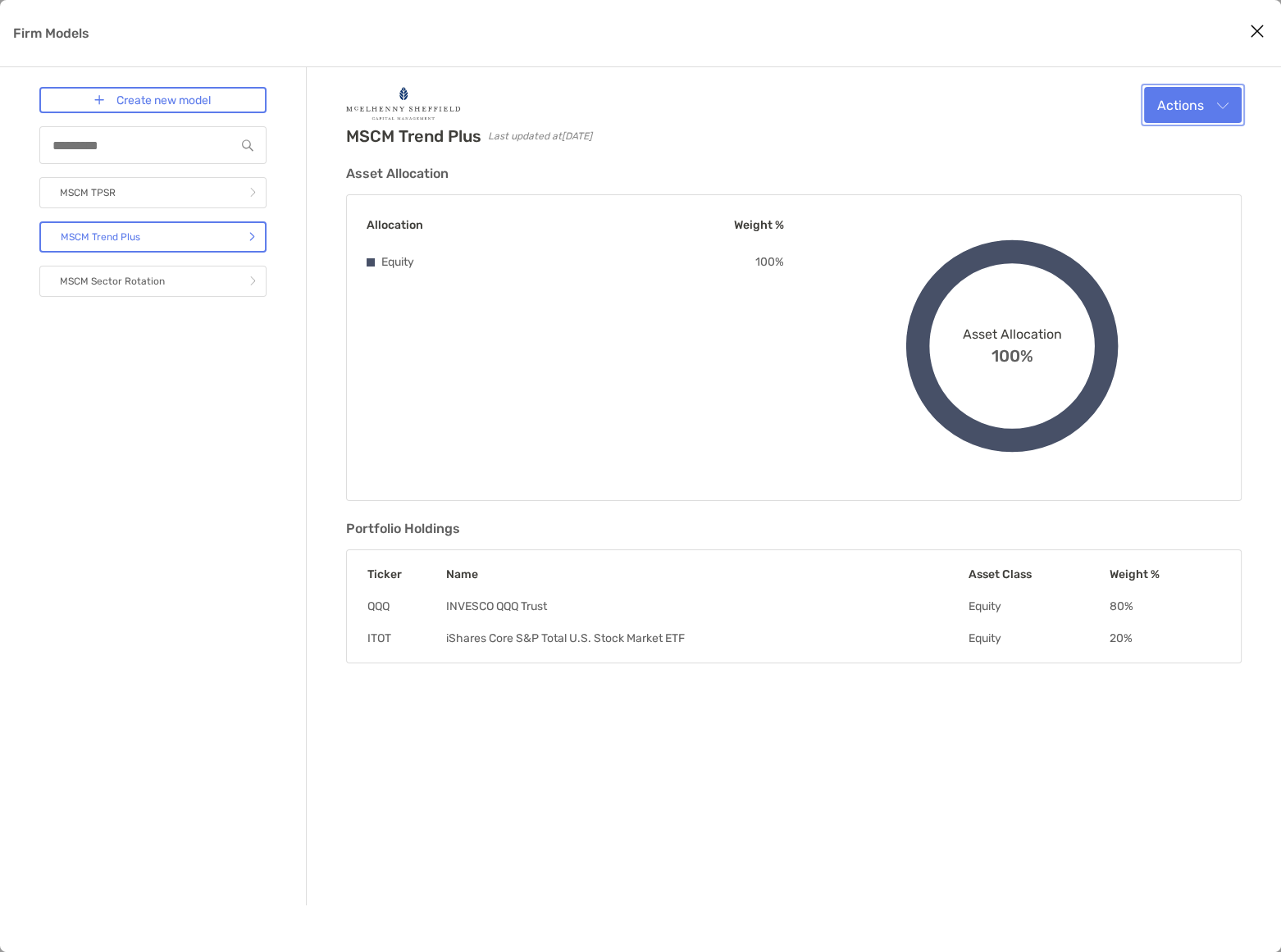
click at [1214, 104] on button "Actions" at bounding box center [1192, 105] width 98 height 36
click at [1124, 142] on span "Edit" at bounding box center [1126, 144] width 25 height 16
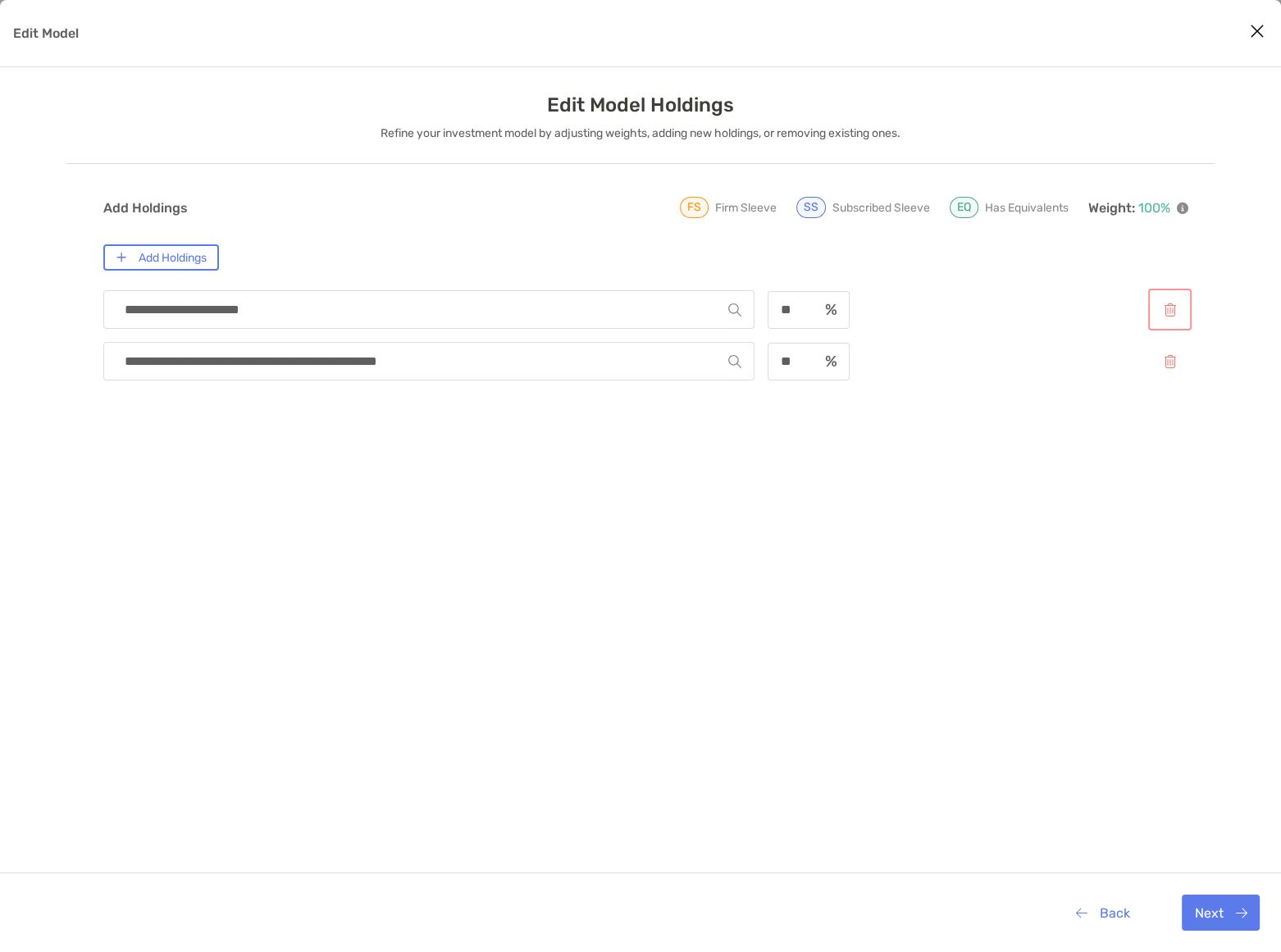
click at [1172, 310] on button "Edit Model" at bounding box center [1169, 309] width 37 height 35
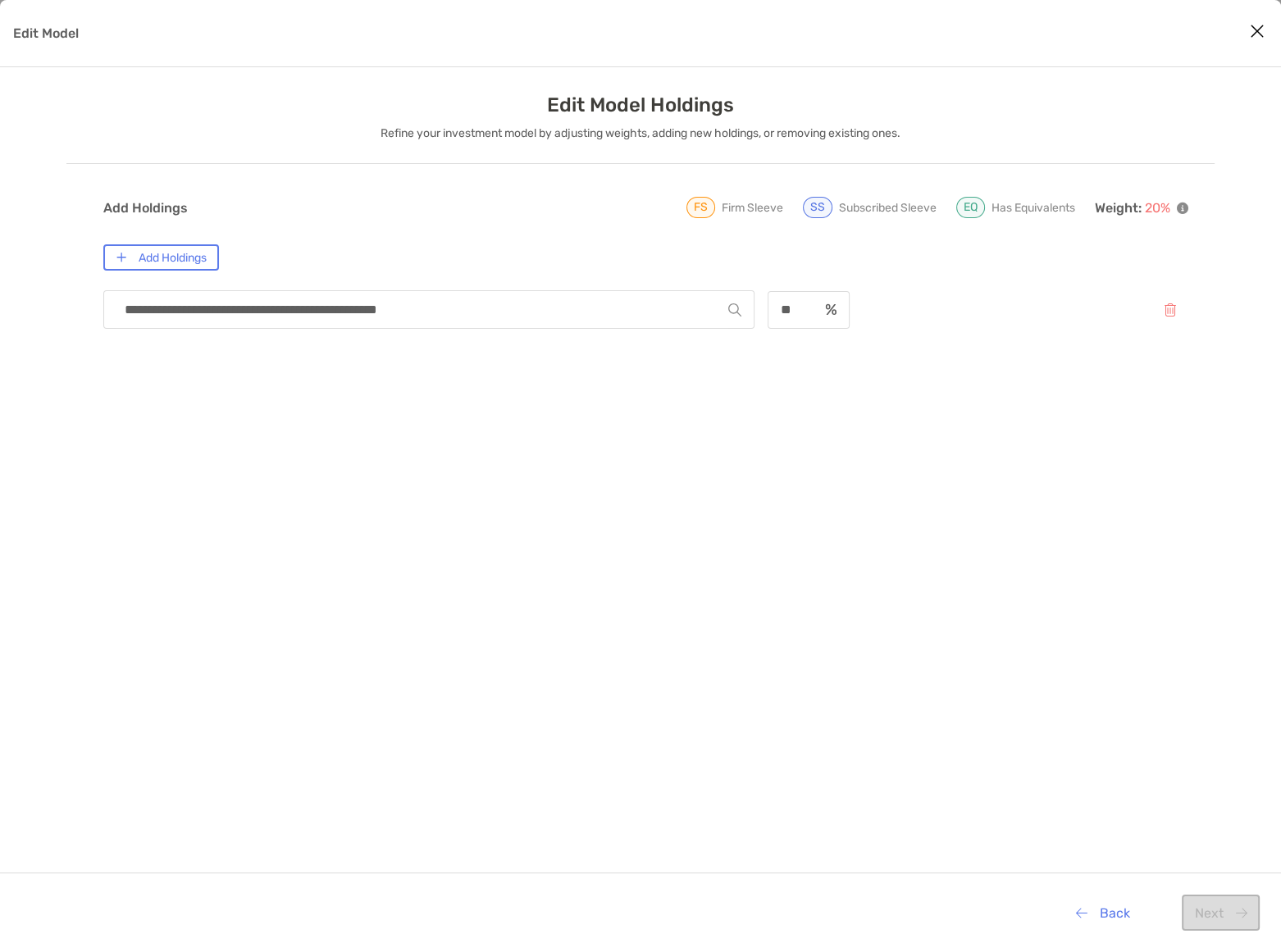
click at [519, 307] on input "**********" at bounding box center [422, 309] width 611 height 37
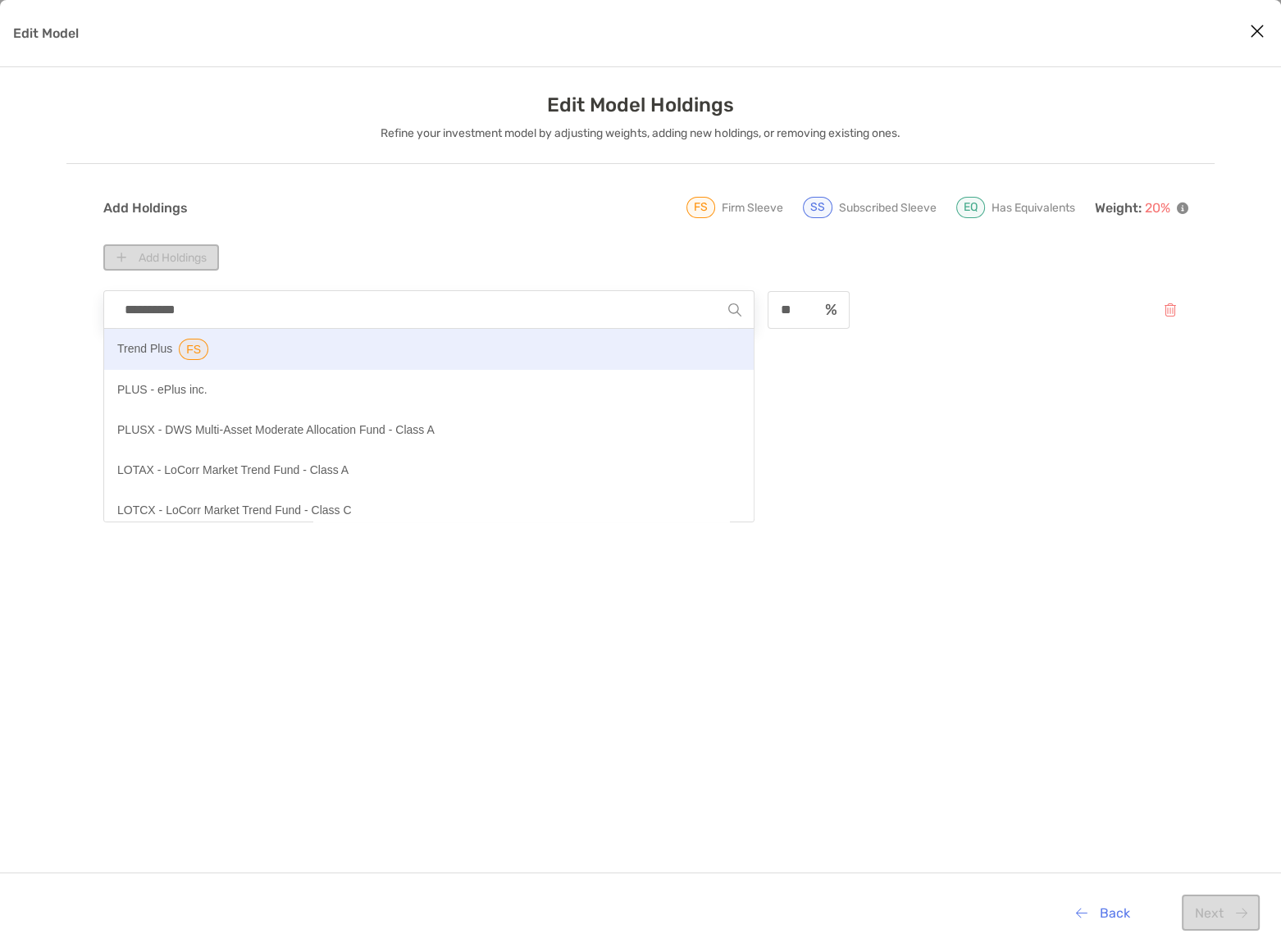
type input "**********"
click at [151, 349] on p "Trend Plus" at bounding box center [145, 350] width 55 height 21
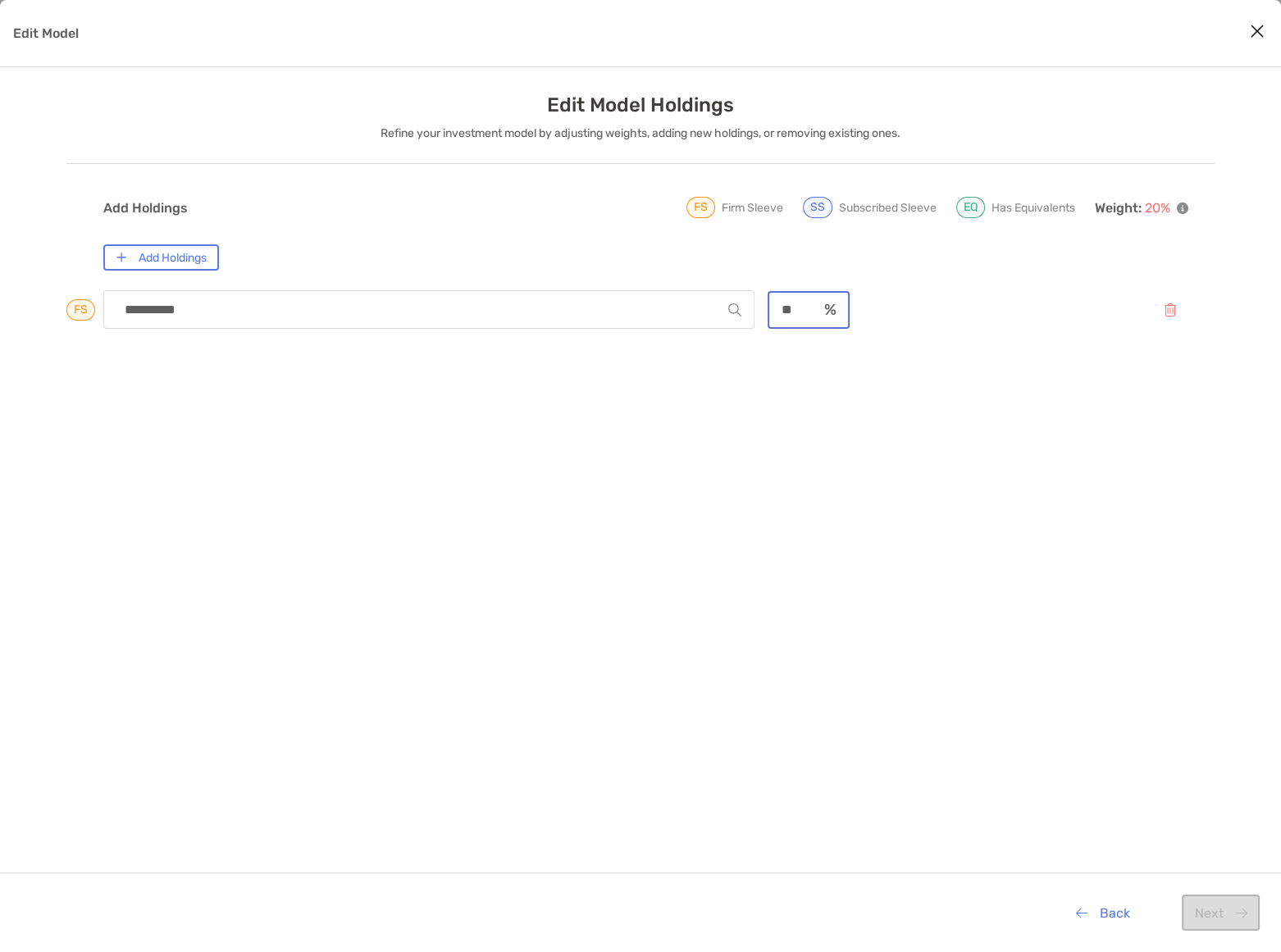
click at [801, 306] on input "**" at bounding box center [793, 309] width 49 height 14
click at [800, 307] on input "**" at bounding box center [793, 309] width 49 height 14
type input "***"
click at [1227, 913] on button "Next" at bounding box center [1220, 913] width 78 height 36
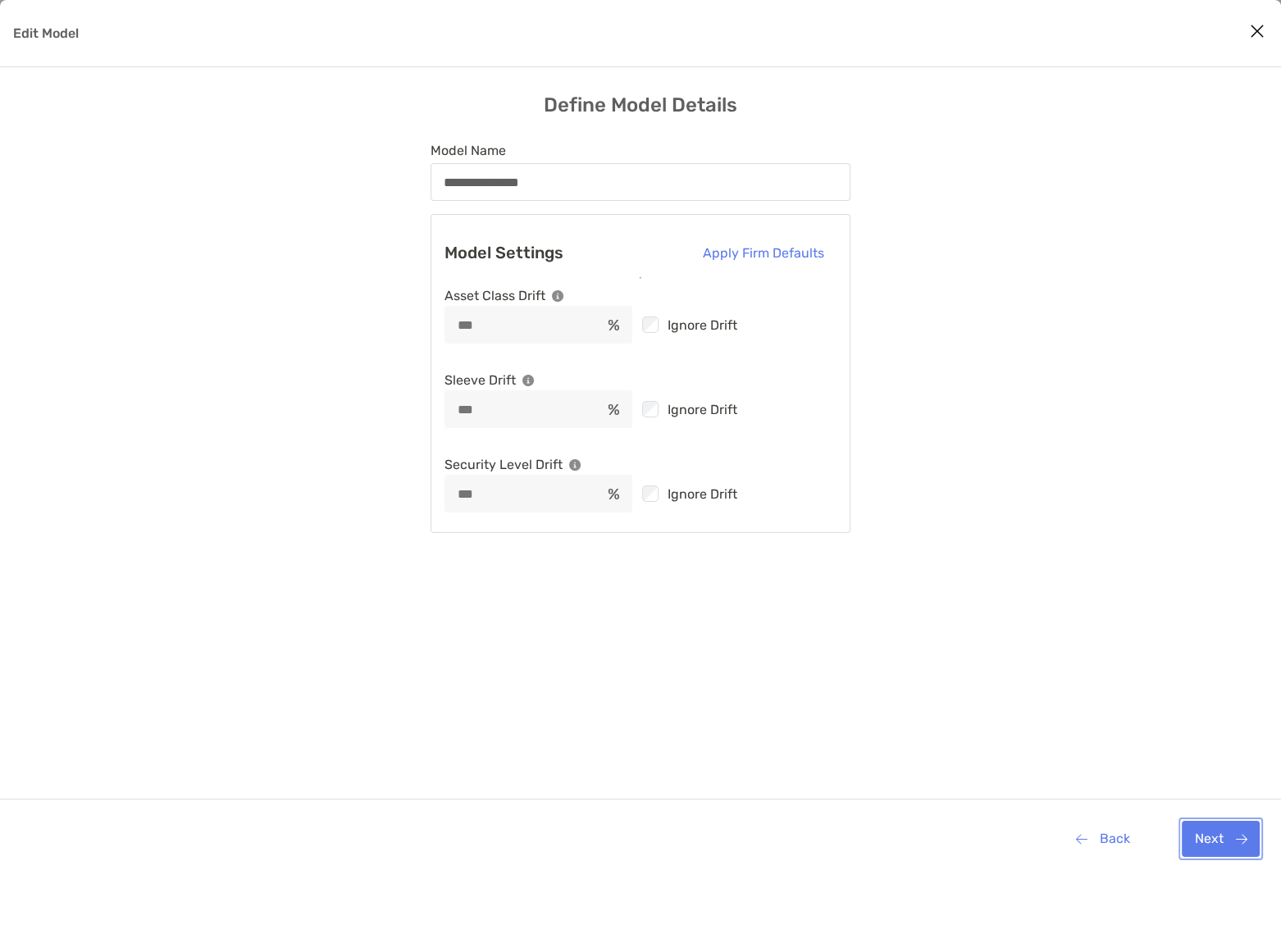
click at [1221, 838] on button "Next" at bounding box center [1220, 839] width 78 height 36
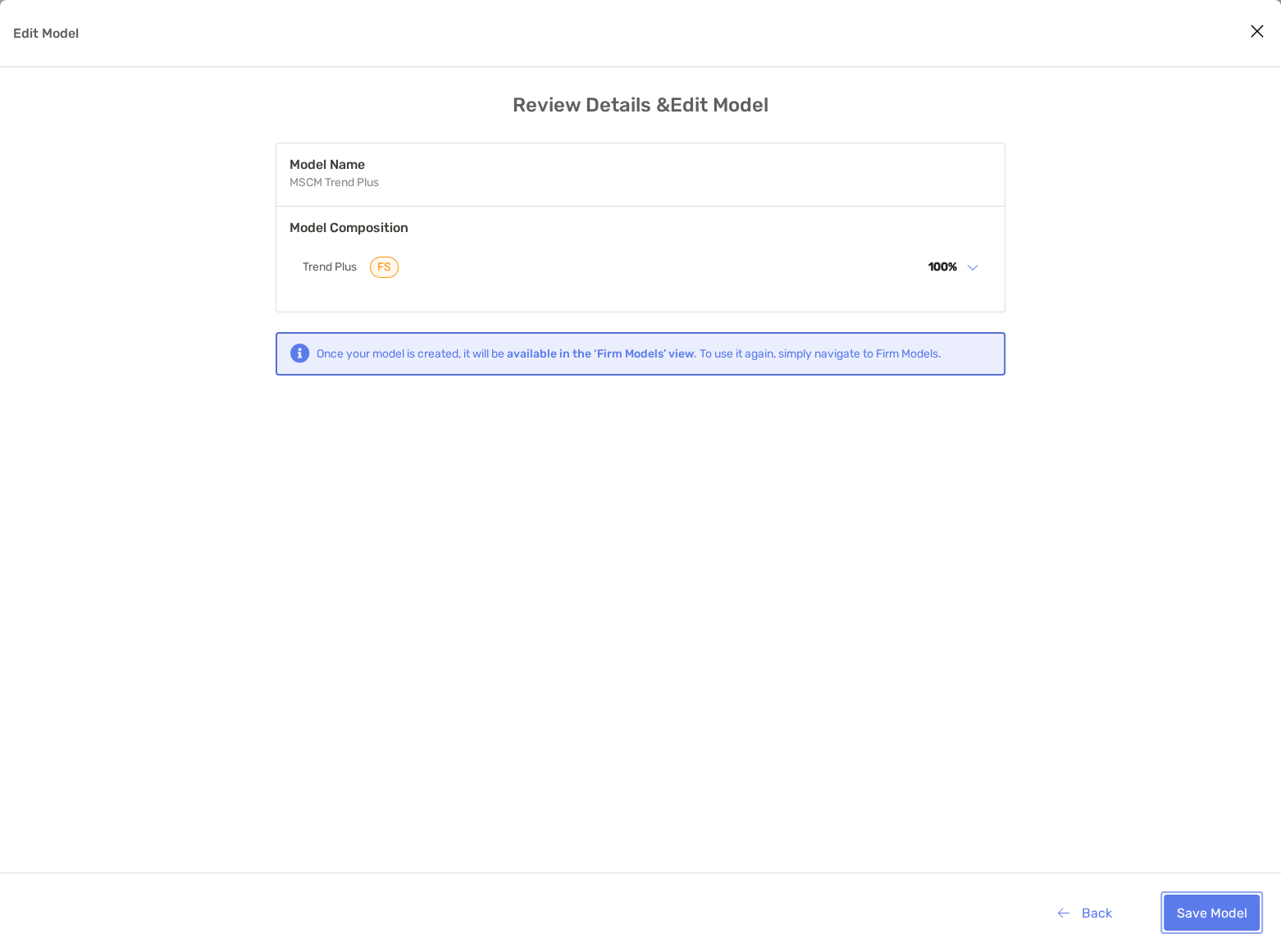
click at [1204, 913] on button "Save Model" at bounding box center [1211, 913] width 96 height 36
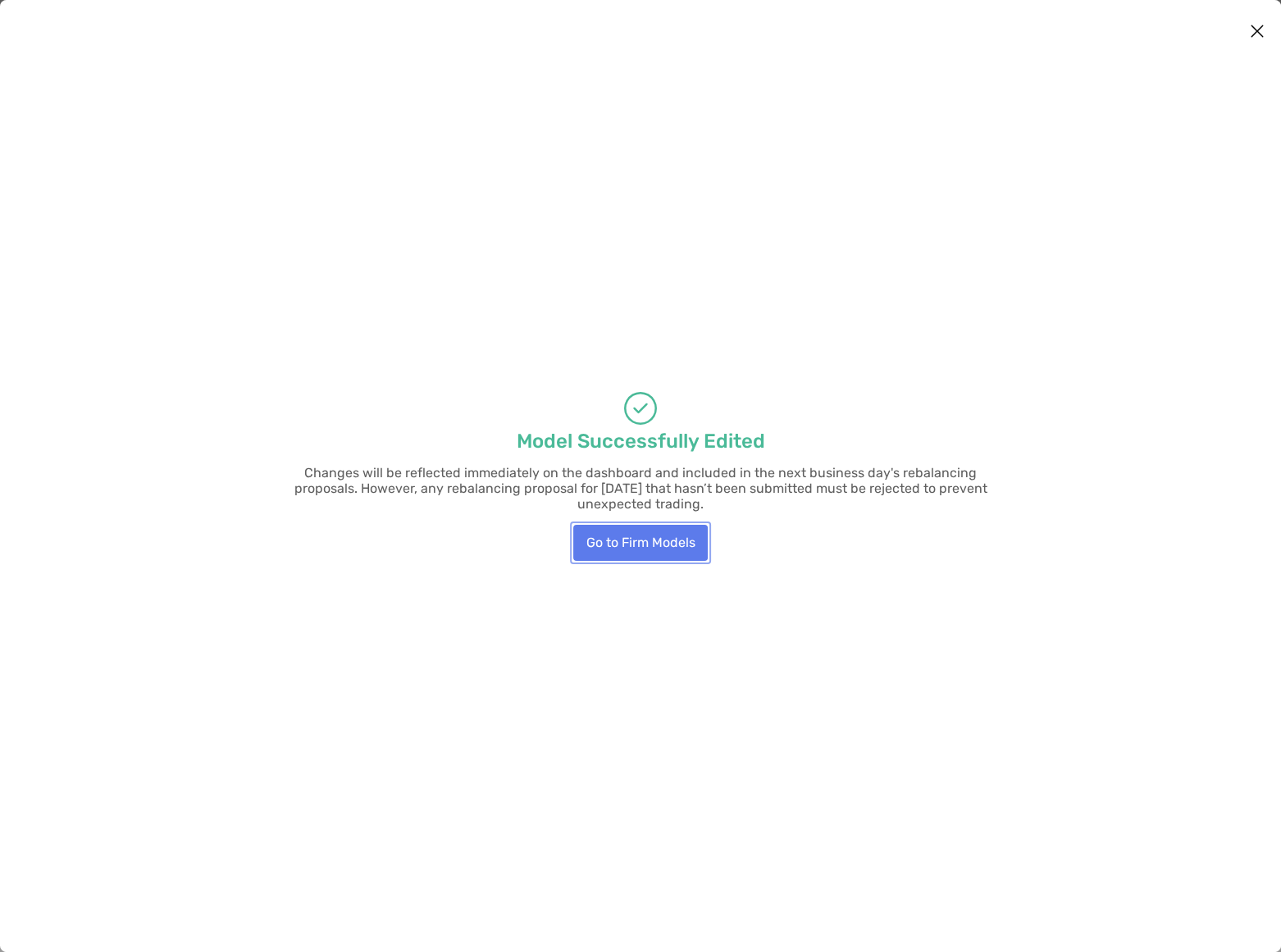
click at [639, 533] on button "Go to Firm Models" at bounding box center [640, 543] width 134 height 36
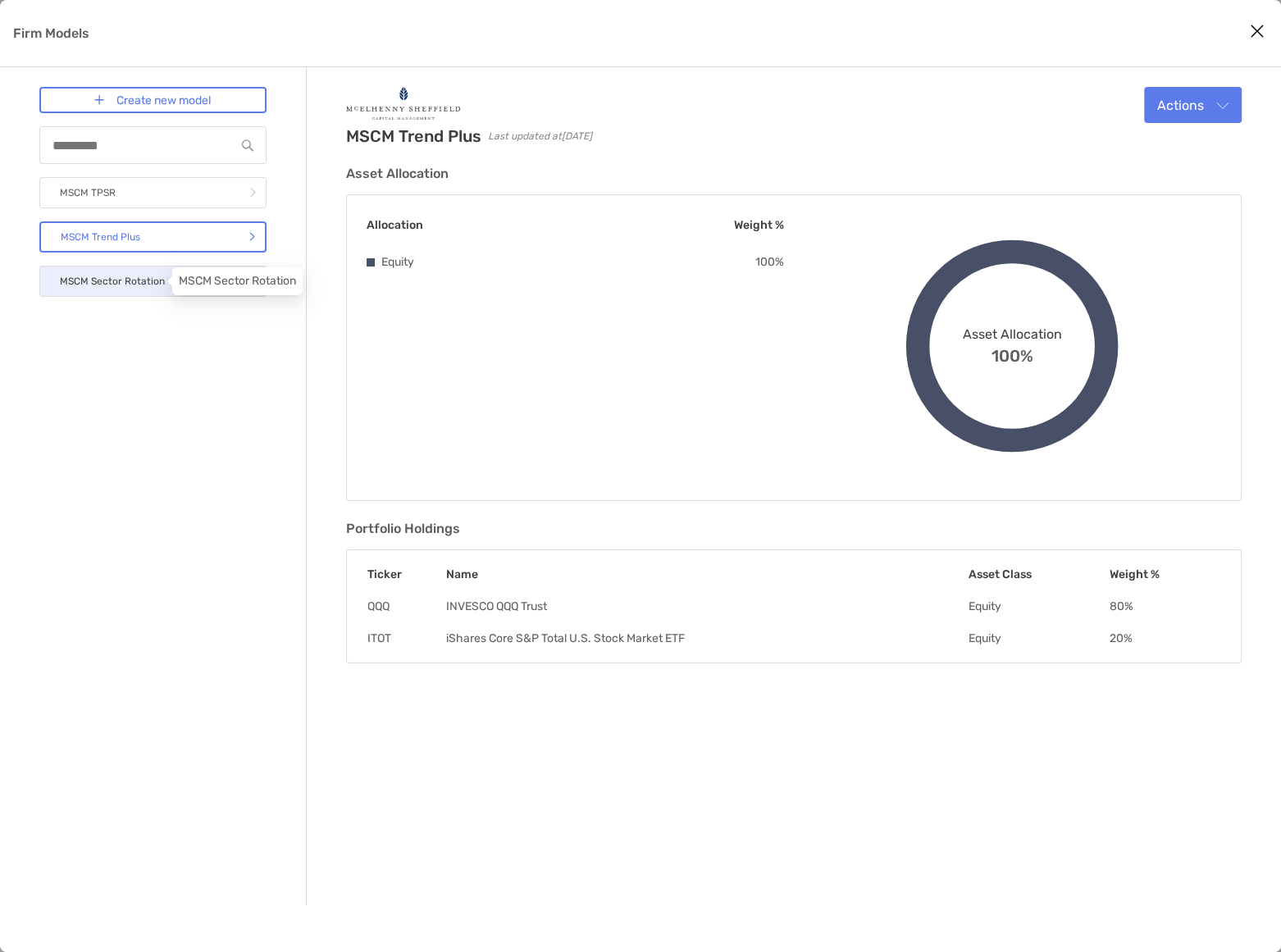
click at [118, 284] on p "MSCM Sector Rotation" at bounding box center [113, 281] width 105 height 21
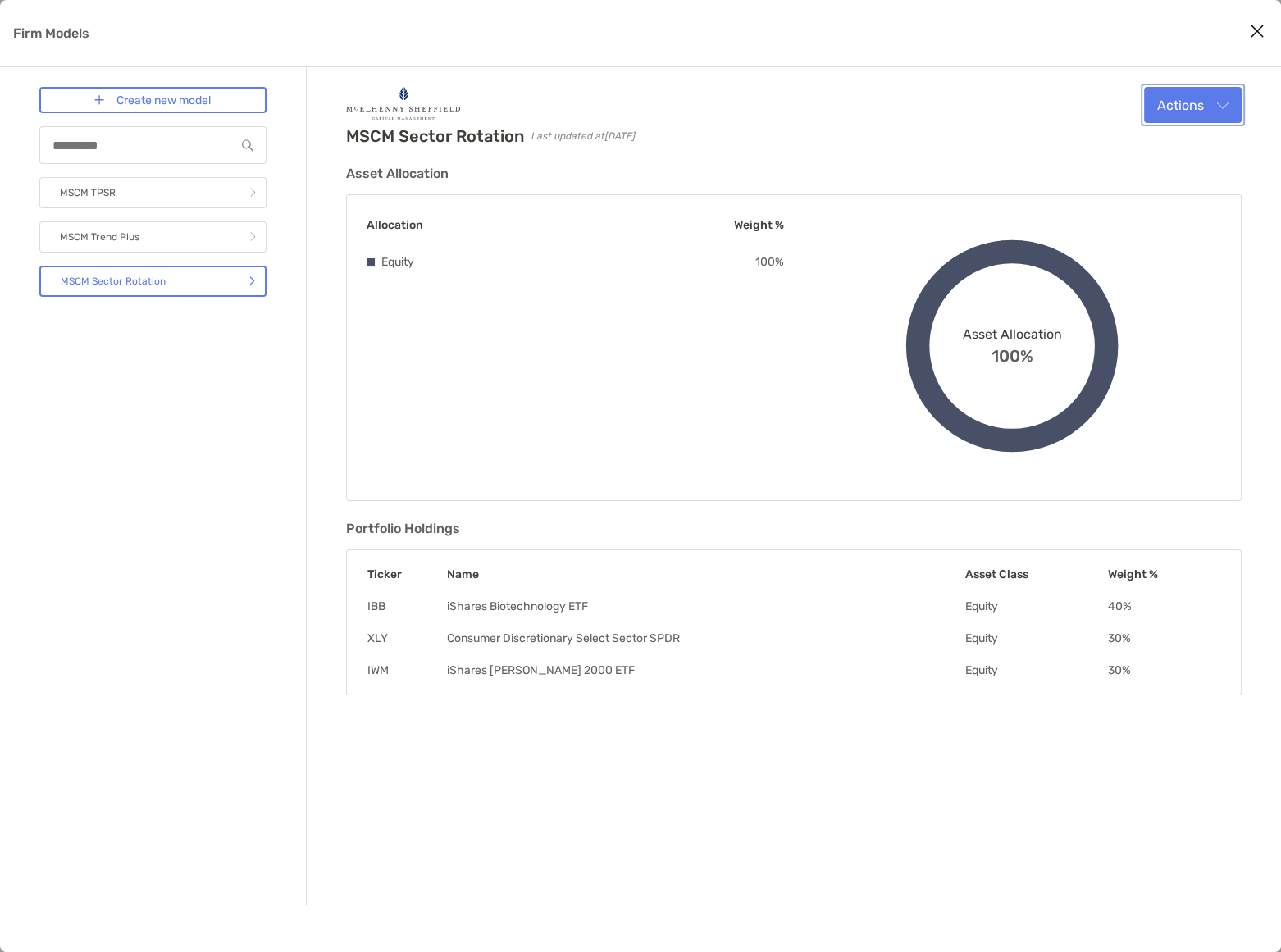
click at [1226, 101] on button "Actions" at bounding box center [1192, 105] width 98 height 36
click at [1131, 141] on span "Edit" at bounding box center [1126, 144] width 25 height 16
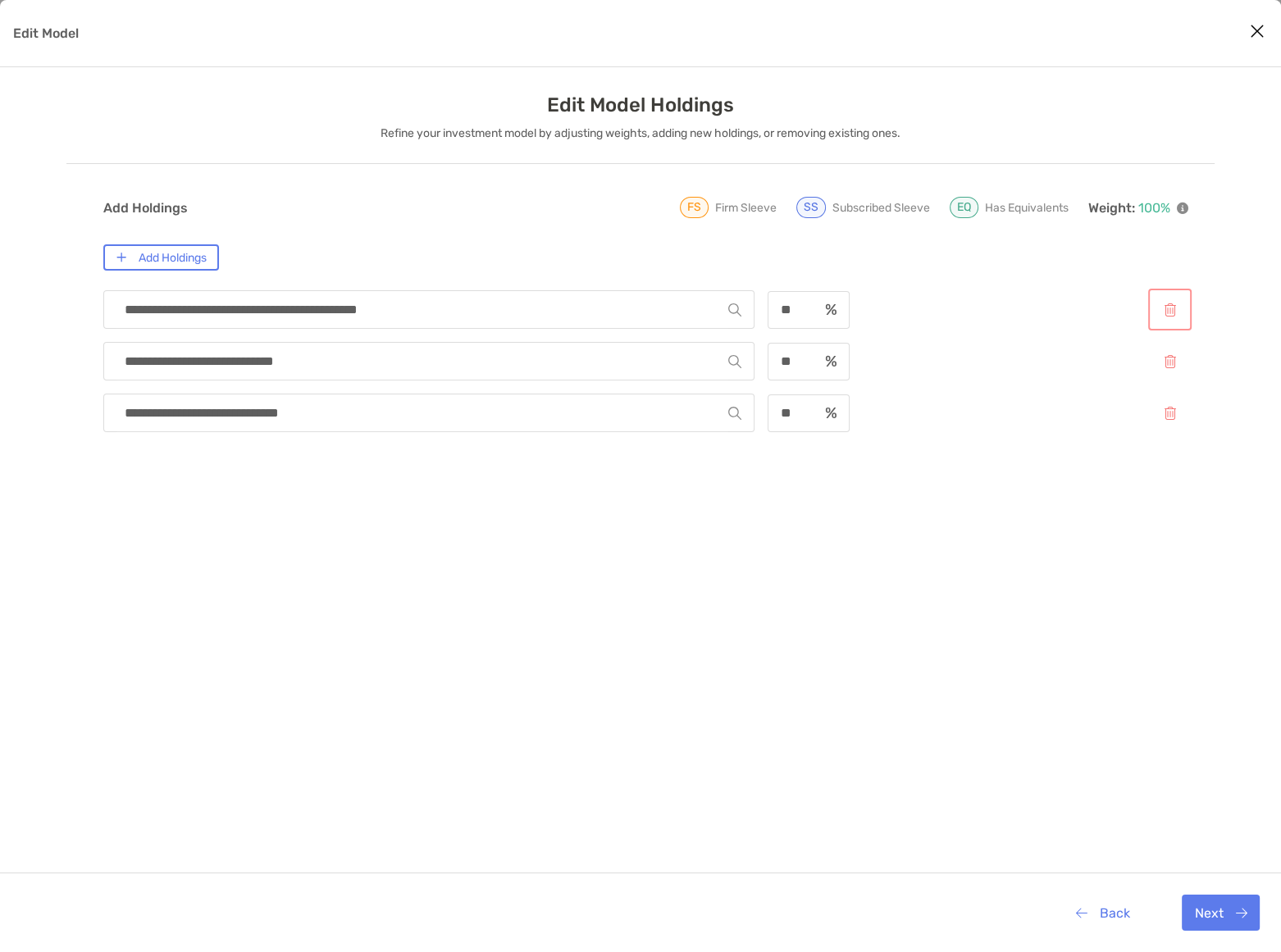
click at [1172, 300] on button "Edit Model" at bounding box center [1169, 309] width 37 height 35
click at [1172, 301] on button "Edit Model" at bounding box center [1169, 309] width 37 height 35
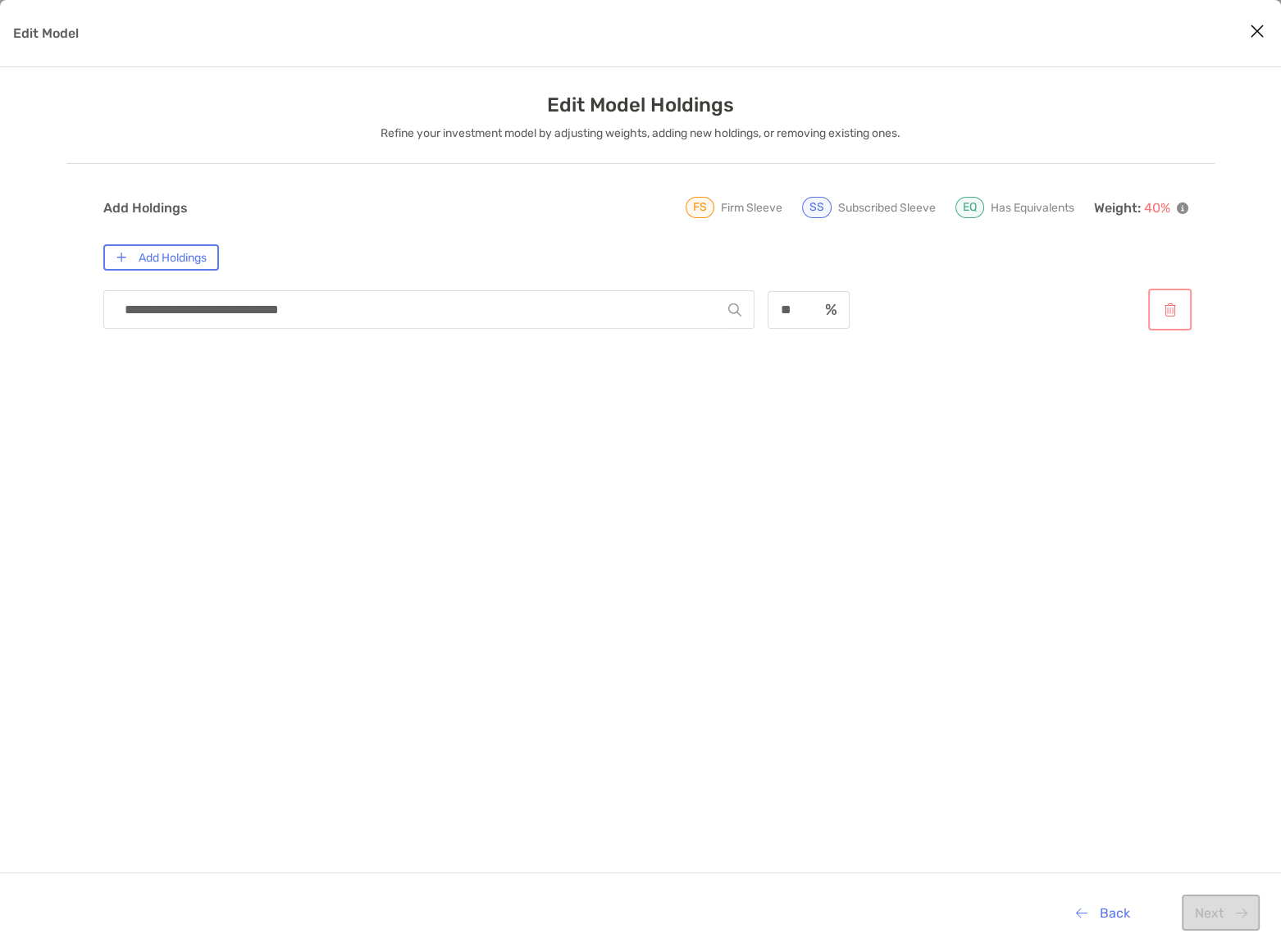
click at [1172, 303] on button "Edit Model" at bounding box center [1169, 309] width 37 height 35
click at [157, 258] on button "Add Holdings" at bounding box center [161, 258] width 116 height 26
click at [292, 305] on input "Edit Model" at bounding box center [422, 309] width 611 height 37
type input "**********"
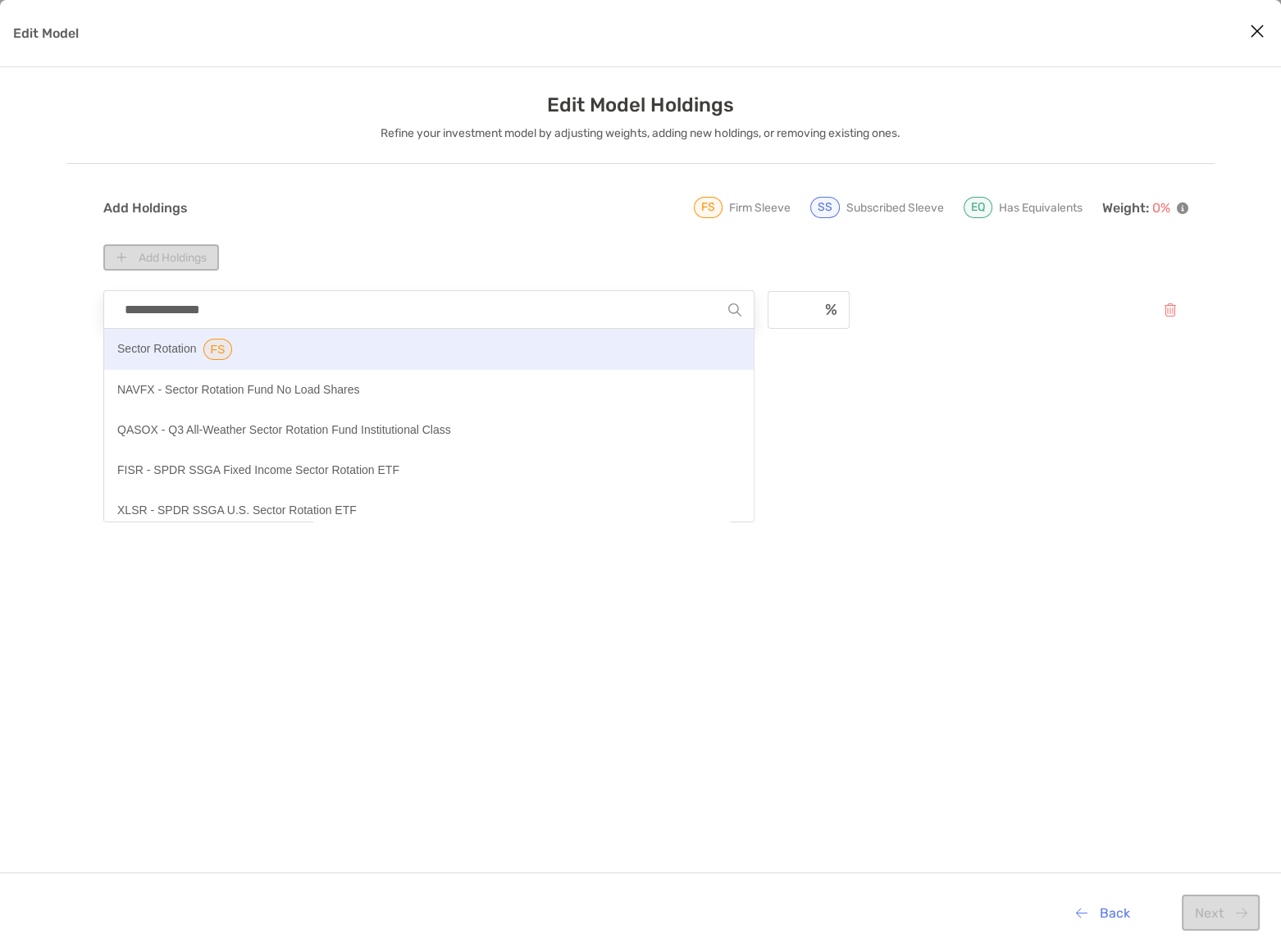
type input "**********"
click at [163, 355] on p "Sector Rotation" at bounding box center [157, 350] width 80 height 21
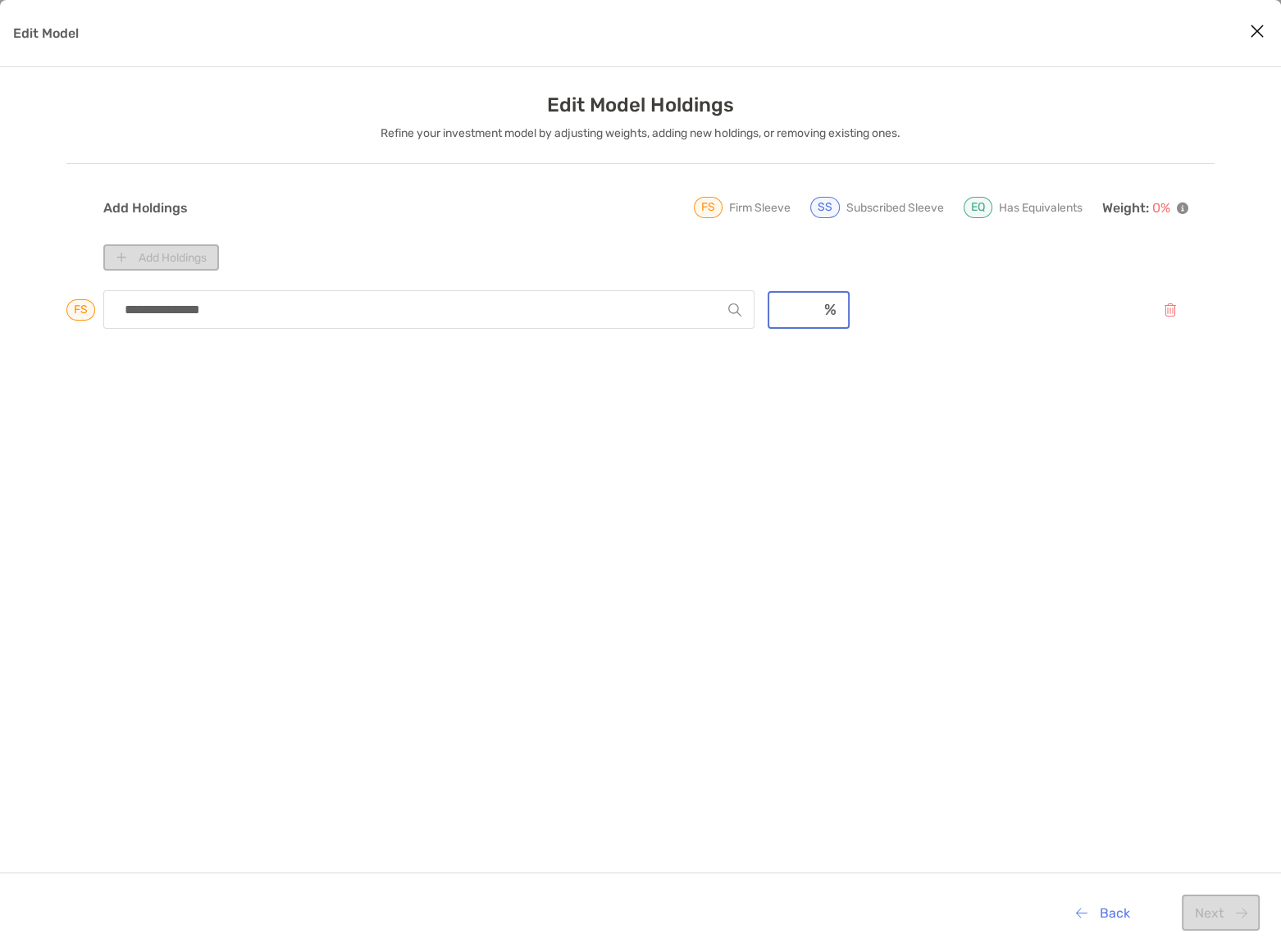
click at [794, 314] on input "Edit Model" at bounding box center [793, 309] width 49 height 14
type input "***"
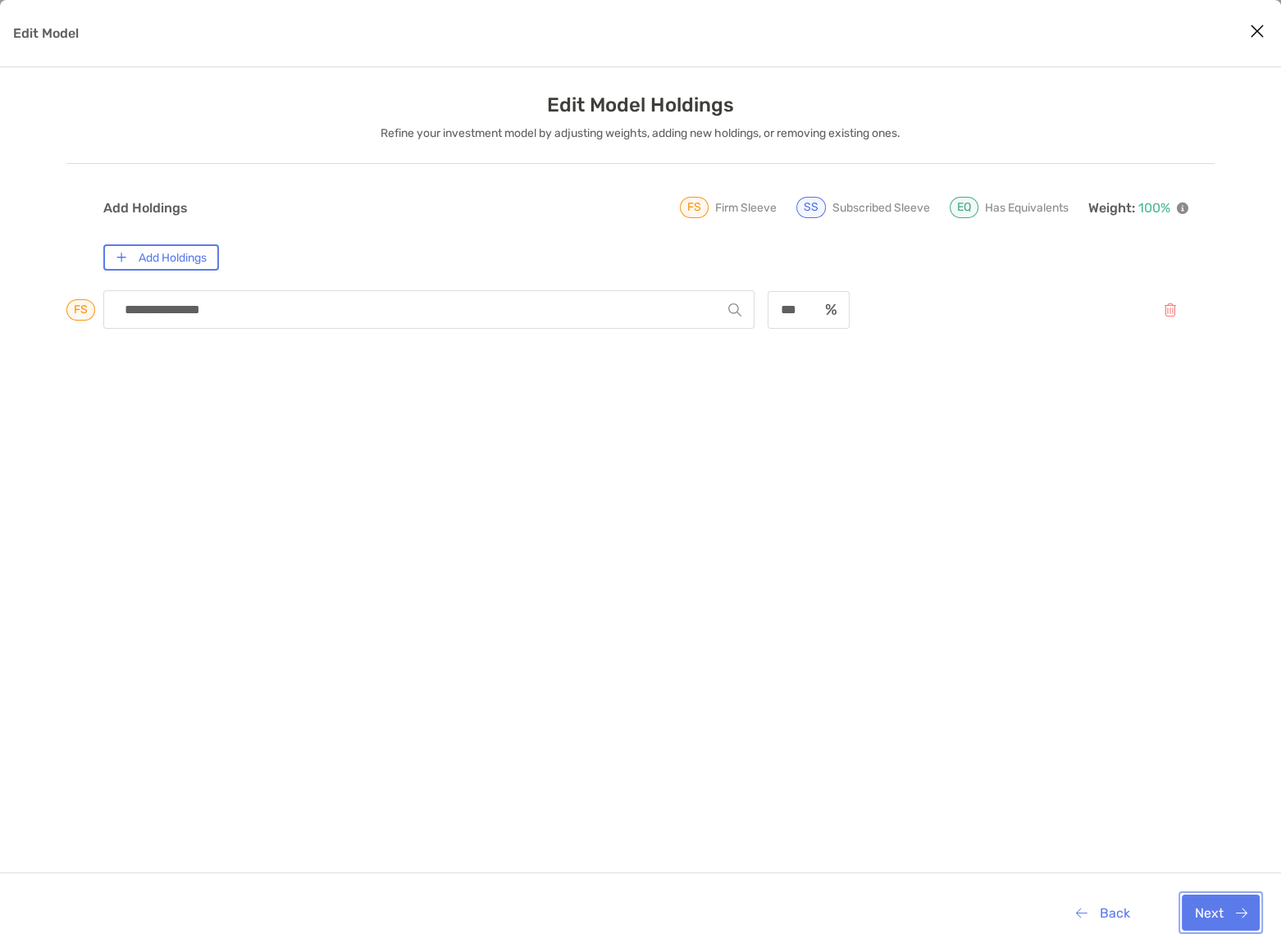
click at [1218, 910] on button "Next" at bounding box center [1220, 913] width 78 height 36
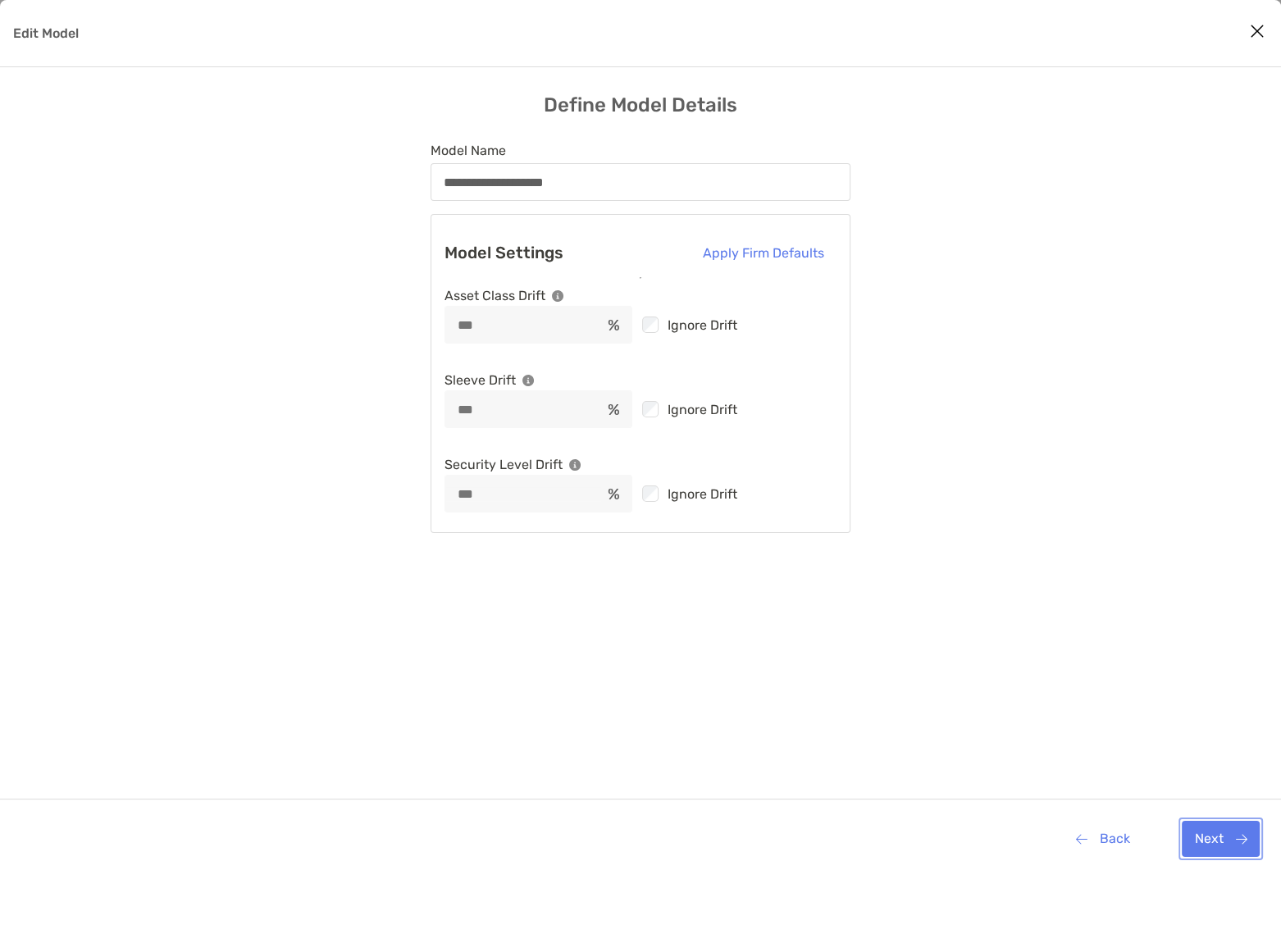
click at [1230, 830] on button "Next" at bounding box center [1220, 839] width 78 height 36
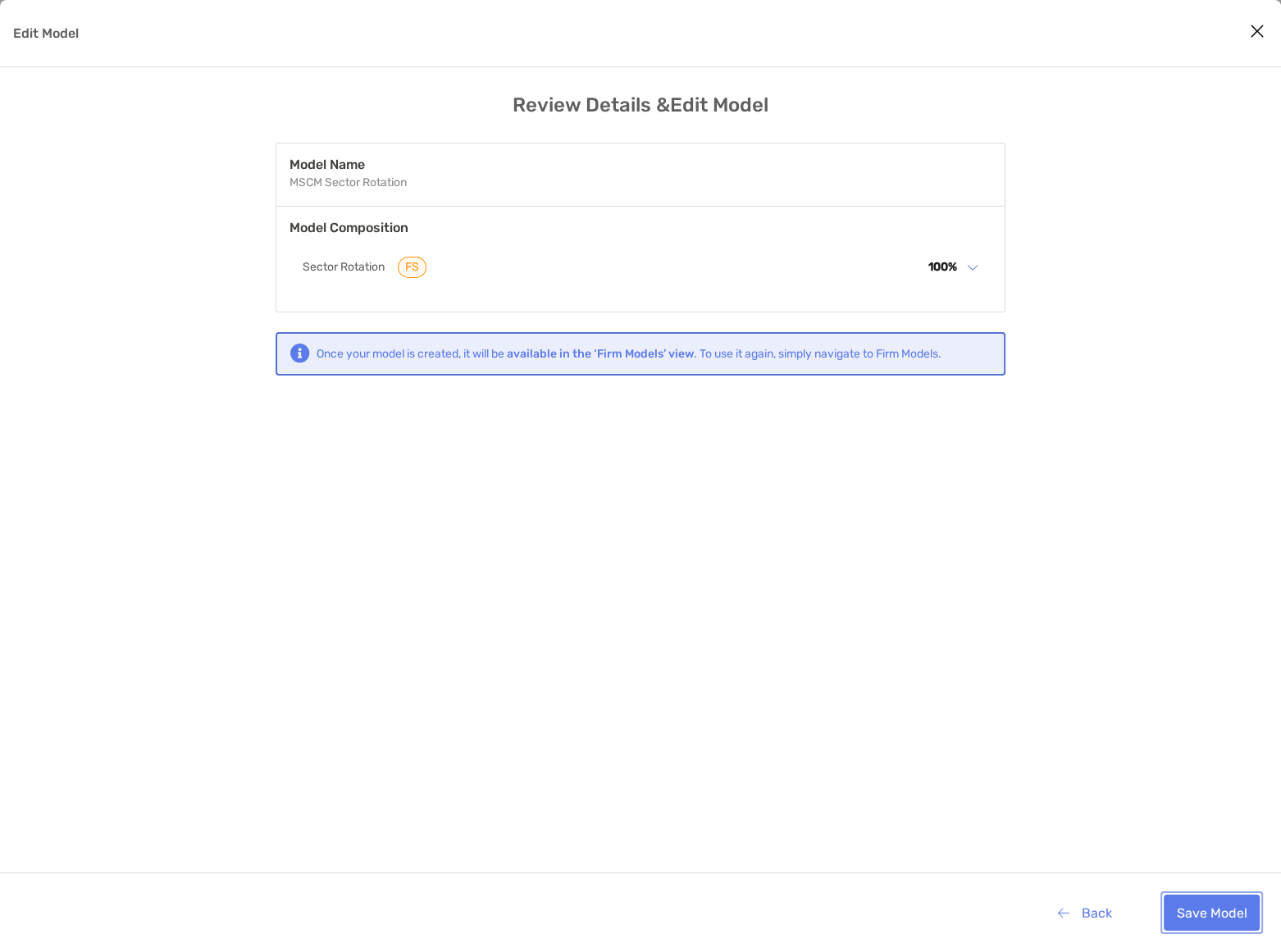
click at [1217, 910] on button "Save Model" at bounding box center [1211, 913] width 96 height 36
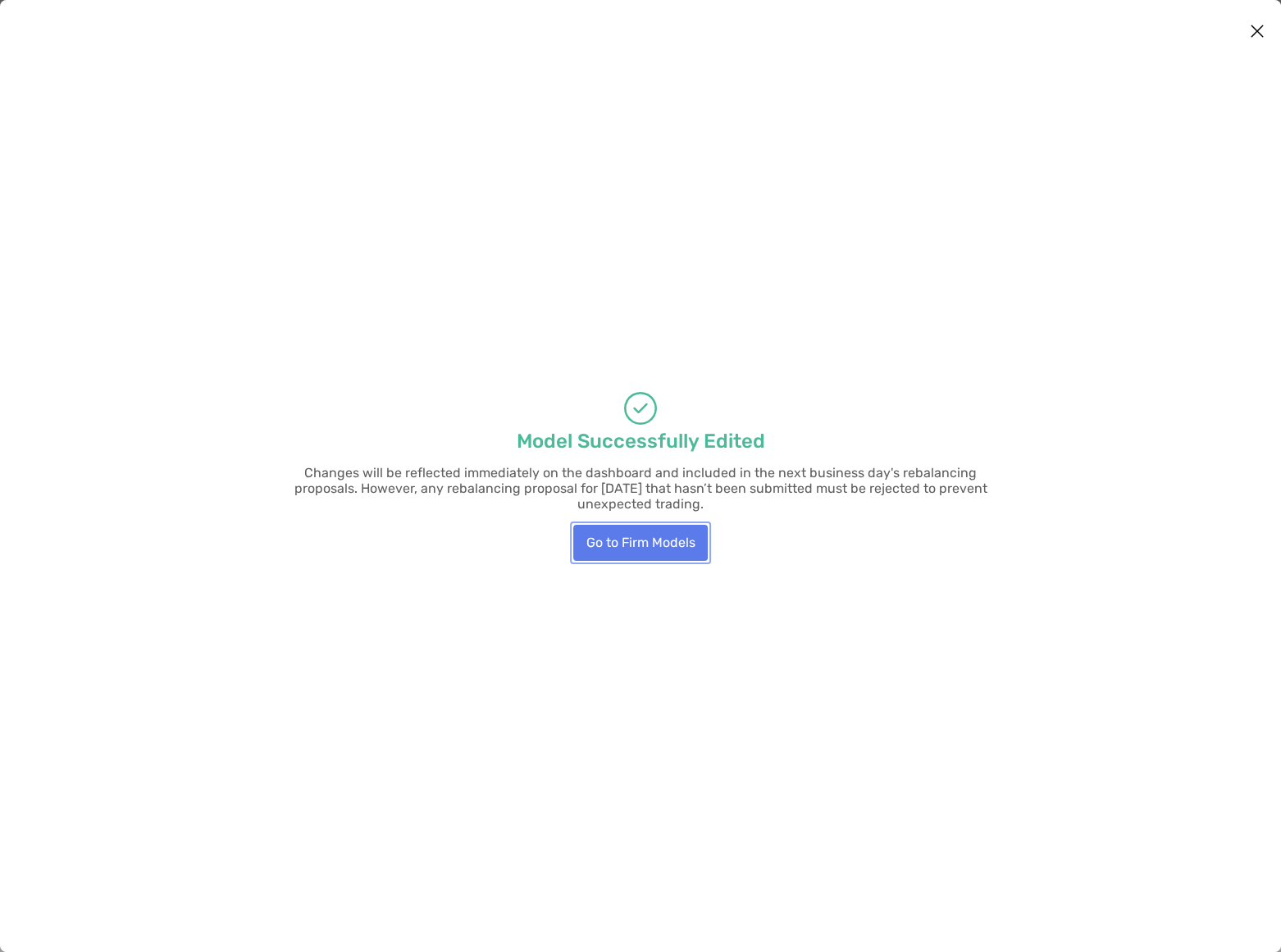
click at [635, 541] on button "Go to Firm Models" at bounding box center [640, 543] width 134 height 36
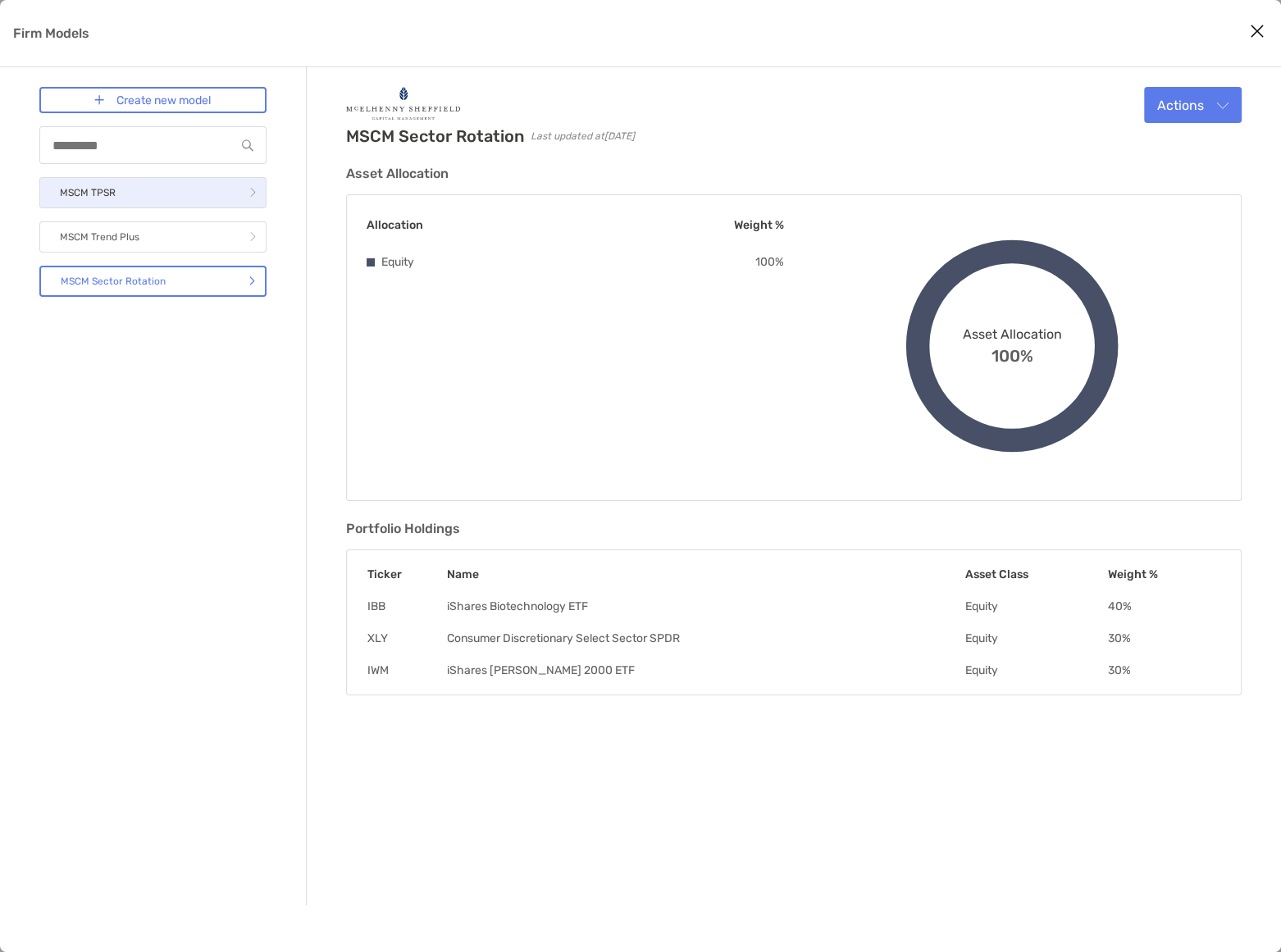
click at [178, 198] on link "MSCM TPSR" at bounding box center [153, 193] width 227 height 31
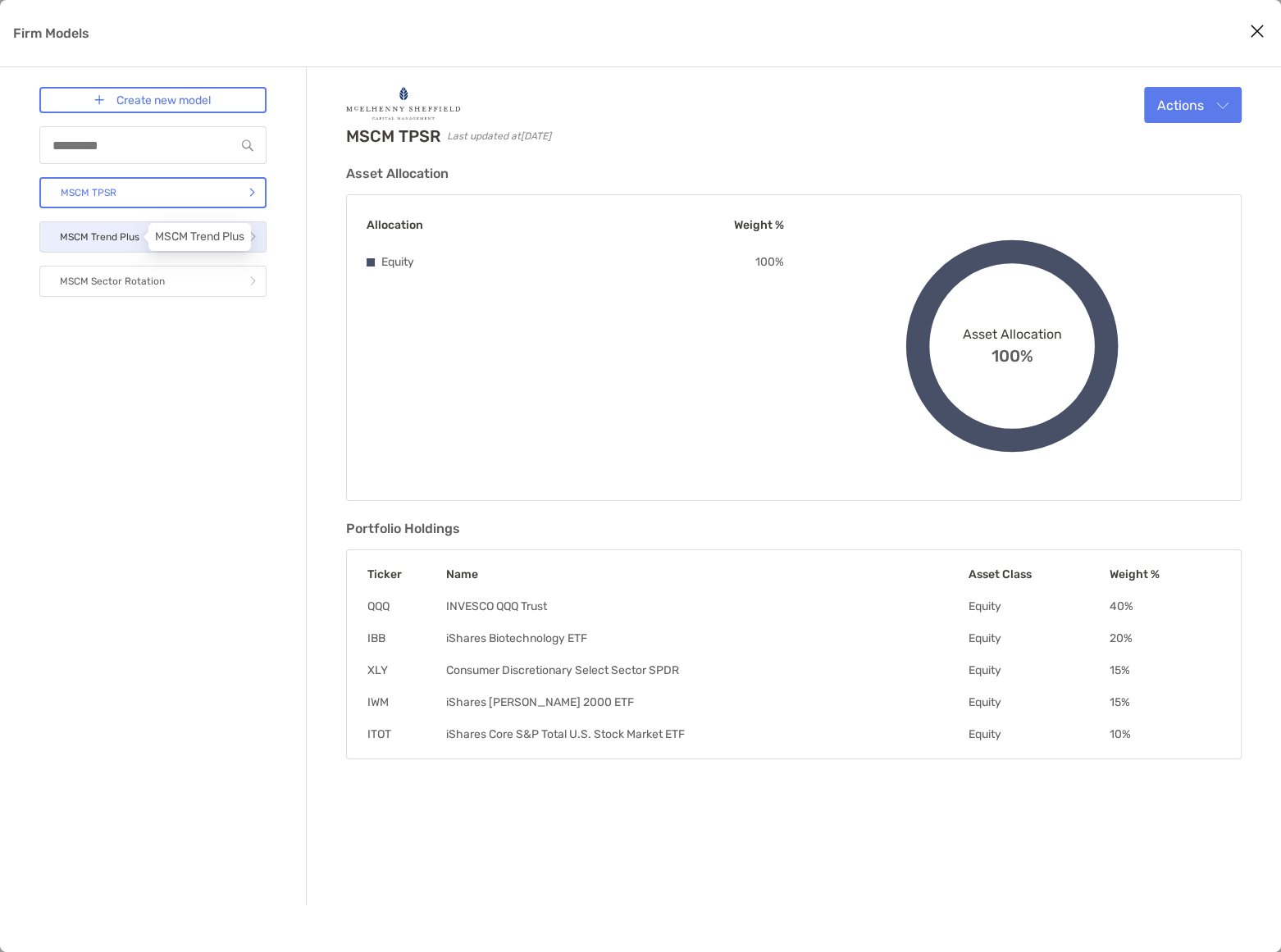
click at [126, 237] on p "MSCM Trend Plus" at bounding box center [100, 237] width 80 height 21
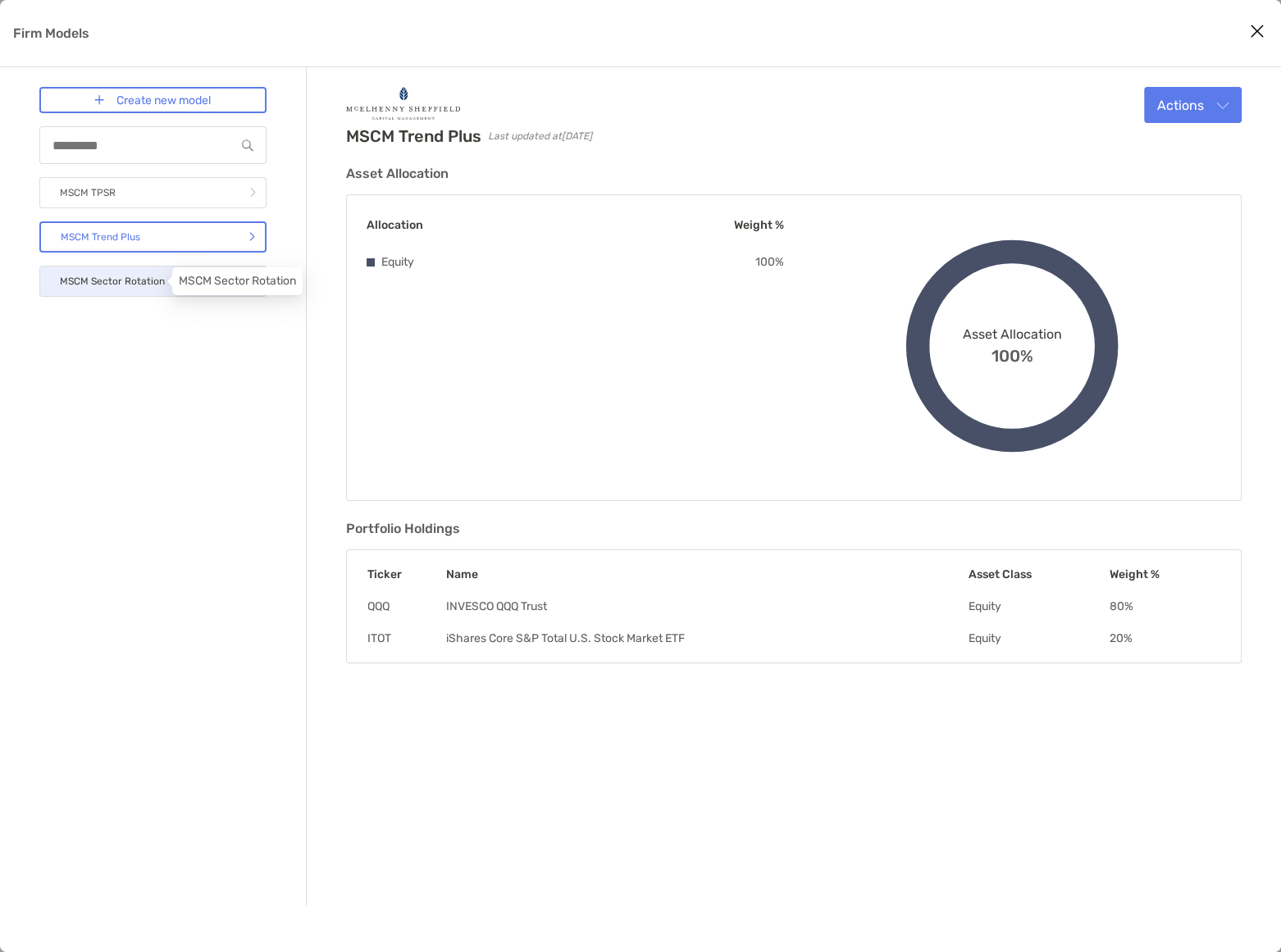
click at [115, 279] on p "MSCM Sector Rotation" at bounding box center [113, 281] width 105 height 21
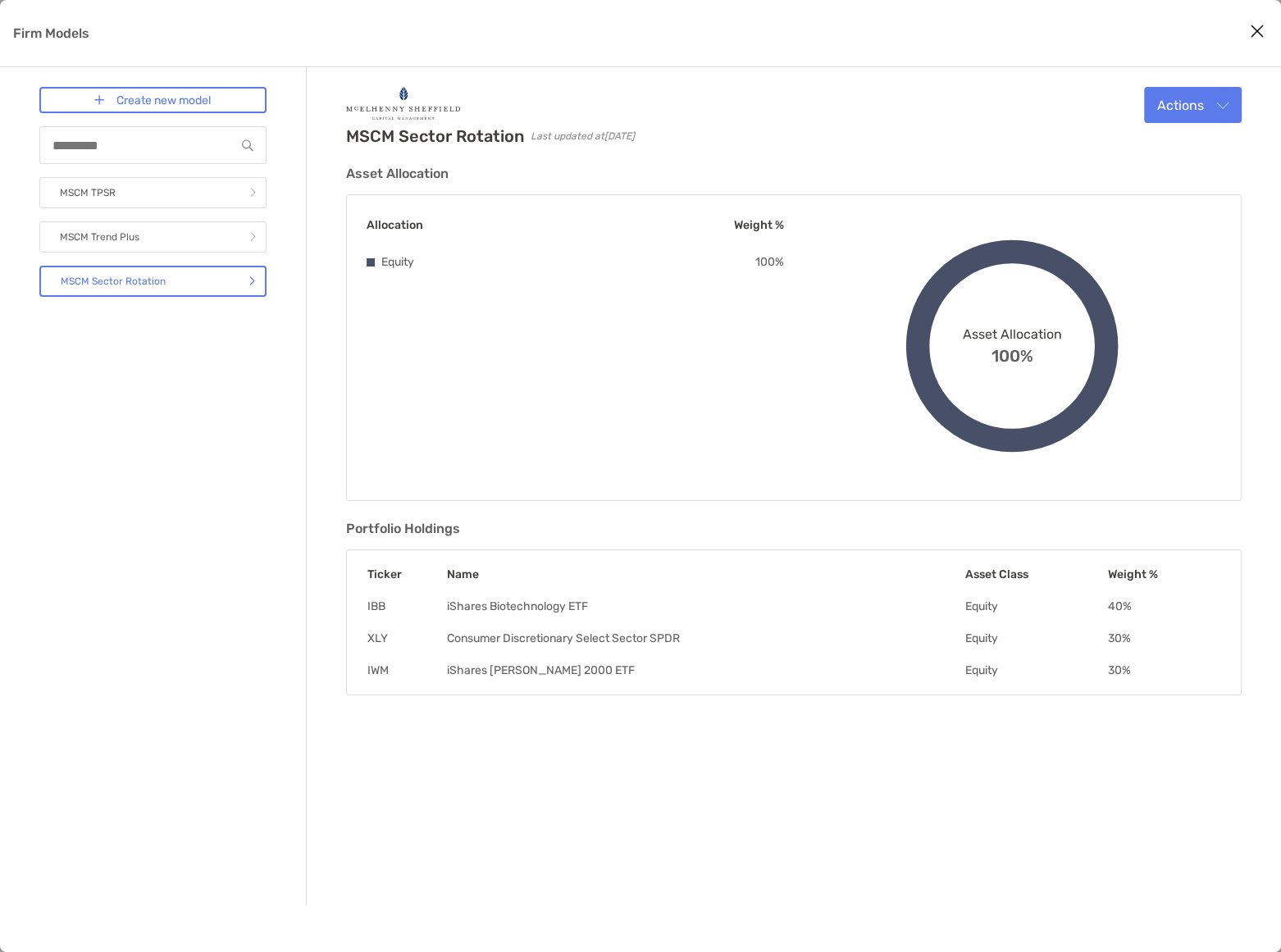
click at [1257, 27] on icon "Close modal" at bounding box center [1257, 31] width 15 height 20
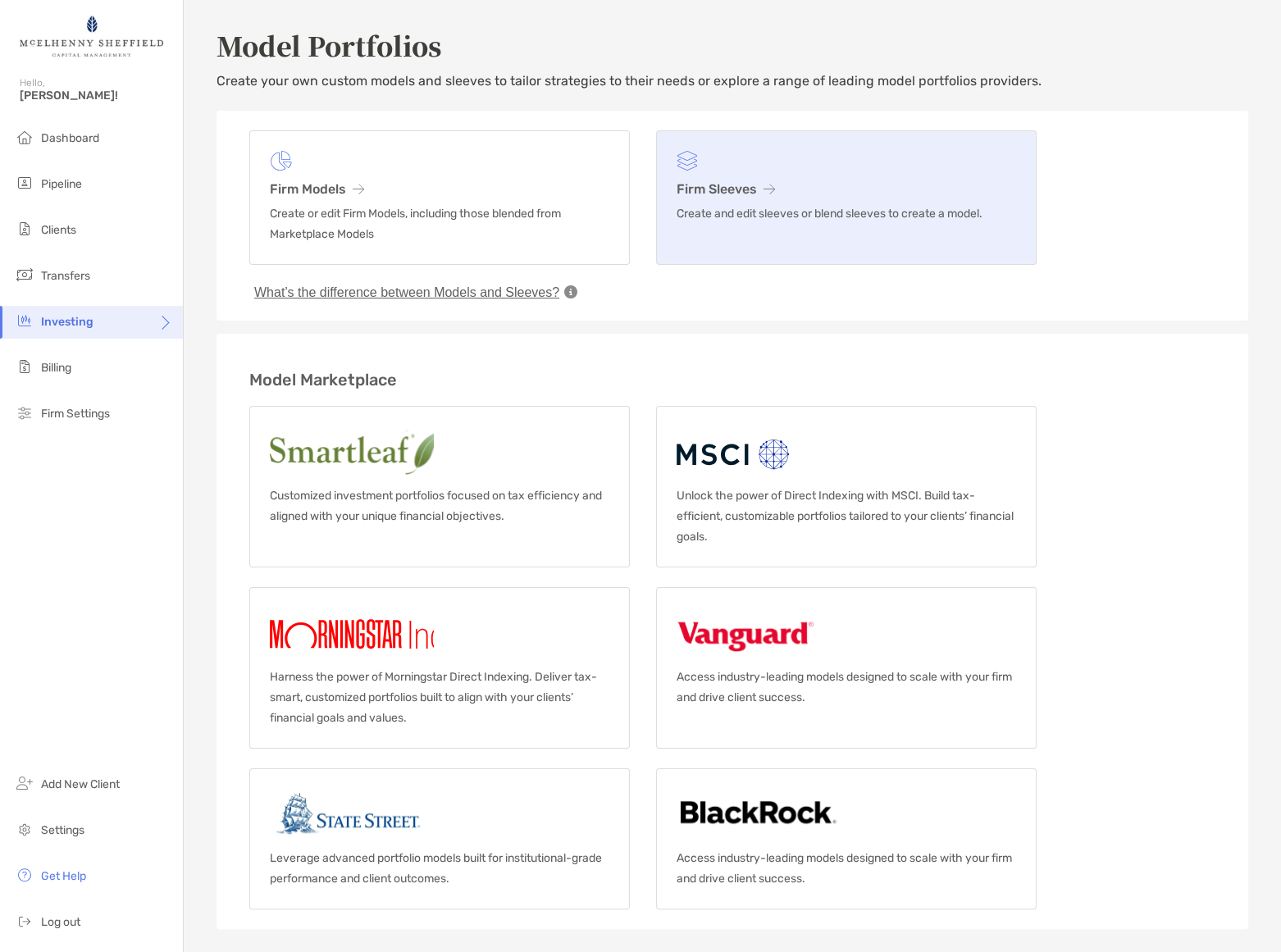
click at [759, 176] on link "Firm Sleeves Create and edit sleeves or blend sleeves to create a model." at bounding box center [846, 197] width 380 height 134
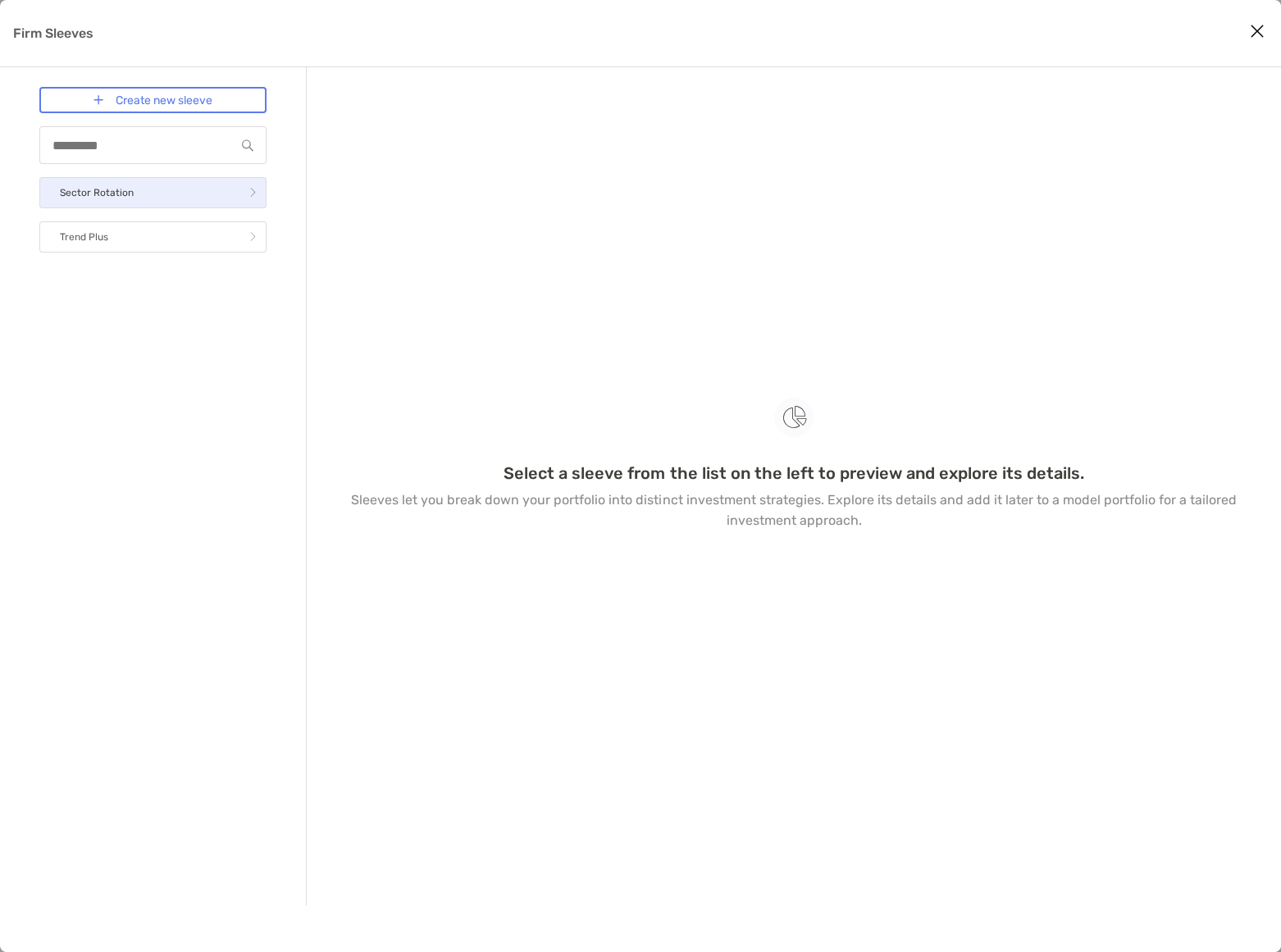
click at [130, 189] on p "Sector Rotation" at bounding box center [97, 193] width 74 height 21
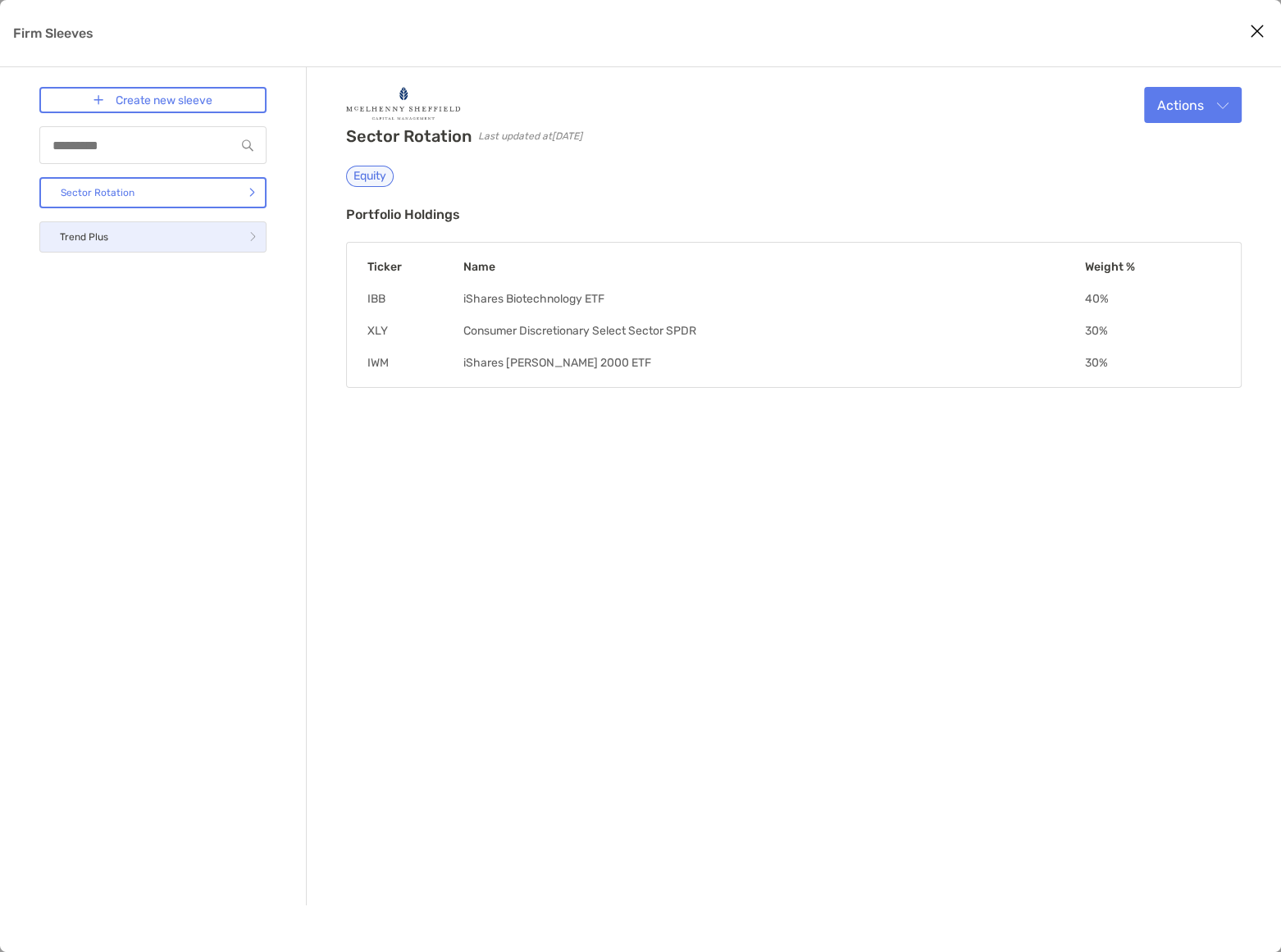
click at [123, 236] on link "Trend Plus" at bounding box center [153, 237] width 227 height 31
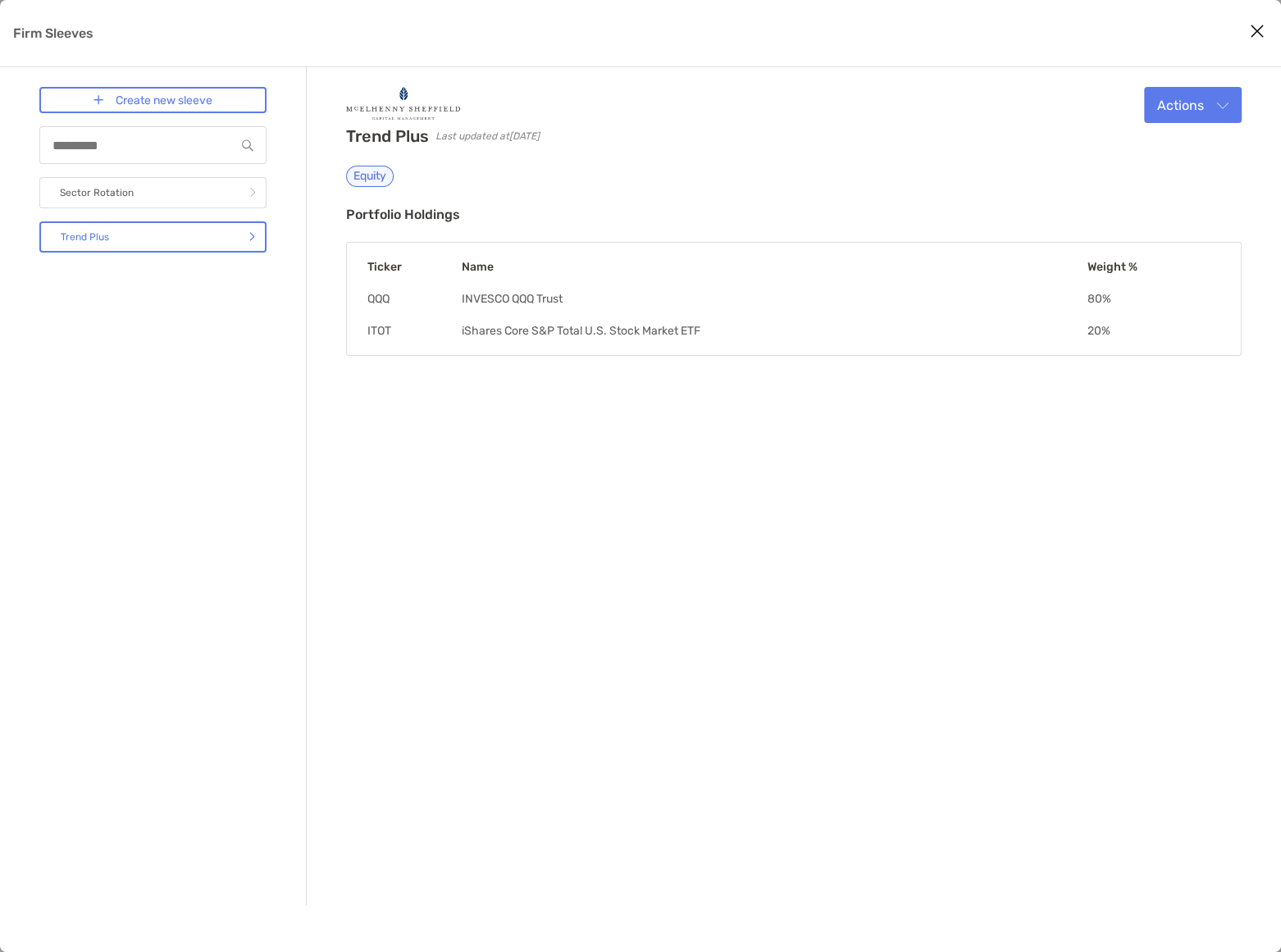
click at [1258, 23] on icon "Close modal" at bounding box center [1257, 31] width 15 height 20
